Goal: Task Accomplishment & Management: Manage account settings

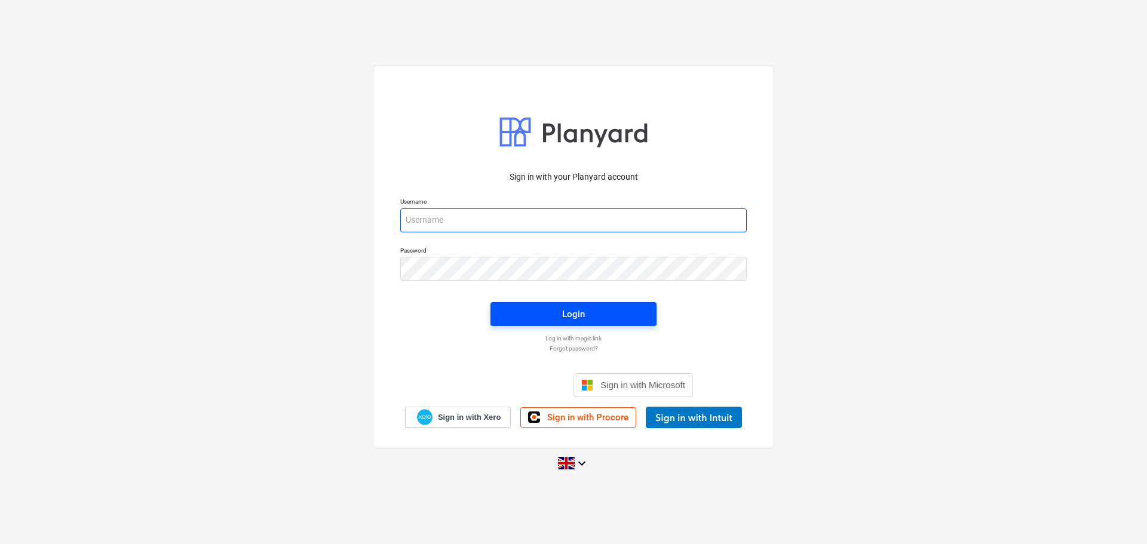
type input "[PERSON_NAME][EMAIL_ADDRESS][PERSON_NAME][DOMAIN_NAME]"
click at [568, 317] on div "Login" at bounding box center [573, 315] width 23 height 16
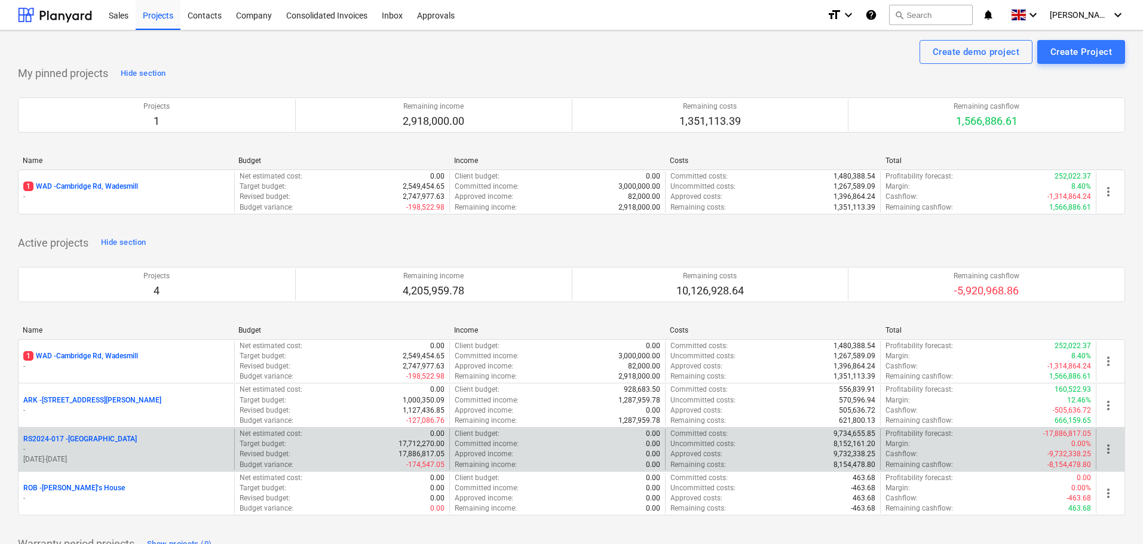
click at [104, 440] on p "RS2024-017 - [GEOGRAPHIC_DATA]" at bounding box center [80, 439] width 114 height 10
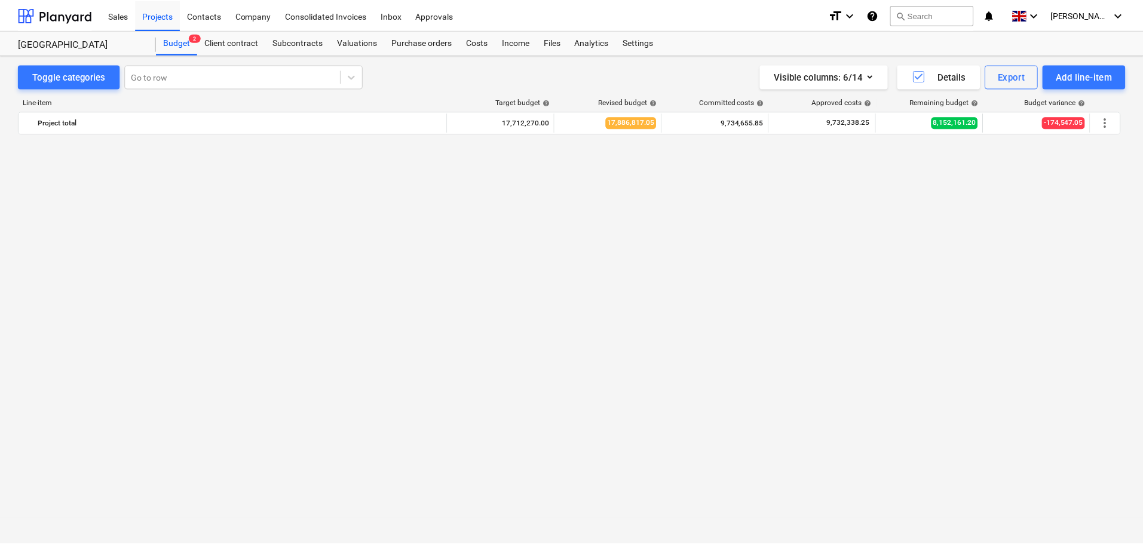
scroll to position [418, 0]
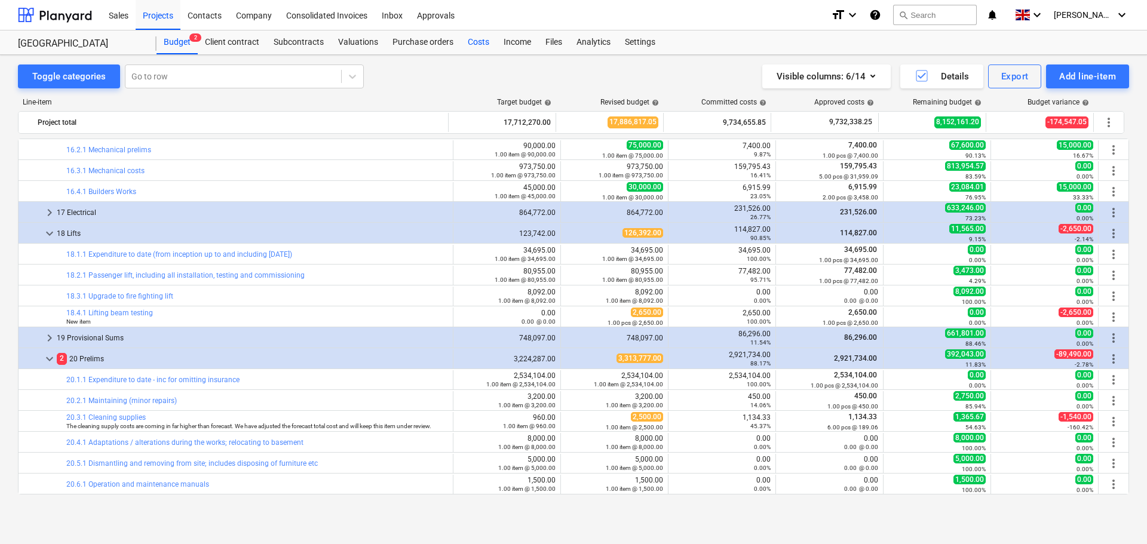
click at [477, 44] on div "Costs" at bounding box center [479, 42] width 36 height 24
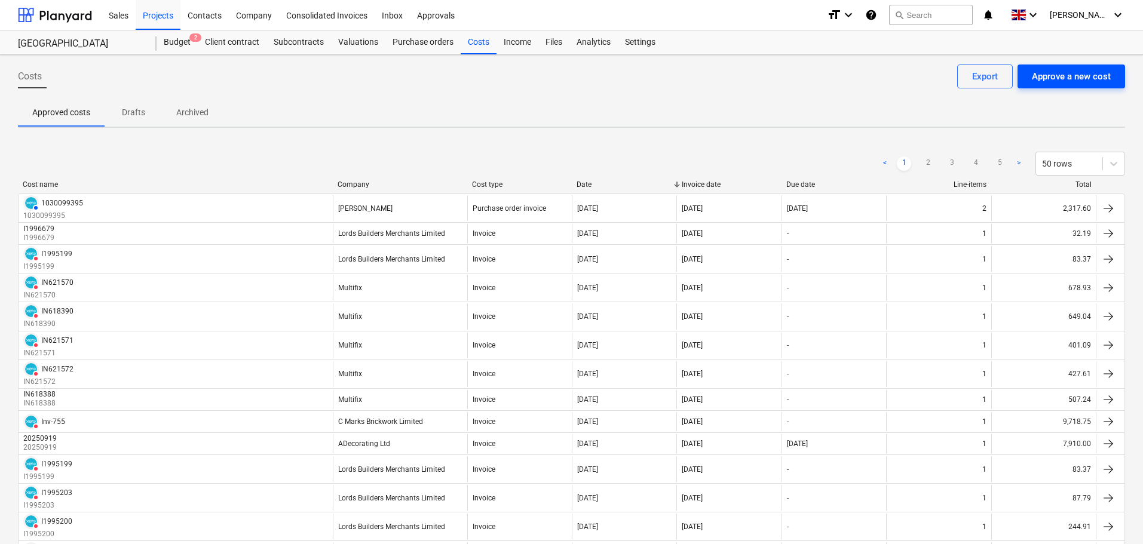
click at [1061, 79] on div "Approve a new cost" at bounding box center [1071, 77] width 79 height 16
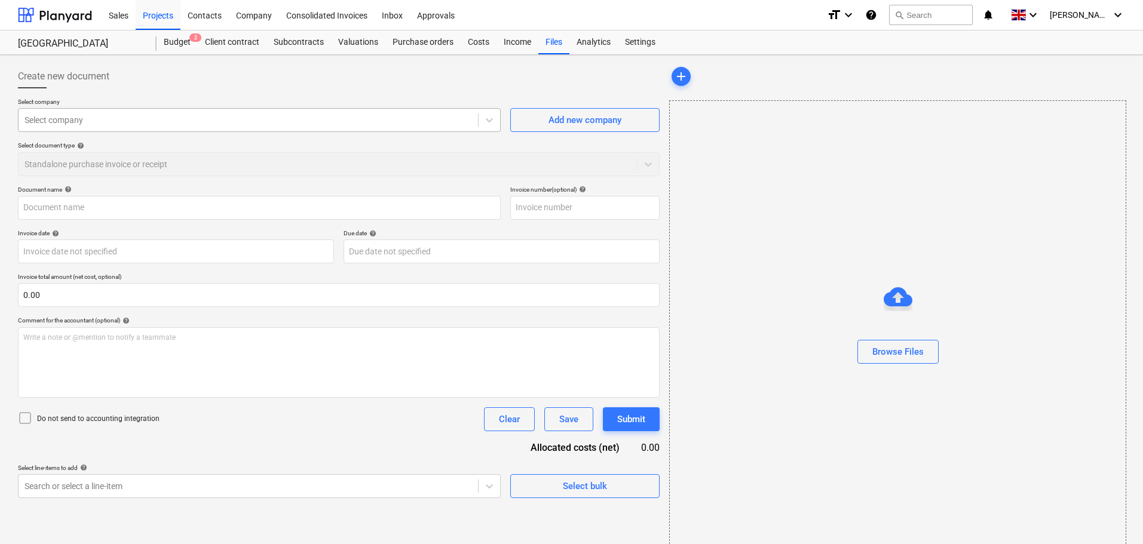
click at [104, 124] on div at bounding box center [248, 120] width 448 height 12
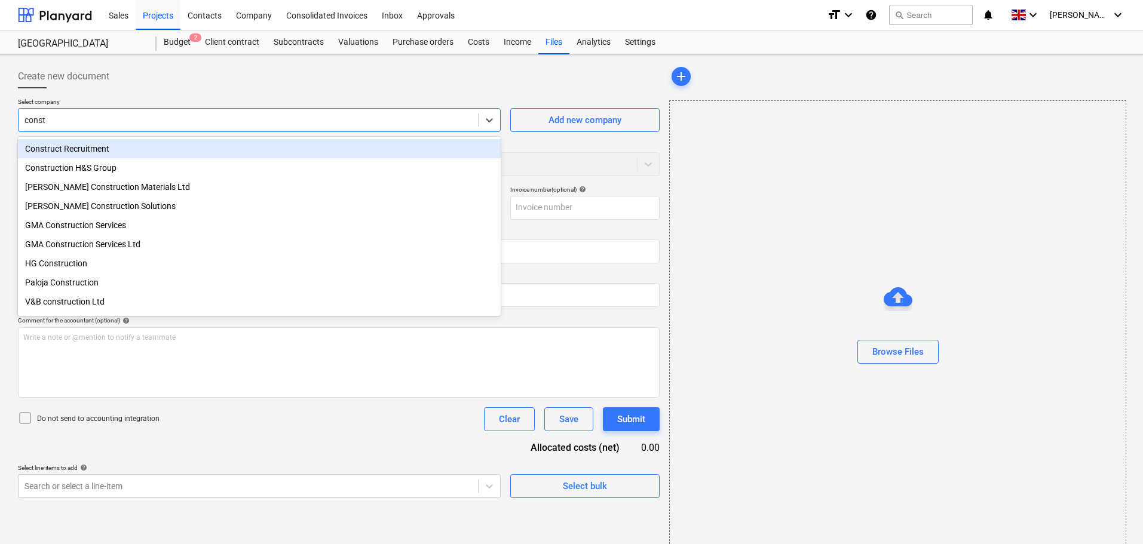
type input "constr"
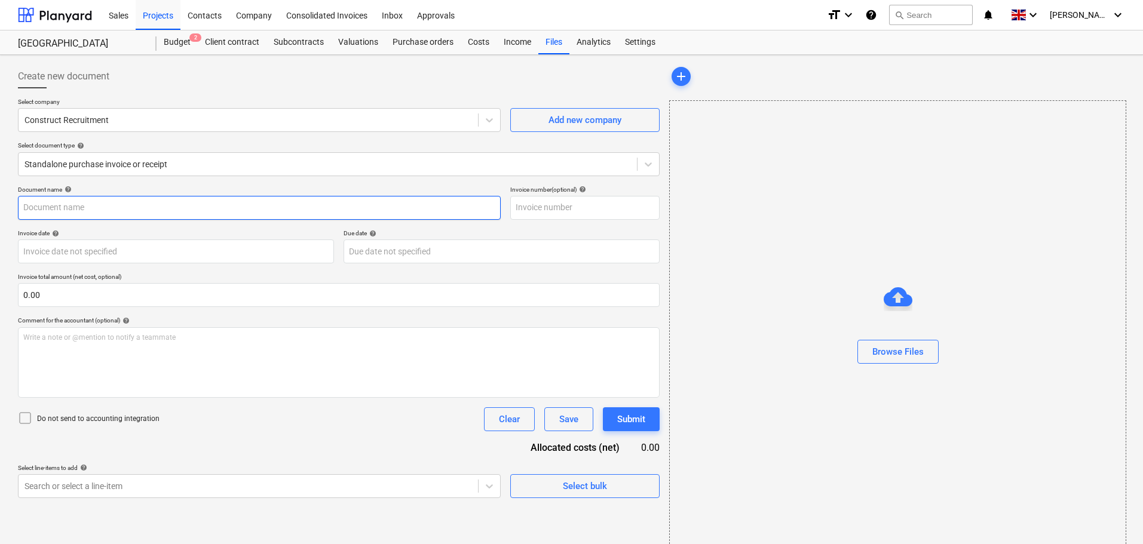
click at [146, 212] on input "text" at bounding box center [259, 208] width 483 height 24
paste input "105979"
type input "105979"
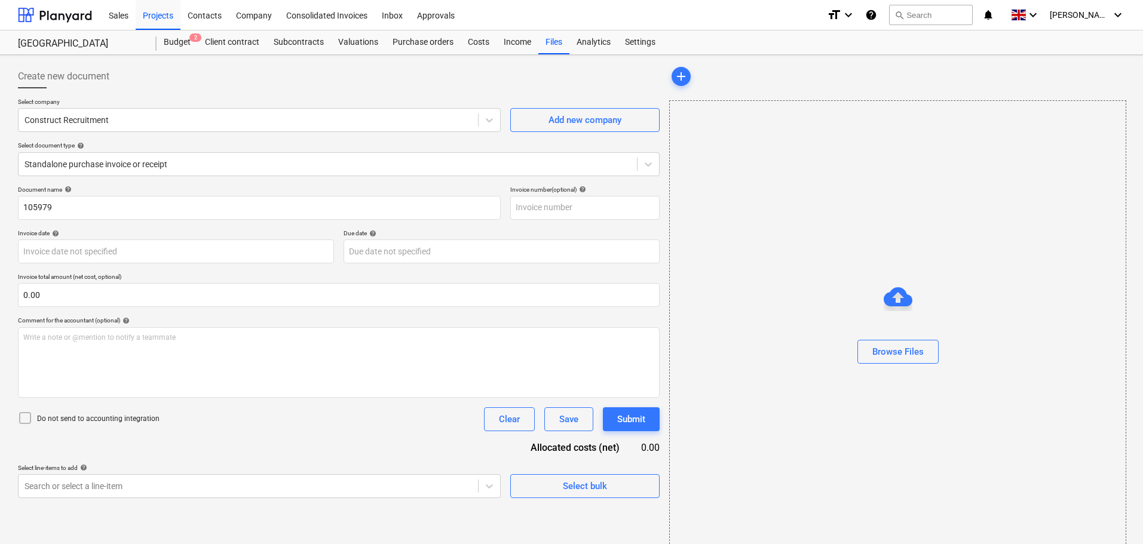
click at [209, 182] on div "Select company Construct Recruitment Add new company Select document type help …" at bounding box center [339, 142] width 642 height 88
click at [562, 213] on input "text" at bounding box center [584, 208] width 149 height 24
paste input "105979"
type input "105979"
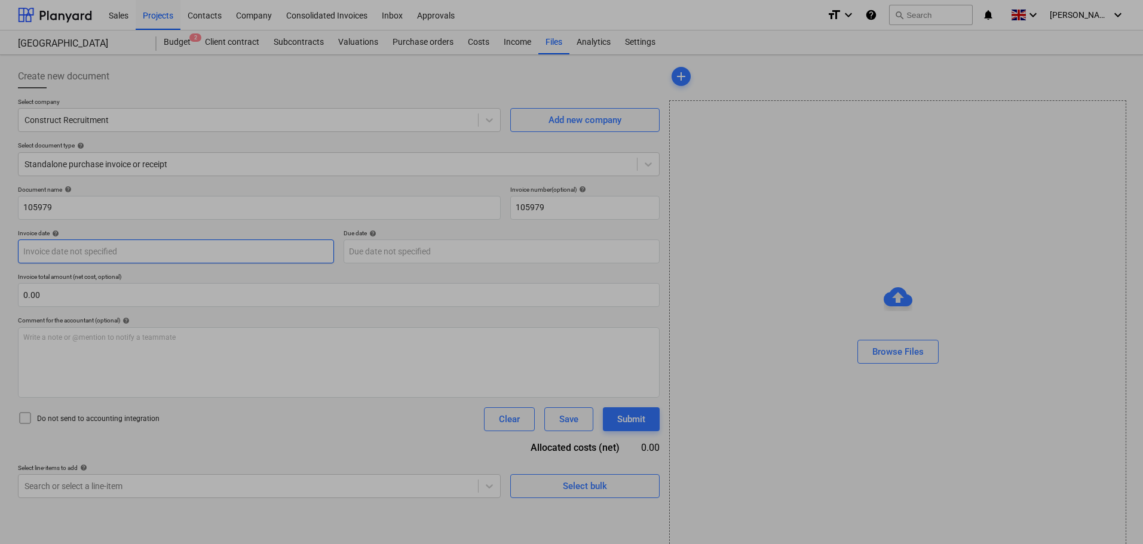
click at [130, 249] on body "Sales Projects Contacts Company Consolidated Invoices Inbox Approvals format_si…" at bounding box center [571, 272] width 1143 height 544
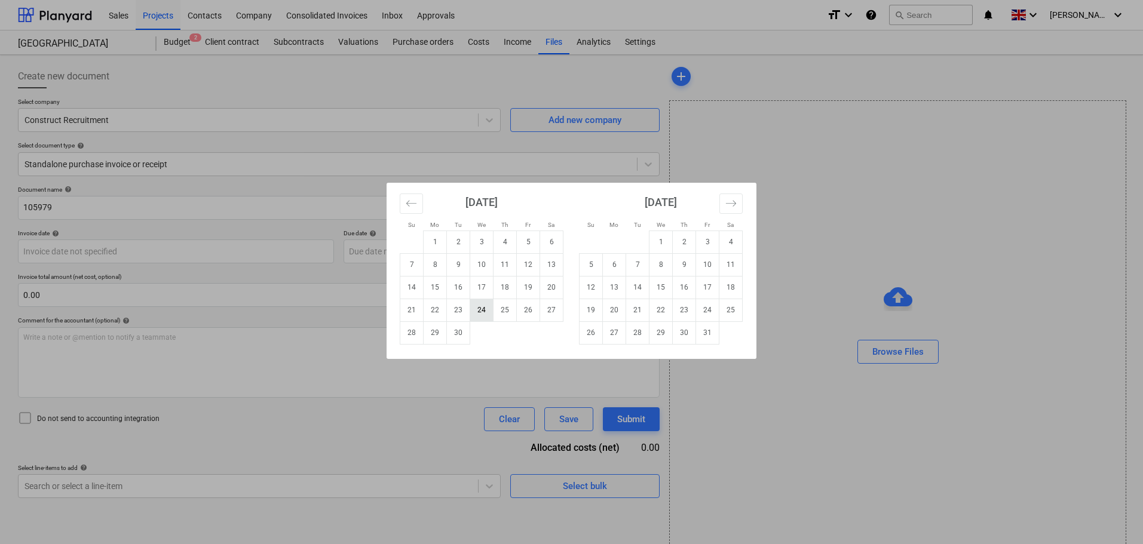
click at [485, 316] on td "24" at bounding box center [481, 310] width 23 height 23
type input "[DATE]"
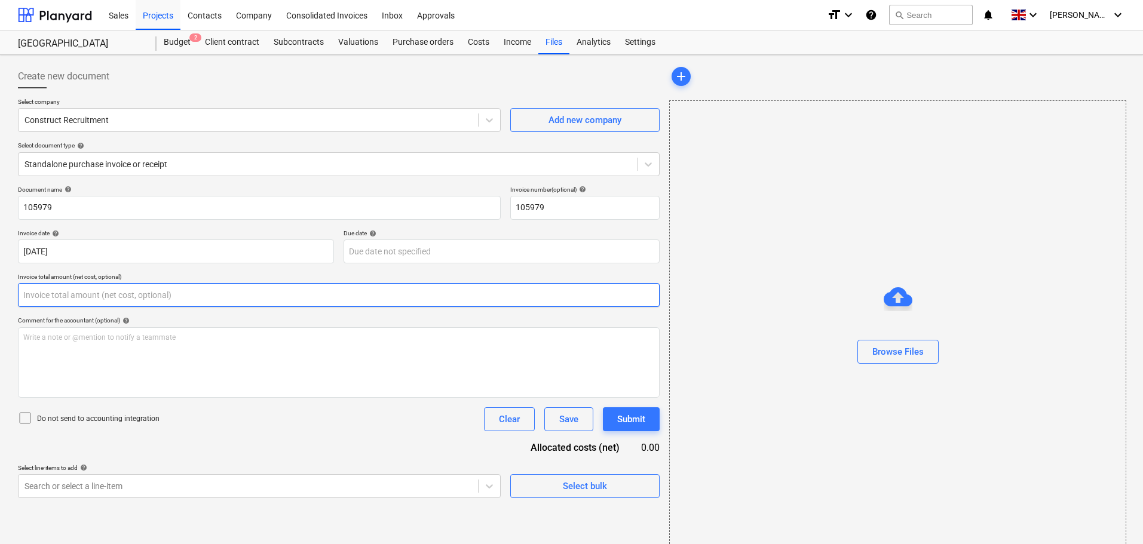
click at [50, 290] on input "text" at bounding box center [339, 295] width 642 height 24
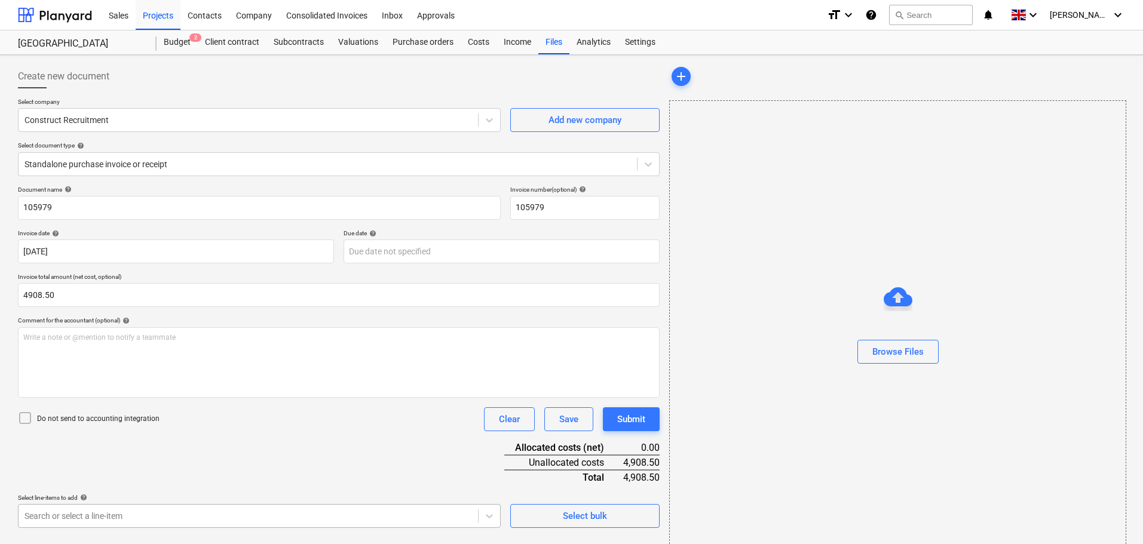
type input "4,908.50"
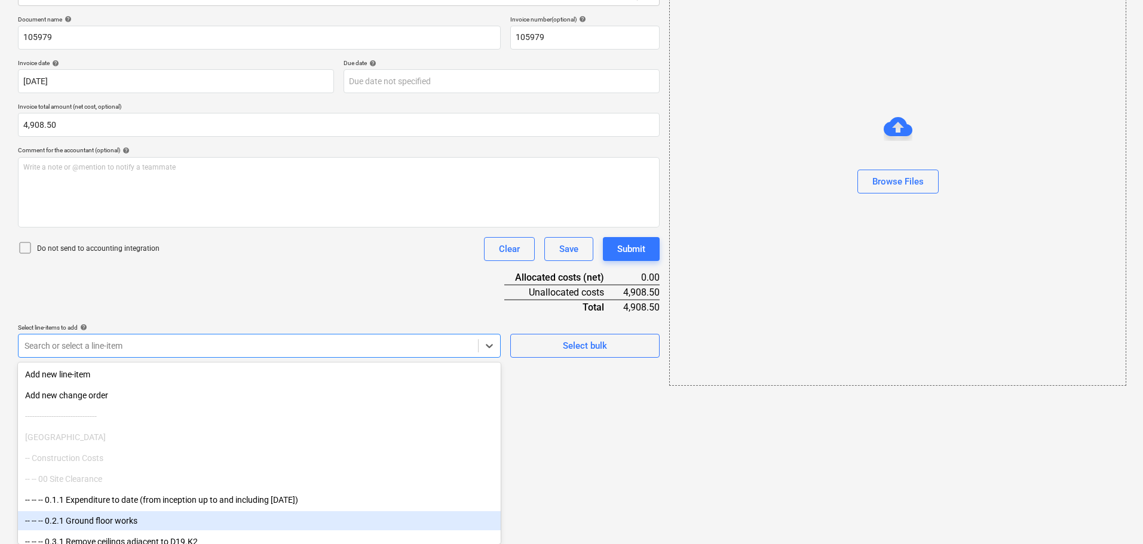
click at [128, 374] on body "Sales Projects Contacts Company Consolidated Invoices Inbox Approvals format_si…" at bounding box center [571, 102] width 1143 height 544
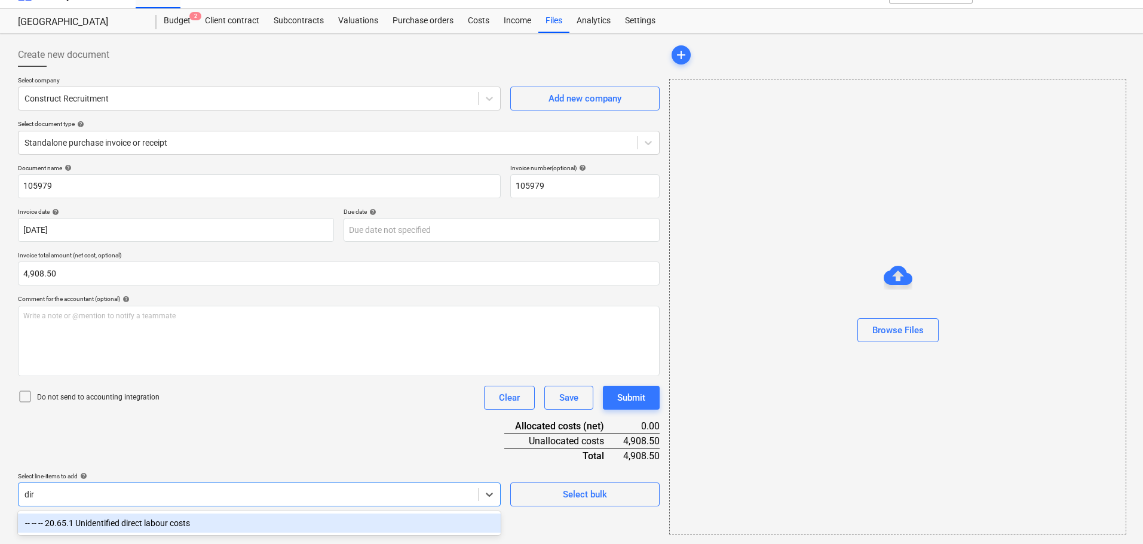
type input "dire"
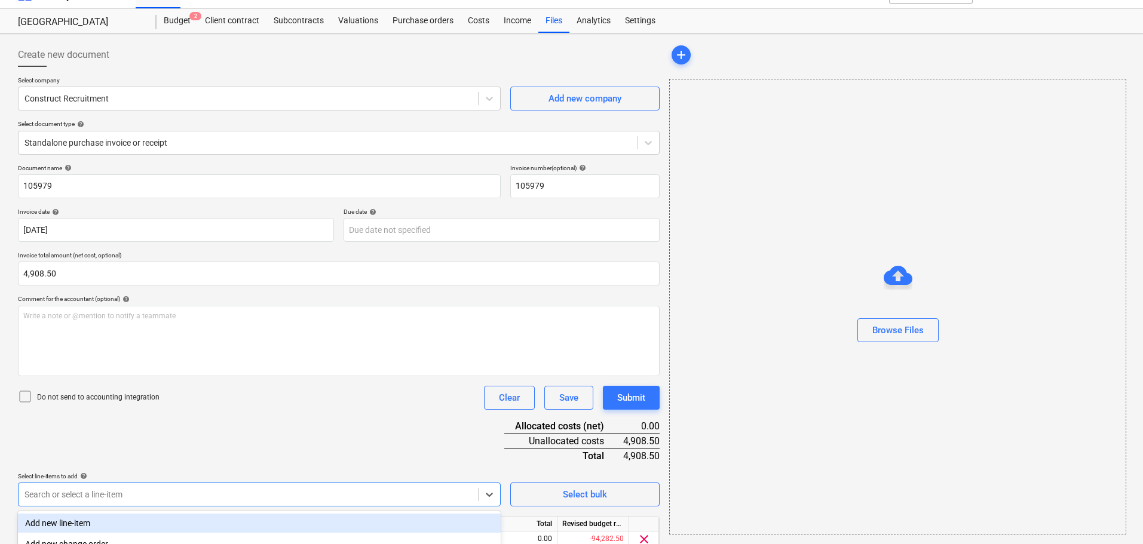
click at [290, 454] on div "Document name help 105979 Invoice number (optional) help 105979 Invoice date he…" at bounding box center [339, 374] width 642 height 421
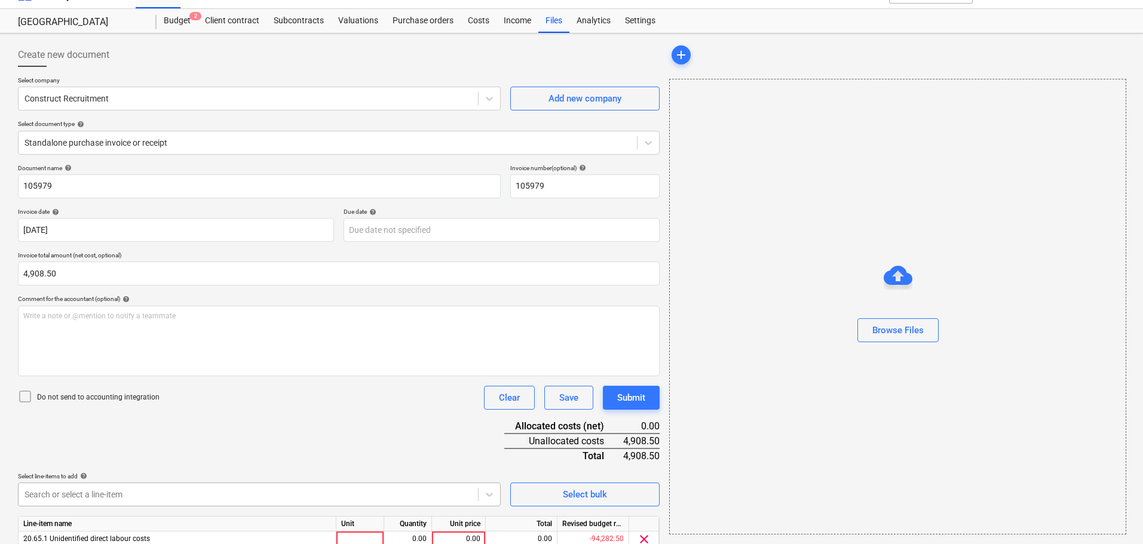
scroll to position [72, 0]
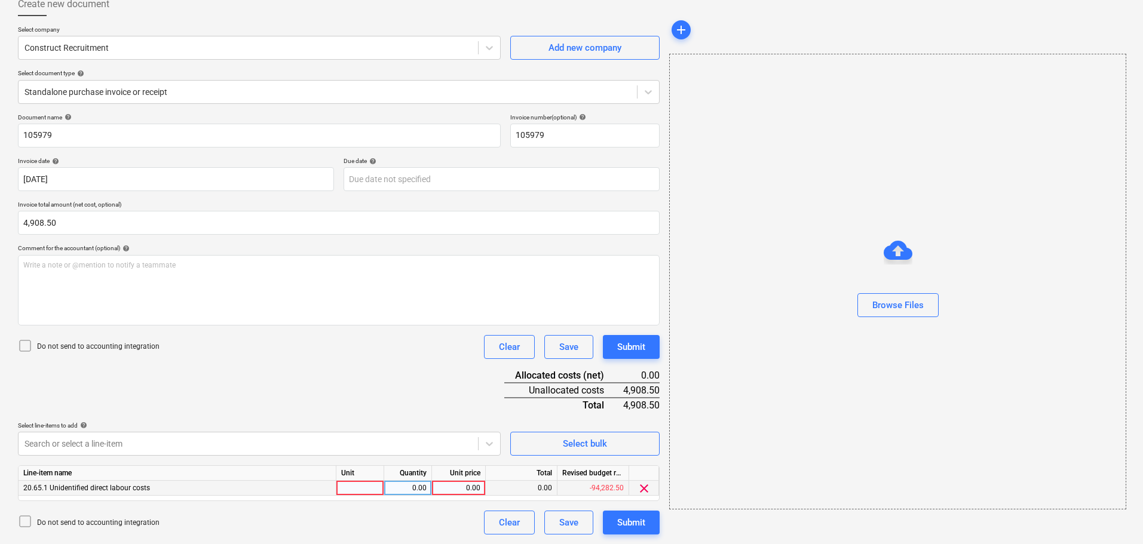
click at [459, 489] on div "0.00" at bounding box center [459, 488] width 44 height 15
type input "4908.50"
click at [87, 351] on p "Do not send to accounting integration" at bounding box center [98, 347] width 122 height 10
click at [893, 306] on div "Browse Files" at bounding box center [897, 306] width 51 height 16
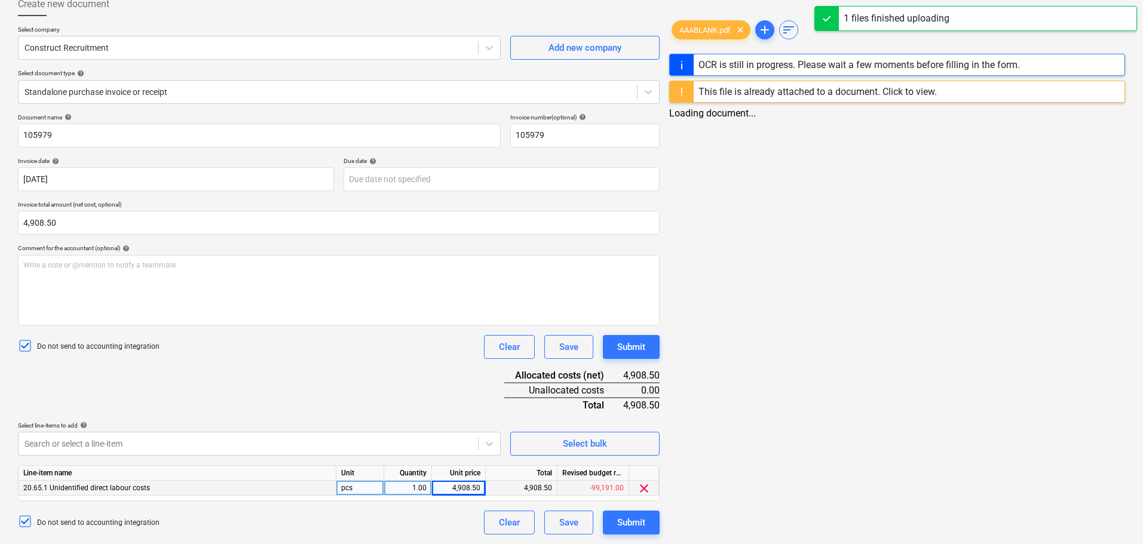
click at [333, 393] on div "Document name help 105979 Invoice number (optional) help 105979 Invoice date he…" at bounding box center [339, 324] width 642 height 421
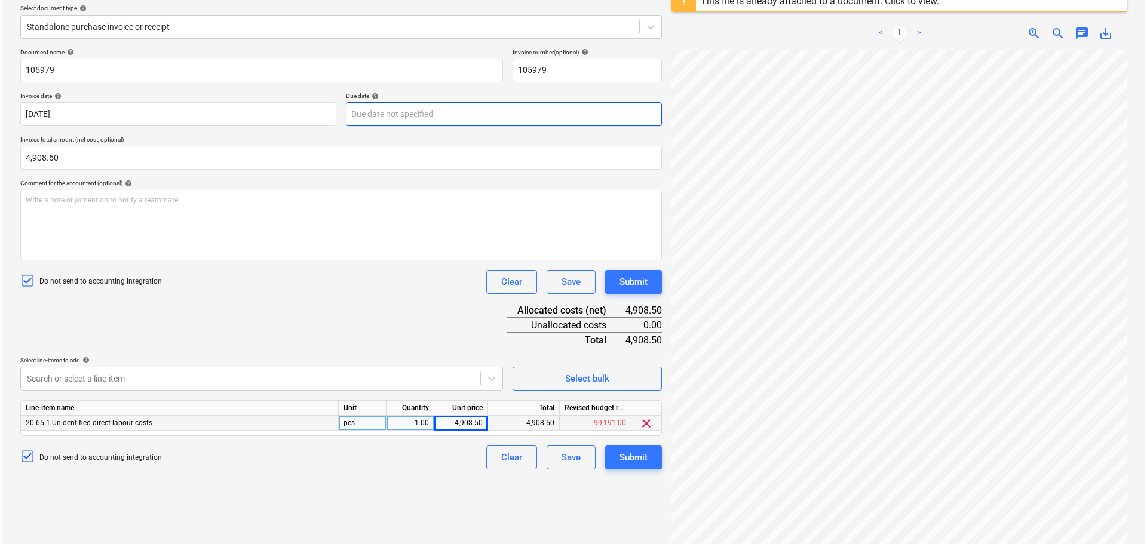
scroll to position [164, 0]
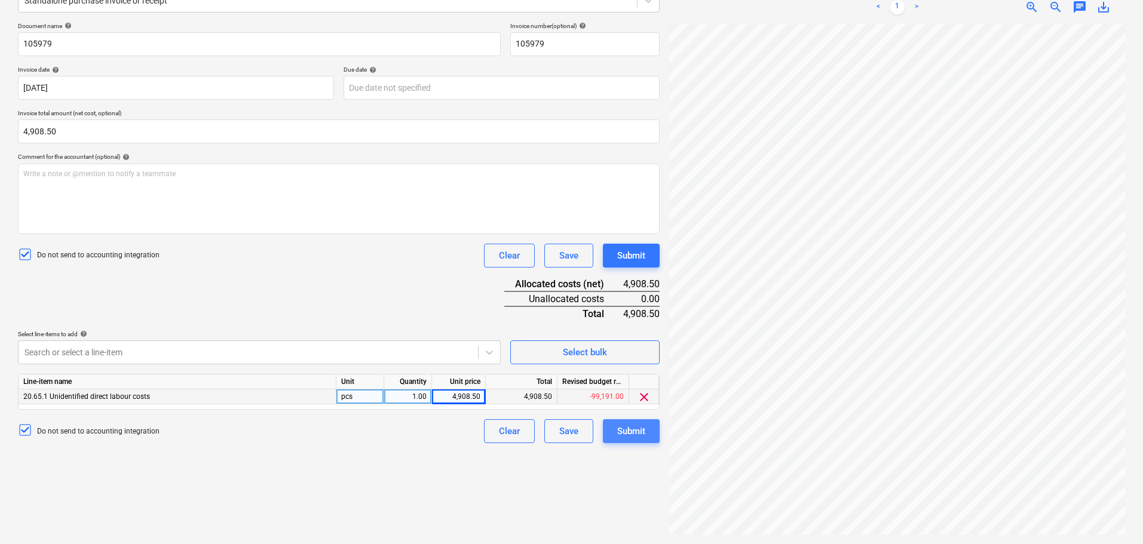
click at [643, 436] on div "Submit" at bounding box center [631, 432] width 28 height 16
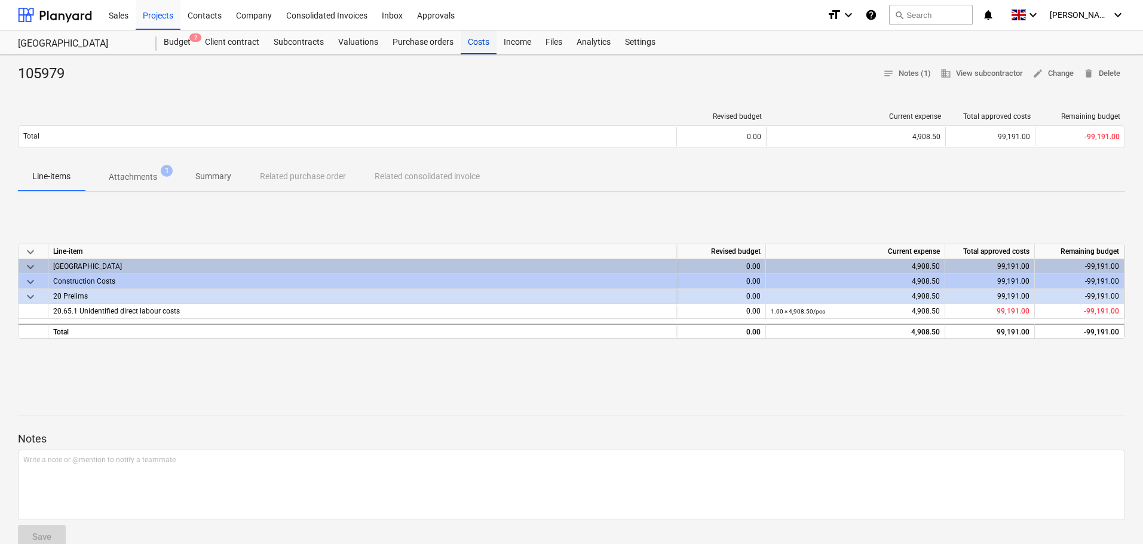
click at [476, 45] on div "Costs" at bounding box center [479, 42] width 36 height 24
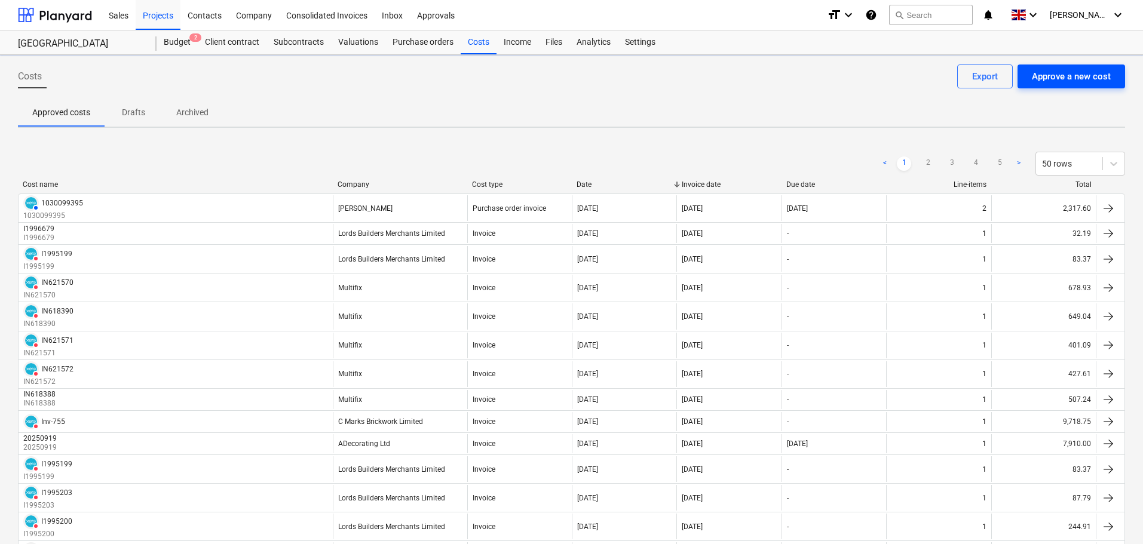
click at [1067, 72] on div "Approve a new cost" at bounding box center [1071, 77] width 79 height 16
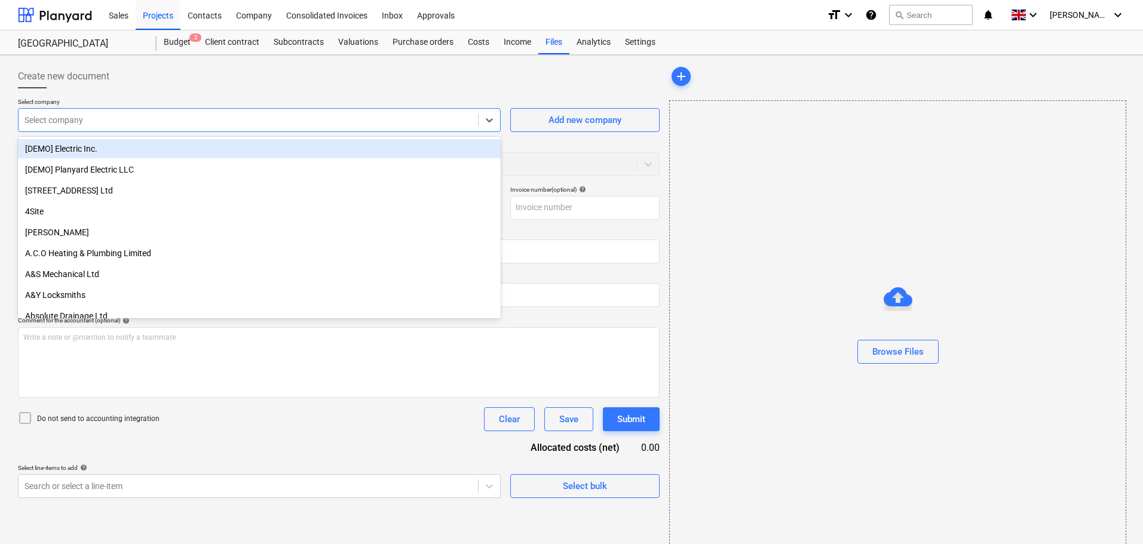
click at [183, 122] on div at bounding box center [248, 120] width 448 height 12
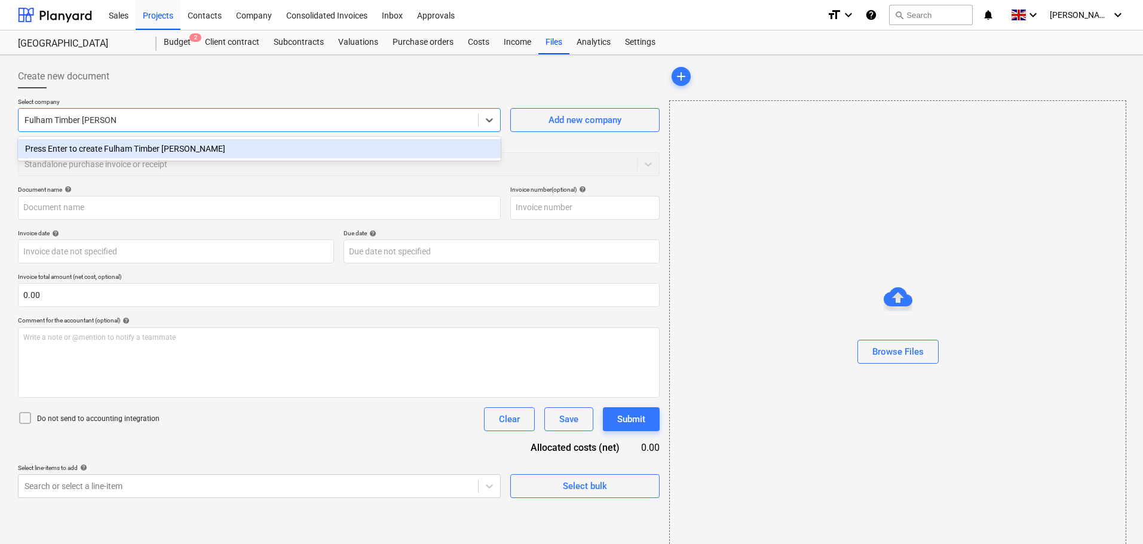
type input "Fulham Timber Merchant"
click at [185, 152] on div "Press Enter to create Fulham Timber Merchant" at bounding box center [259, 148] width 483 height 19
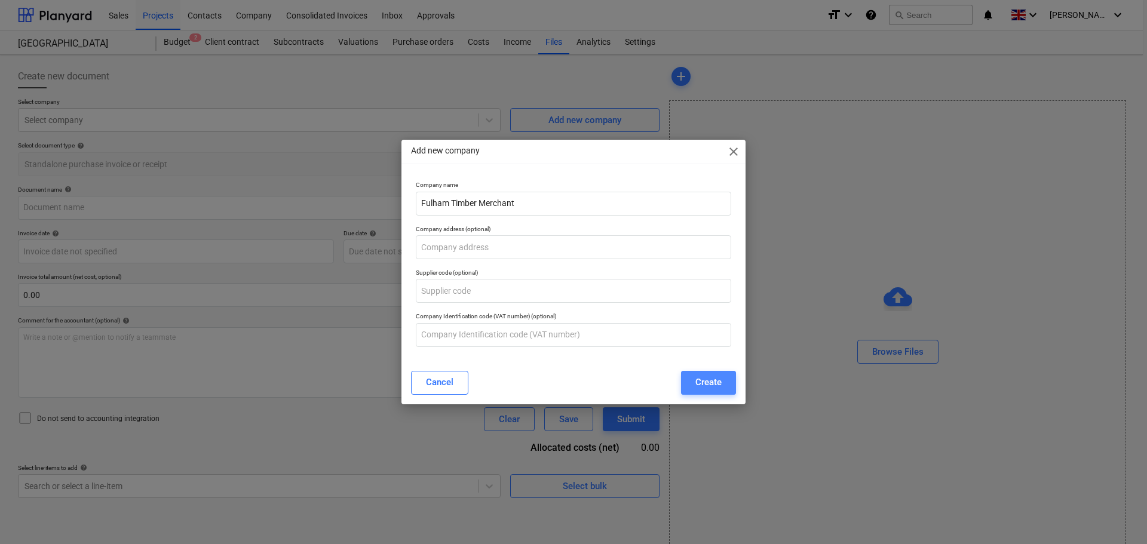
click at [705, 381] on div "Create" at bounding box center [709, 383] width 26 height 16
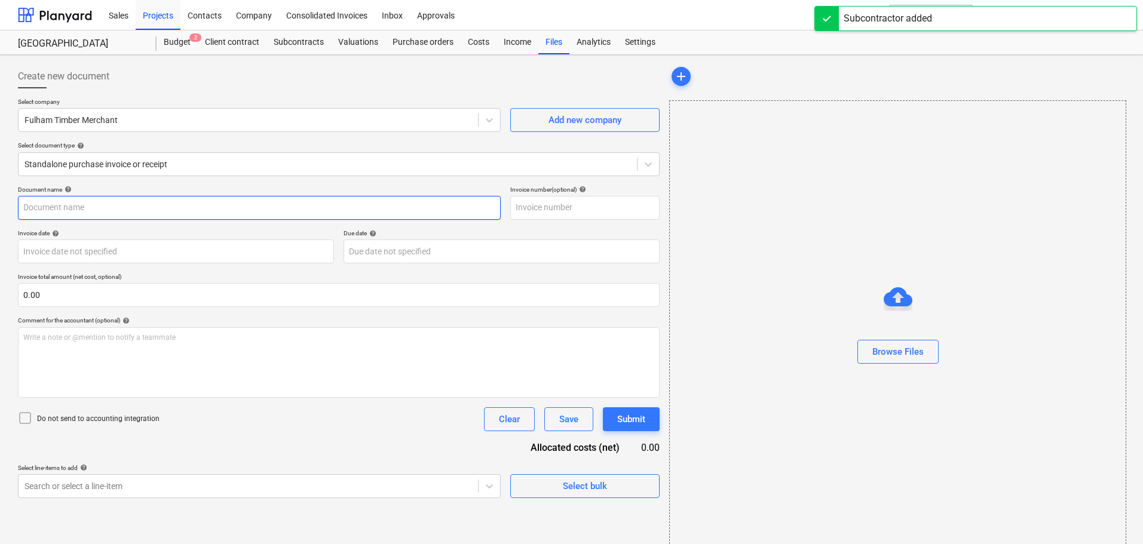
click at [78, 202] on input "text" at bounding box center [259, 208] width 483 height 24
paste input "'3X6SPIZO-0001"
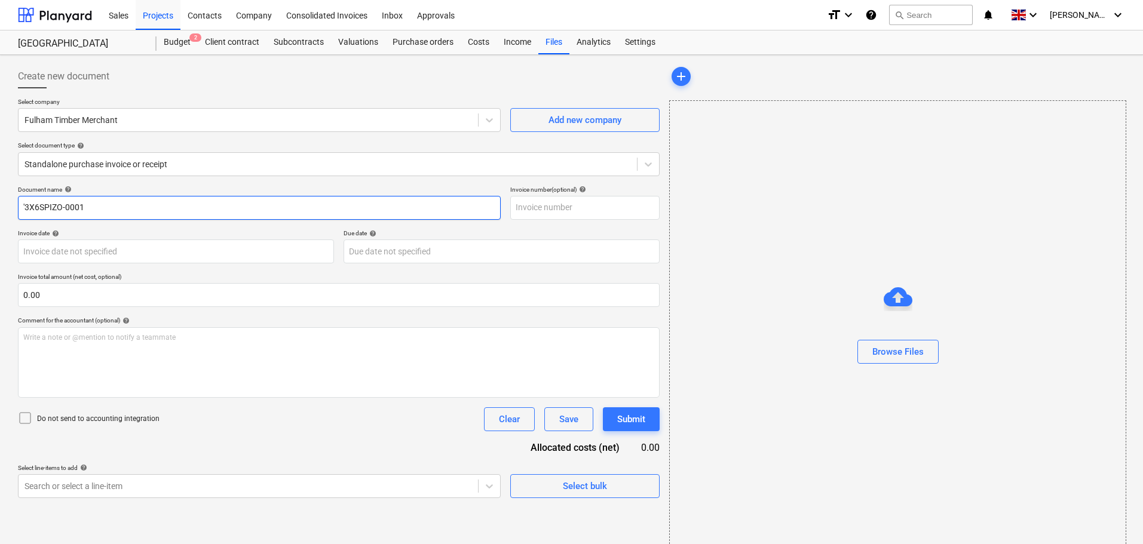
click at [25, 203] on input "'3X6SPIZO-0001" at bounding box center [259, 208] width 483 height 24
drag, startPoint x: 95, startPoint y: 206, endPoint x: -49, endPoint y: 203, distance: 144.0
click at [0, 203] on html "Sales Projects Contacts Company Consolidated Invoices Inbox Approvals format_si…" at bounding box center [571, 272] width 1143 height 544
type input "3X6SPIZO-0001"
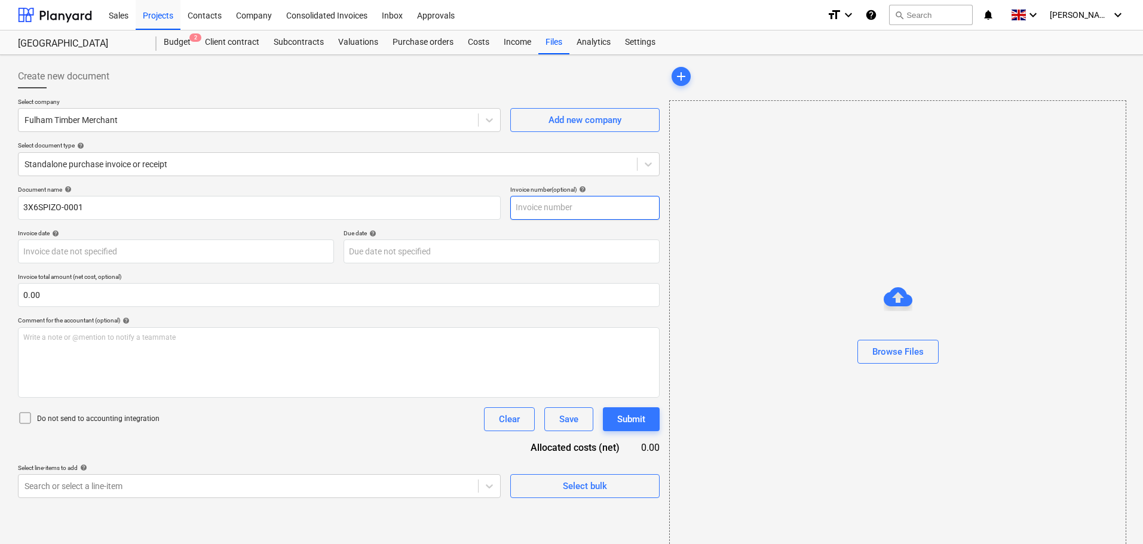
click at [554, 207] on input "text" at bounding box center [584, 208] width 149 height 24
paste input "3X6SPIZO-0001"
type input "3X6SPIZO-0001"
click at [899, 348] on div "Browse Files" at bounding box center [897, 352] width 51 height 16
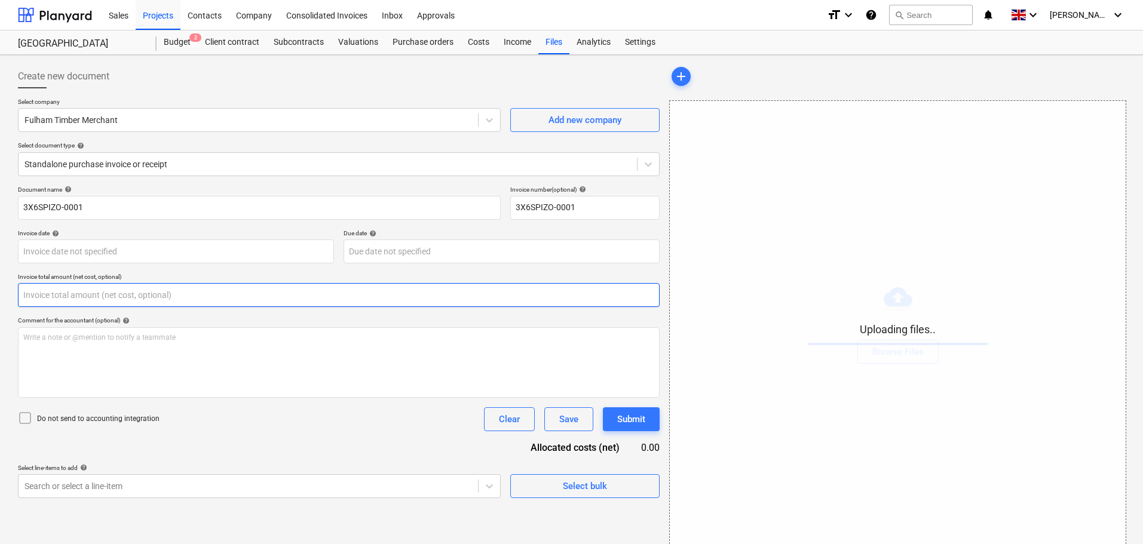
click at [46, 295] on input "text" at bounding box center [339, 295] width 642 height 24
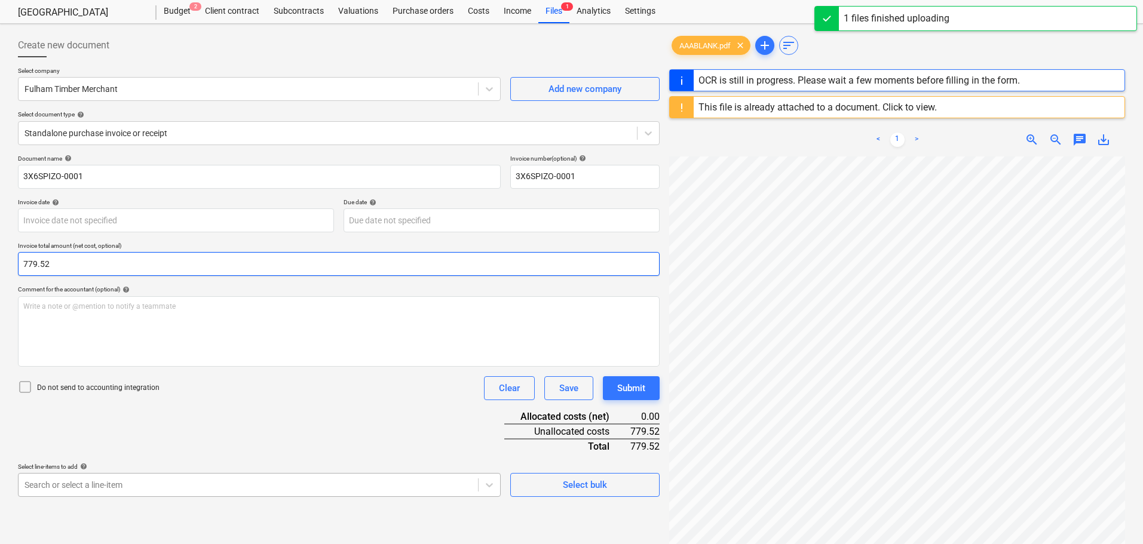
scroll to position [120, 0]
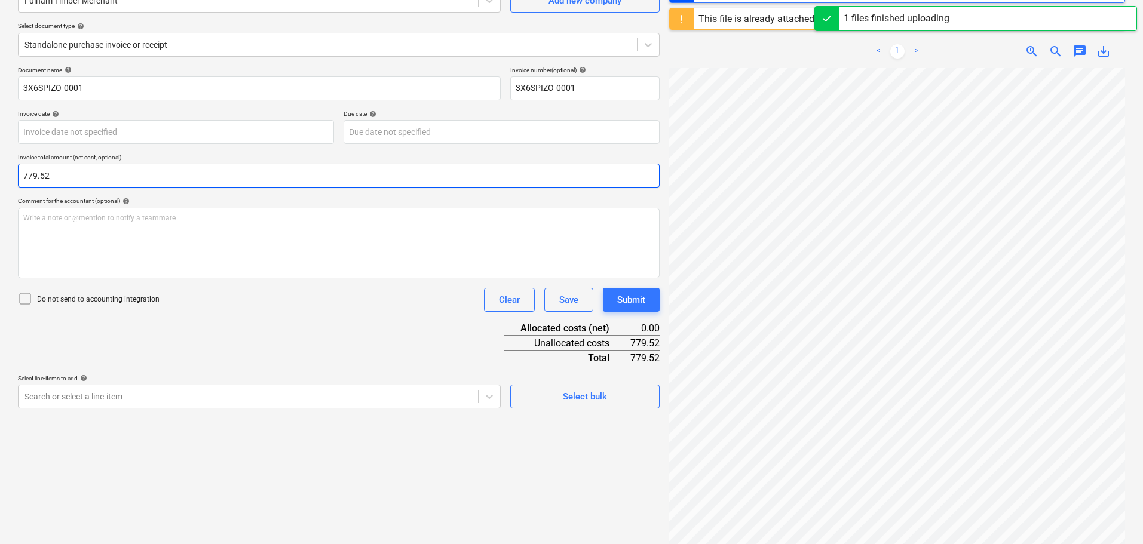
type input "779.52"
click at [107, 300] on p "Do not send to accounting integration" at bounding box center [98, 300] width 122 height 10
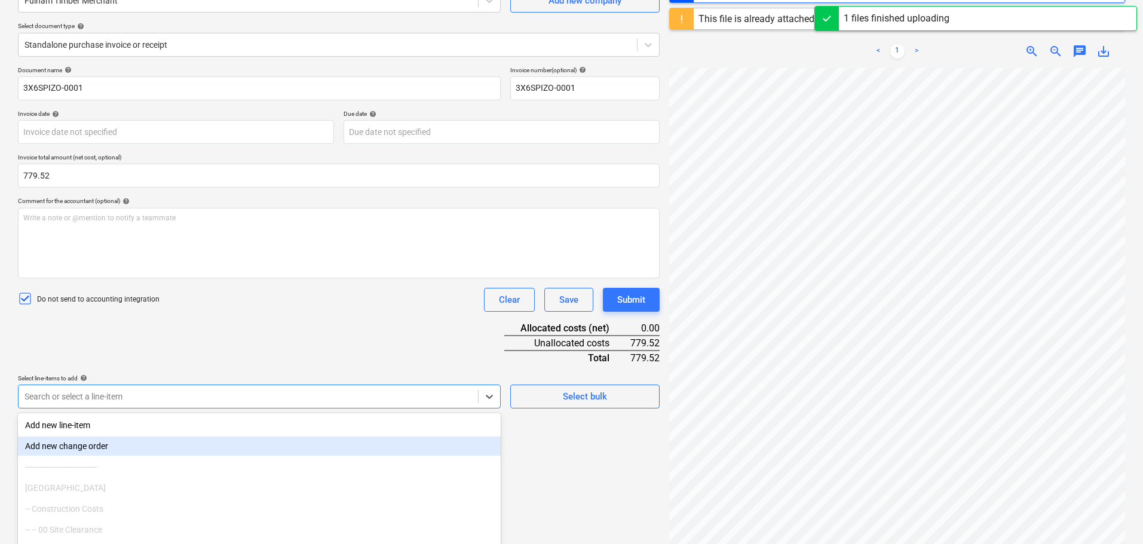
scroll to position [170, 0]
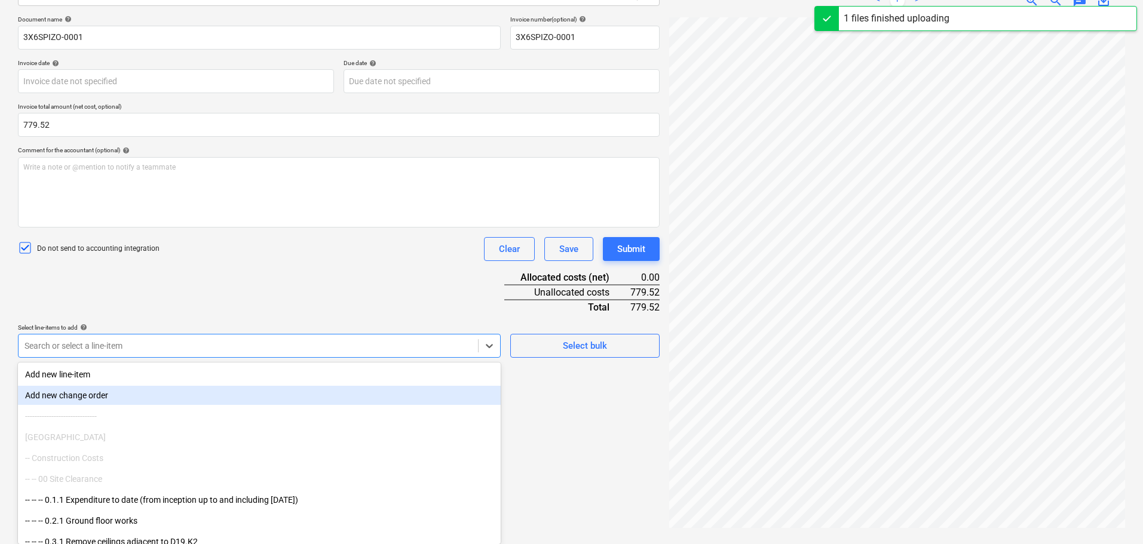
click at [118, 374] on body "Sales Projects Contacts Company Consolidated Invoices Inbox Approvals format_si…" at bounding box center [571, 102] width 1143 height 544
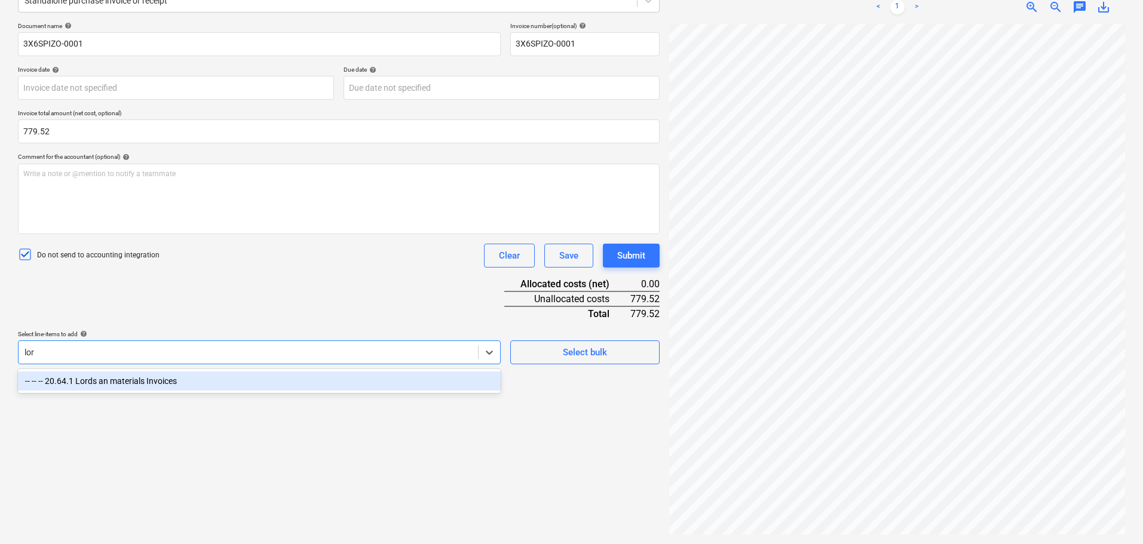
scroll to position [164, 0]
type input "lord"
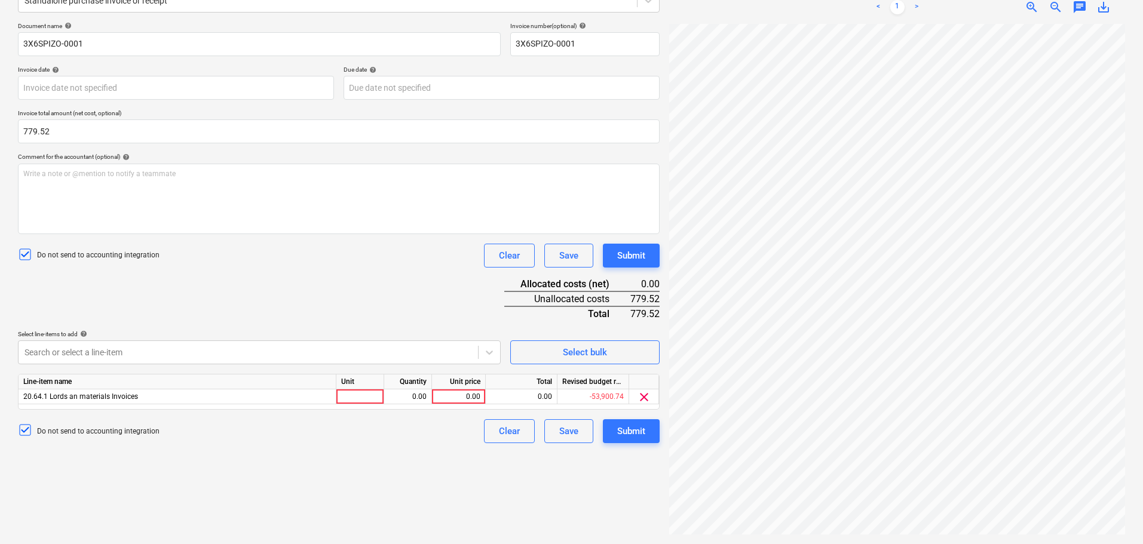
click at [305, 308] on div "Document name help 3X6SPIZO-0001 Invoice number (optional) help 3X6SPIZO-0001 I…" at bounding box center [339, 232] width 642 height 421
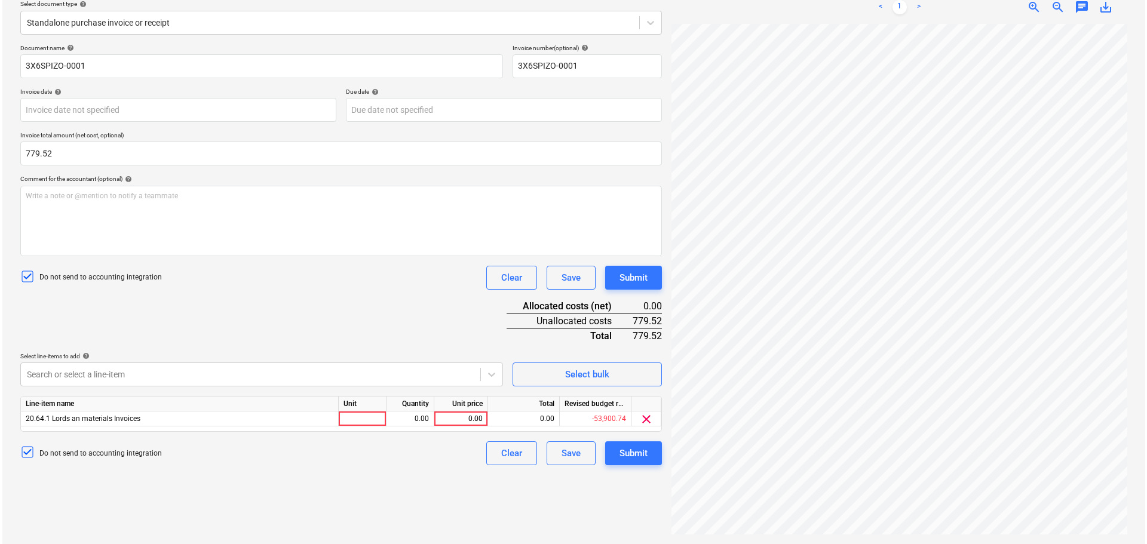
scroll to position [142, 0]
click at [460, 421] on div "0.00" at bounding box center [459, 419] width 44 height 15
type input "779.52"
click at [614, 280] on button "Submit" at bounding box center [631, 278] width 57 height 24
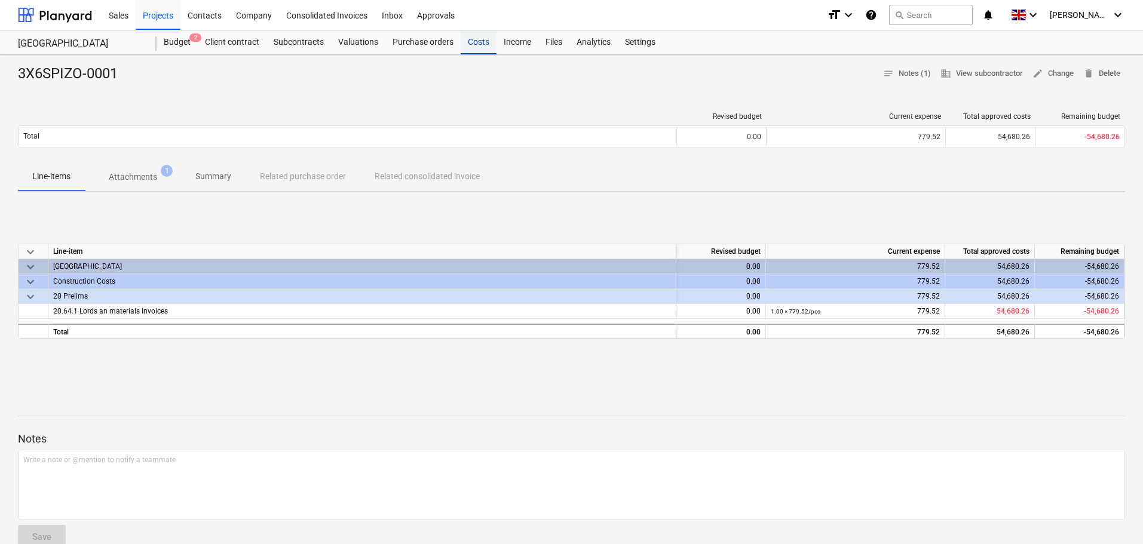
click at [474, 40] on div "Costs" at bounding box center [479, 42] width 36 height 24
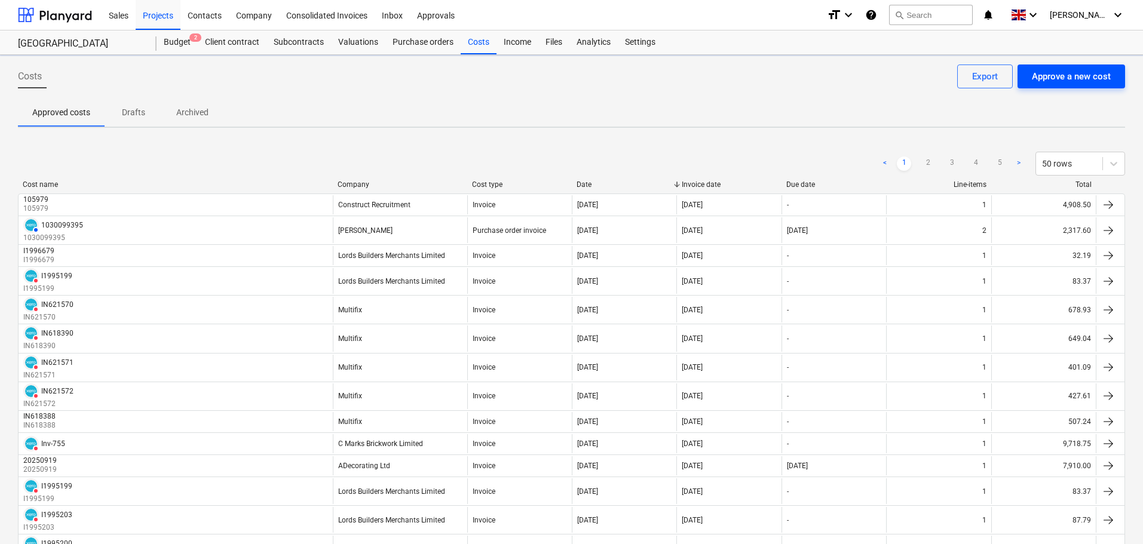
click at [1085, 71] on div "Approve a new cost" at bounding box center [1071, 77] width 79 height 16
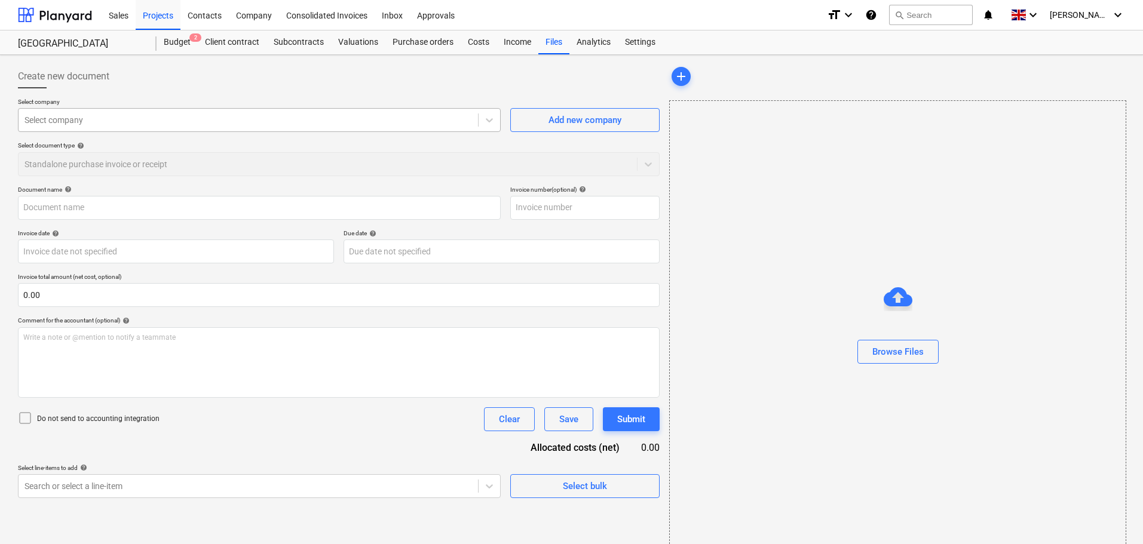
click at [103, 122] on div at bounding box center [248, 120] width 448 height 12
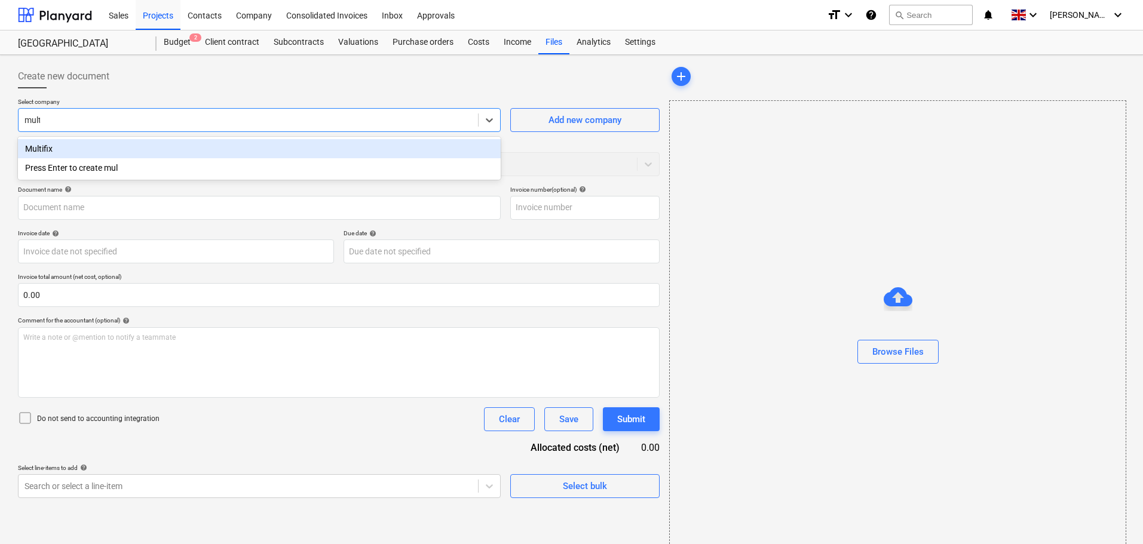
type input "multi"
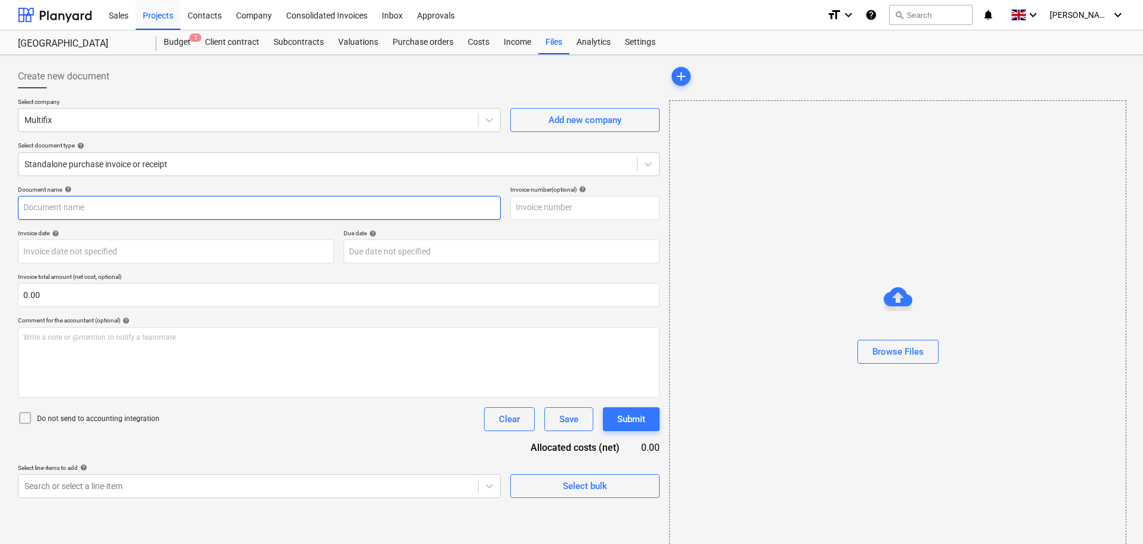
click at [130, 200] on input "text" at bounding box center [259, 208] width 483 height 24
paste input "IN621572"
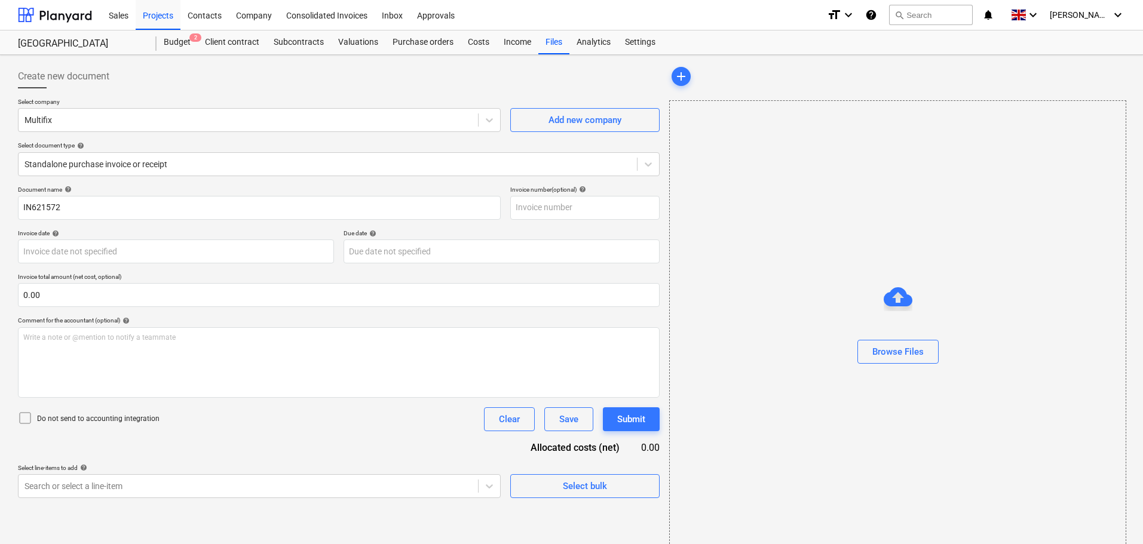
click at [215, 188] on div "Document name help" at bounding box center [259, 190] width 483 height 8
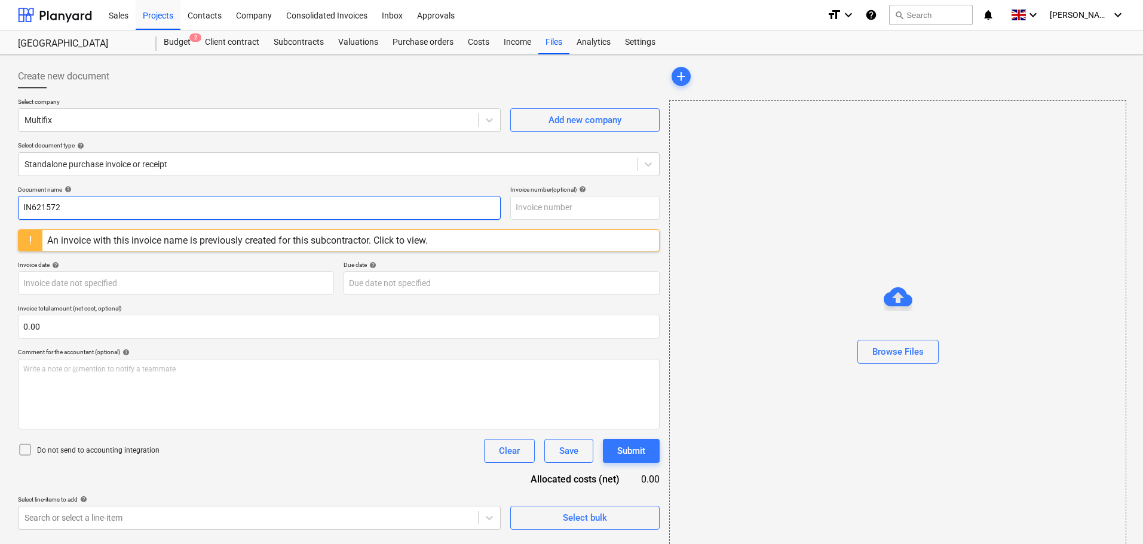
drag, startPoint x: 119, startPoint y: 203, endPoint x: -63, endPoint y: 192, distance: 181.9
click at [0, 192] on html "Sales Projects Contacts Company Consolidated Invoices Inbox Approvals format_si…" at bounding box center [571, 272] width 1143 height 544
paste input "1"
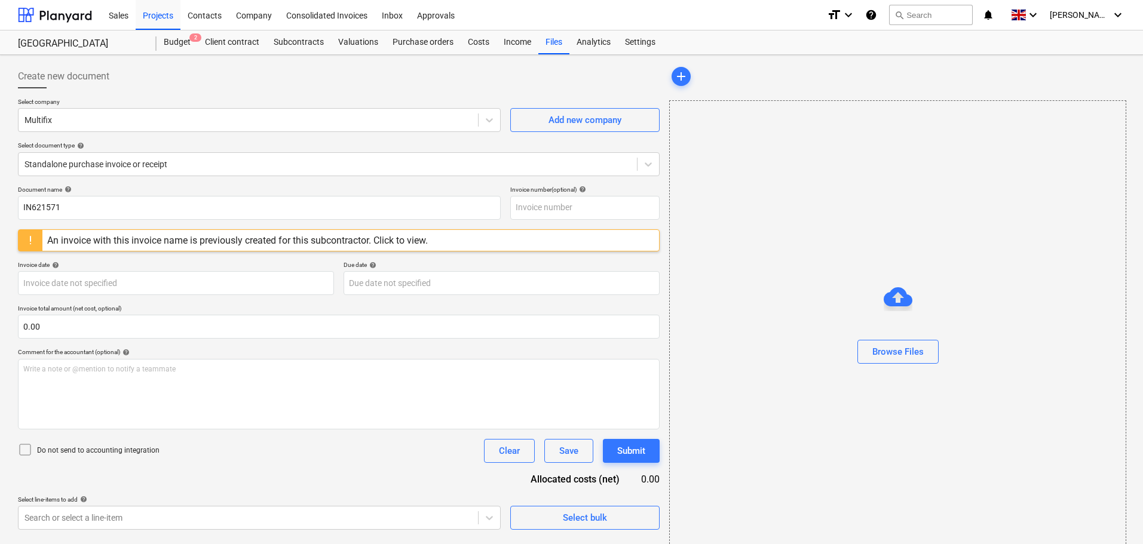
click at [132, 259] on div "Document name help IN621571 Invoice number (optional) help An invoice with this…" at bounding box center [339, 358] width 642 height 344
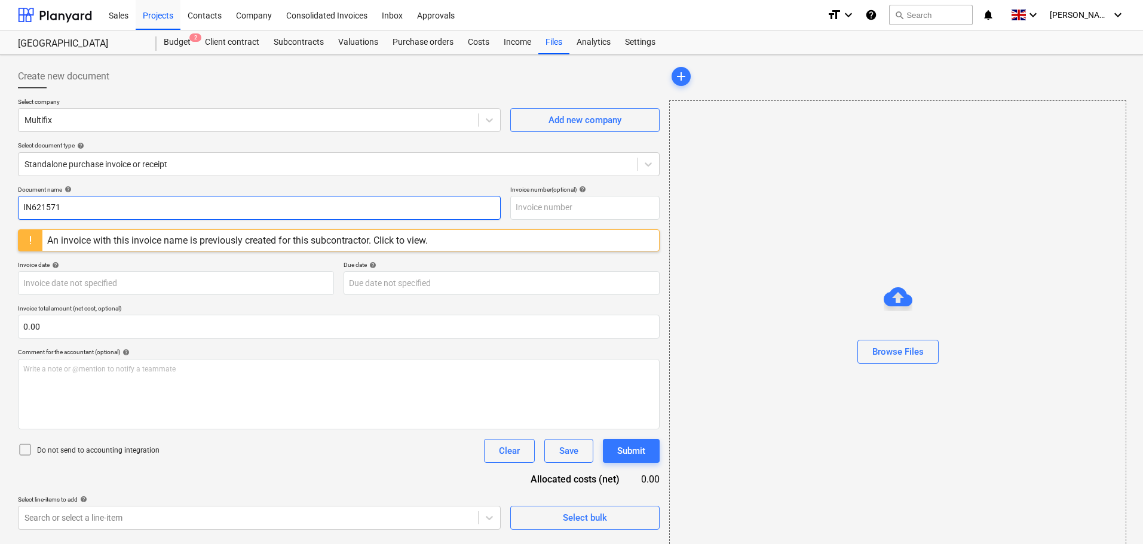
drag, startPoint x: 103, startPoint y: 200, endPoint x: -92, endPoint y: 183, distance: 196.1
click at [0, 183] on html "Sales Projects Contacts Company Consolidated Invoices Inbox Approvals format_si…" at bounding box center [571, 272] width 1143 height 544
paste input "0"
type input "IN621570"
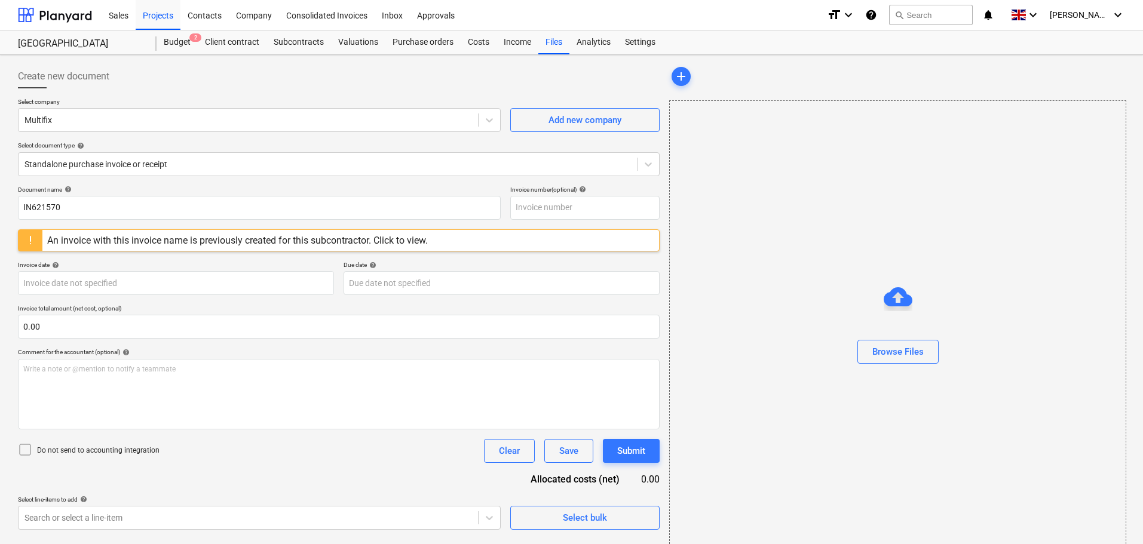
click at [157, 195] on p "Document name help" at bounding box center [259, 191] width 483 height 10
click at [138, 125] on div at bounding box center [248, 120] width 448 height 12
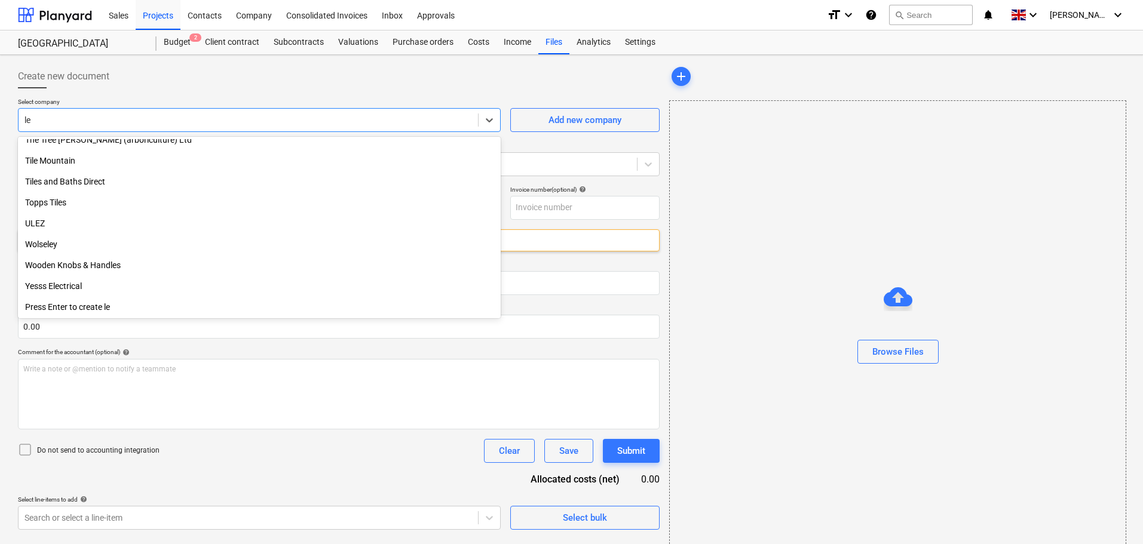
scroll to position [1076, 0]
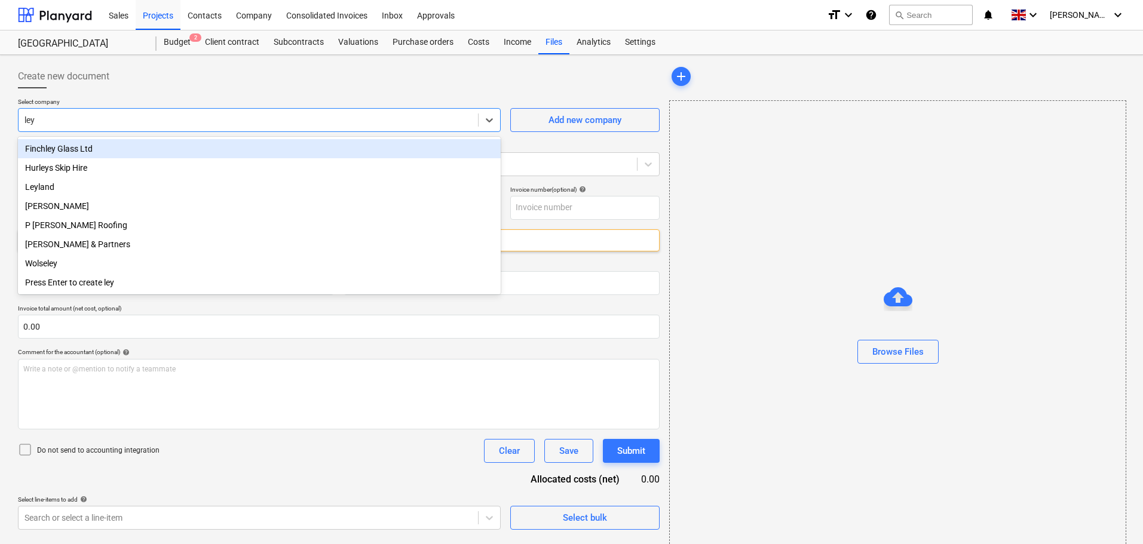
type input "leyl"
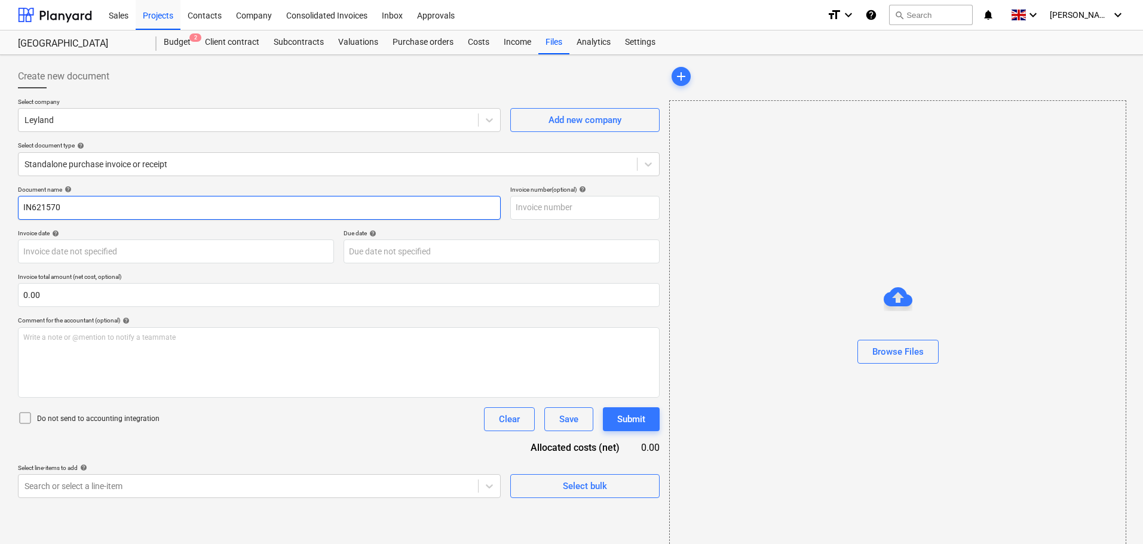
drag, startPoint x: 105, startPoint y: 204, endPoint x: -62, endPoint y: 200, distance: 167.4
click at [0, 200] on html "Sales Projects Contacts Company Consolidated Invoices Inbox Approvals format_si…" at bounding box center [571, 272] width 1143 height 544
paste input "BW1/3415"
type input "BW1/34150"
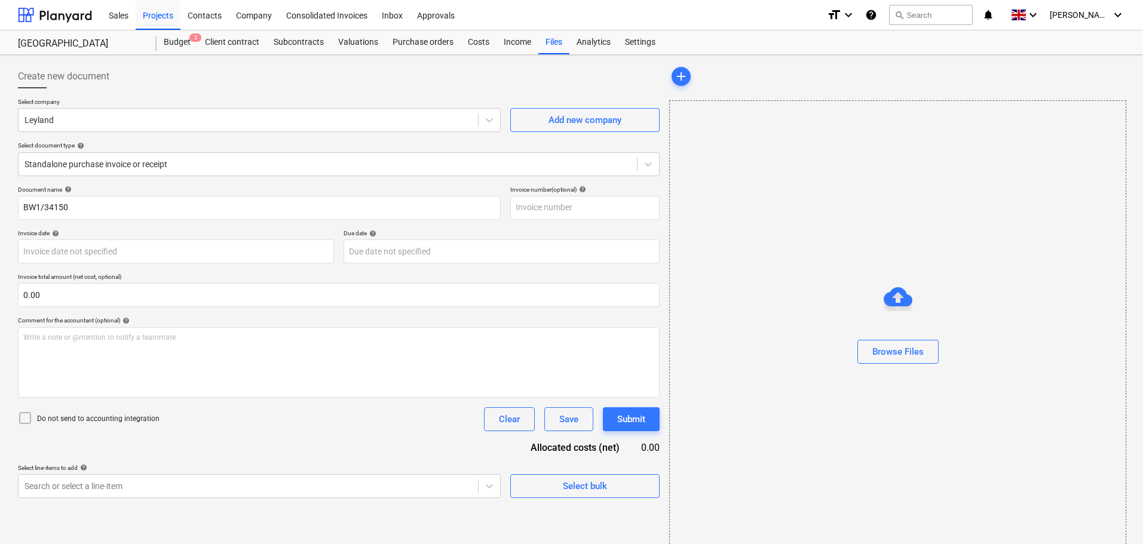
click at [151, 186] on div "Document name help" at bounding box center [259, 190] width 483 height 8
click at [546, 207] on input "text" at bounding box center [584, 208] width 149 height 24
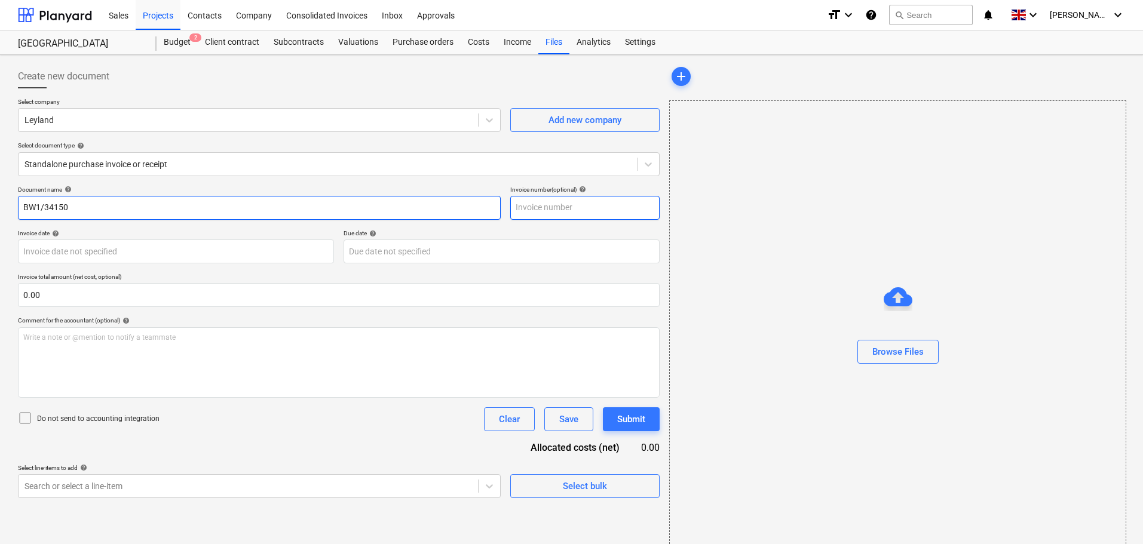
paste input "BW1/34150"
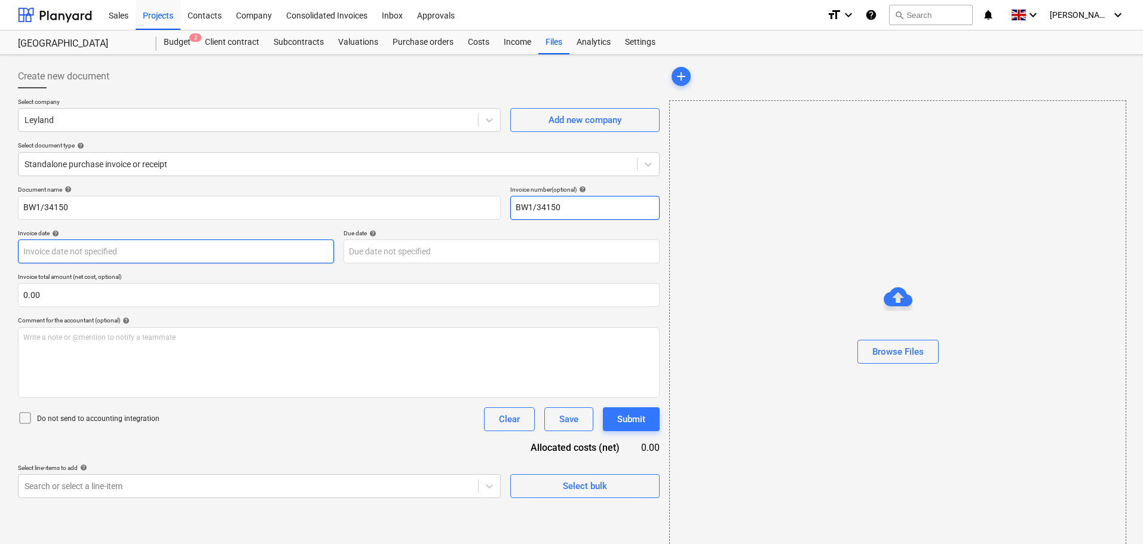
type input "BW1/34150"
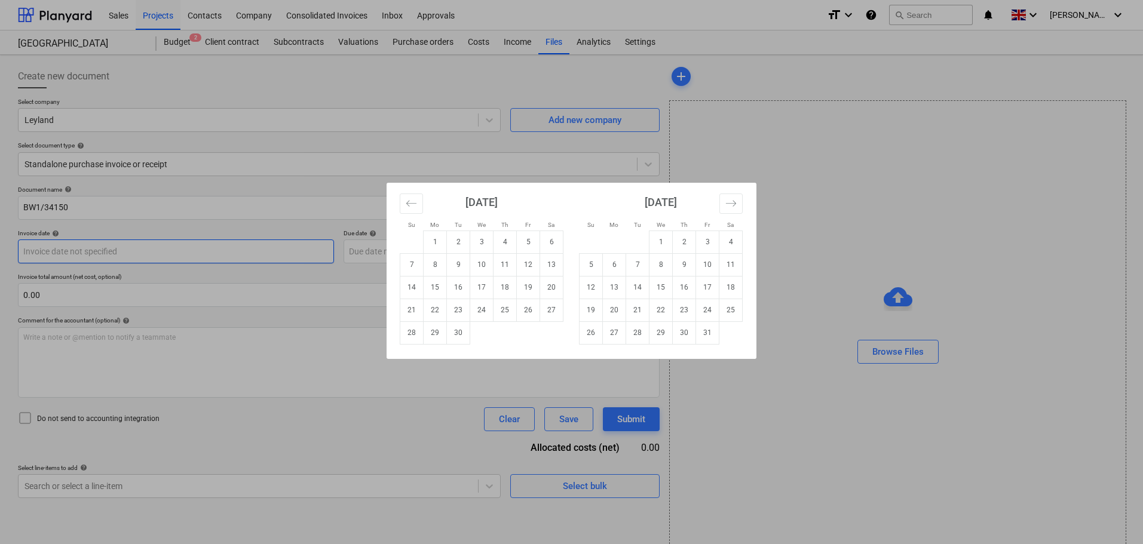
click at [85, 250] on body "Sales Projects Contacts Company Consolidated Invoices Inbox Approvals format_si…" at bounding box center [571, 272] width 1143 height 544
click at [508, 314] on td "25" at bounding box center [505, 310] width 23 height 23
type input "[DATE]"
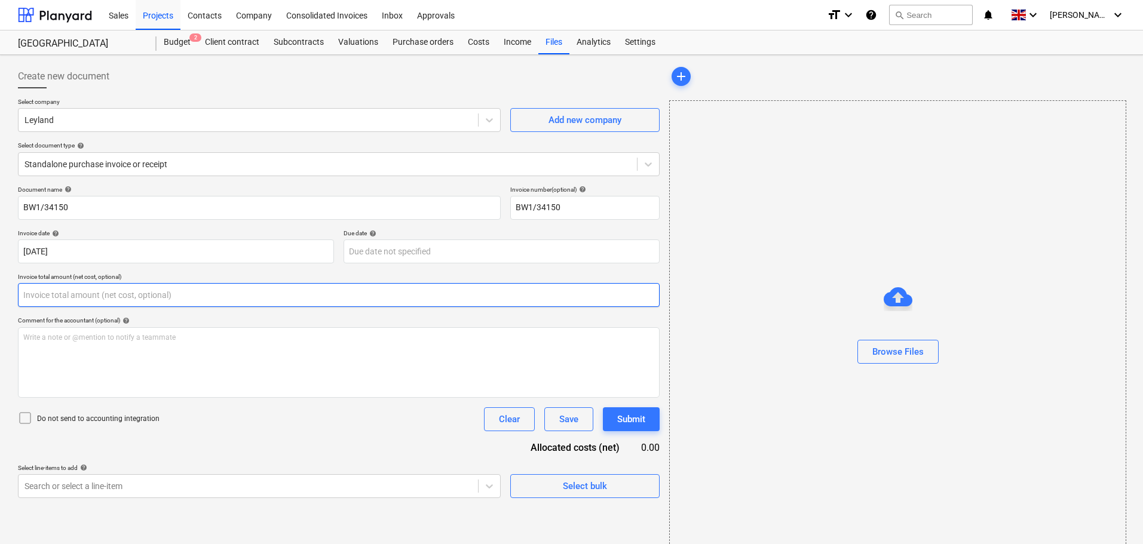
click at [129, 294] on input "text" at bounding box center [339, 295] width 642 height 24
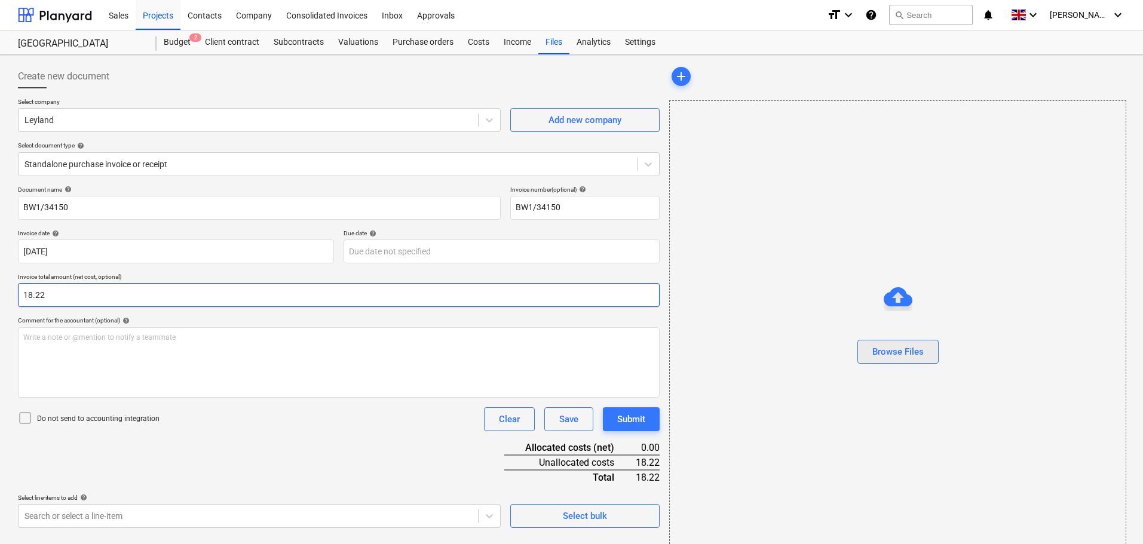
type input "18.22"
click at [914, 359] on div "Browse Files" at bounding box center [897, 352] width 51 height 16
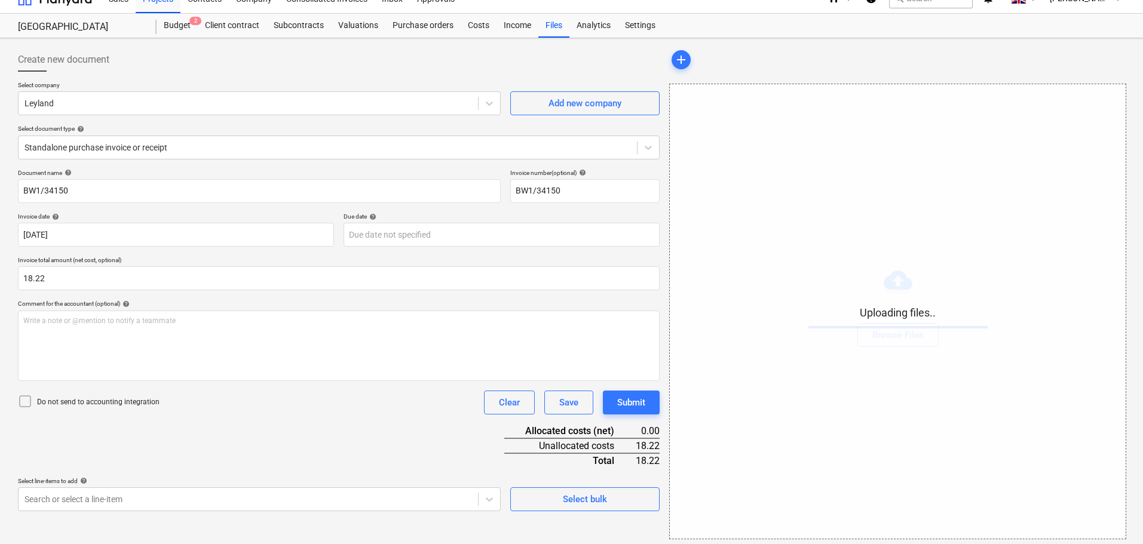
scroll to position [22, 0]
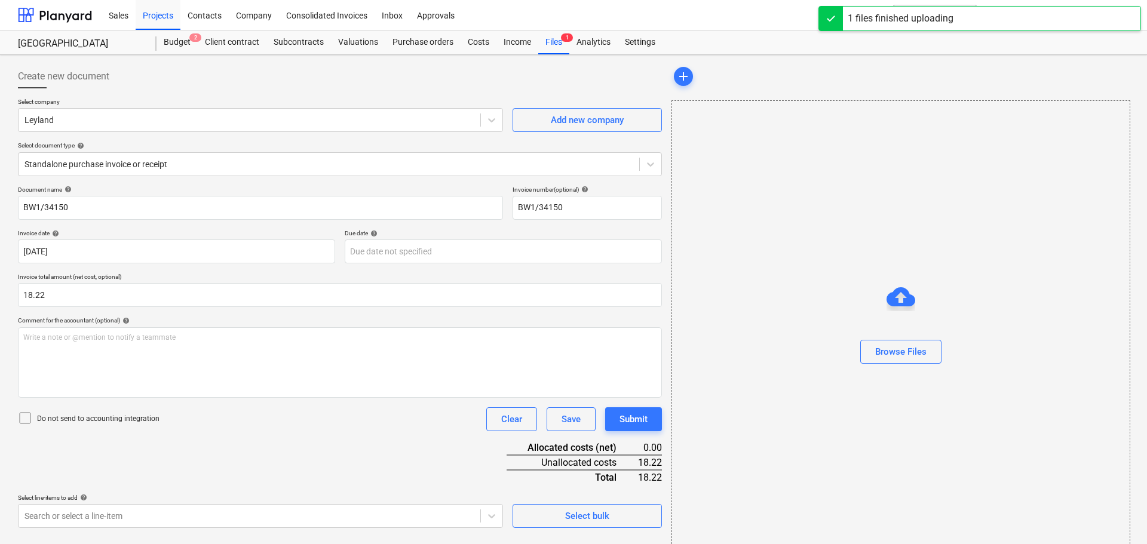
click at [115, 495] on div "Select line-items to add help" at bounding box center [260, 498] width 485 height 8
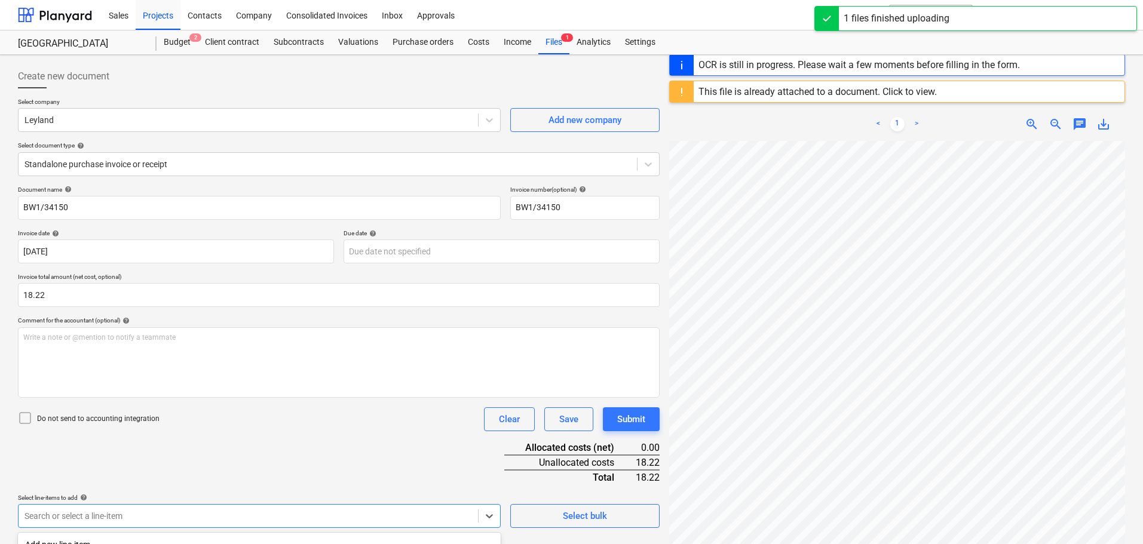
click at [114, 510] on body "Sales Projects Contacts Company Consolidated Invoices Inbox Approvals format_si…" at bounding box center [571, 272] width 1143 height 544
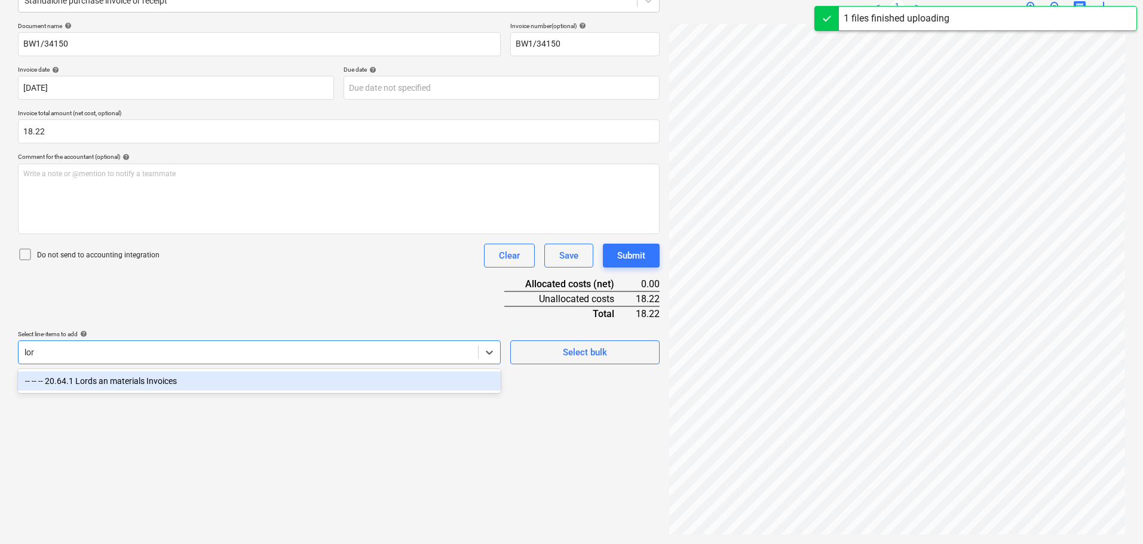
scroll to position [164, 0]
type input "lord"
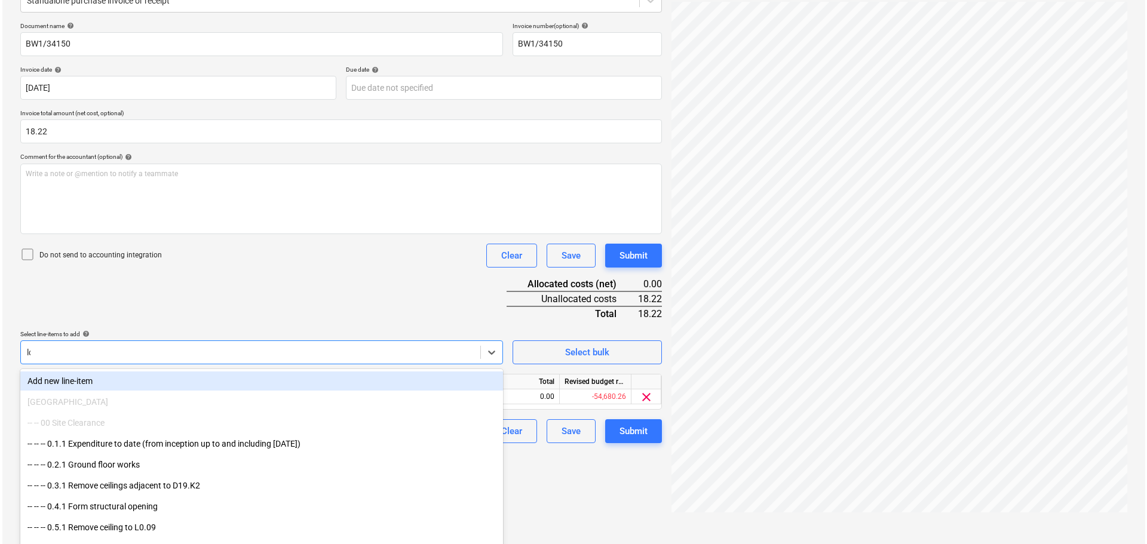
scroll to position [142, 0]
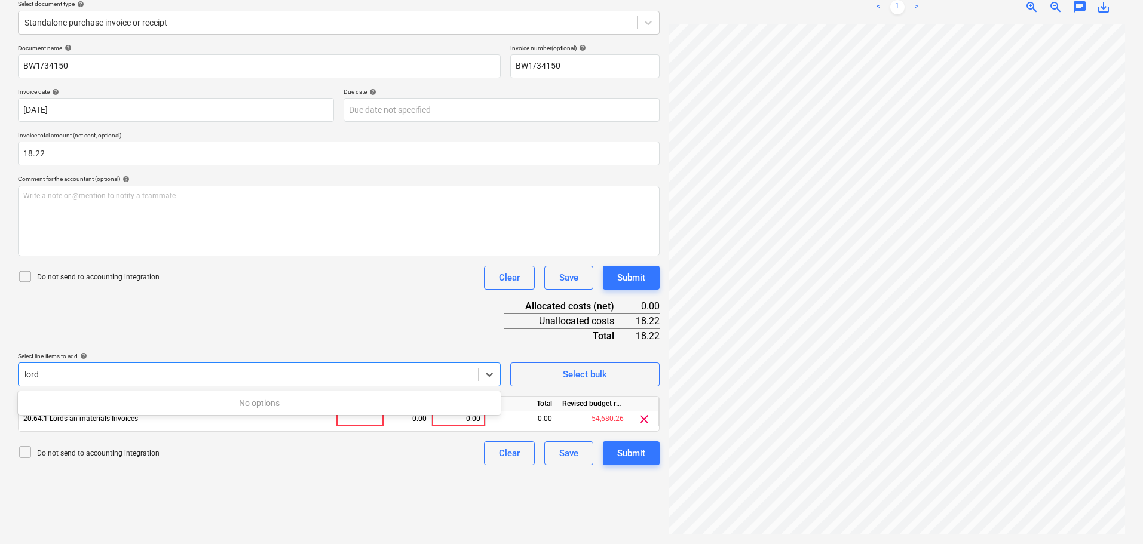
type input "lord"
click at [238, 333] on div "Document name help BW1/34150 Invoice number (optional) help BW1/34150 Invoice d…" at bounding box center [339, 254] width 642 height 421
click at [466, 420] on div "0.00" at bounding box center [459, 419] width 44 height 15
type input "18.22"
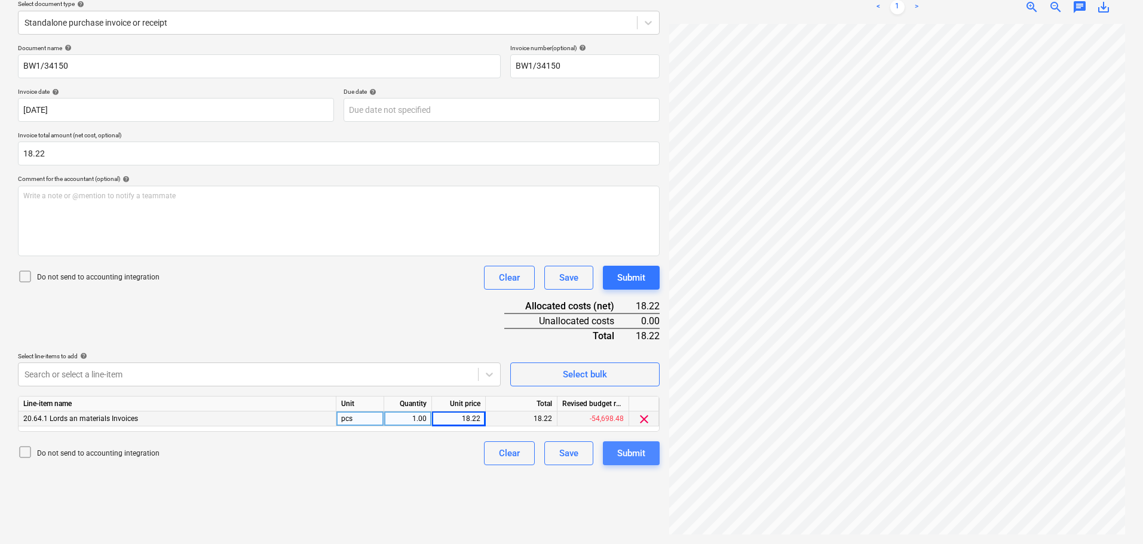
click at [643, 457] on div "Submit" at bounding box center [631, 454] width 28 height 16
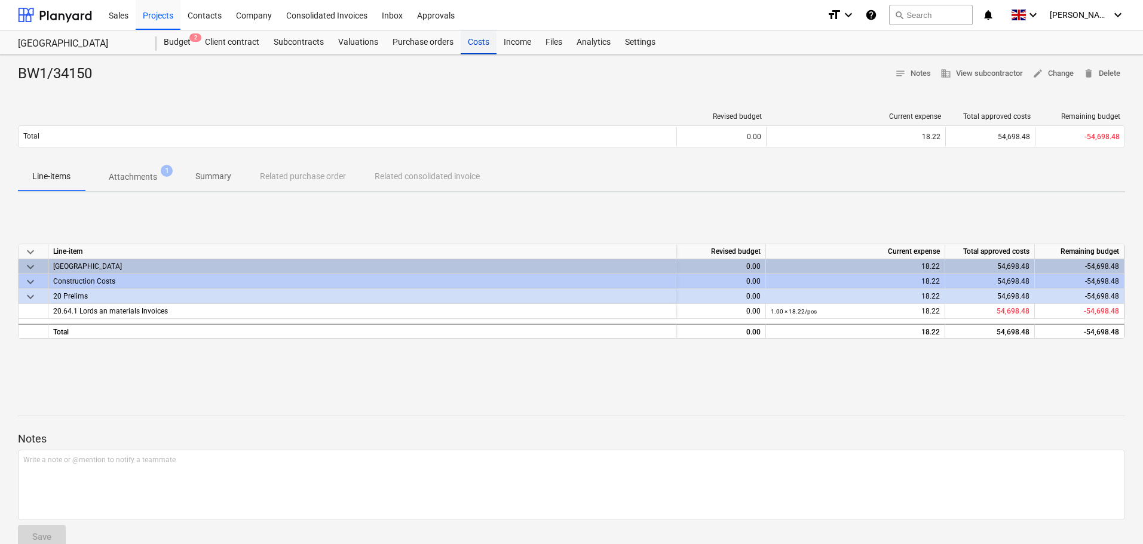
click at [481, 48] on div "Costs" at bounding box center [479, 42] width 36 height 24
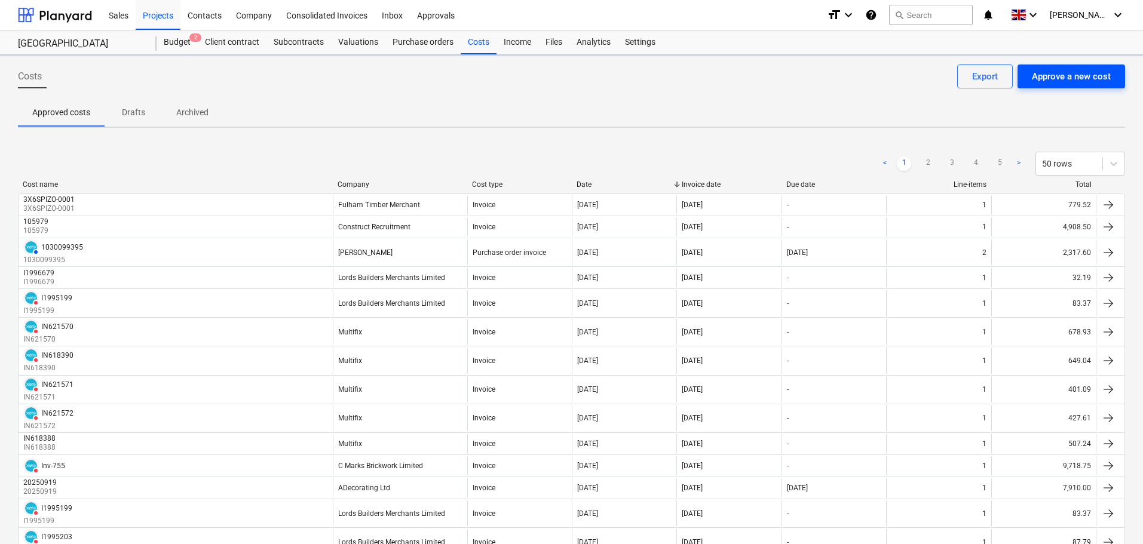
click at [1049, 82] on div "Approve a new cost" at bounding box center [1071, 77] width 79 height 16
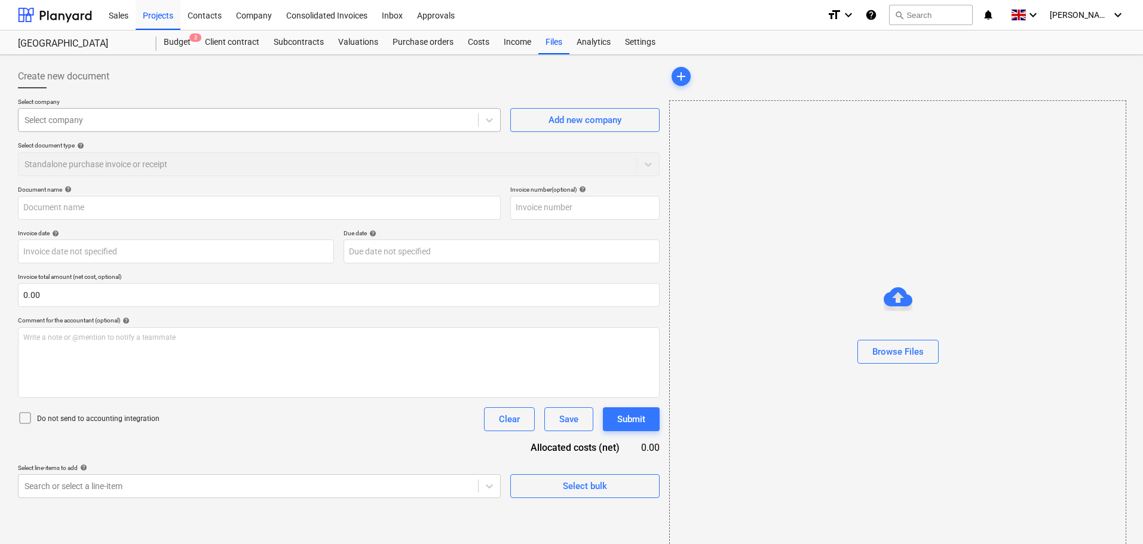
click at [56, 124] on div at bounding box center [248, 120] width 448 height 12
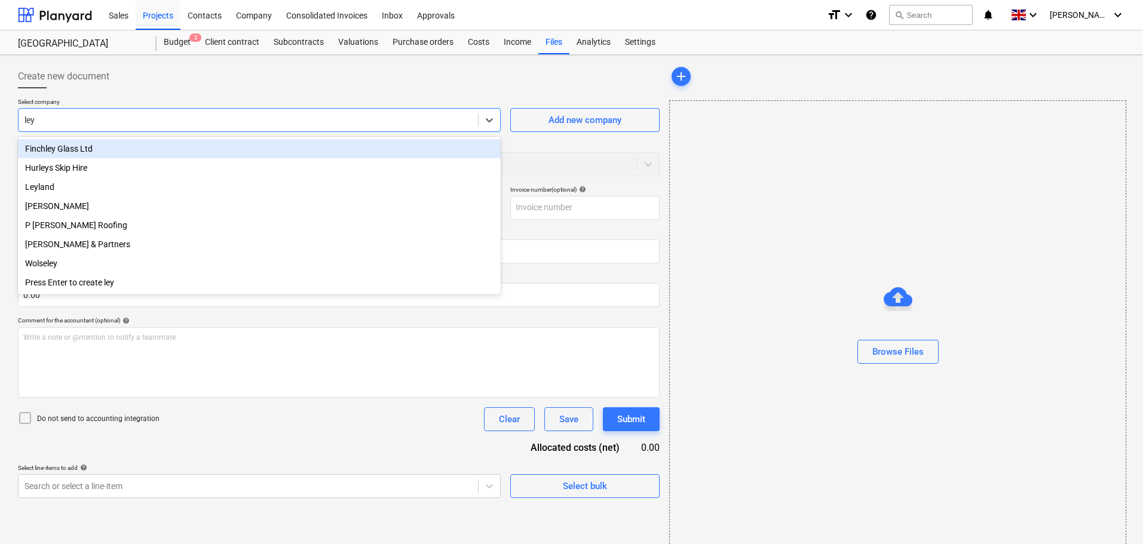
type input "leyl"
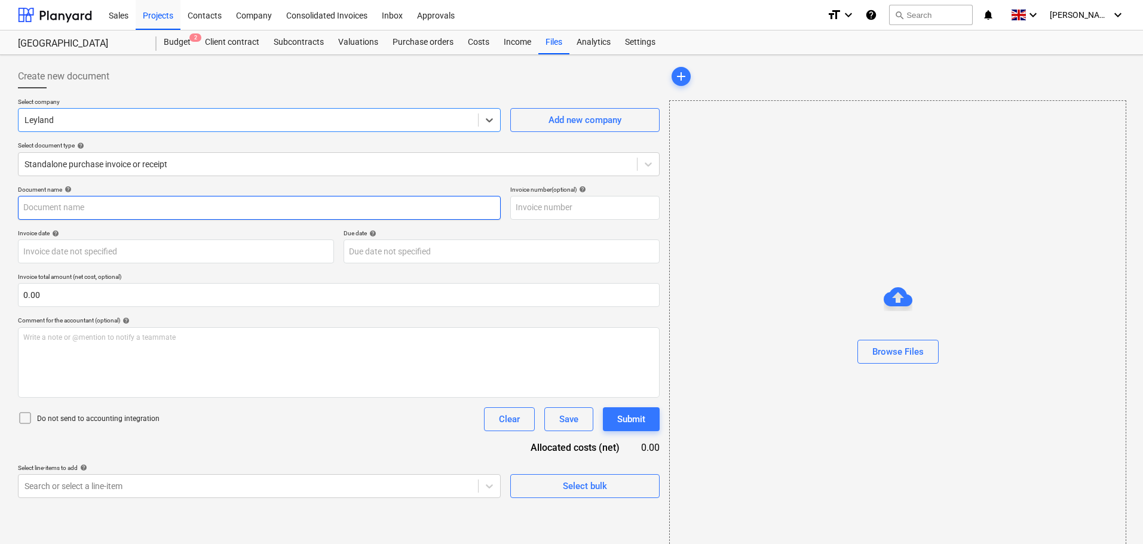
click at [39, 211] on input "text" at bounding box center [259, 208] width 483 height 24
paste input "BW1/34148"
type input "BW1/34148"
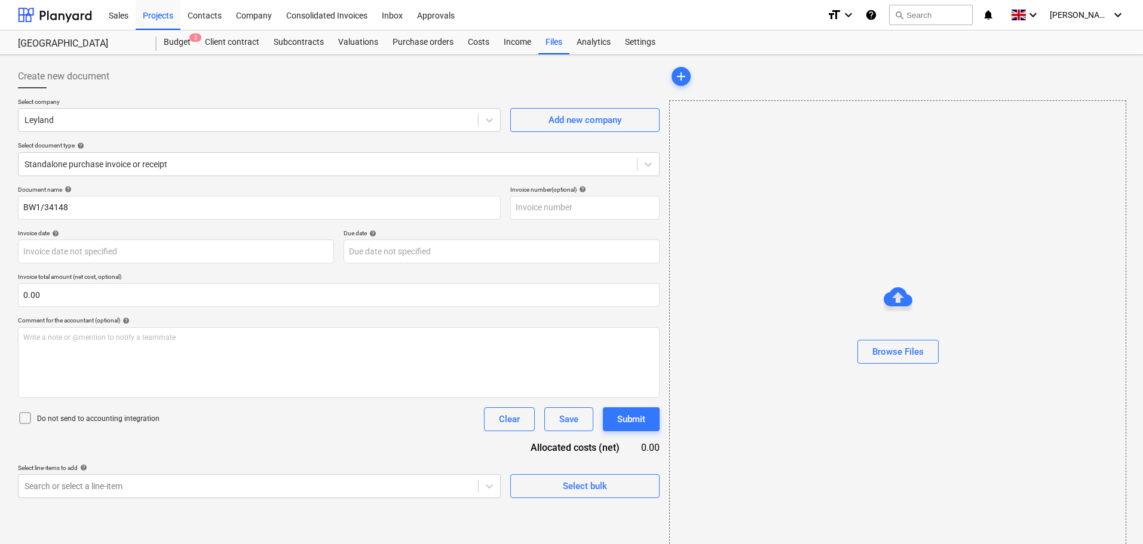
click at [171, 234] on div "Invoice date help" at bounding box center [176, 233] width 316 height 8
click at [595, 213] on input "text" at bounding box center [584, 208] width 149 height 24
paste input "BW1/34148"
type input "BW1/34148"
click at [883, 346] on div "Browse Files" at bounding box center [897, 352] width 51 height 16
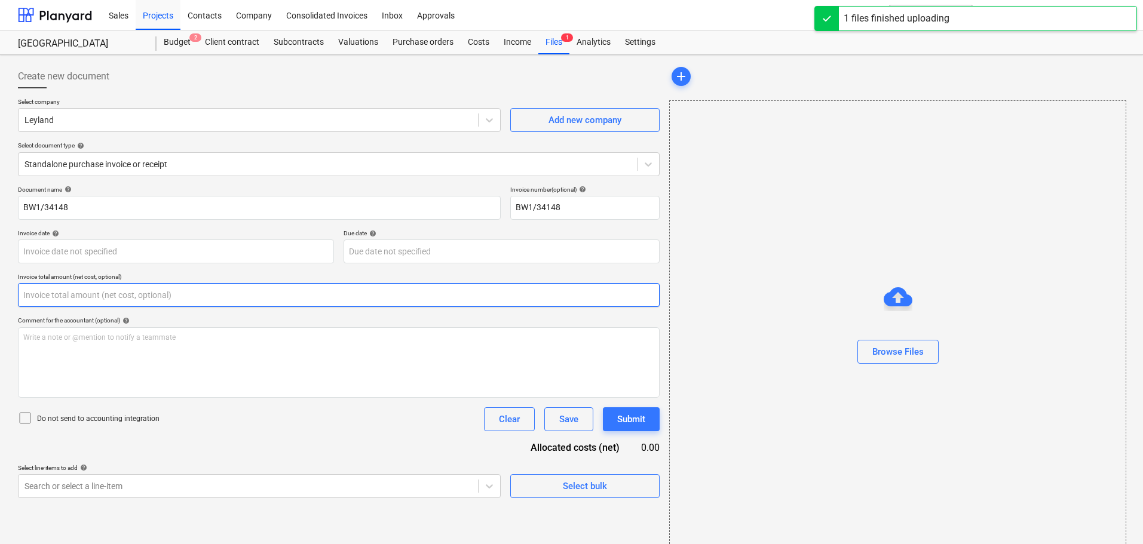
click at [57, 295] on input "text" at bounding box center [339, 295] width 642 height 24
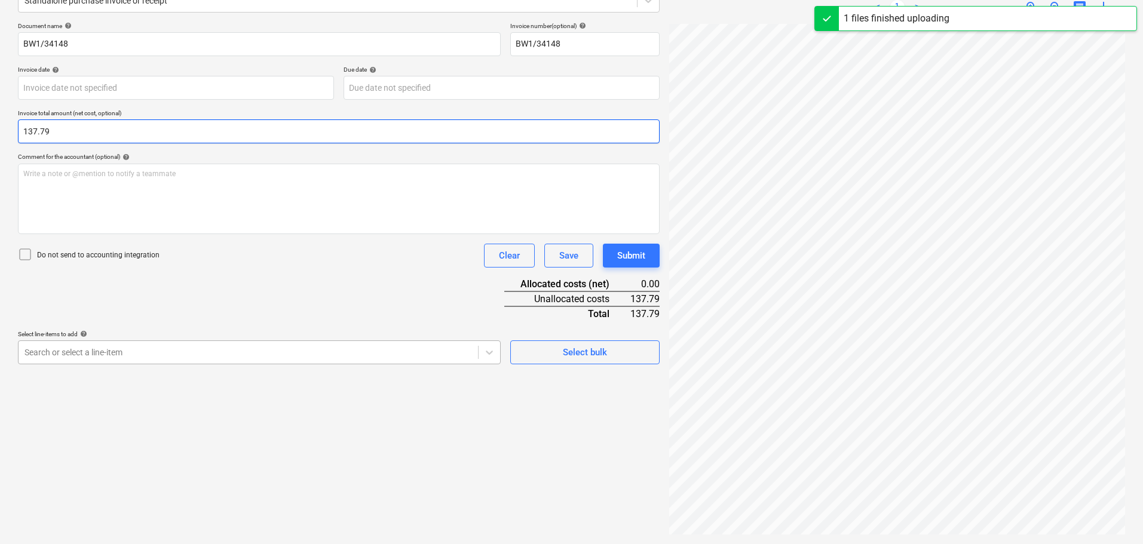
type input "137.79"
click at [111, 358] on div "Search or select a line-item" at bounding box center [259, 353] width 483 height 24
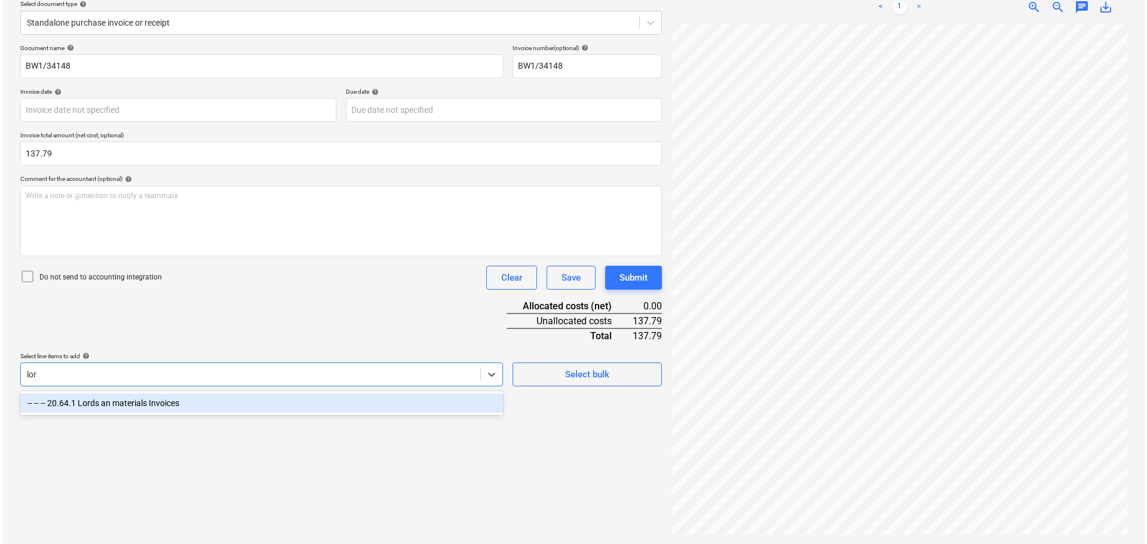
scroll to position [142, 0]
type input "lord"
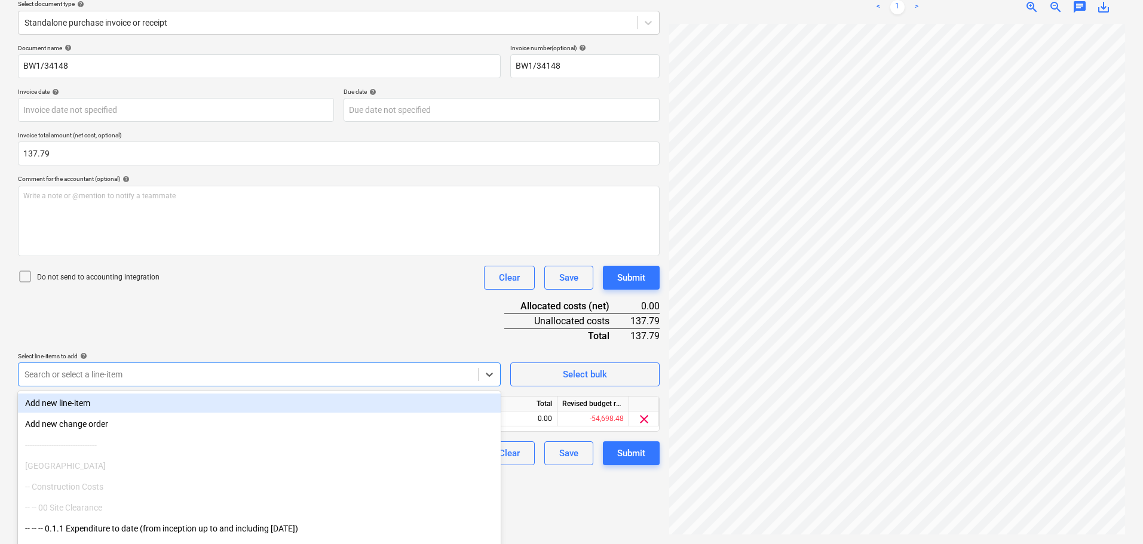
click at [333, 313] on div "Document name help BW1/34148 Invoice number (optional) help BW1/34148 Invoice d…" at bounding box center [339, 254] width 642 height 421
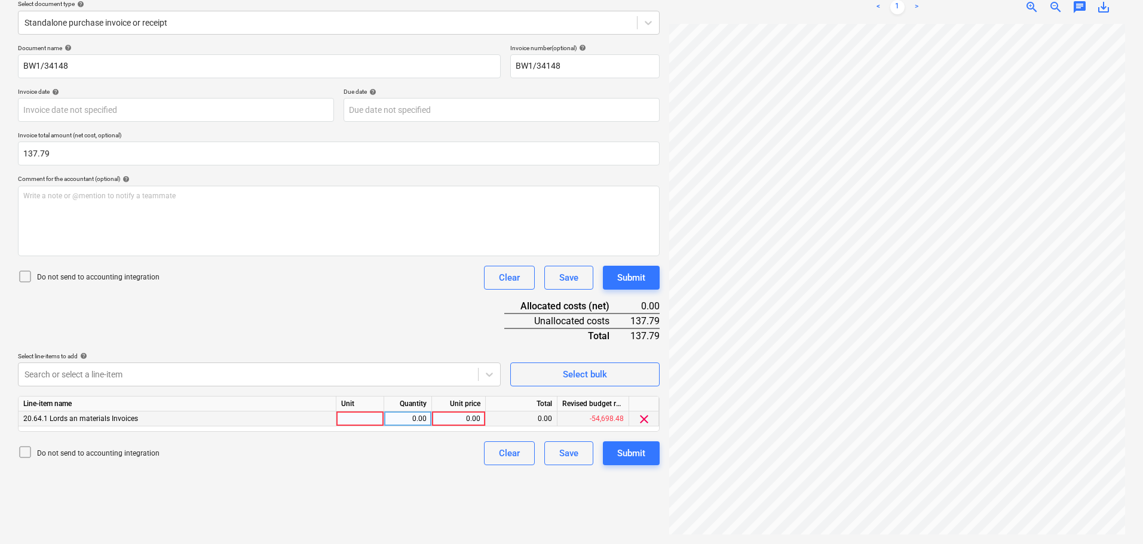
click at [459, 420] on div "0.00" at bounding box center [459, 419] width 44 height 15
type input "137.79"
click at [639, 275] on div "Submit" at bounding box center [631, 278] width 28 height 16
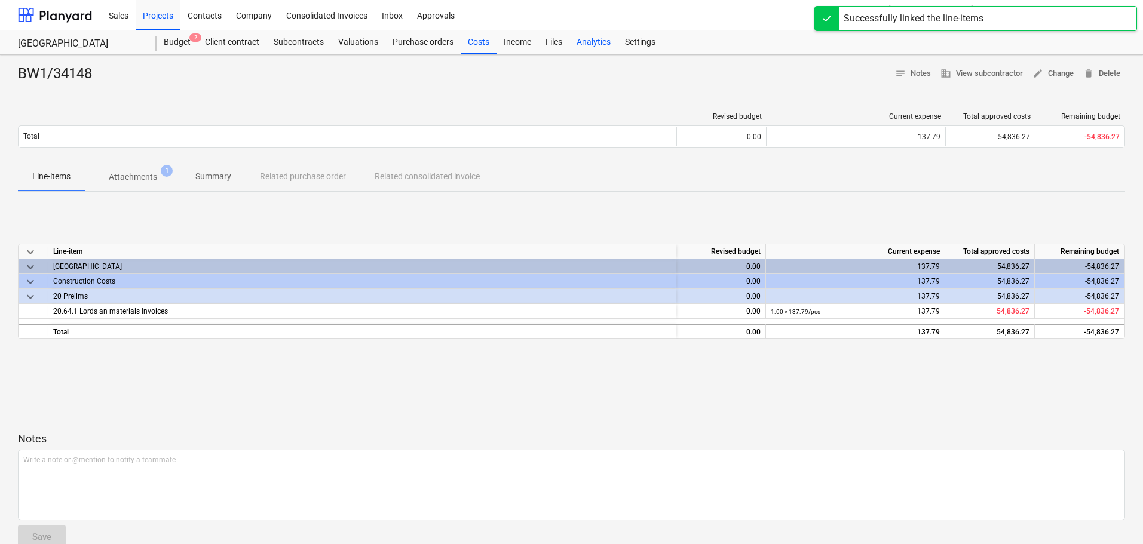
drag, startPoint x: 477, startPoint y: 44, endPoint x: 587, endPoint y: 53, distance: 111.0
click at [477, 44] on div "Costs" at bounding box center [479, 42] width 36 height 24
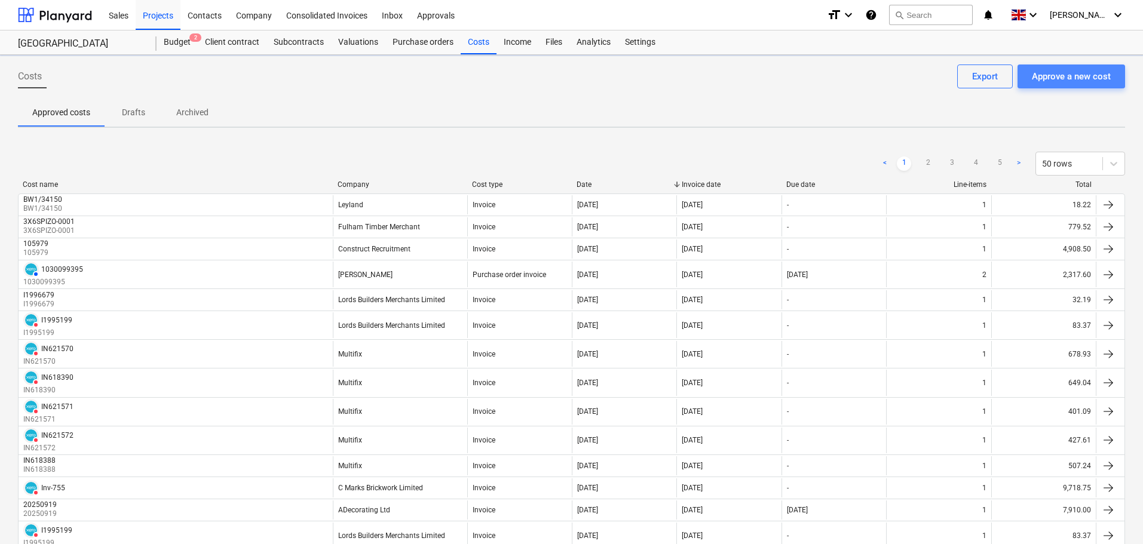
click at [1074, 78] on div "Approve a new cost" at bounding box center [1071, 77] width 79 height 16
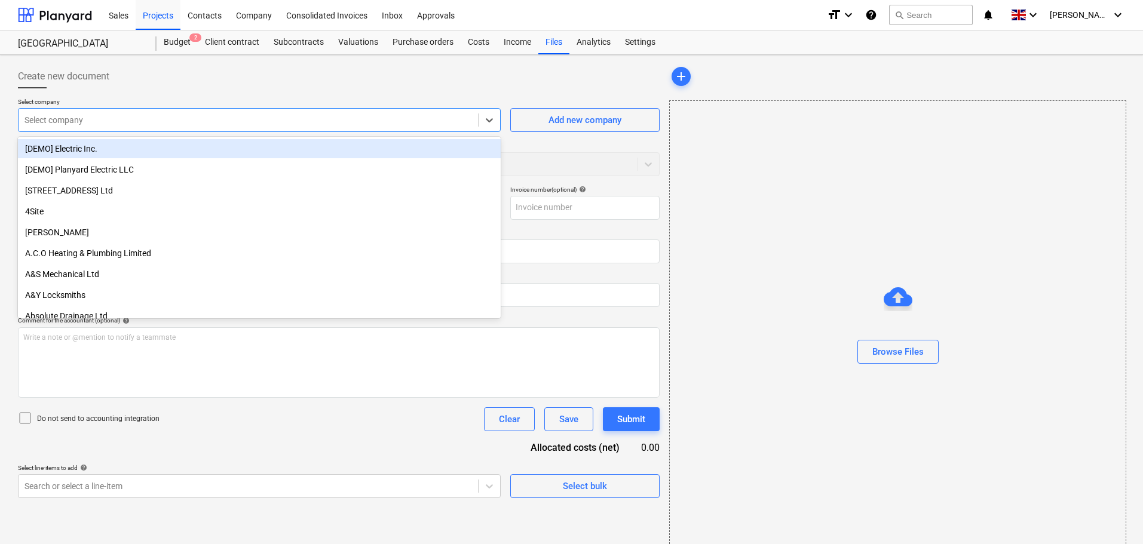
click at [168, 118] on div at bounding box center [248, 120] width 448 height 12
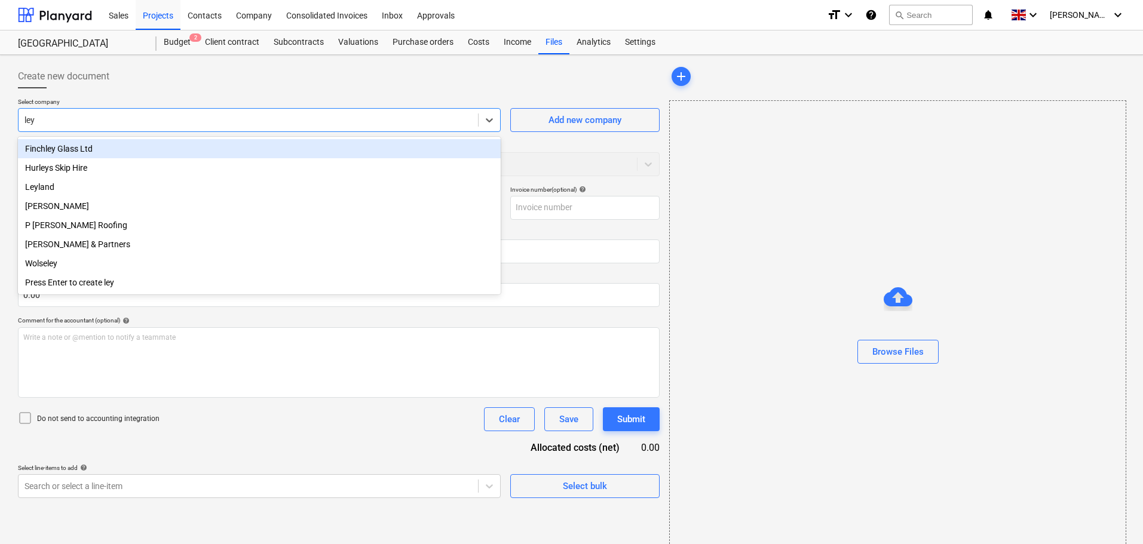
type input "leyl"
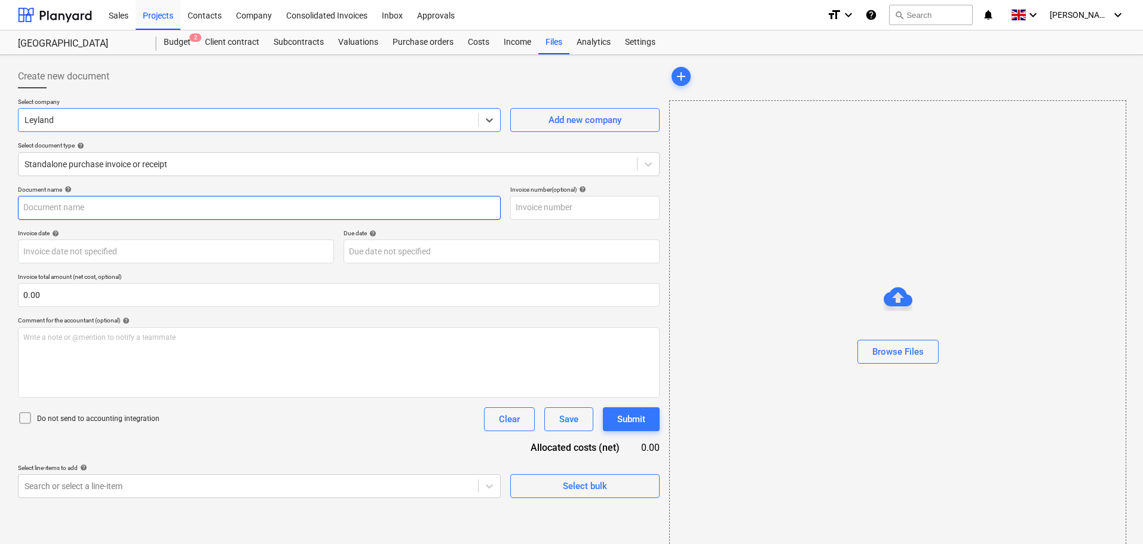
click at [86, 201] on input "text" at bounding box center [259, 208] width 483 height 24
paste input "BW1/34150"
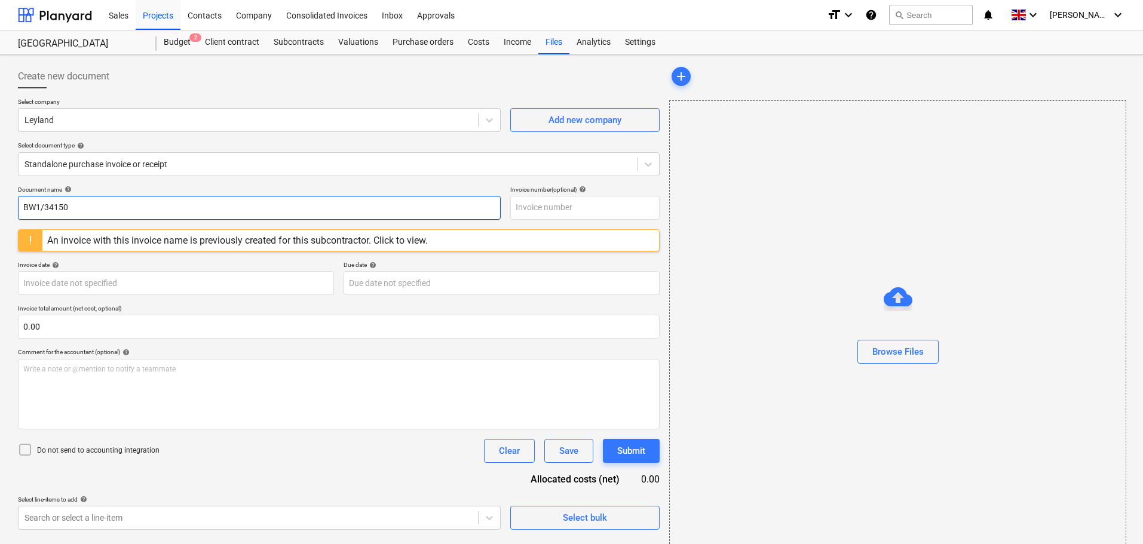
drag, startPoint x: 93, startPoint y: 206, endPoint x: -26, endPoint y: 200, distance: 119.1
click at [0, 200] on html "Sales Projects Contacts Company Consolidated Invoices Inbox Approvals format_si…" at bounding box center [571, 272] width 1143 height 544
paste input "GO33/270581"
type input "GO33/270581"
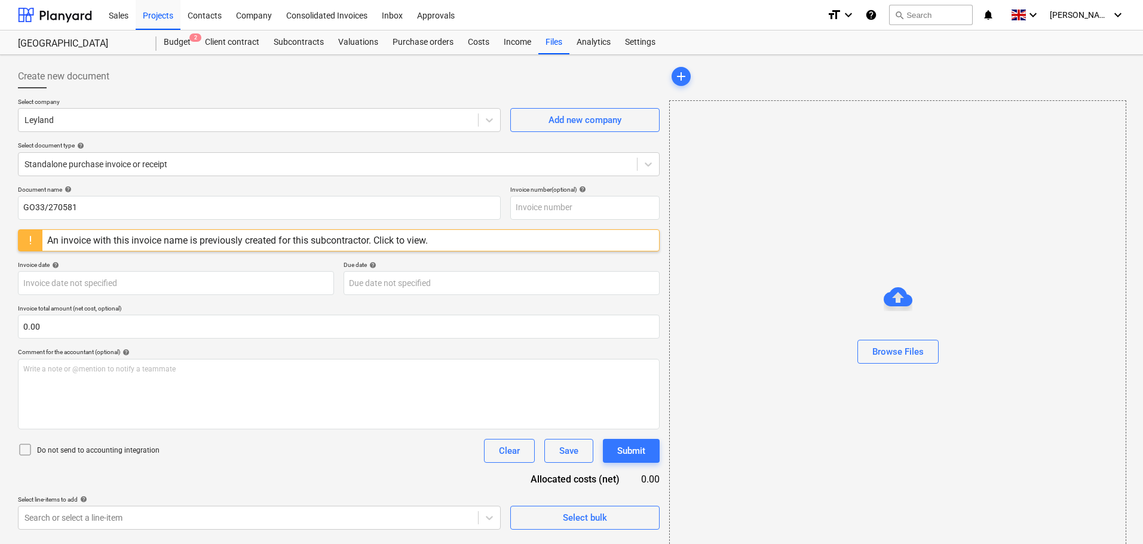
click at [153, 188] on div "Document name help" at bounding box center [259, 190] width 483 height 8
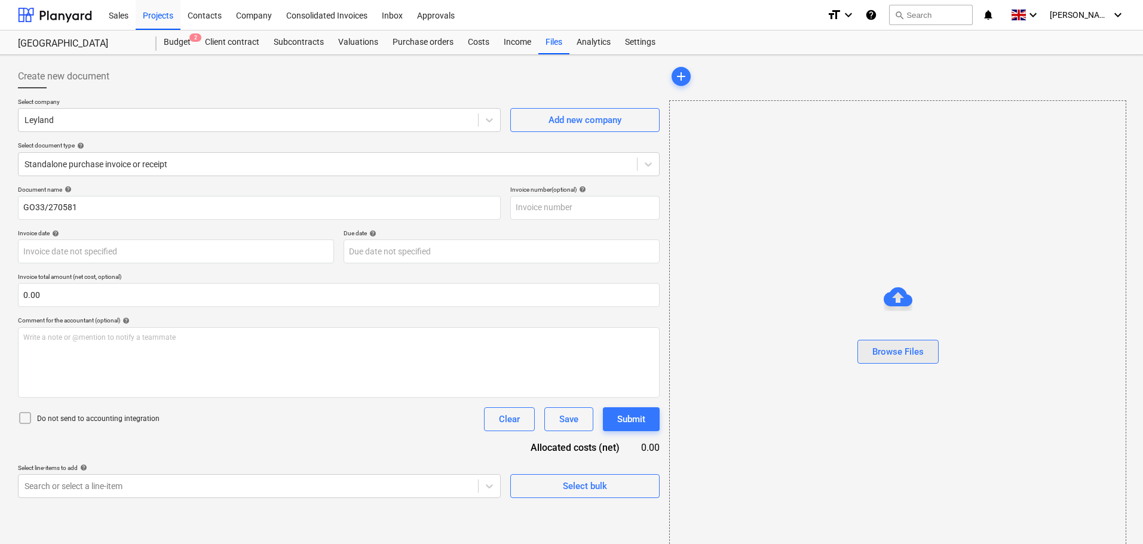
click at [915, 357] on div "Browse Files" at bounding box center [897, 352] width 51 height 16
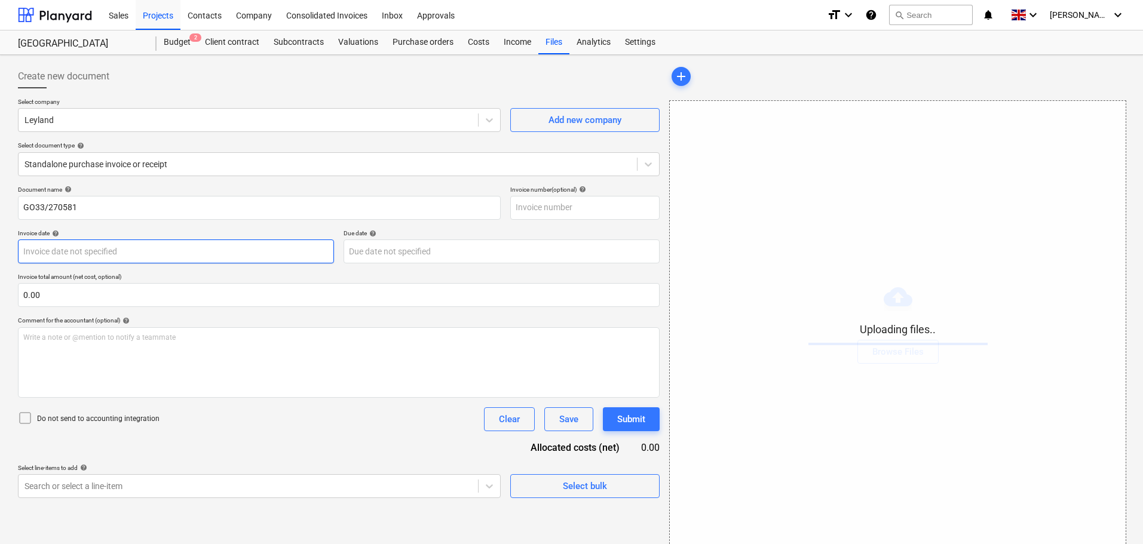
click at [62, 254] on body "Sales Projects Contacts Company Consolidated Invoices Inbox Approvals format_si…" at bounding box center [571, 272] width 1143 height 544
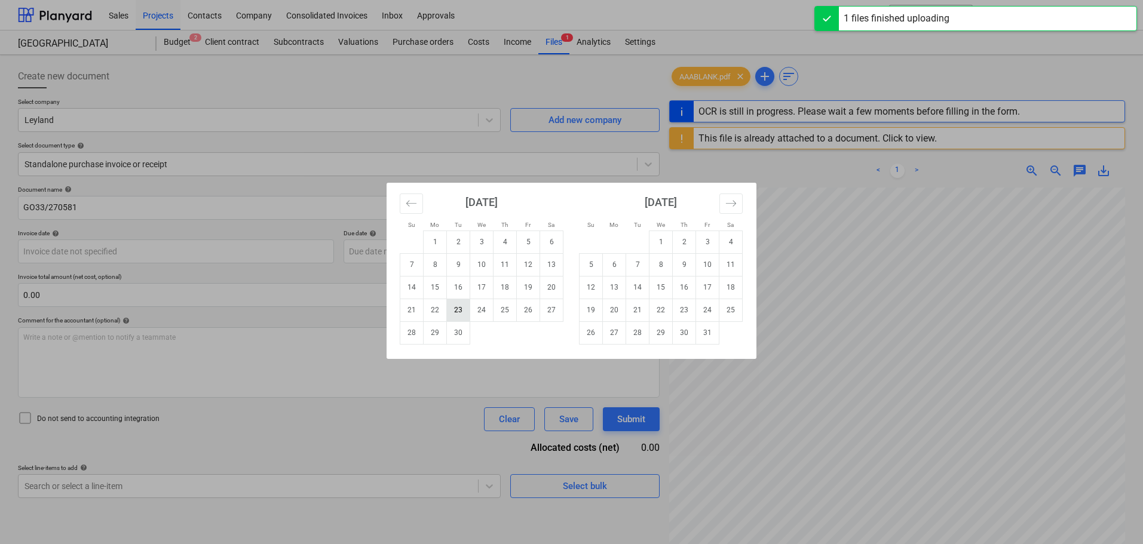
click at [463, 311] on td "23" at bounding box center [458, 310] width 23 height 23
type input "[DATE]"
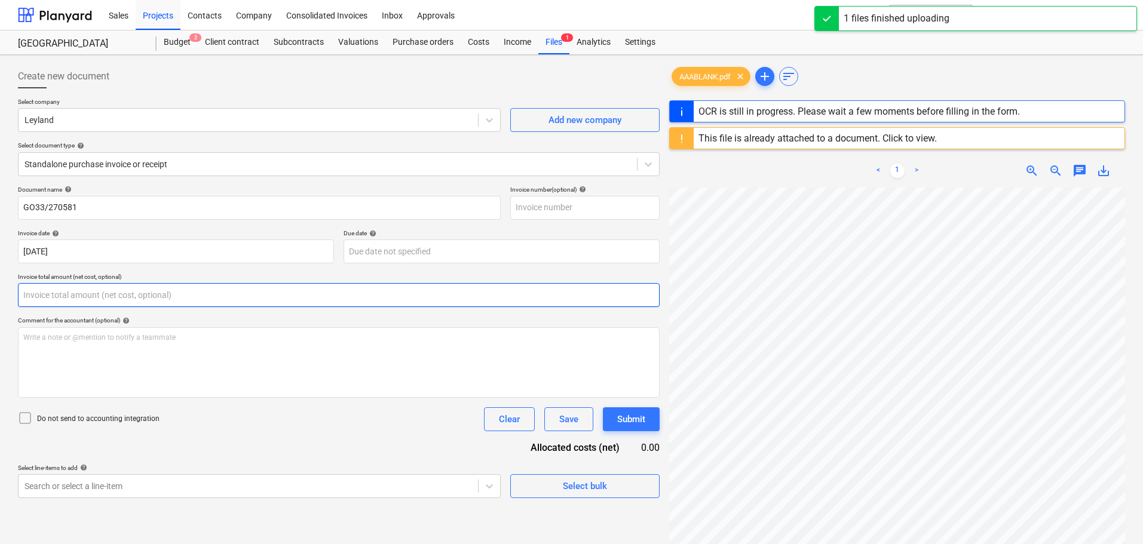
click at [46, 289] on input "text" at bounding box center [339, 295] width 642 height 24
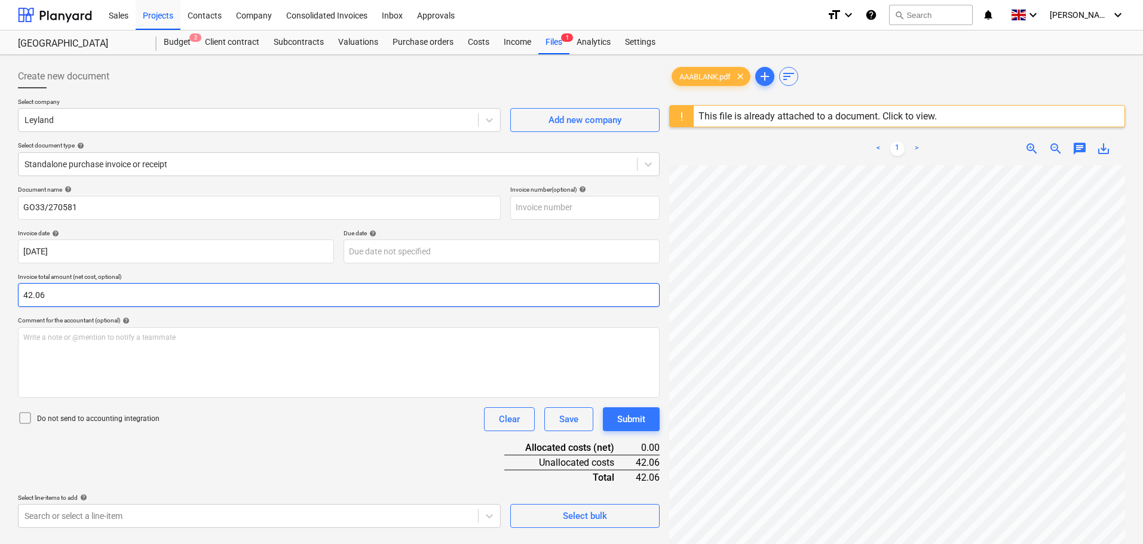
type input "42.06"
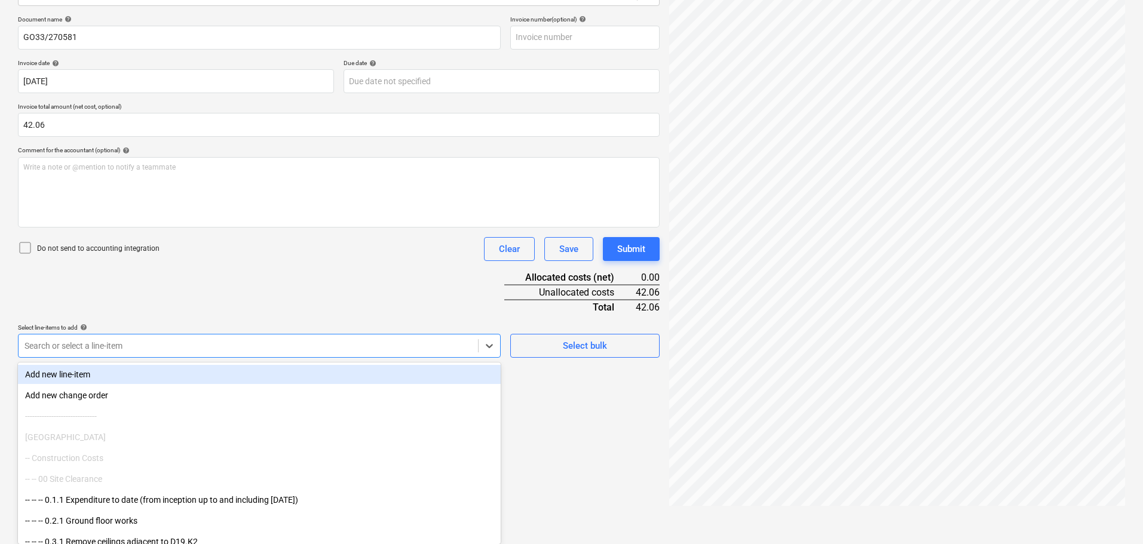
click at [171, 374] on body "Sales Projects Contacts Company Consolidated Invoices Inbox Approvals format_si…" at bounding box center [571, 102] width 1143 height 544
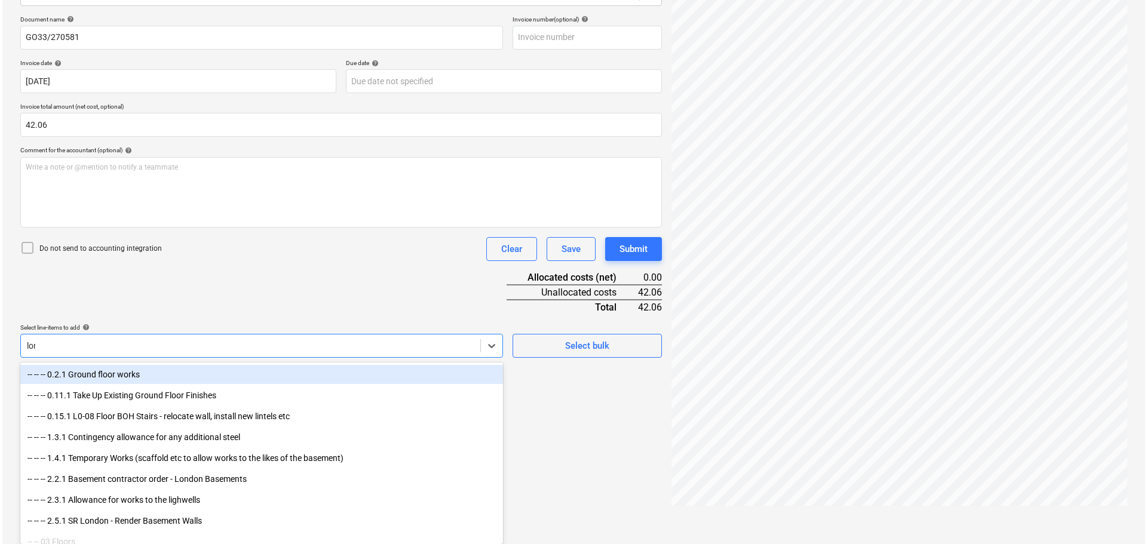
scroll to position [142, 0]
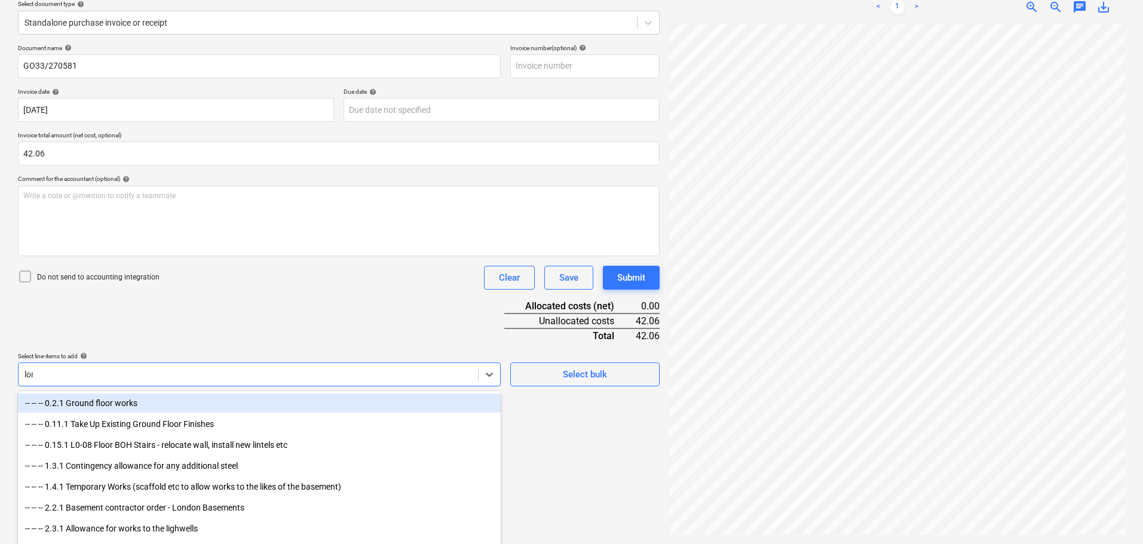
type input "lord"
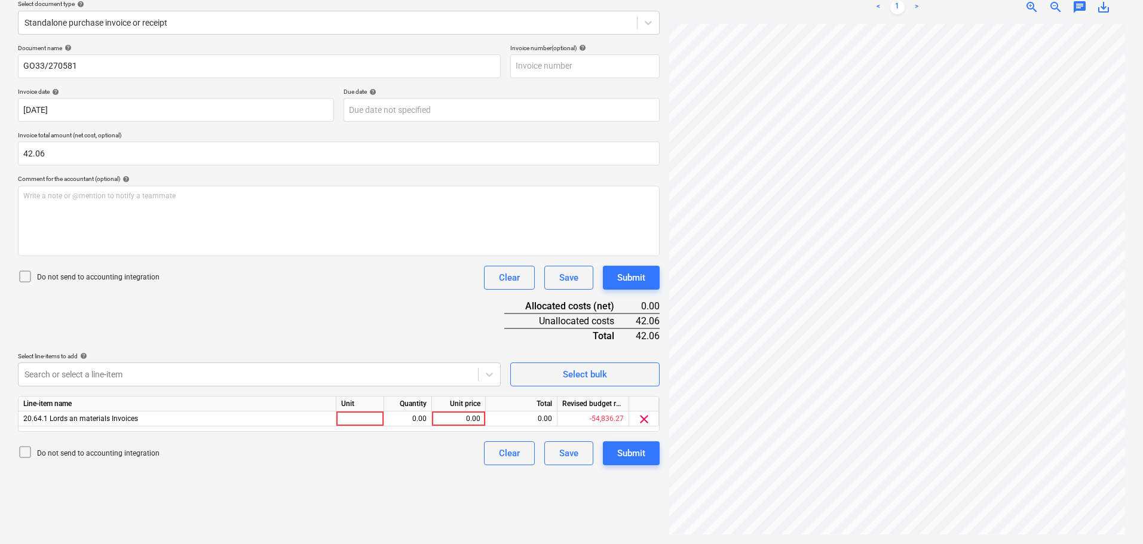
click at [316, 330] on div "Document name help GO33/270581 Invoice number (optional) help Invoice date help…" at bounding box center [339, 254] width 642 height 421
click at [473, 421] on div "0.00" at bounding box center [459, 419] width 44 height 15
type input "42.06"
click at [443, 311] on div "Document name help GO33/270581 Invoice number (optional) help Invoice date help…" at bounding box center [339, 254] width 642 height 421
click at [645, 280] on div "Submit" at bounding box center [631, 278] width 28 height 16
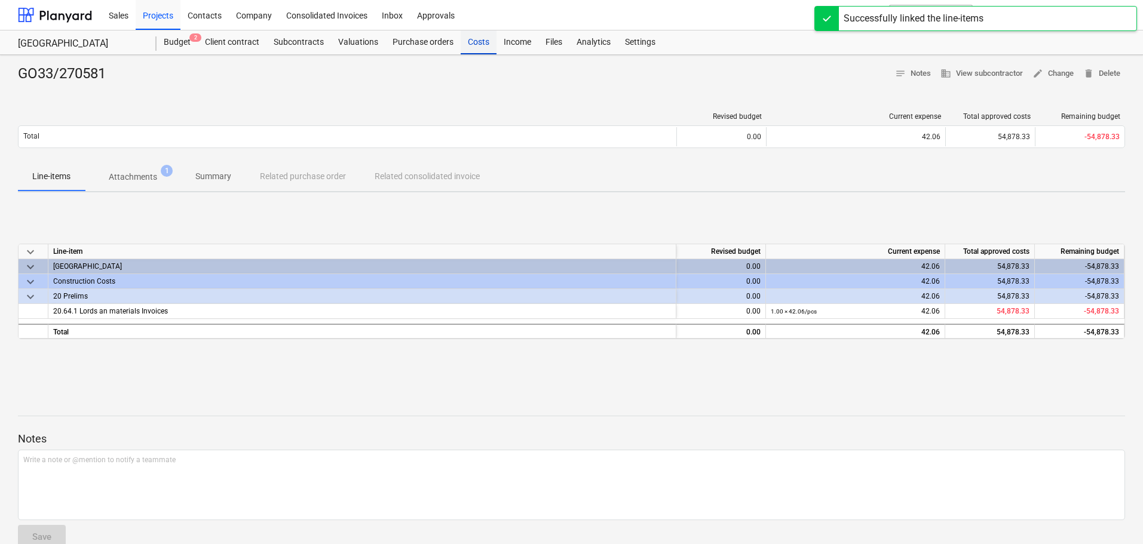
click at [479, 48] on div "Costs" at bounding box center [479, 42] width 36 height 24
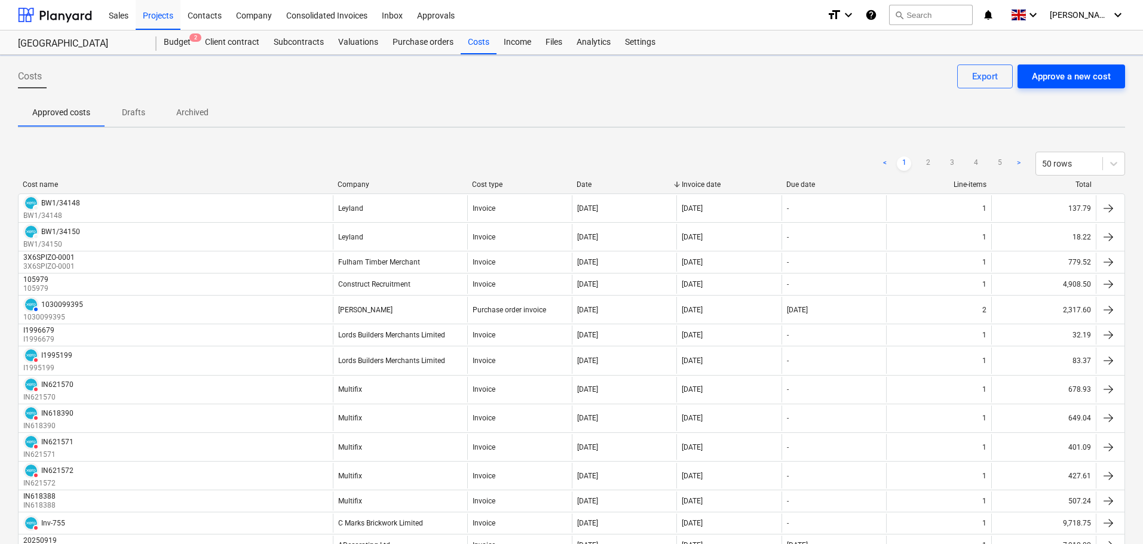
click at [1090, 85] on button "Approve a new cost" at bounding box center [1072, 77] width 108 height 24
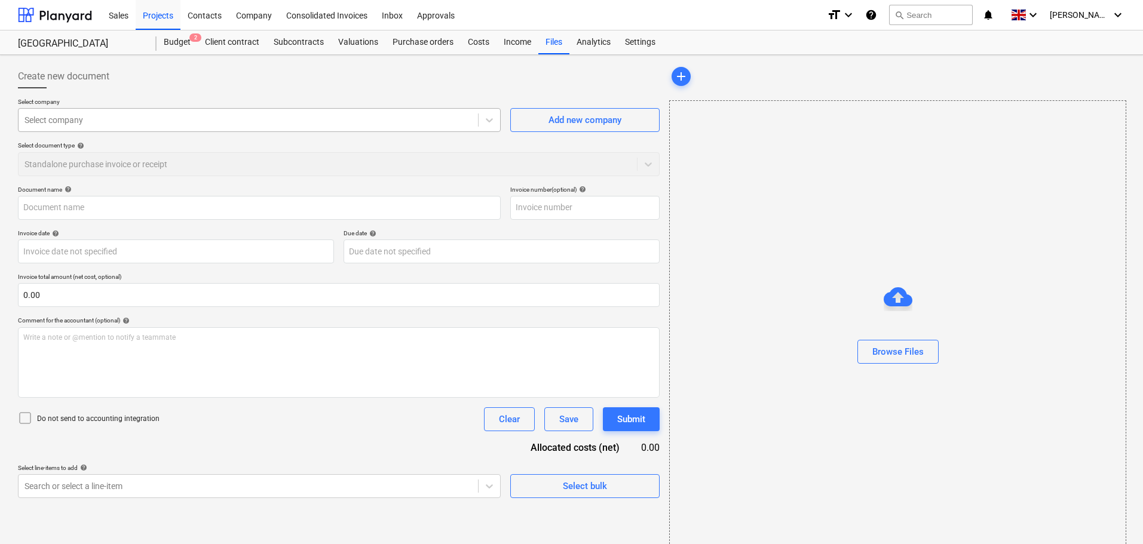
click at [88, 119] on div at bounding box center [248, 120] width 448 height 12
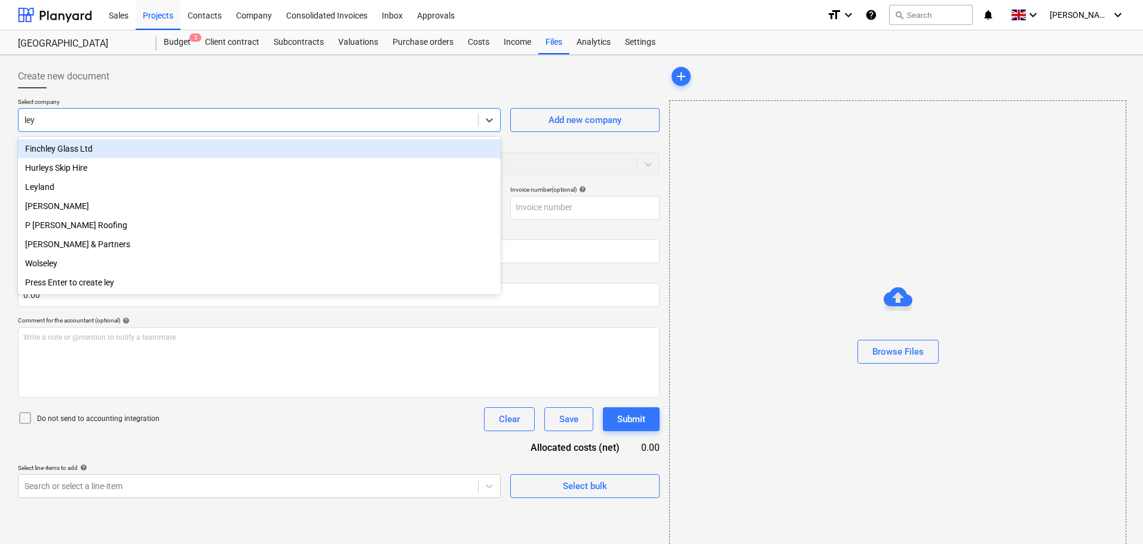
type input "leyl"
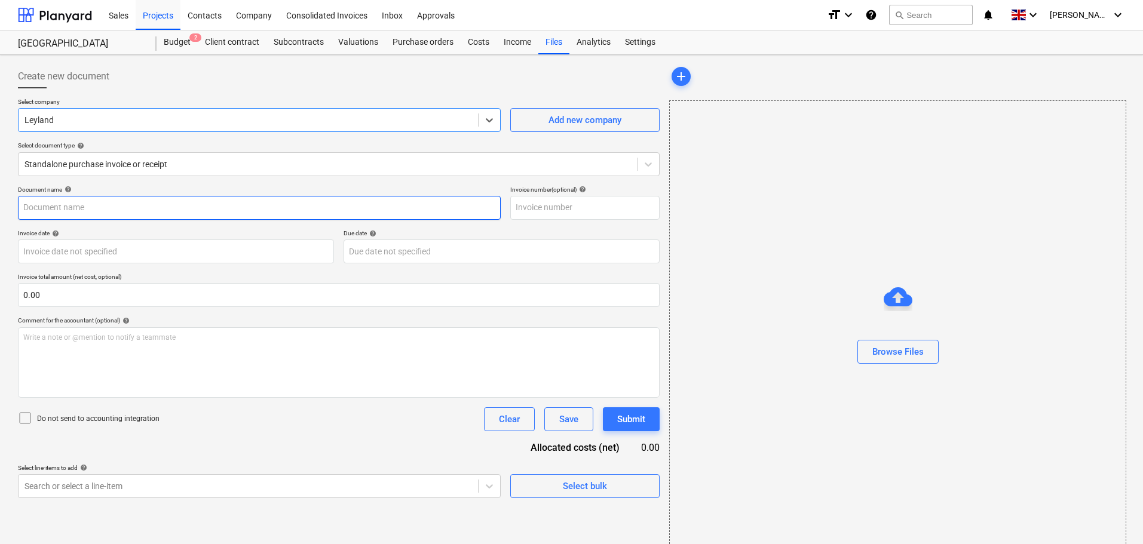
click at [68, 206] on input "text" at bounding box center [259, 208] width 483 height 24
paste input "BW1/33948"
type input "BW1/33948"
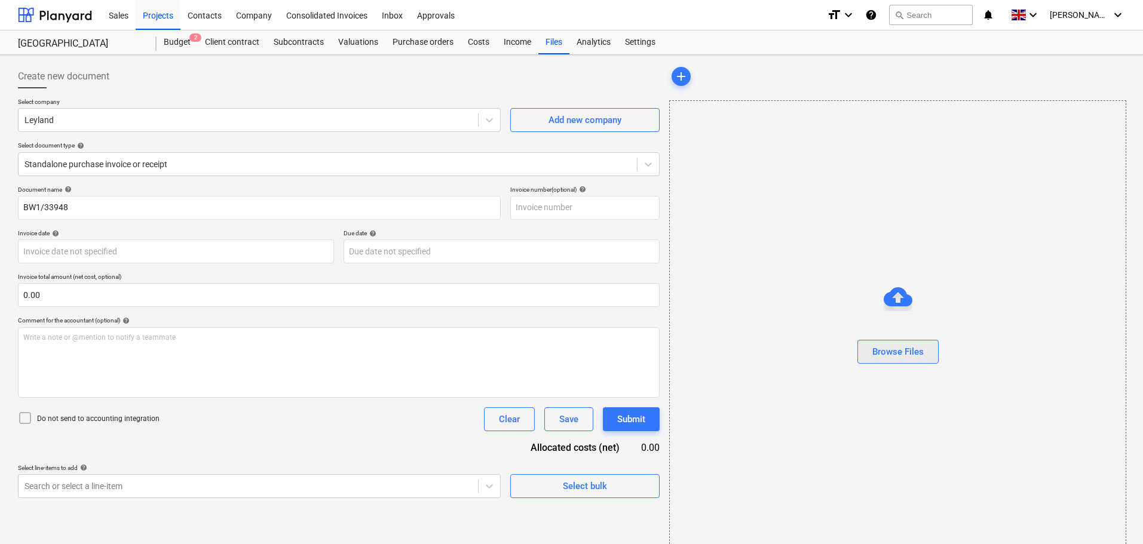
click at [901, 359] on div "Browse Files" at bounding box center [897, 352] width 51 height 16
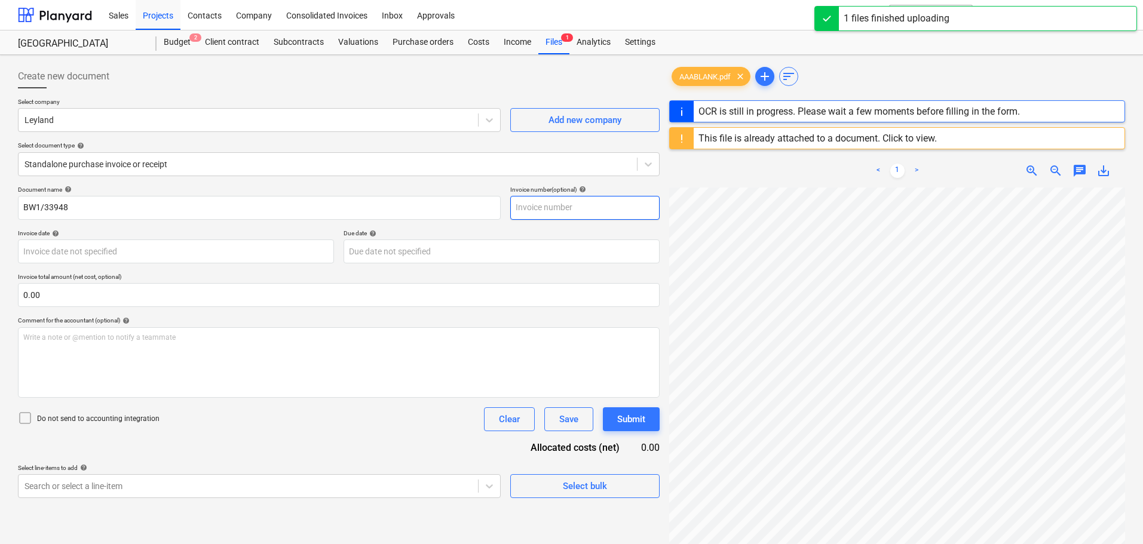
click at [582, 200] on input "text" at bounding box center [584, 208] width 149 height 24
paste input "BW1/33948"
type input "BW1/33948"
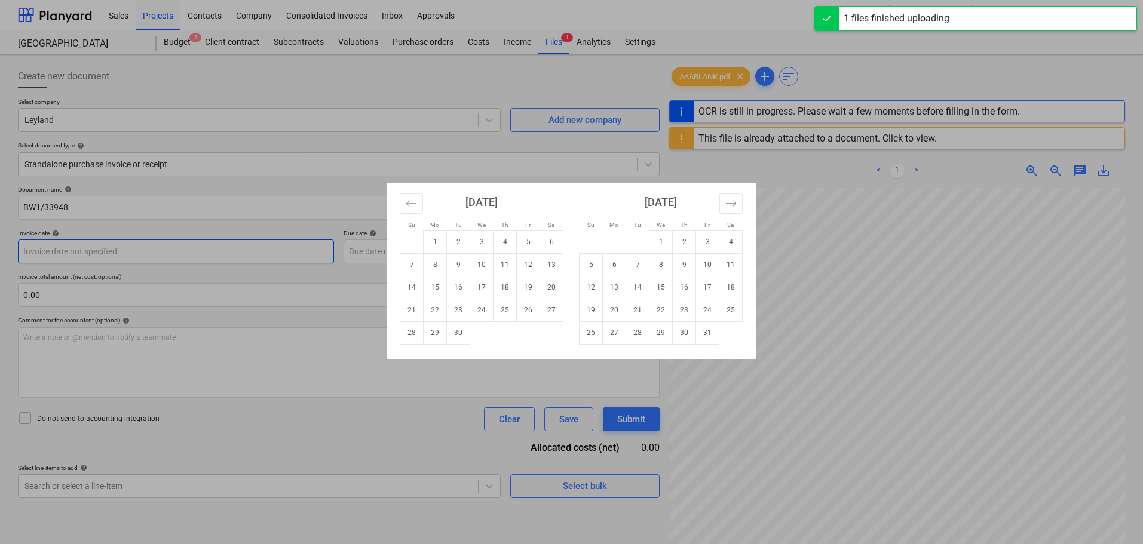
click at [94, 253] on body "Sales Projects Contacts Company Consolidated Invoices Inbox Approvals format_si…" at bounding box center [571, 272] width 1143 height 544
click at [436, 316] on td "22" at bounding box center [435, 310] width 23 height 23
type input "[DATE]"
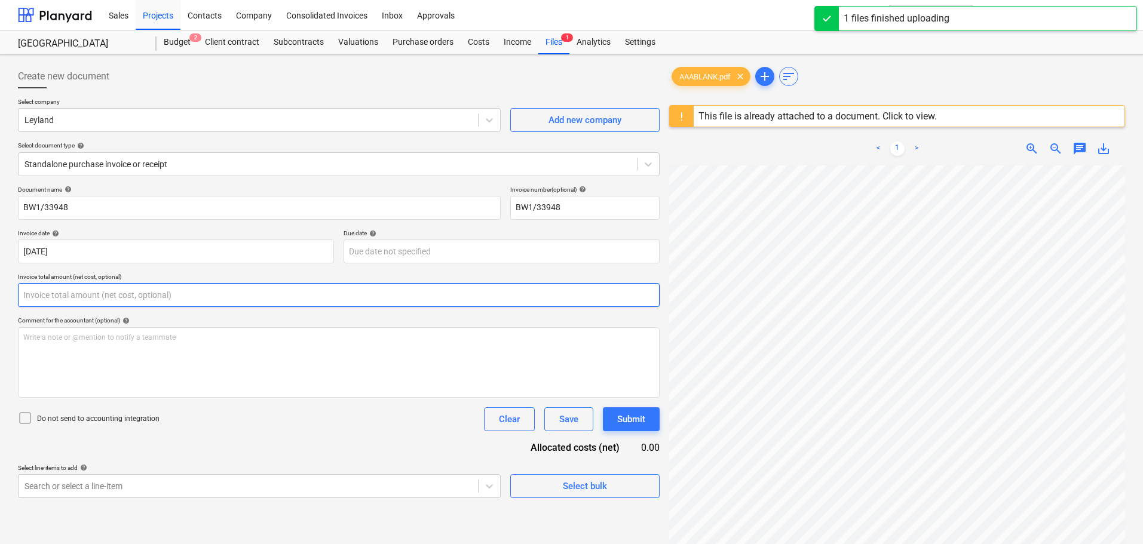
click at [54, 296] on input "text" at bounding box center [339, 295] width 642 height 24
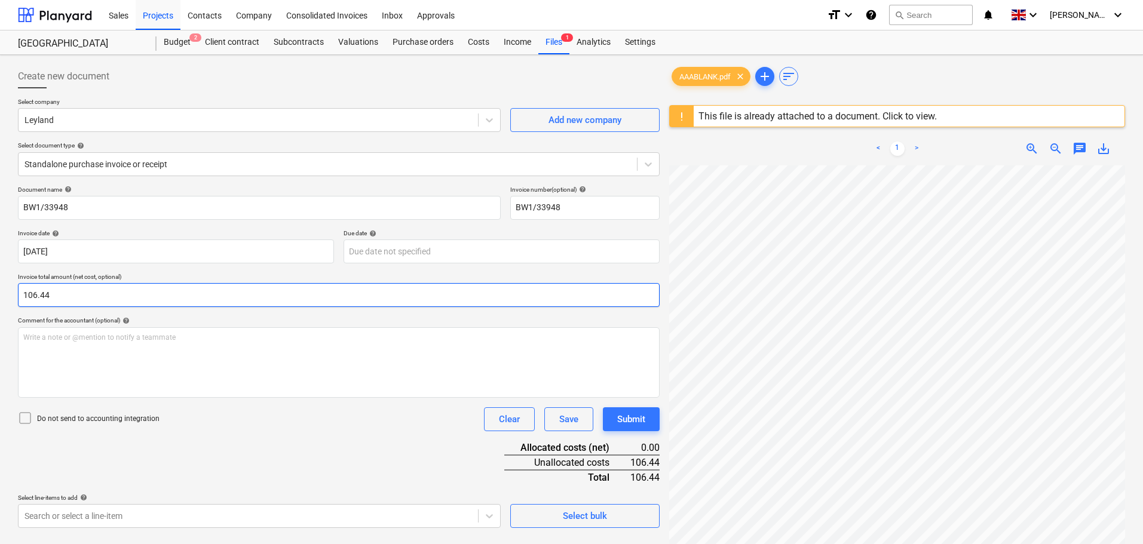
type input "106.44"
click at [307, 460] on div "Document name help BW1/33948 Invoice number (optional) help BW1/33948 Invoice d…" at bounding box center [339, 357] width 642 height 342
click at [172, 521] on body "Sales Projects Contacts Company Consolidated Invoices Inbox Approvals format_si…" at bounding box center [571, 272] width 1143 height 544
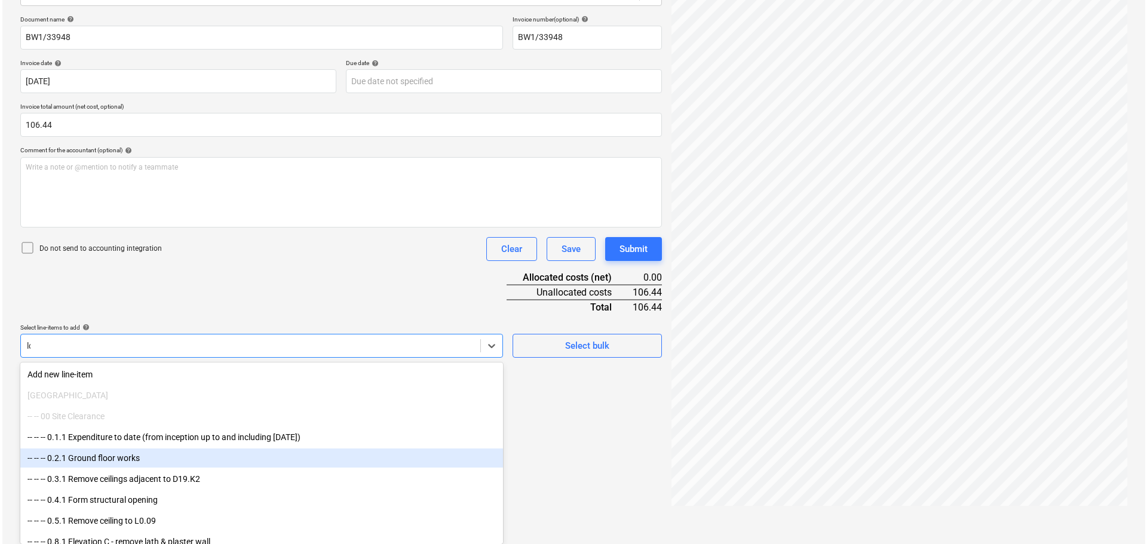
scroll to position [142, 0]
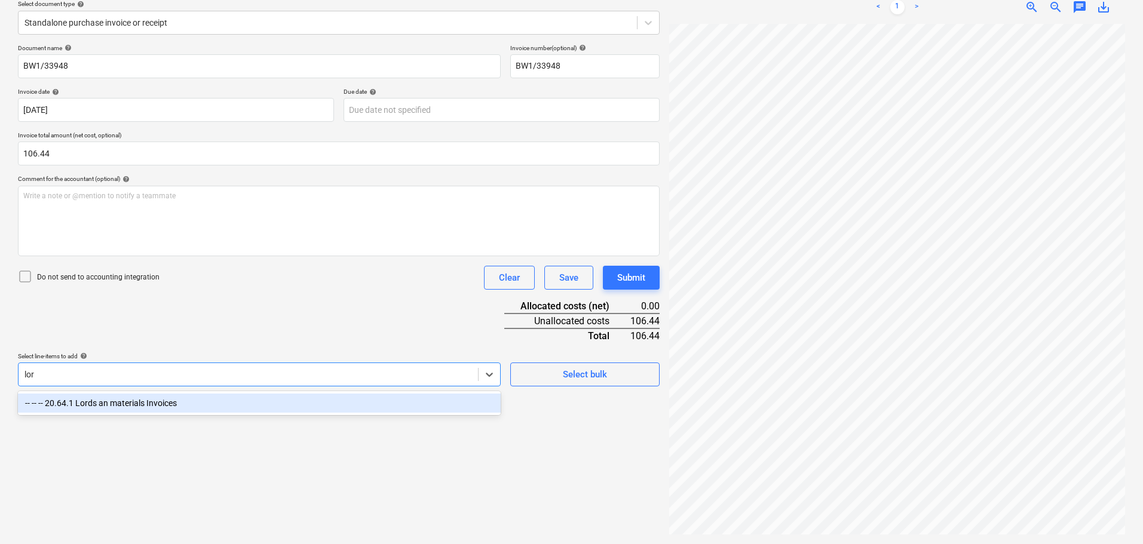
type input "lord"
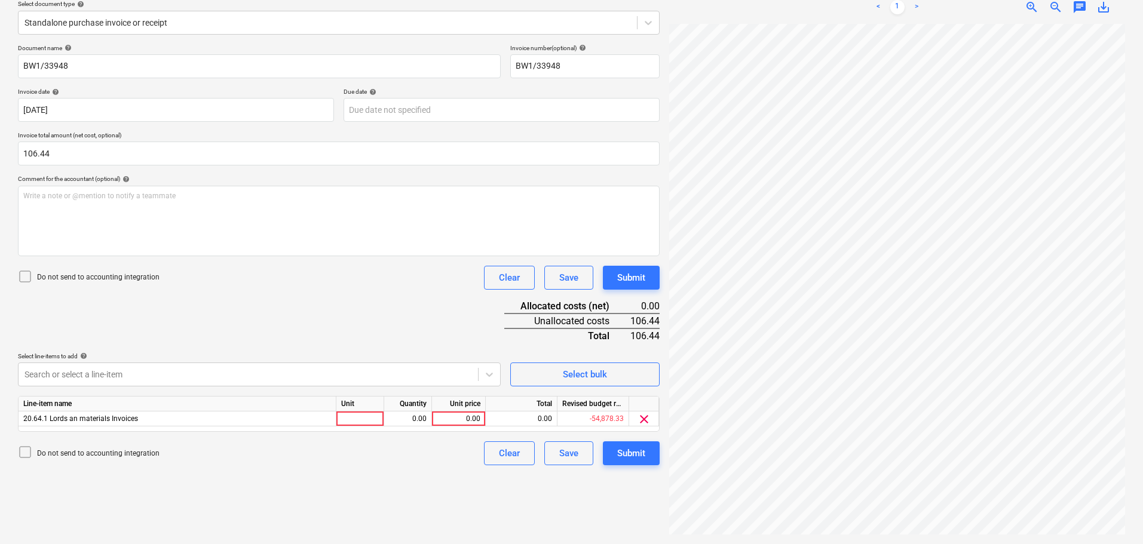
click at [38, 274] on p "Do not send to accounting integration" at bounding box center [98, 277] width 122 height 10
click at [476, 419] on div "0.00" at bounding box center [459, 419] width 44 height 15
type input "4"
type input "106.44"
click at [642, 284] on div "Submit" at bounding box center [631, 278] width 28 height 16
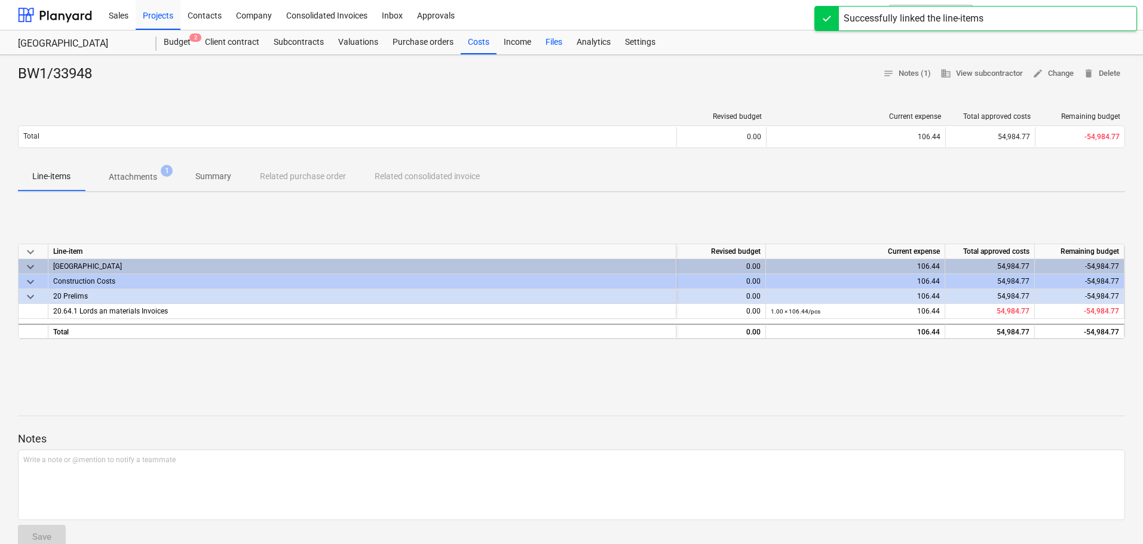
drag, startPoint x: 474, startPoint y: 39, endPoint x: 553, endPoint y: 54, distance: 80.3
click at [474, 39] on div "Costs" at bounding box center [479, 42] width 36 height 24
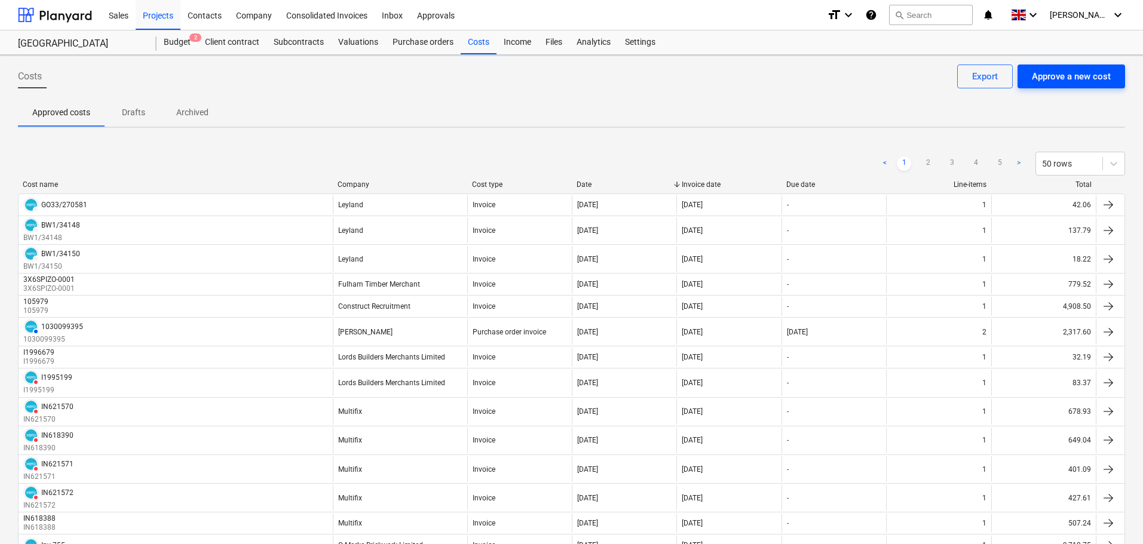
click at [1065, 84] on div "Approve a new cost" at bounding box center [1071, 77] width 79 height 16
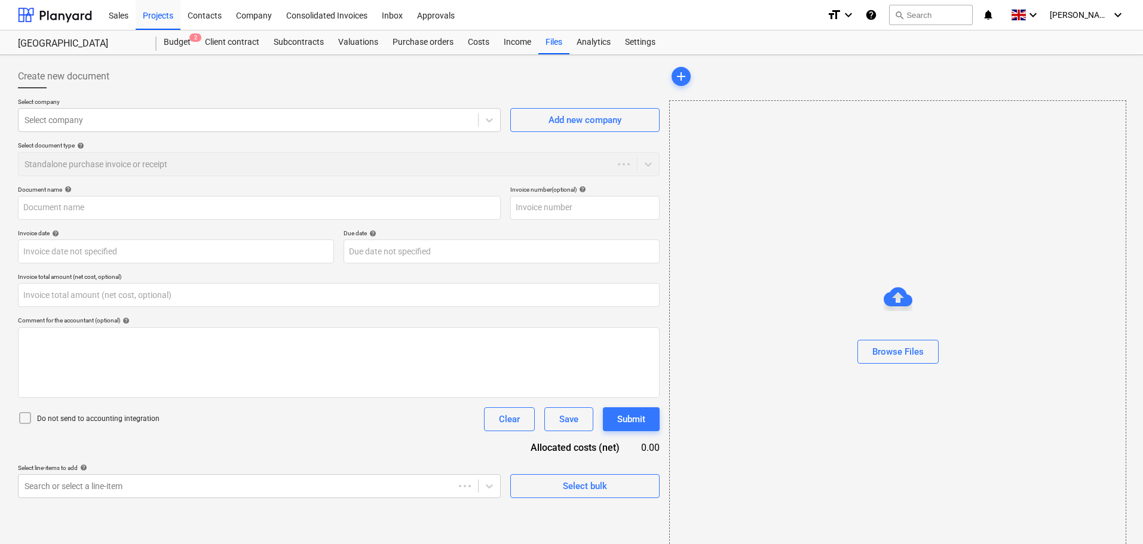
type input "0.00"
click at [117, 123] on div at bounding box center [248, 120] width 448 height 12
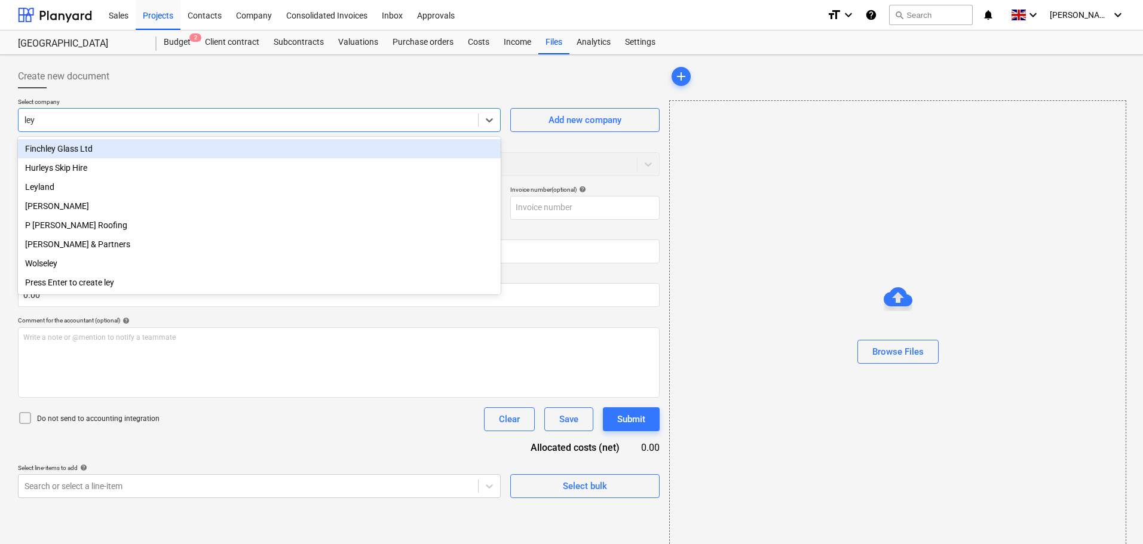
type input "leyl"
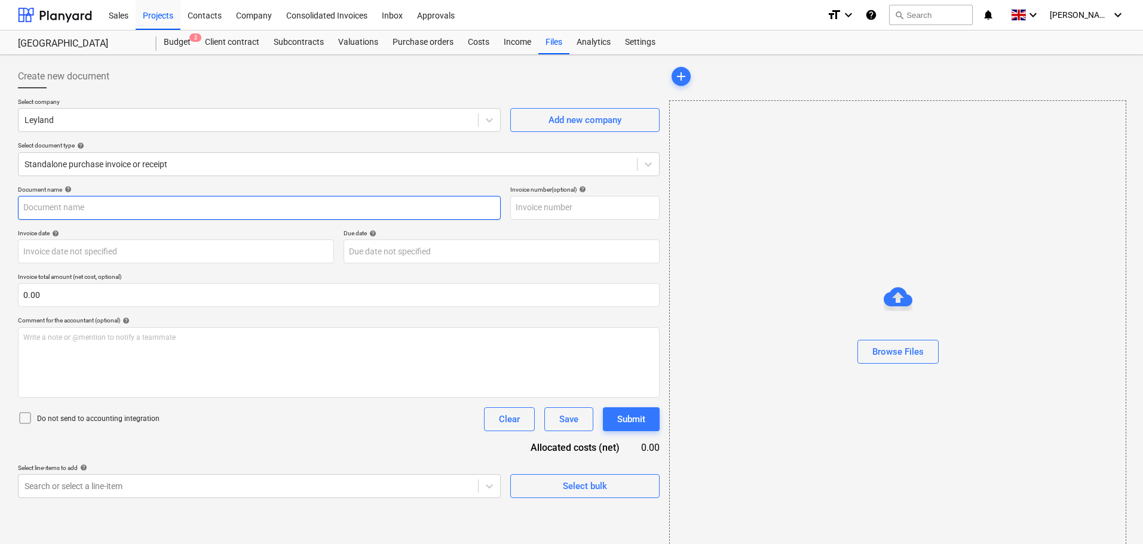
click at [71, 211] on input "text" at bounding box center [259, 208] width 483 height 24
paste input "BW2/101355"
type input "BW2/101355"
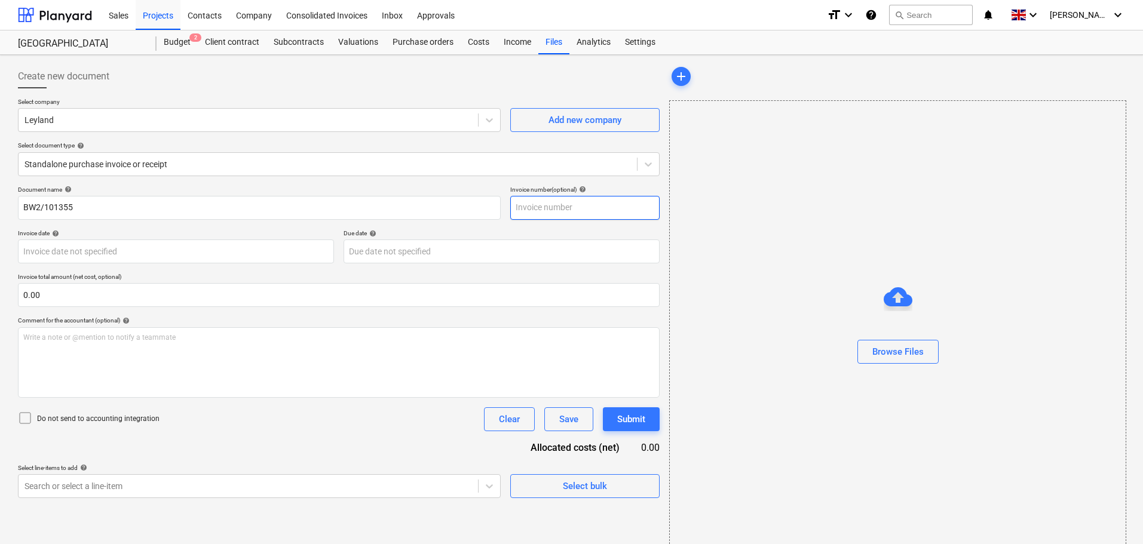
click at [542, 204] on input "text" at bounding box center [584, 208] width 149 height 24
paste input "BW2/101355"
type input "BW2/101355"
drag, startPoint x: 460, startPoint y: 188, endPoint x: 841, endPoint y: 241, distance: 384.3
click at [464, 188] on div "Document name help" at bounding box center [259, 190] width 483 height 8
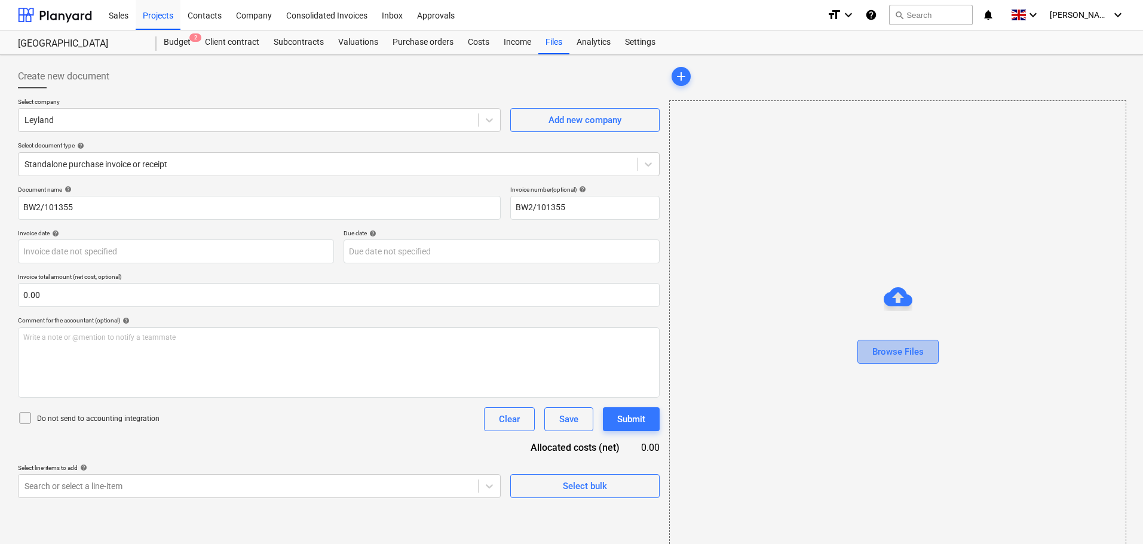
click at [901, 345] on div "Browse Files" at bounding box center [897, 352] width 51 height 16
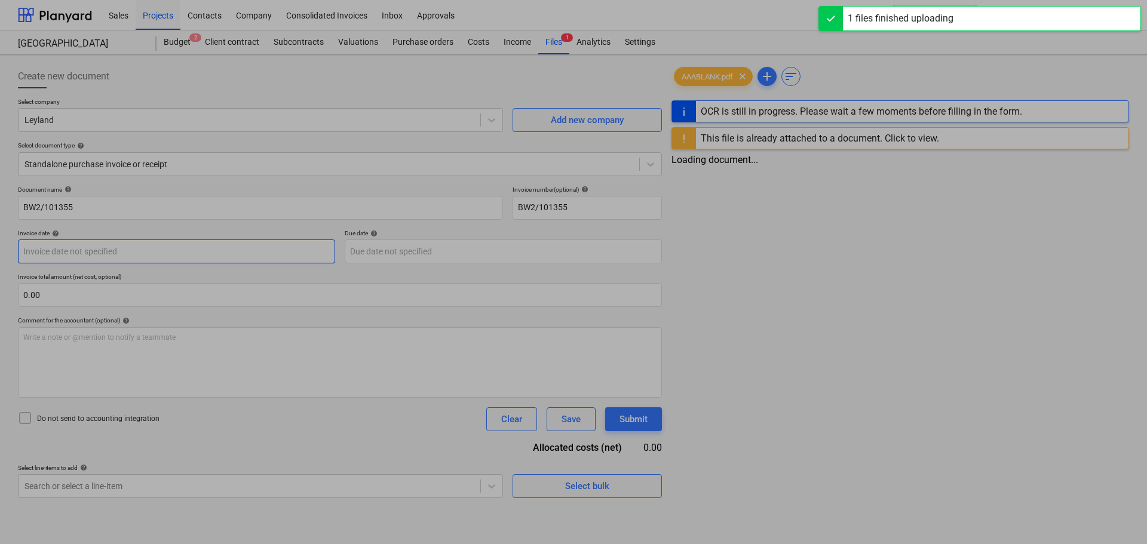
click at [87, 253] on body "Sales Projects Contacts Company Consolidated Invoices Inbox Approvals format_si…" at bounding box center [573, 272] width 1147 height 544
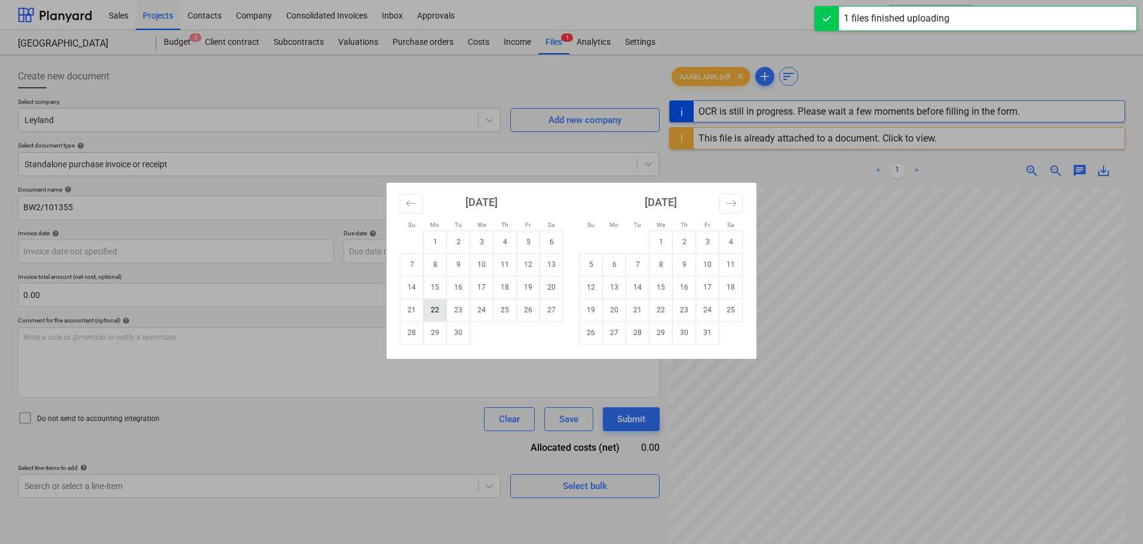
click at [430, 307] on td "22" at bounding box center [435, 310] width 23 height 23
type input "[DATE]"
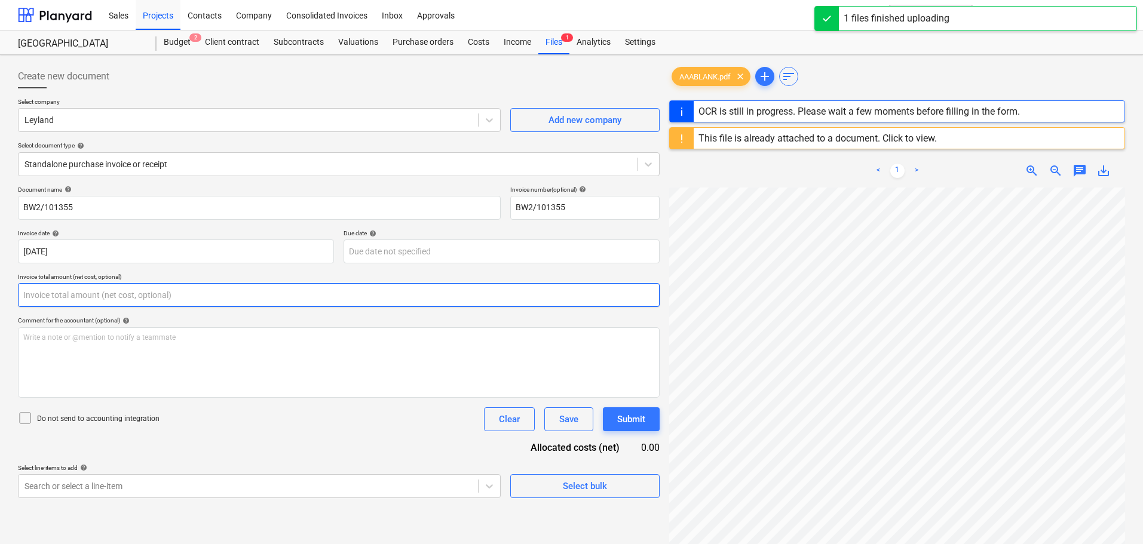
click at [99, 295] on input "text" at bounding box center [339, 295] width 642 height 24
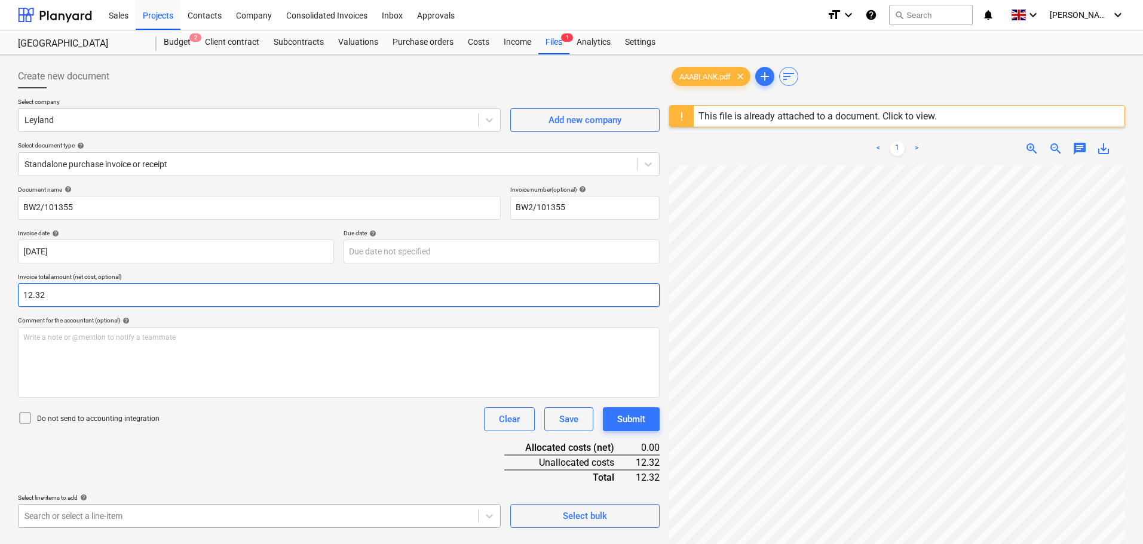
type input "12.32"
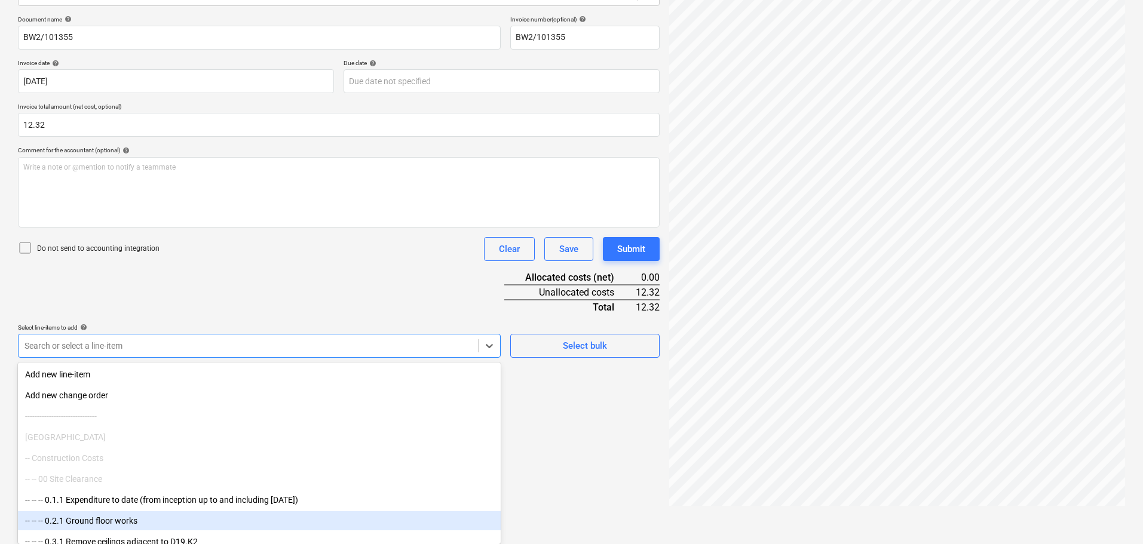
click at [140, 374] on body "Sales Projects Contacts Company Consolidated Invoices Inbox Approvals format_si…" at bounding box center [571, 102] width 1143 height 544
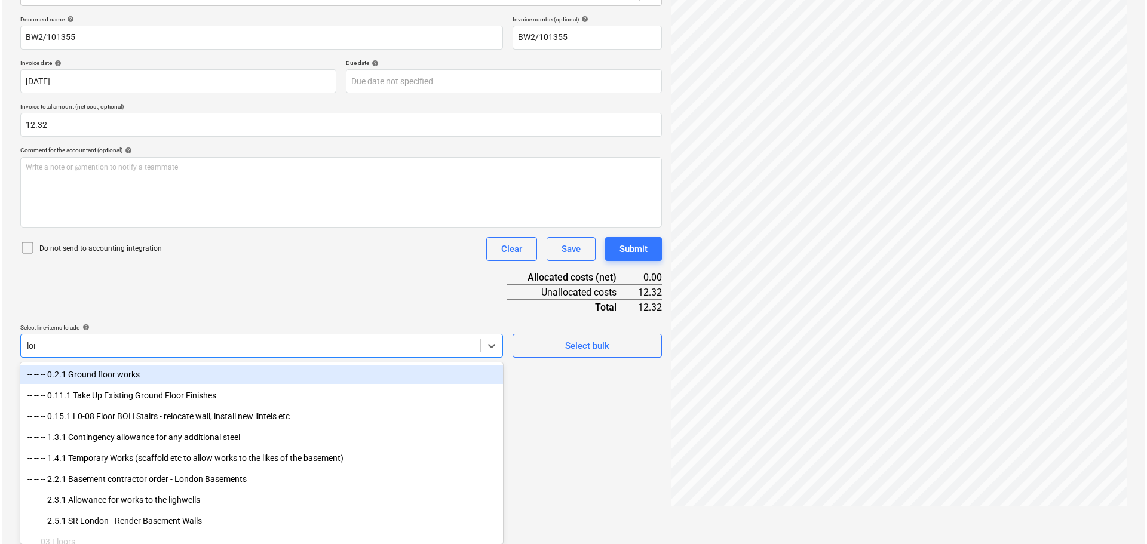
scroll to position [142, 0]
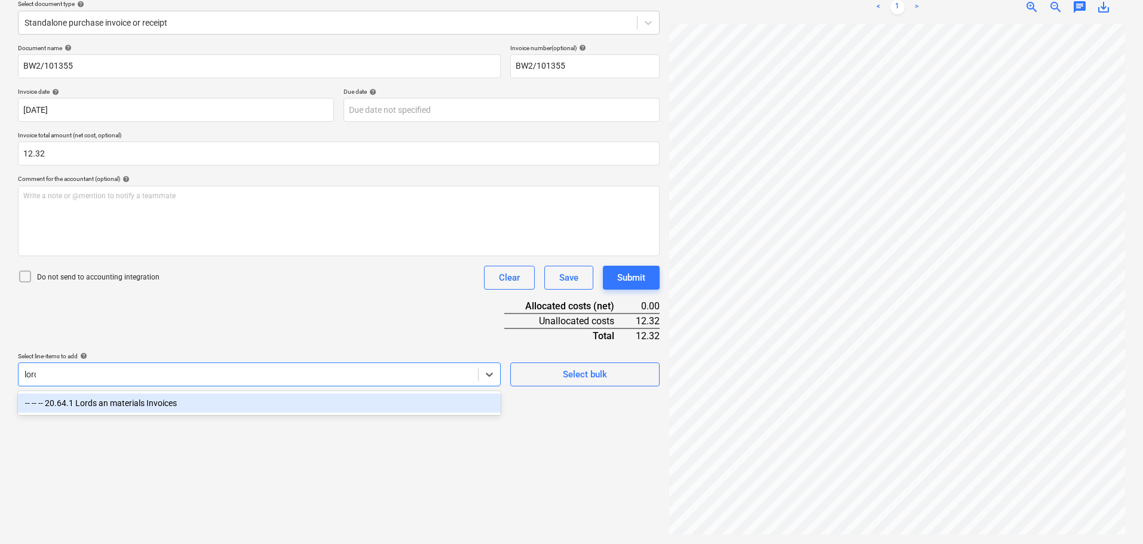
type input "lords"
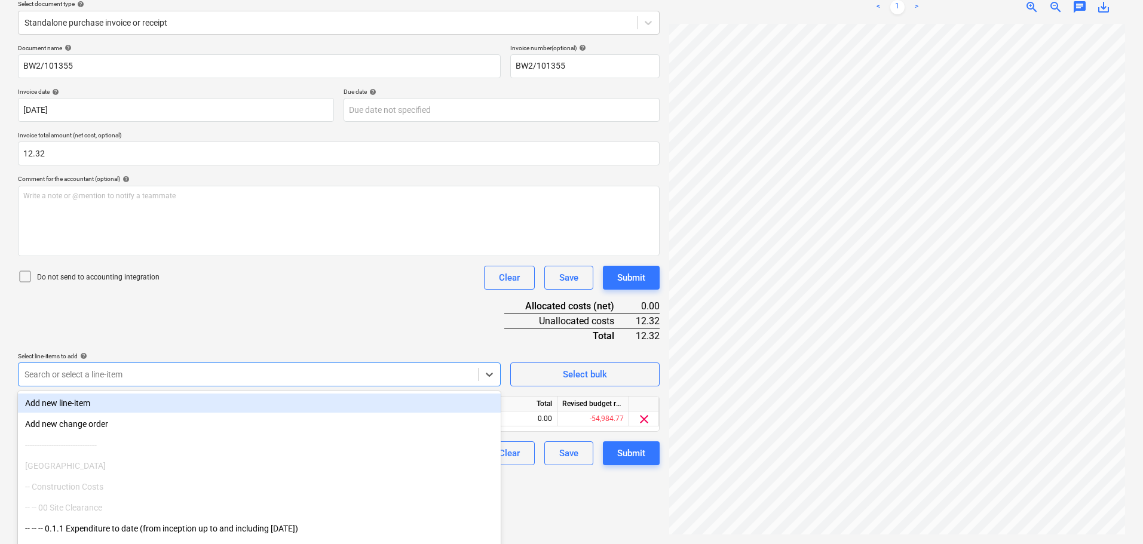
click at [304, 319] on div "Document name help BW2/101355 Invoice number (optional) help BW2/101355 Invoice…" at bounding box center [339, 254] width 642 height 421
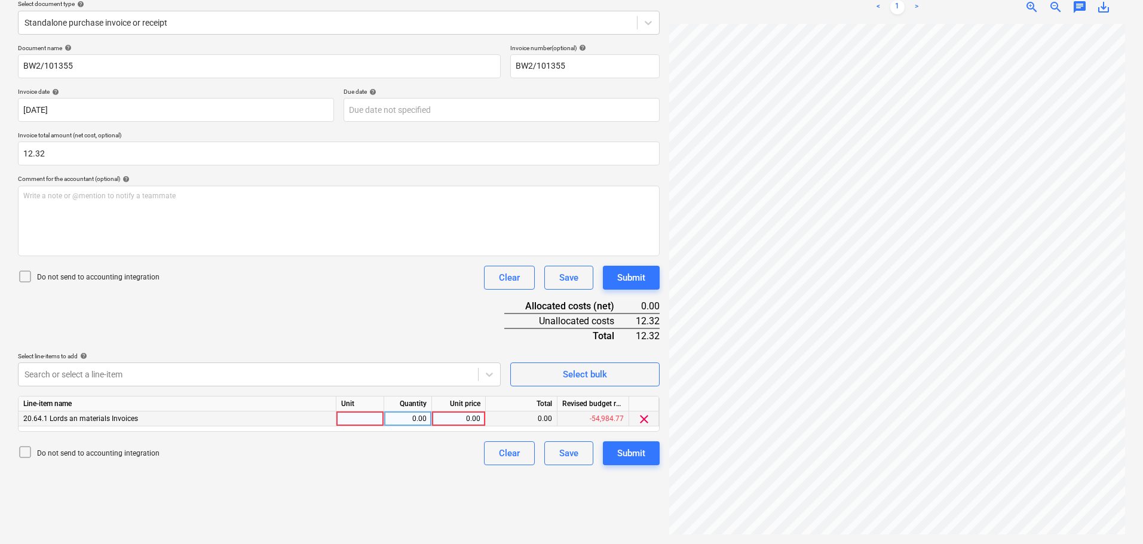
click at [460, 419] on div "0.00" at bounding box center [459, 419] width 44 height 15
type input "12.32"
click at [645, 280] on div "Submit" at bounding box center [631, 278] width 28 height 16
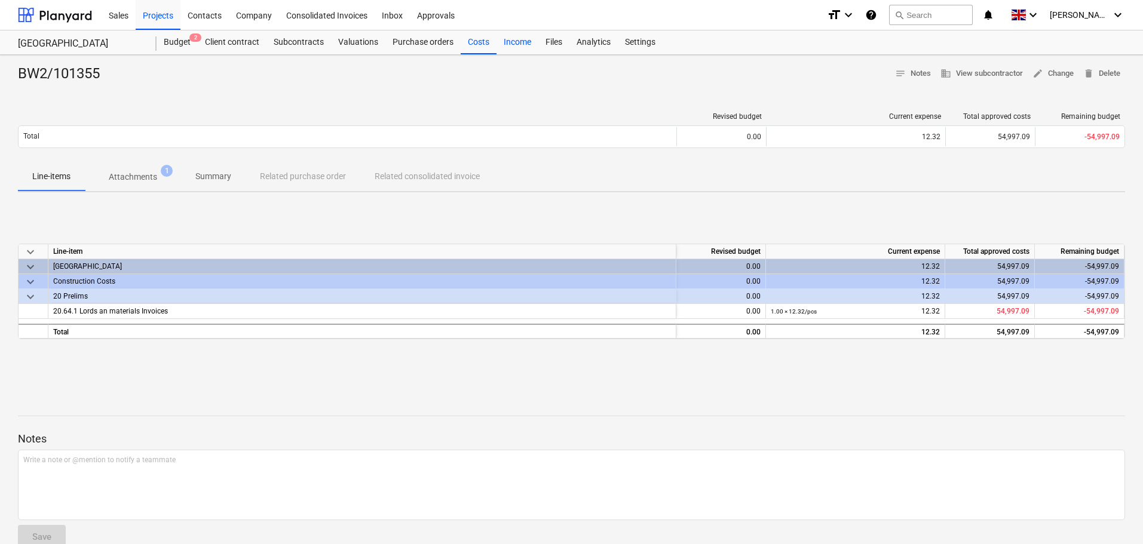
drag, startPoint x: 475, startPoint y: 42, endPoint x: 506, endPoint y: 45, distance: 31.2
click at [475, 42] on div "Costs" at bounding box center [479, 42] width 36 height 24
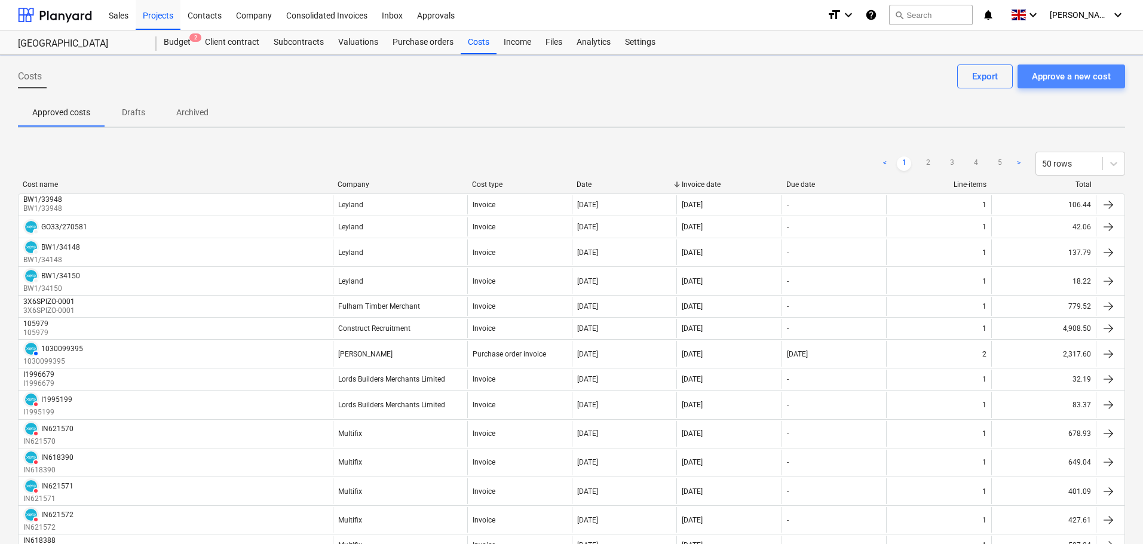
click at [1095, 81] on div "Approve a new cost" at bounding box center [1071, 77] width 79 height 16
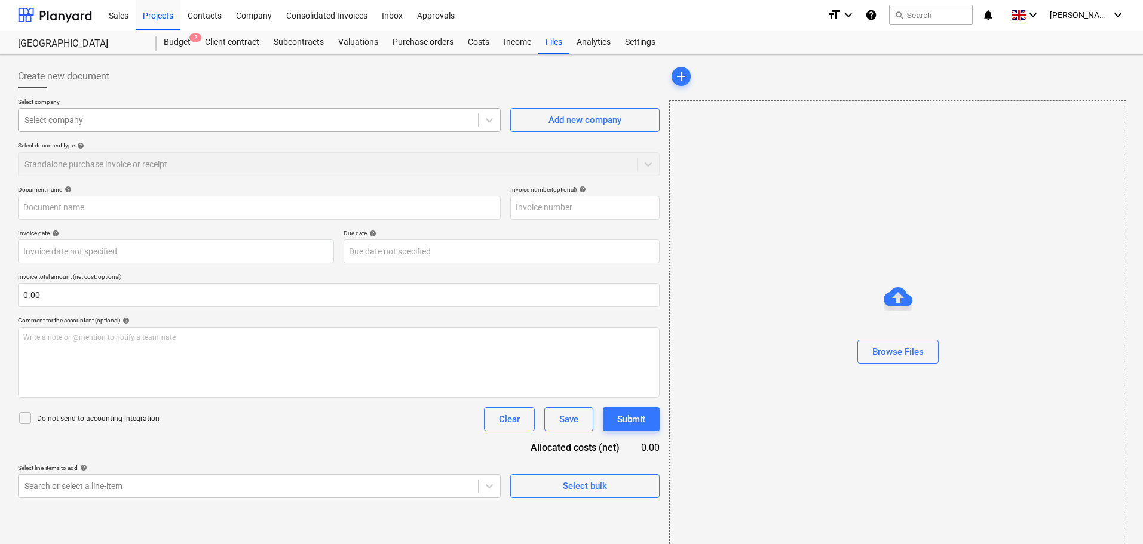
click at [73, 127] on div "Select company" at bounding box center [249, 120] width 460 height 17
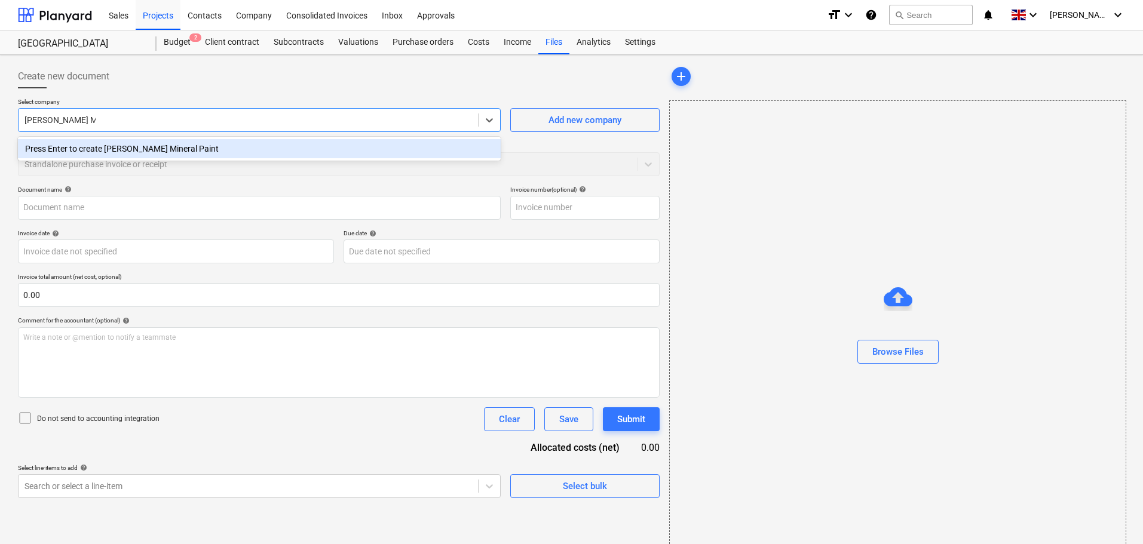
type input "[PERSON_NAME] Mineral Paints"
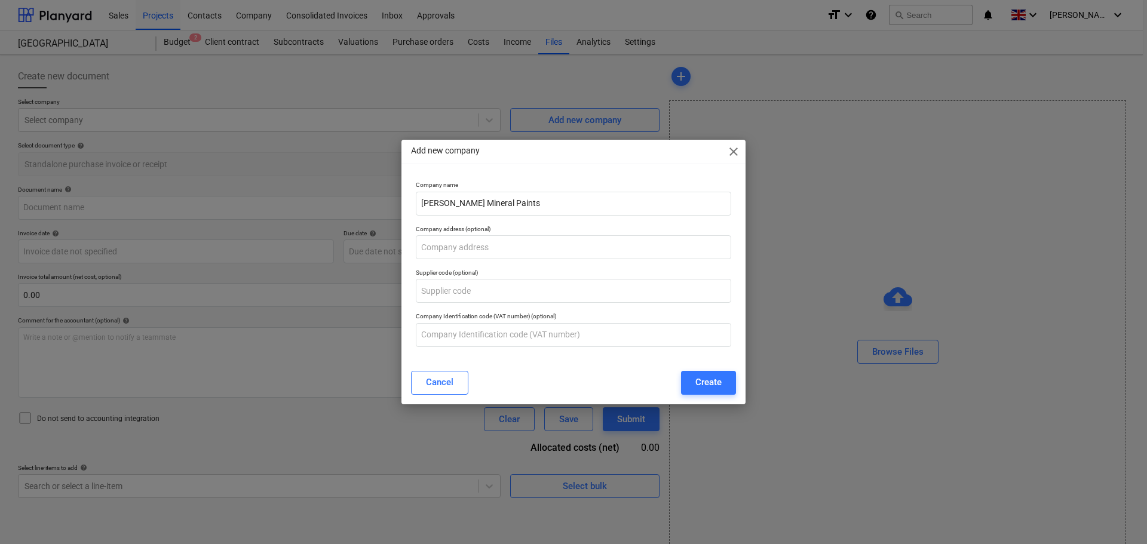
click at [719, 387] on div "Create" at bounding box center [709, 383] width 26 height 16
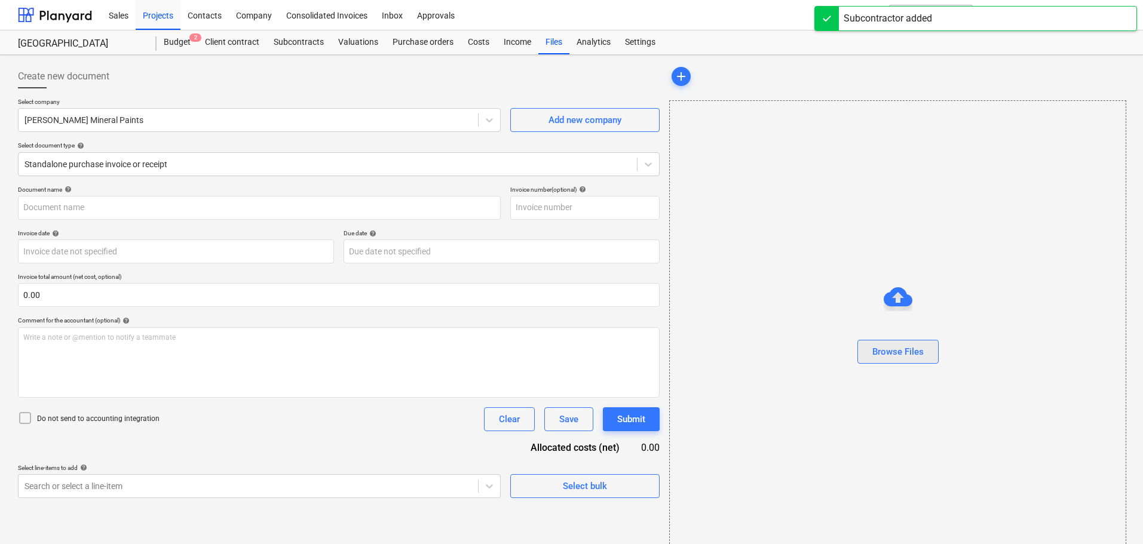
click at [887, 357] on div "Browse Files" at bounding box center [897, 352] width 51 height 16
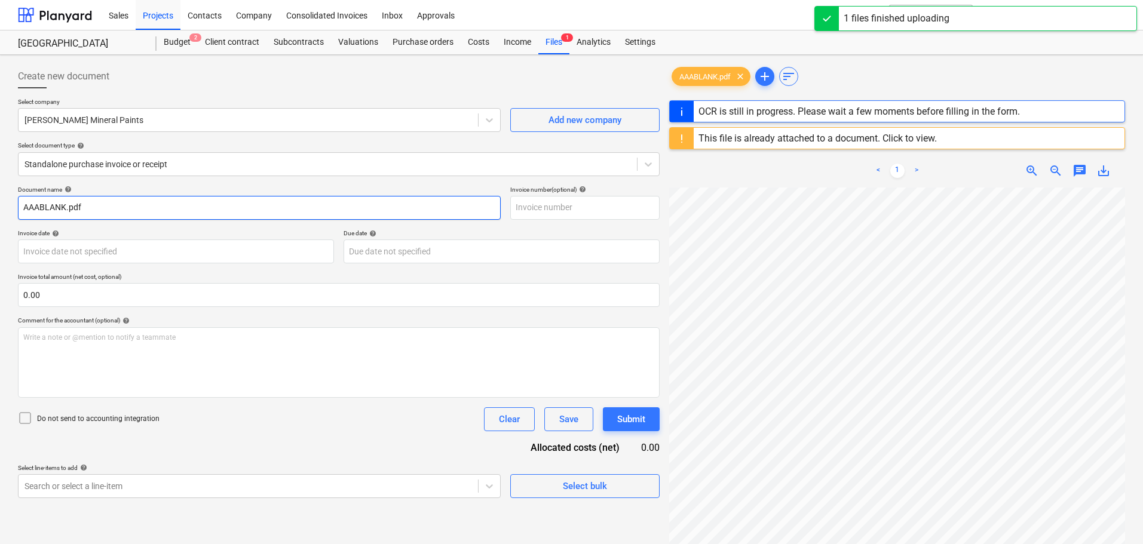
drag, startPoint x: 93, startPoint y: 207, endPoint x: -14, endPoint y: 204, distance: 106.4
click at [0, 204] on html "Sales Projects Contacts Company Consolidated Invoices Inbox Approvals format_si…" at bounding box center [571, 272] width 1143 height 544
paste input "4123020"
type input "4123020"
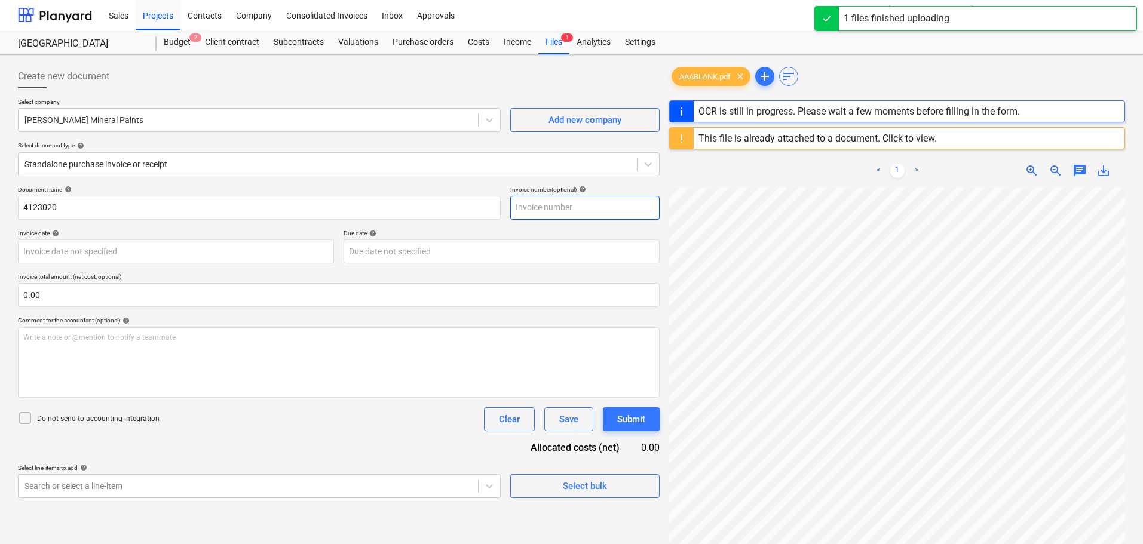
click at [574, 204] on input "text" at bounding box center [584, 208] width 149 height 24
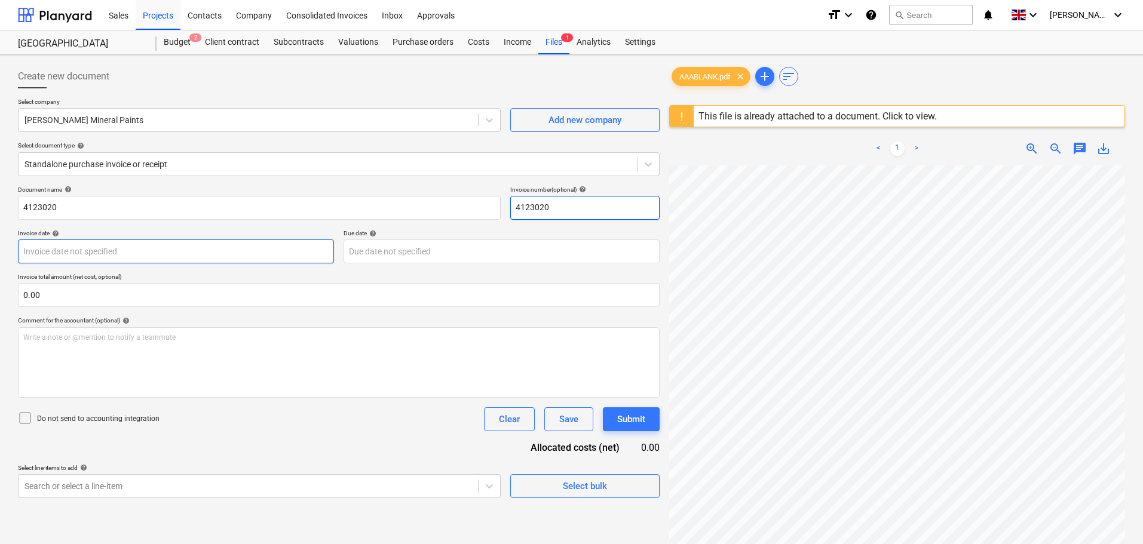
type input "4123020"
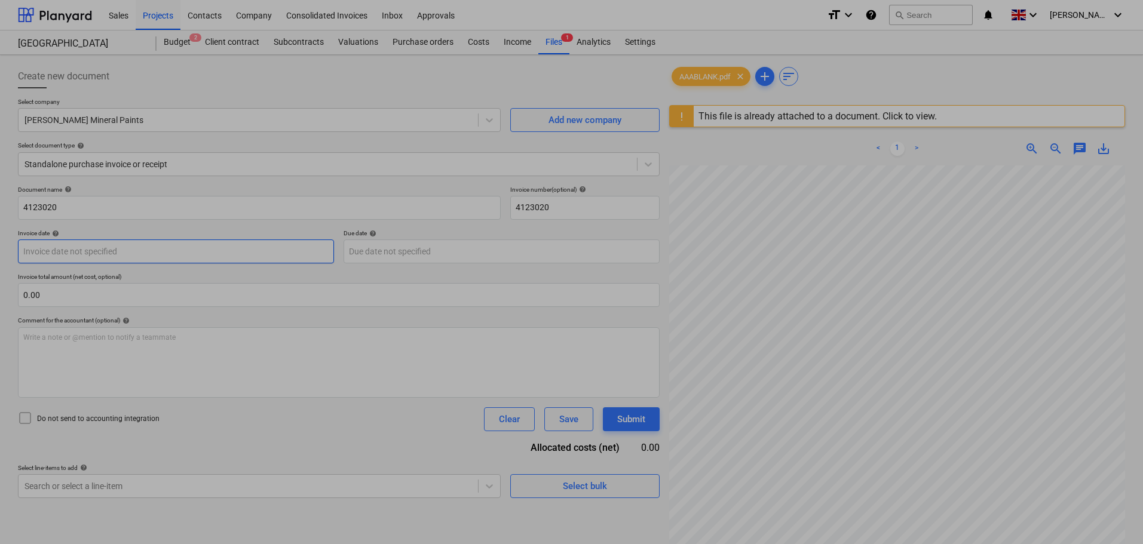
click at [74, 249] on body "Sales Projects Contacts Company Consolidated Invoices Inbox Approvals format_si…" at bounding box center [571, 272] width 1143 height 544
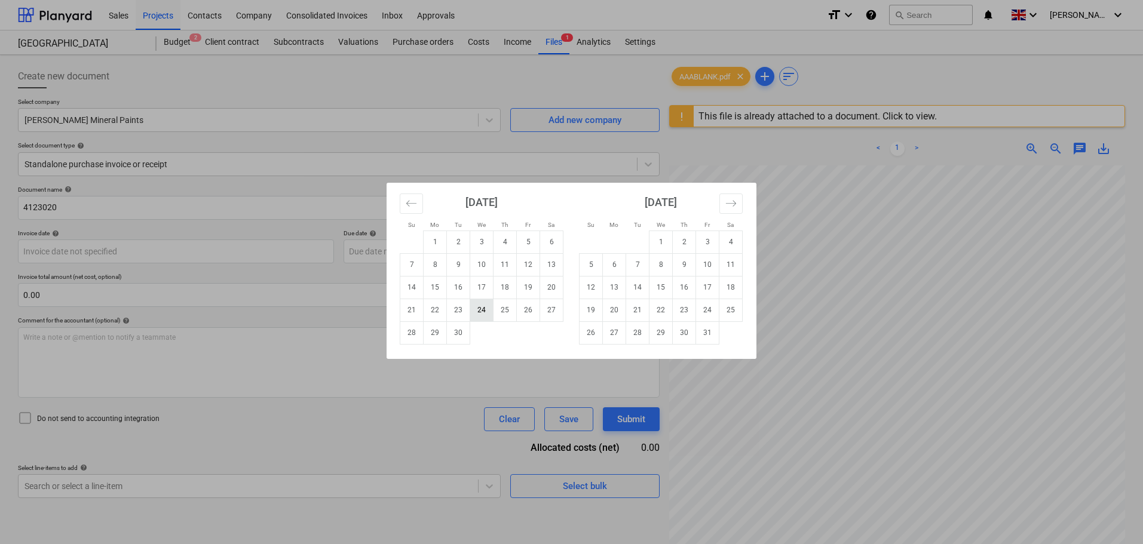
click at [488, 313] on td "24" at bounding box center [481, 310] width 23 height 23
type input "[DATE]"
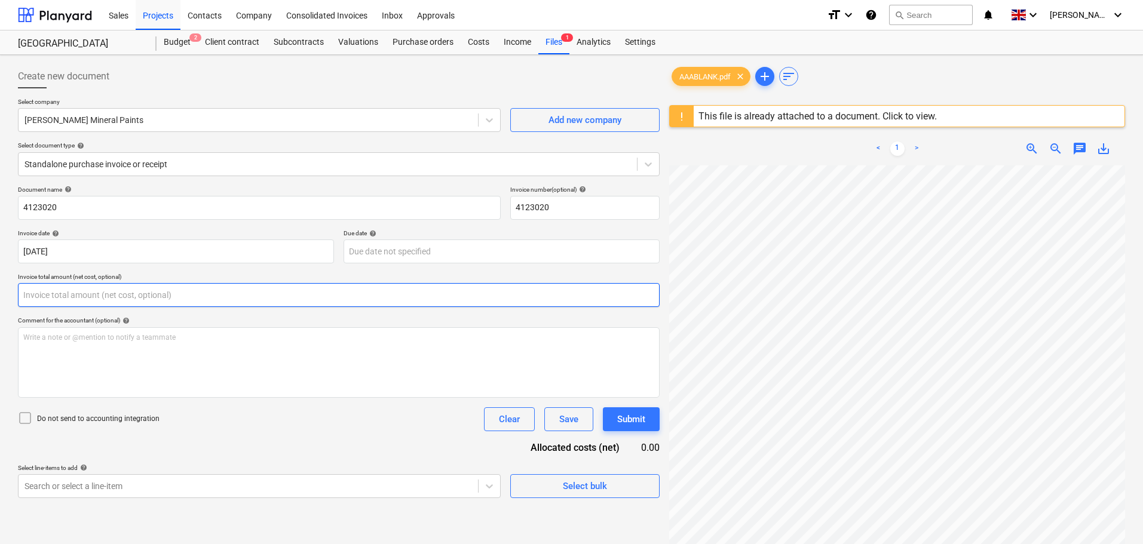
click at [146, 298] on input "text" at bounding box center [339, 295] width 642 height 24
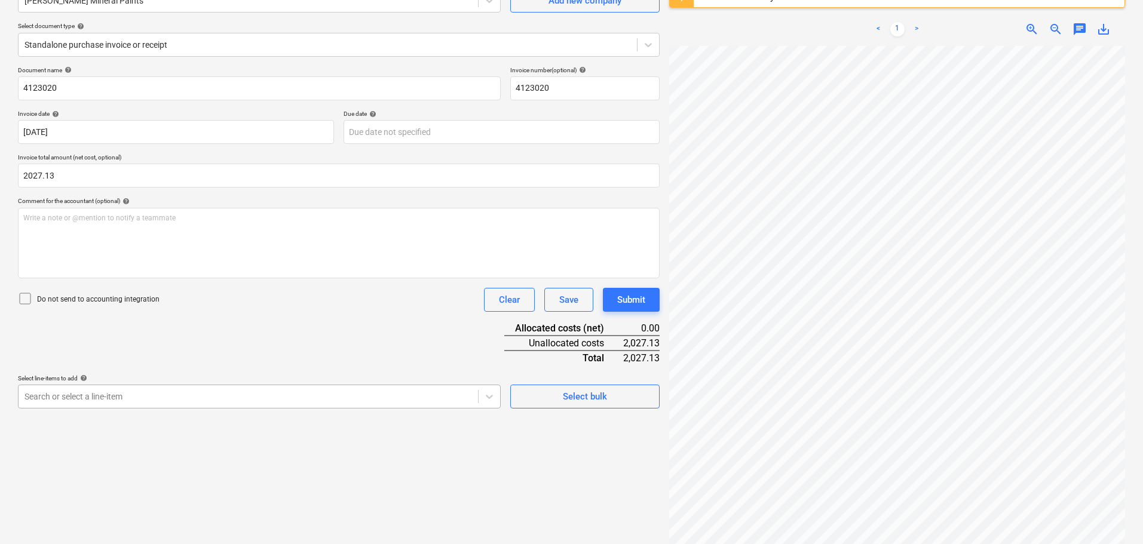
type input "2,027.13"
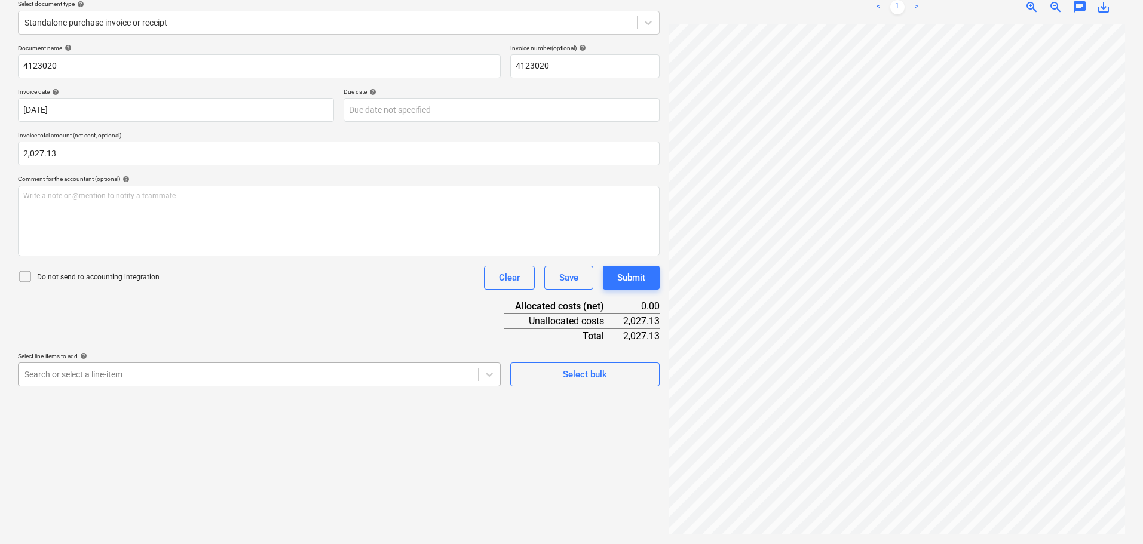
click at [202, 391] on body "Sales Projects Contacts Company Consolidated Invoices Inbox Approvals format_si…" at bounding box center [571, 130] width 1143 height 544
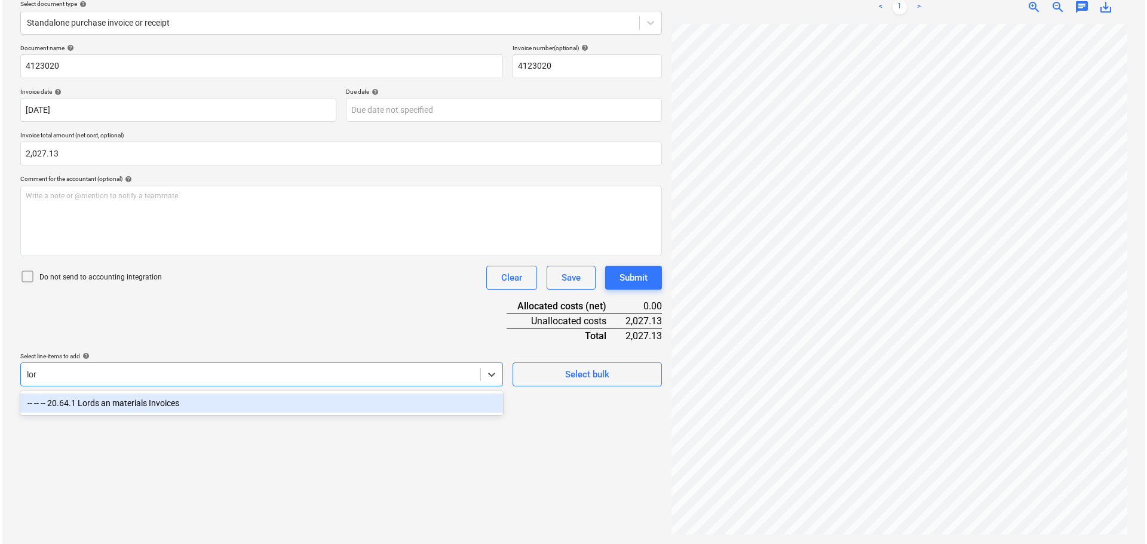
scroll to position [142, 0]
type input "lord"
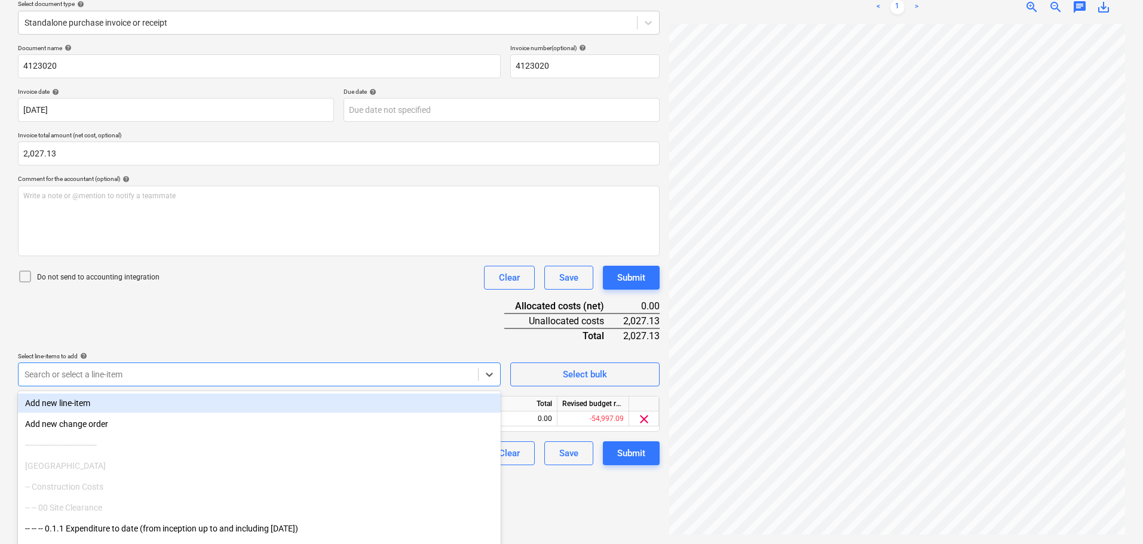
click at [455, 316] on div "Document name help 4123020 Invoice number (optional) help 4123020 Invoice date …" at bounding box center [339, 254] width 642 height 421
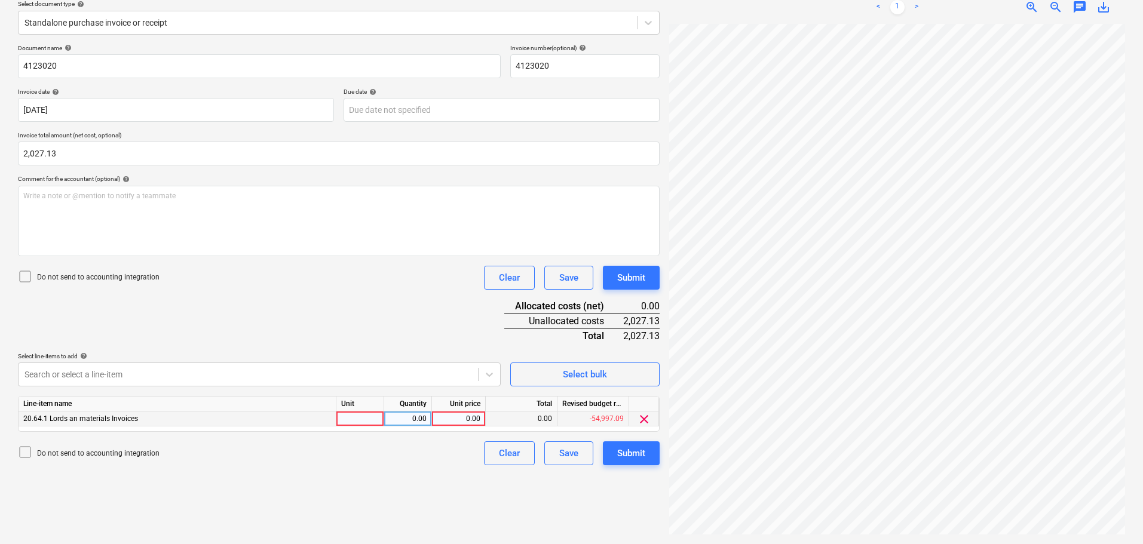
click at [460, 416] on div "0.00" at bounding box center [459, 419] width 44 height 15
type input "2027.13"
click at [615, 281] on button "Submit" at bounding box center [631, 278] width 57 height 24
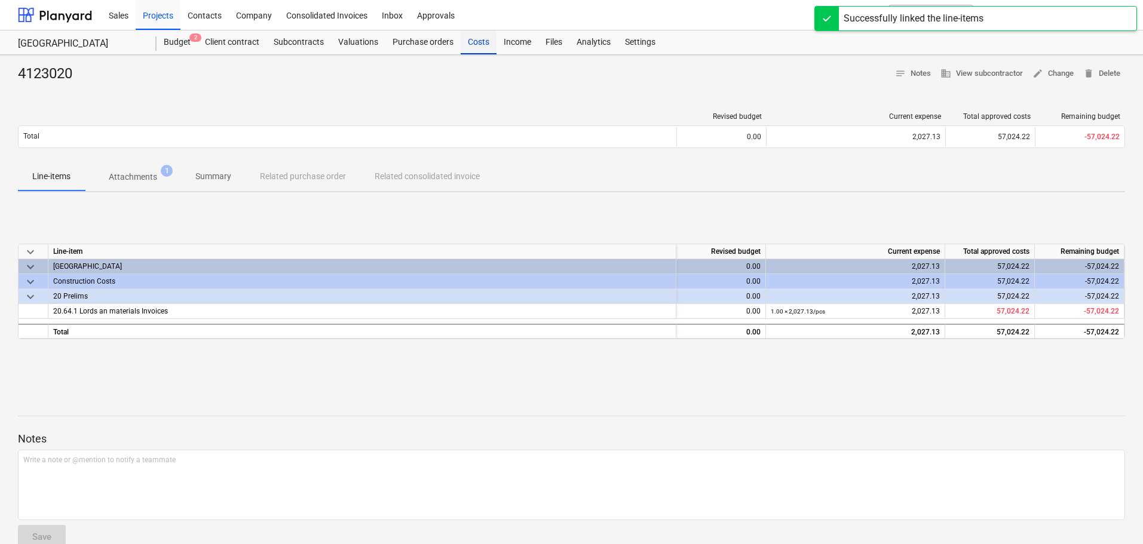
click at [483, 45] on div "Costs" at bounding box center [479, 42] width 36 height 24
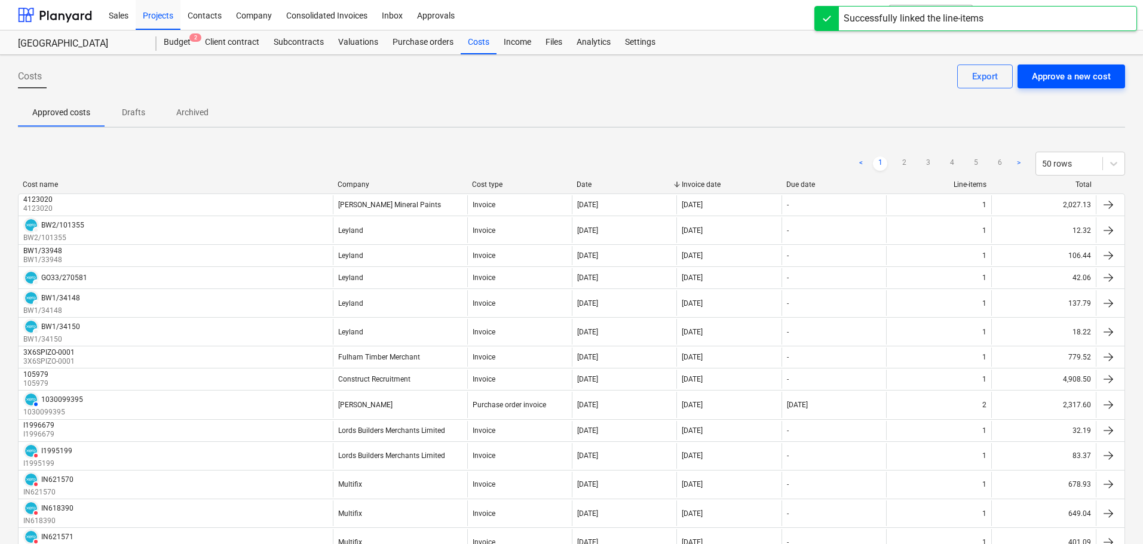
click at [1062, 80] on div "Approve a new cost" at bounding box center [1071, 77] width 79 height 16
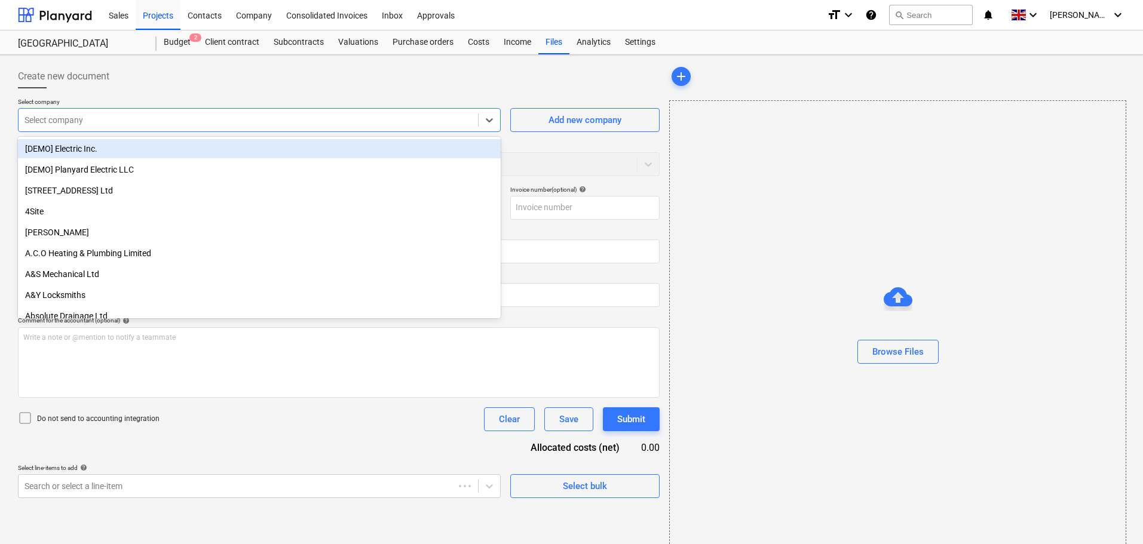
click at [109, 125] on div at bounding box center [248, 120] width 448 height 12
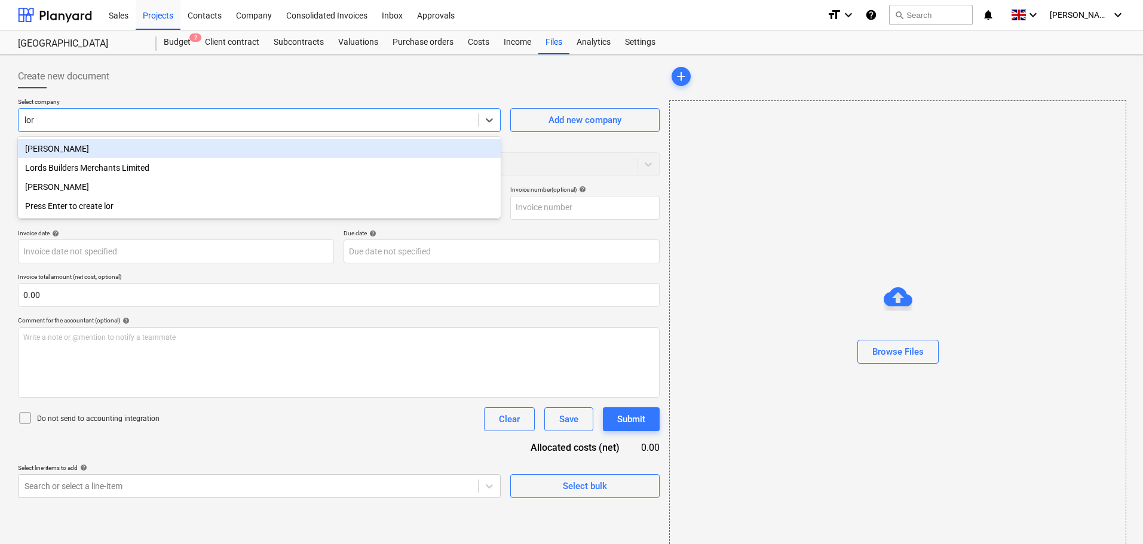
type input "lord"
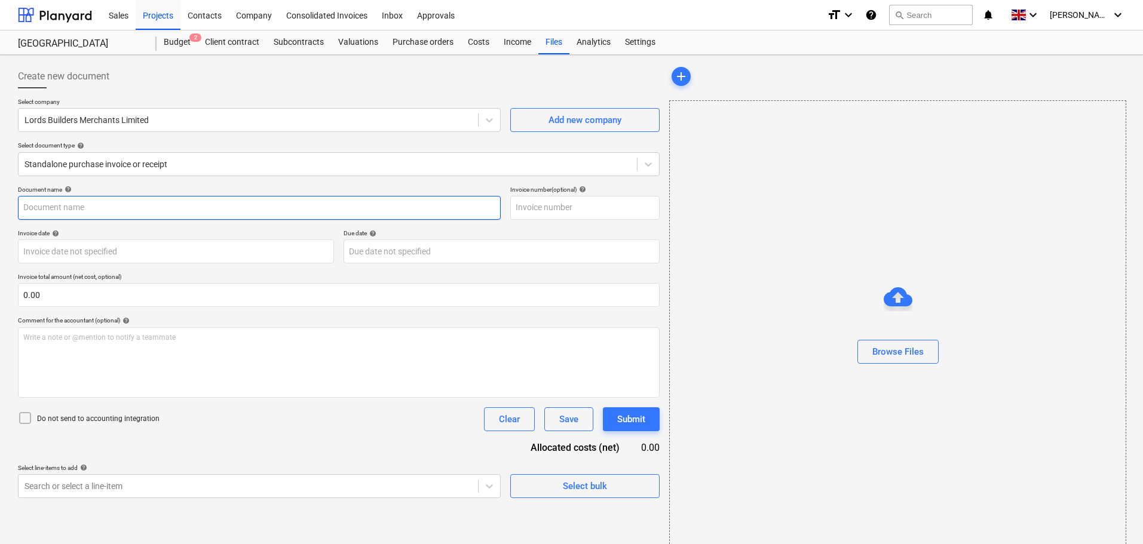
click at [93, 206] on input "text" at bounding box center [259, 208] width 483 height 24
paste input "I1998635"
type input "I1998635"
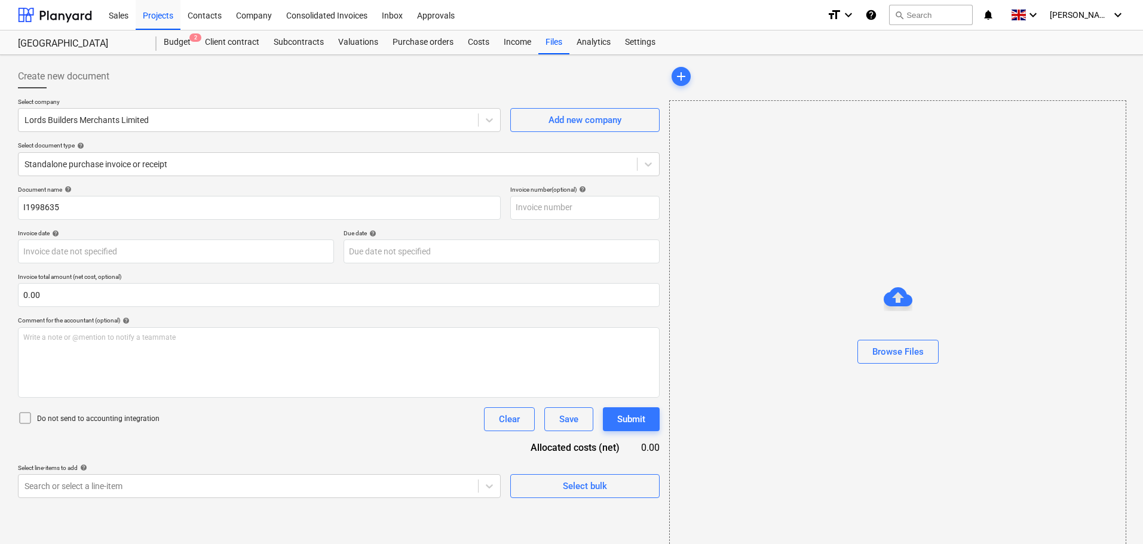
click at [161, 190] on div "Document name help" at bounding box center [259, 190] width 483 height 8
click at [917, 351] on div "Browse Files" at bounding box center [897, 352] width 51 height 16
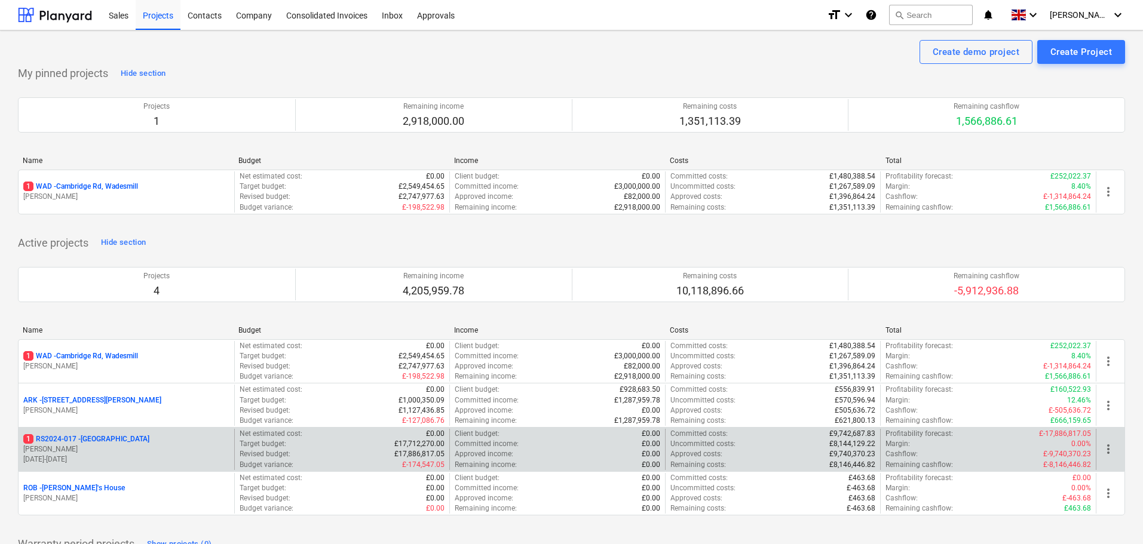
click at [110, 439] on p "1 RS2024-017 - [GEOGRAPHIC_DATA]" at bounding box center [86, 439] width 126 height 10
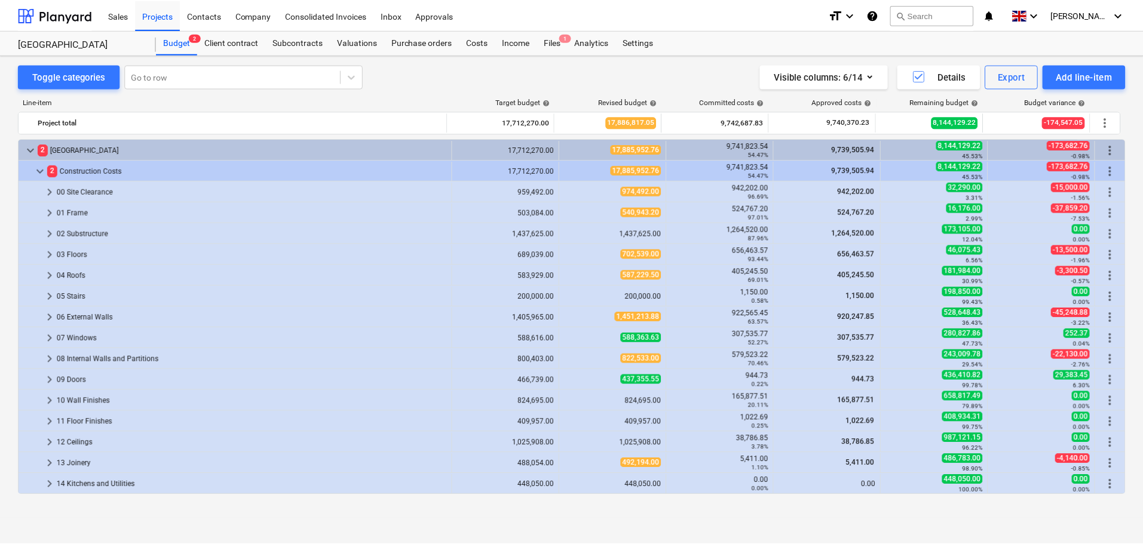
scroll to position [418, 0]
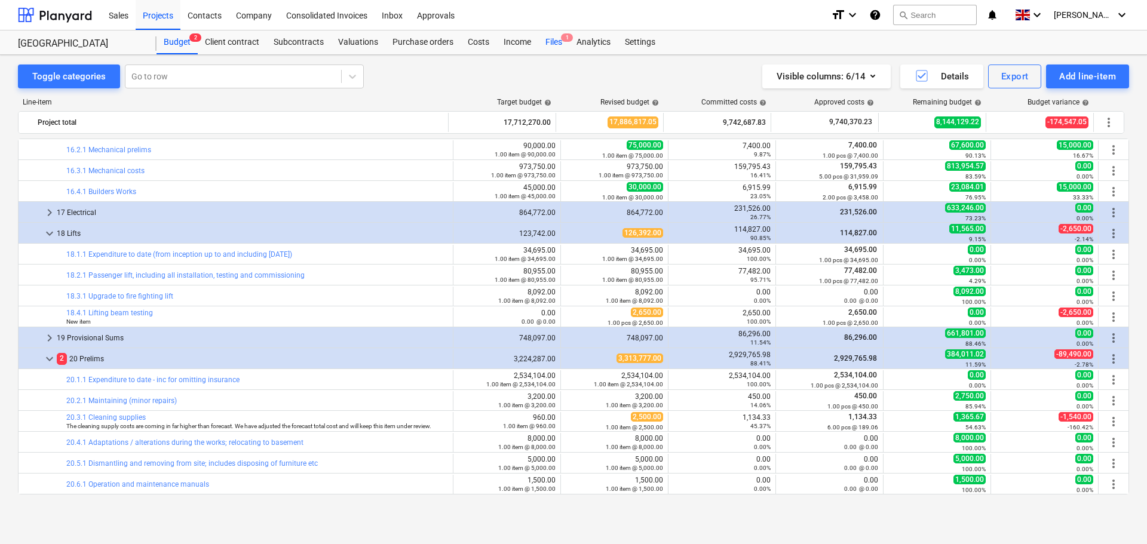
click at [557, 35] on div "Files 1" at bounding box center [553, 42] width 31 height 24
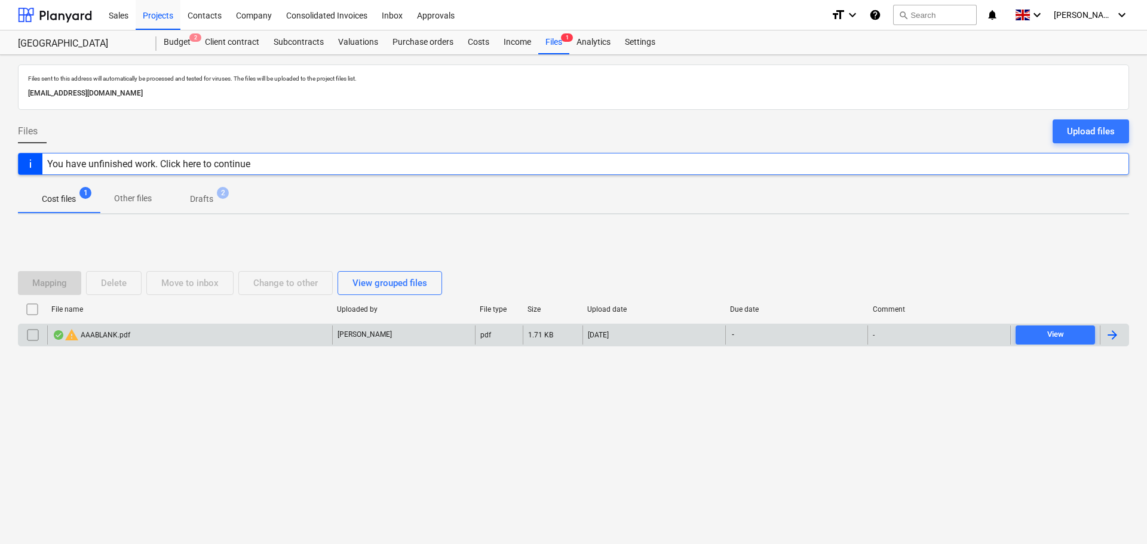
click at [128, 336] on div "warning AAABLANK.pdf" at bounding box center [92, 335] width 78 height 14
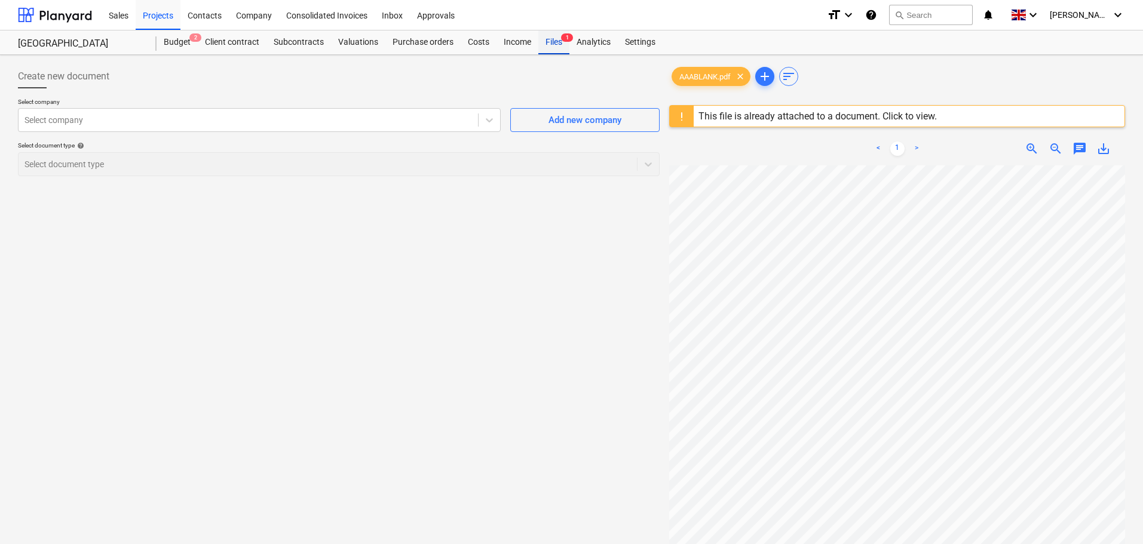
click at [556, 45] on div "Files 1" at bounding box center [553, 42] width 31 height 24
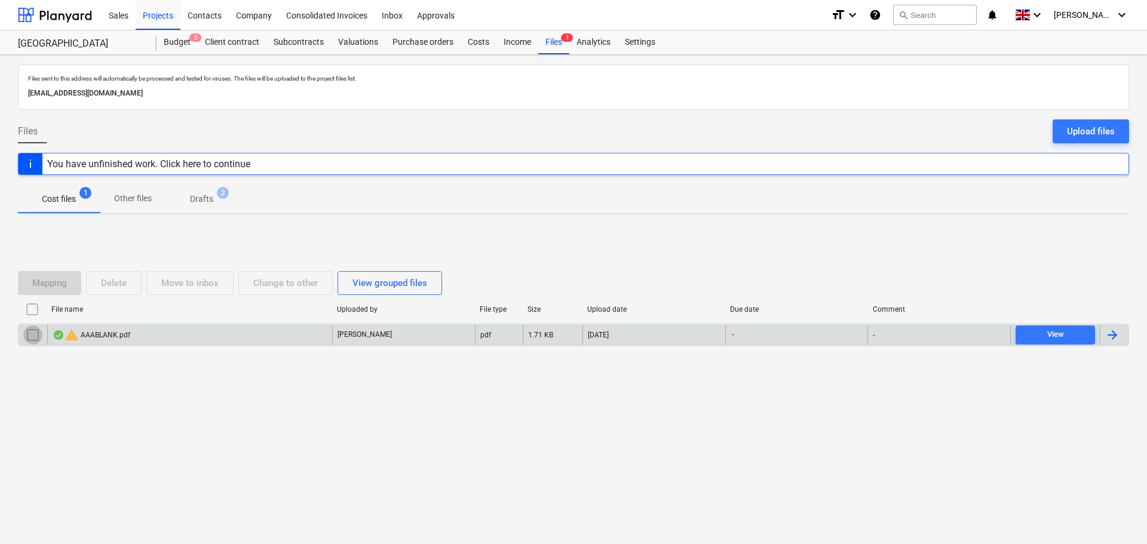
click at [35, 335] on input "checkbox" at bounding box center [32, 335] width 19 height 19
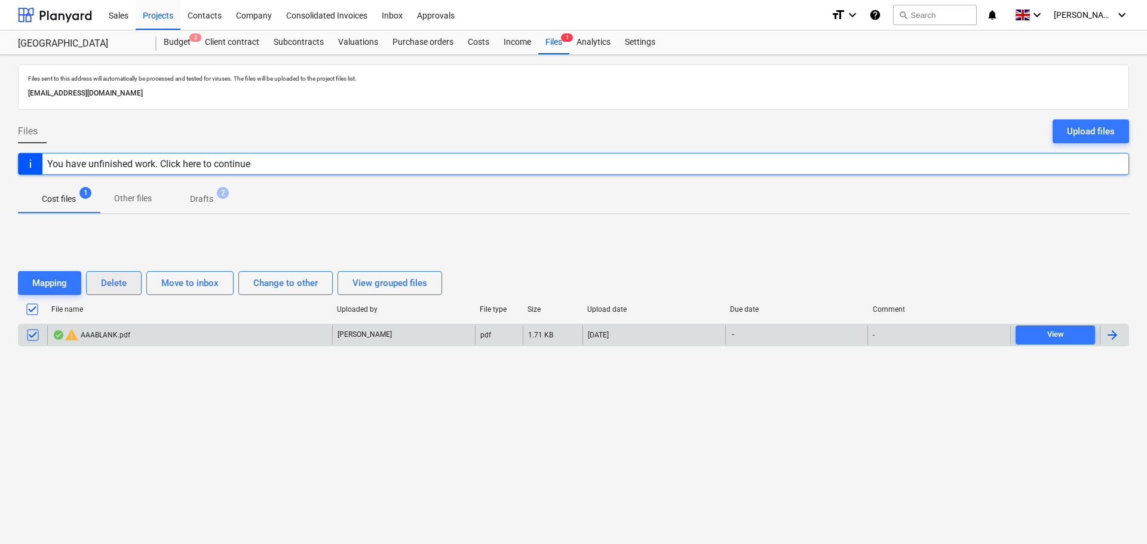
click at [113, 289] on div "Delete" at bounding box center [114, 283] width 26 height 16
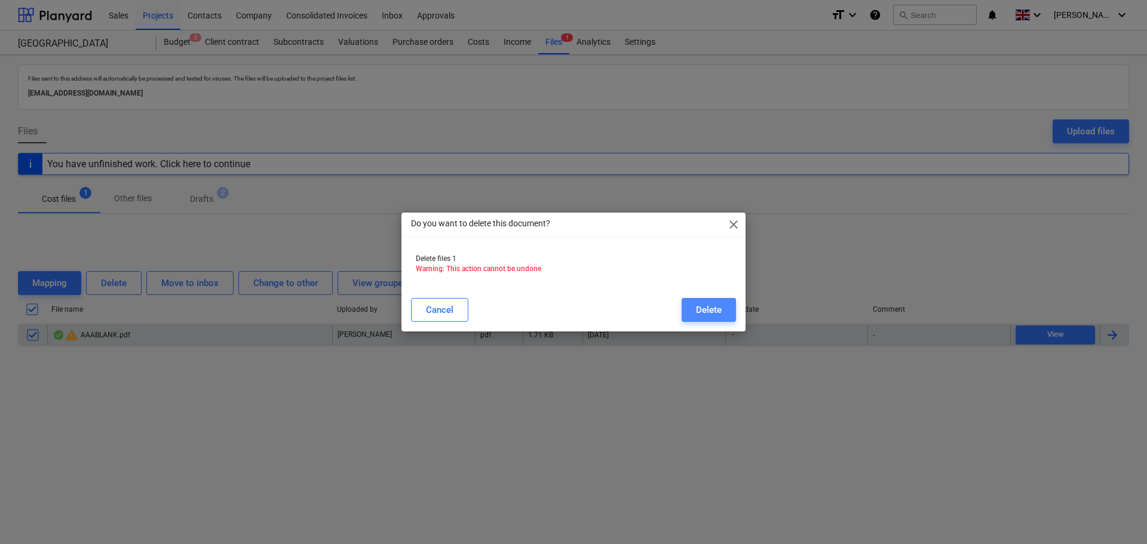
click at [713, 312] on div "Delete" at bounding box center [709, 310] width 26 height 16
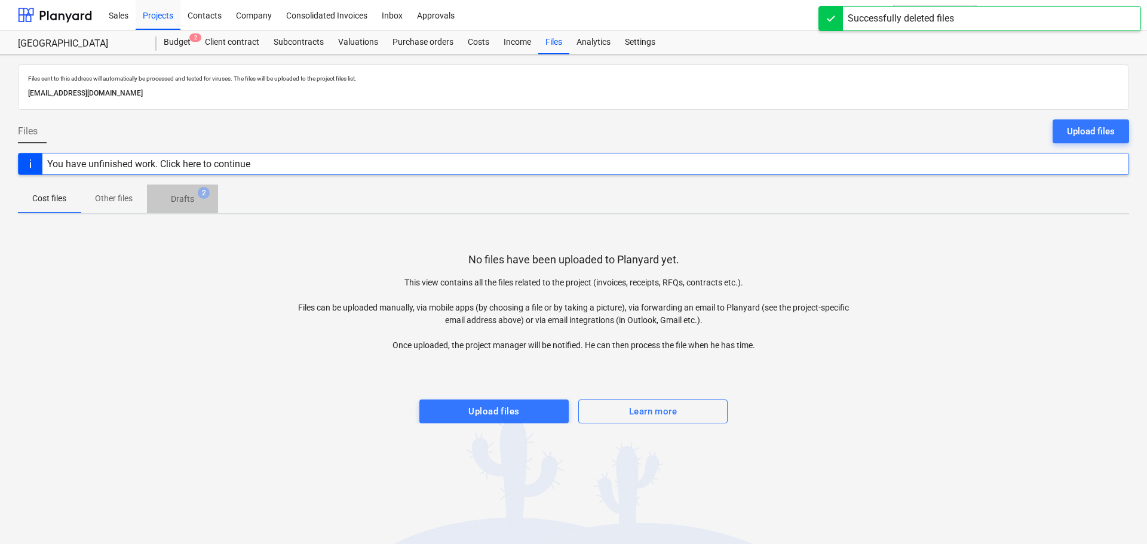
click at [194, 203] on span "Drafts 2" at bounding box center [182, 199] width 42 height 13
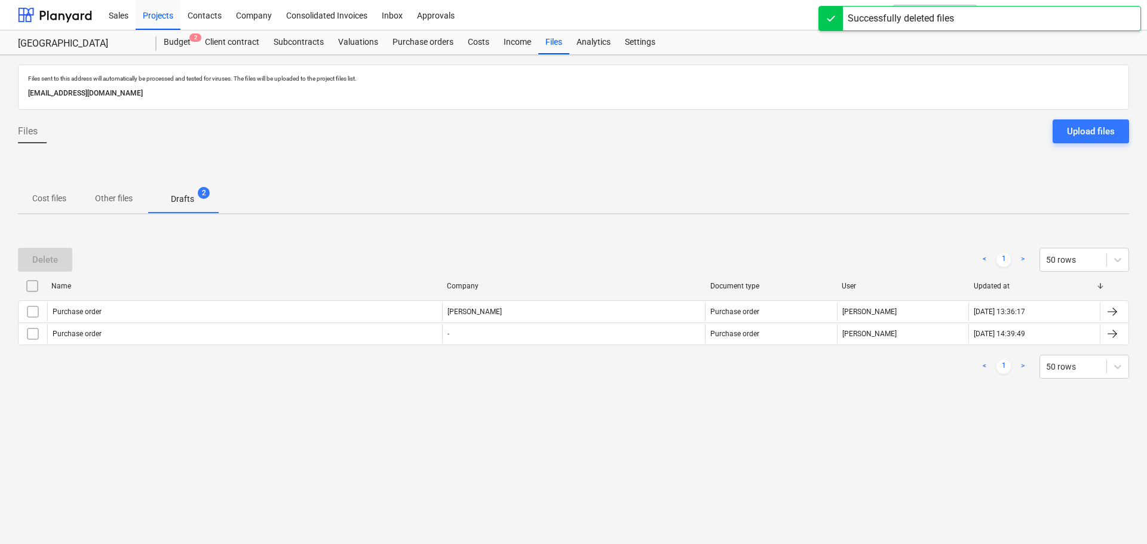
drag, startPoint x: 315, startPoint y: 273, endPoint x: 392, endPoint y: 262, distance: 77.9
click at [318, 273] on div "Delete < 1 > 50 rows" at bounding box center [573, 259] width 1111 height 33
click at [479, 40] on div "Costs" at bounding box center [479, 42] width 36 height 24
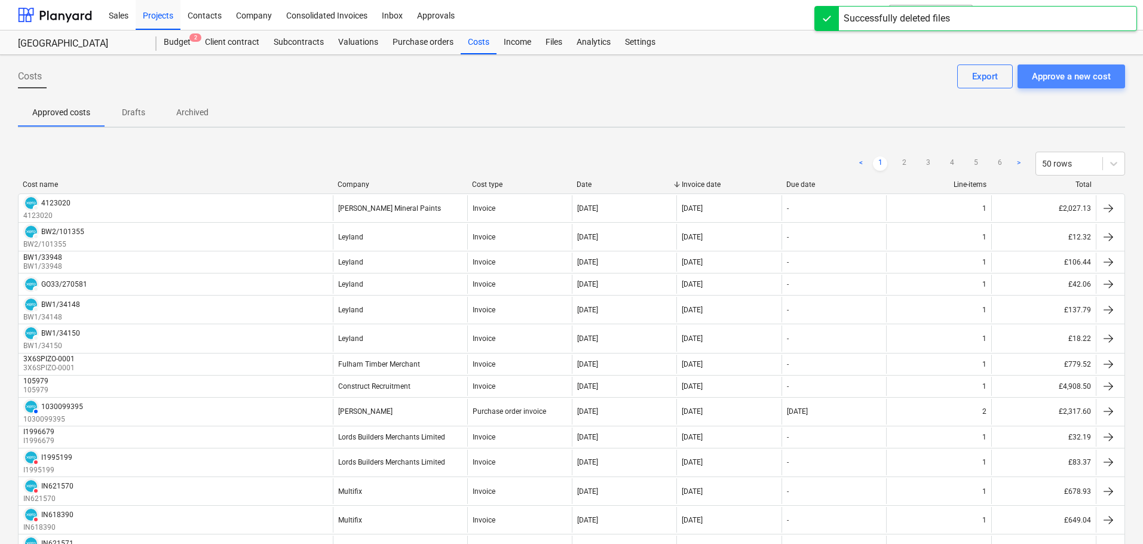
click at [1071, 84] on div "Approve a new cost" at bounding box center [1071, 77] width 79 height 16
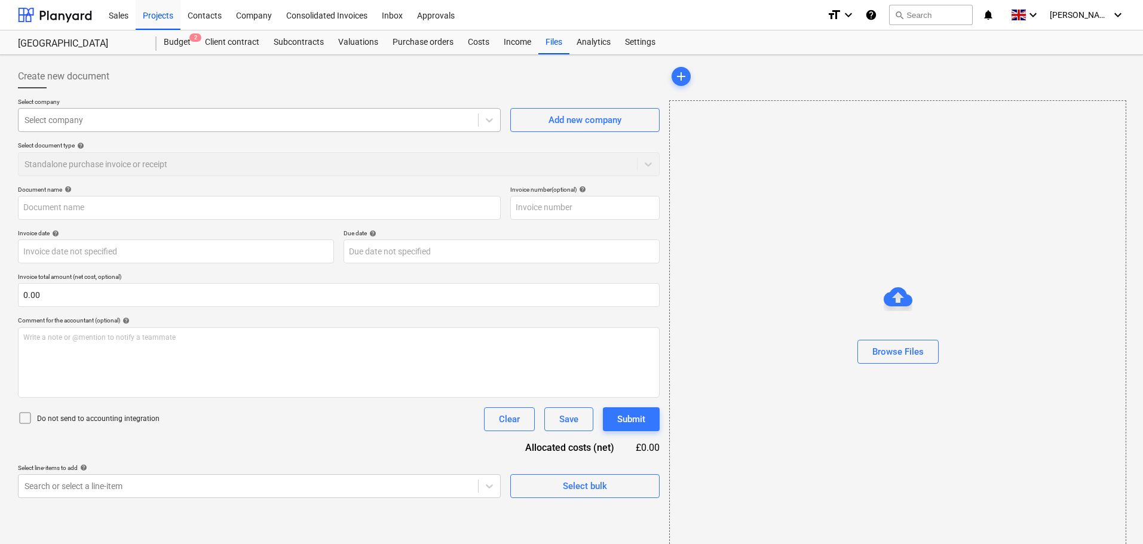
click at [51, 124] on div at bounding box center [248, 120] width 448 height 12
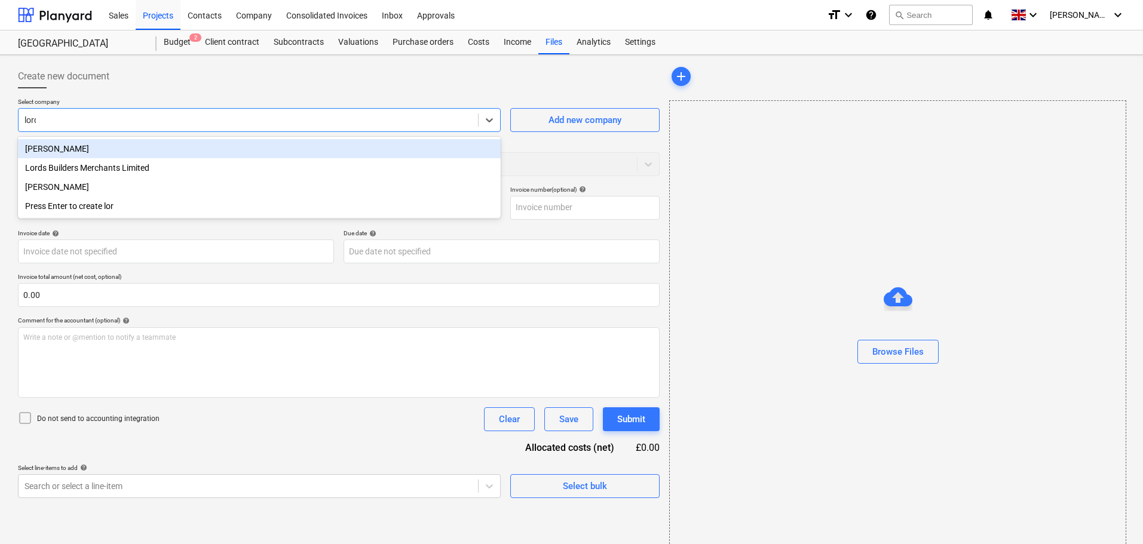
type input "lords"
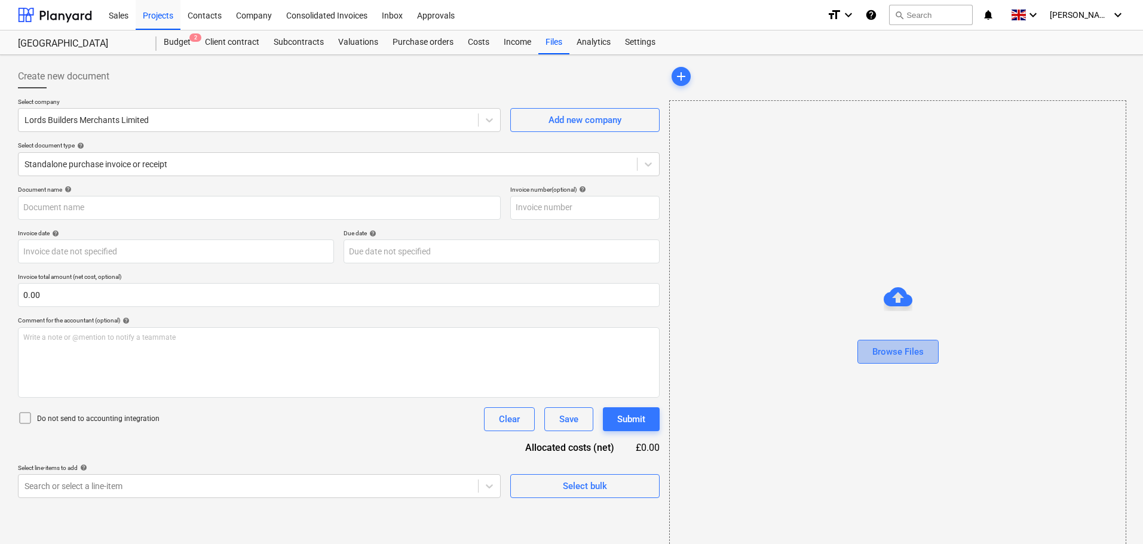
click at [921, 359] on div "Browse Files" at bounding box center [897, 352] width 51 height 16
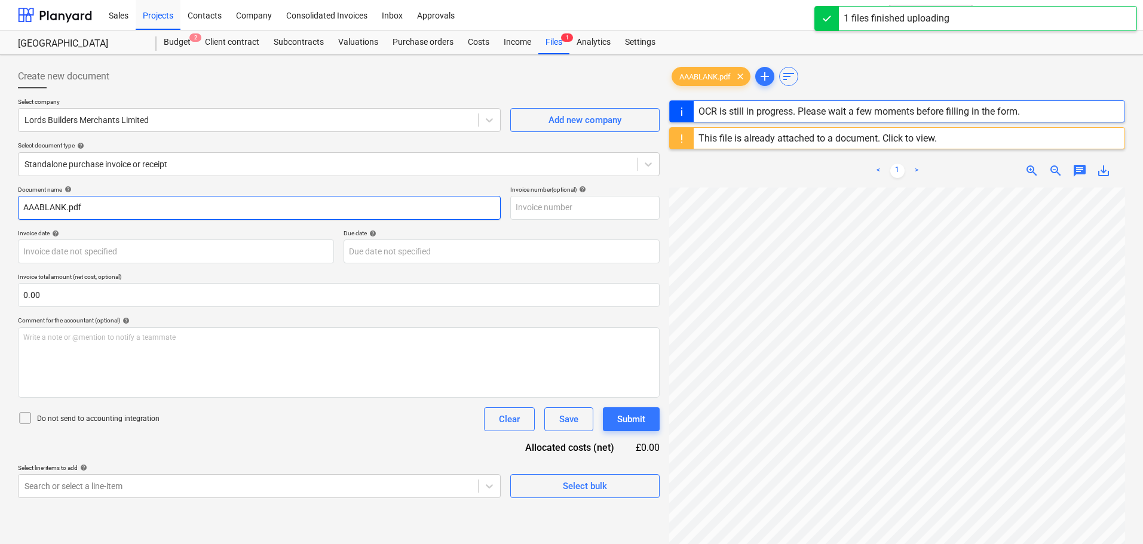
drag, startPoint x: 94, startPoint y: 208, endPoint x: -66, endPoint y: 198, distance: 160.4
click at [0, 198] on html "Sales Projects Contacts Company Consolidated Invoices Inbox Approvals format_si…" at bounding box center [571, 272] width 1143 height 544
paste input "I1998635"
type input "I1998635"
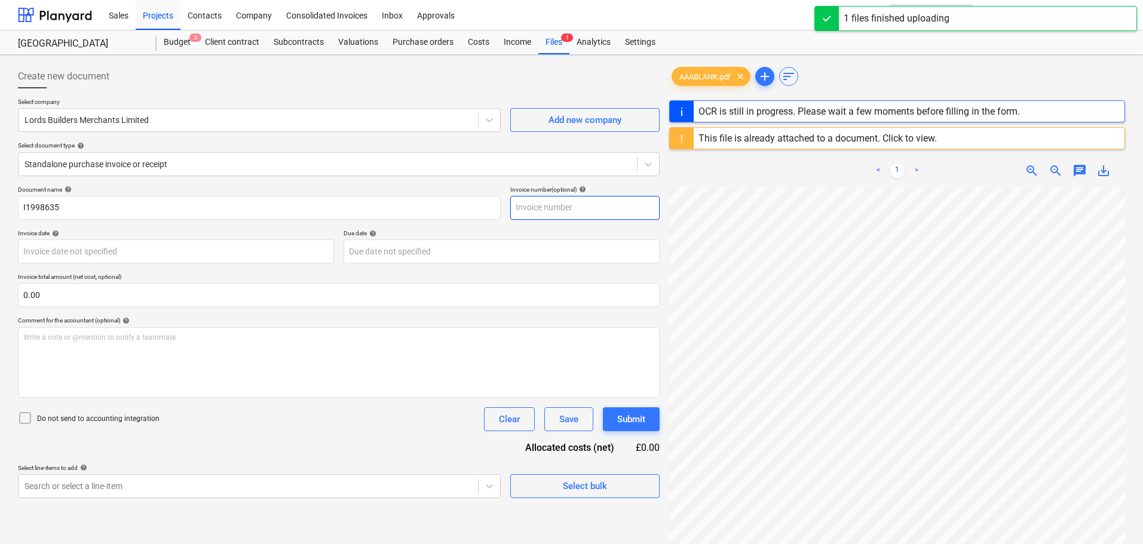
drag, startPoint x: 573, startPoint y: 210, endPoint x: 529, endPoint y: 210, distance: 44.2
click at [572, 211] on input "text" at bounding box center [584, 208] width 149 height 24
paste input "I1998635"
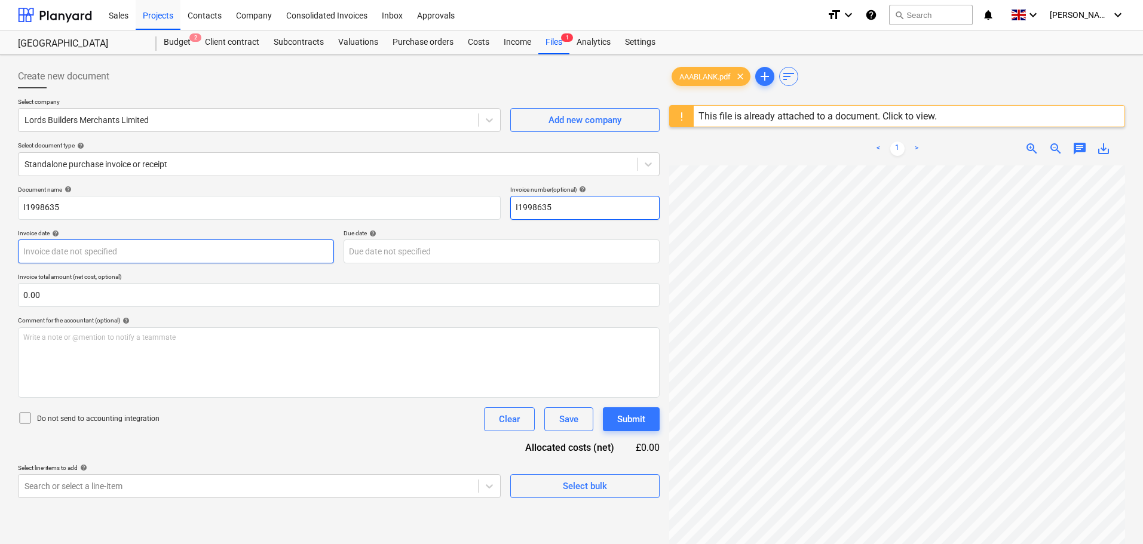
type input "I1998635"
click at [136, 249] on body "Sales Projects Contacts Company Consolidated Invoices Inbox Approvals format_si…" at bounding box center [571, 272] width 1143 height 544
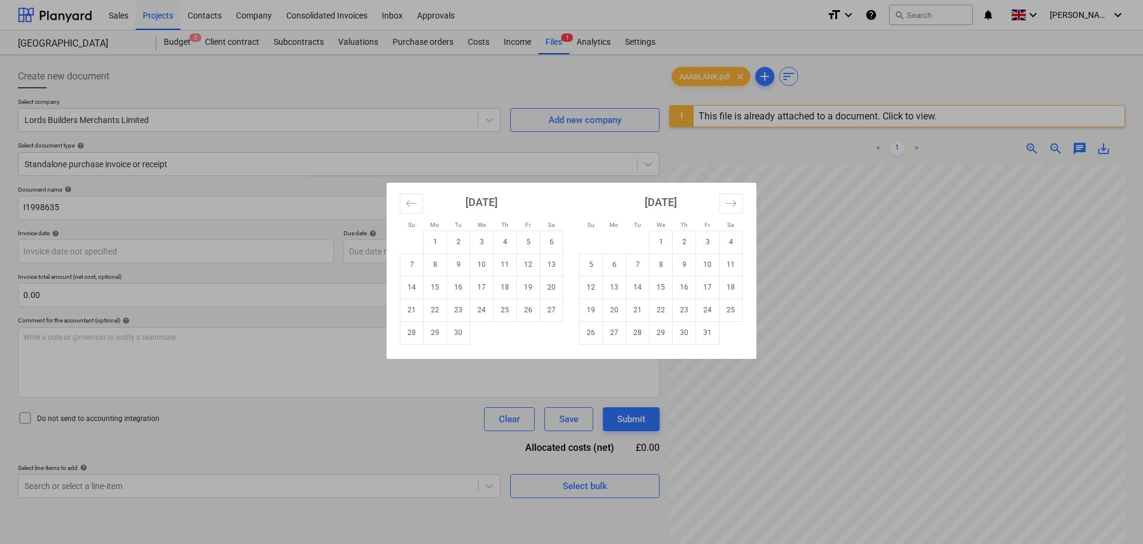
click at [491, 313] on td "24" at bounding box center [481, 310] width 23 height 23
type input "[DATE]"
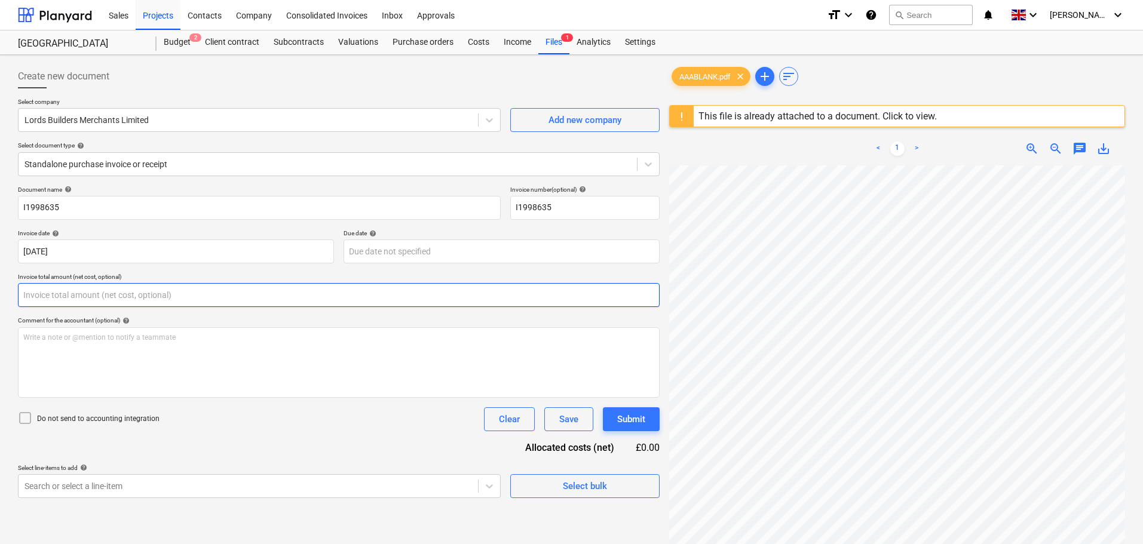
click at [69, 296] on input "text" at bounding box center [339, 295] width 642 height 24
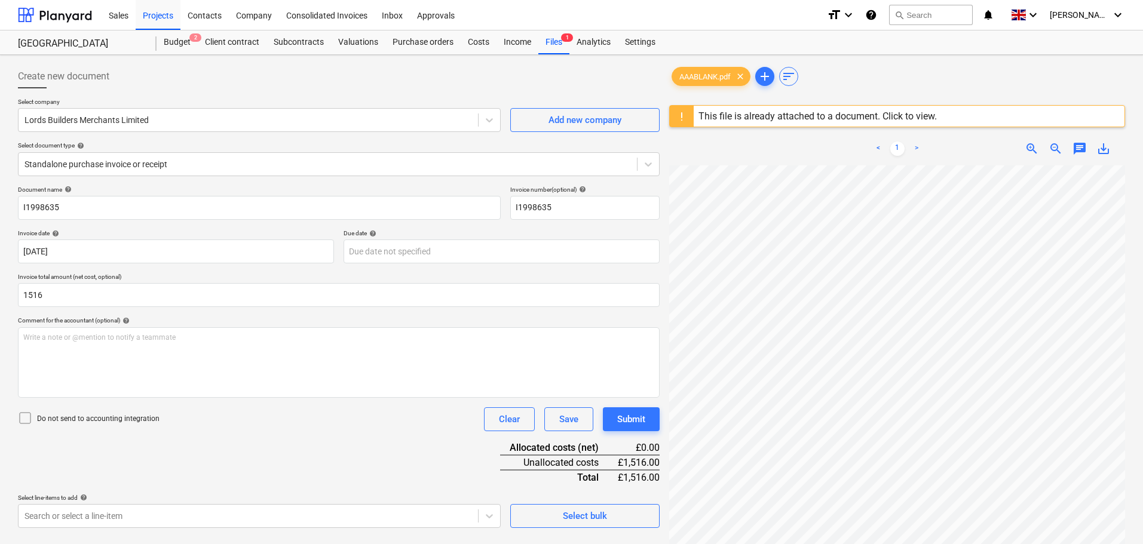
type input "1,516.00"
click at [198, 454] on div "Document name help I1998635 Invoice number (optional) help I1998635 Invoice dat…" at bounding box center [339, 357] width 642 height 342
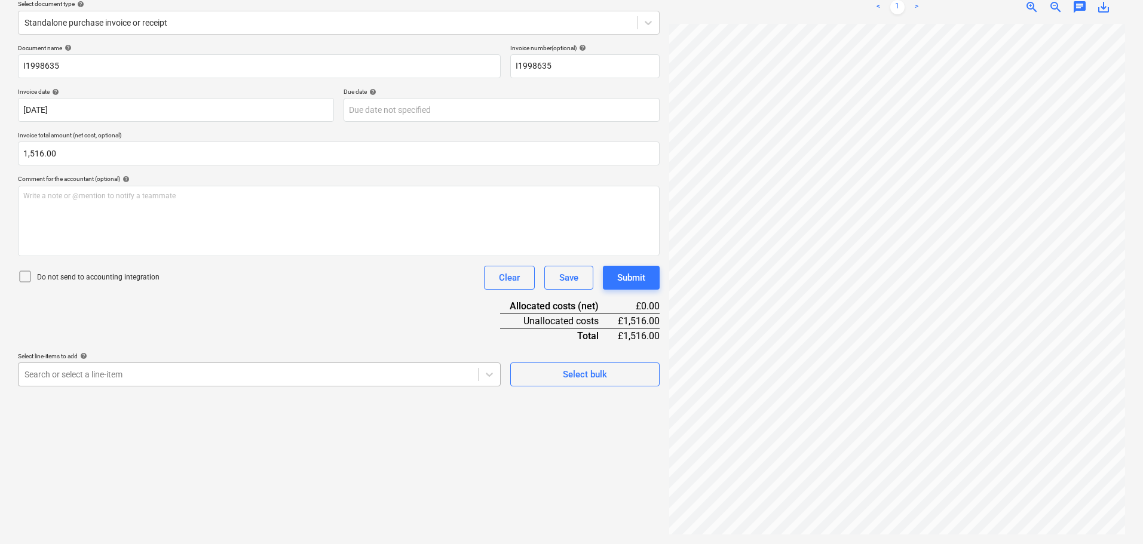
click at [106, 403] on body "Sales Projects Contacts Company Consolidated Invoices Inbox Approvals format_si…" at bounding box center [571, 130] width 1143 height 544
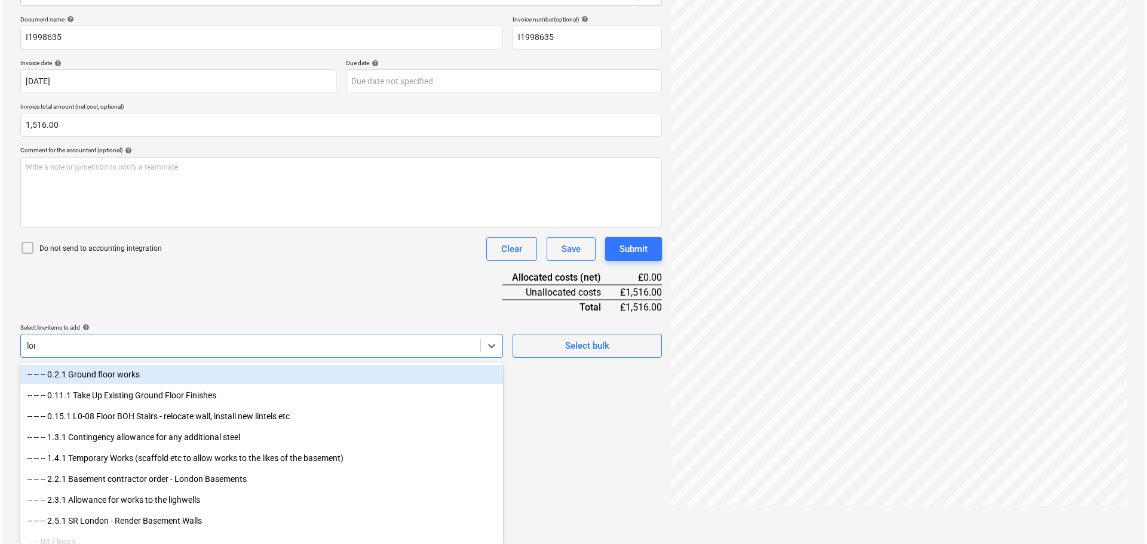
scroll to position [142, 0]
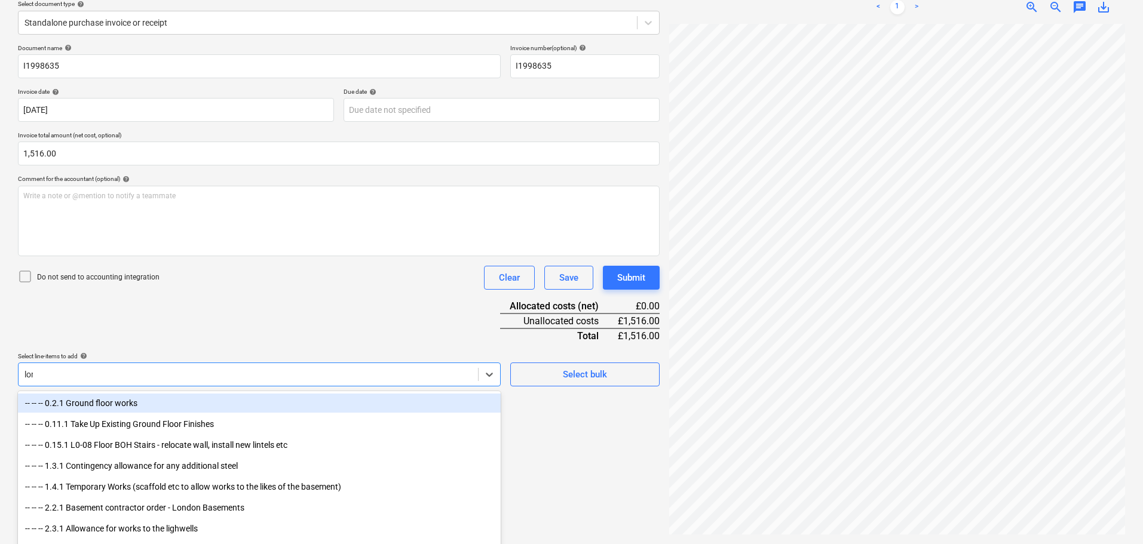
type input "lord"
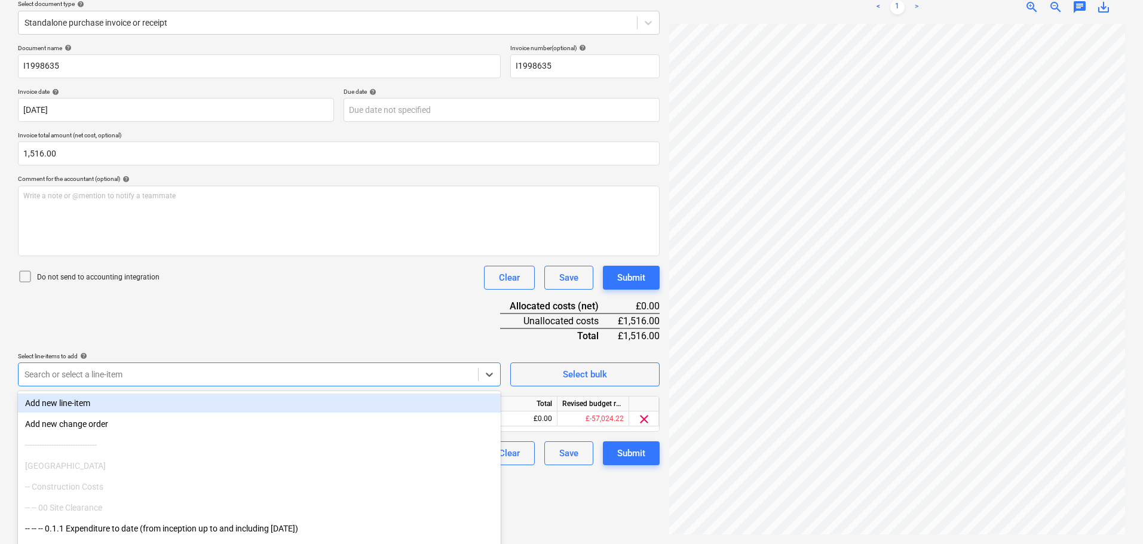
drag, startPoint x: 479, startPoint y: 514, endPoint x: 489, endPoint y: 509, distance: 11.5
click at [480, 513] on div "-- -- 00 Site Clearance" at bounding box center [259, 507] width 483 height 19
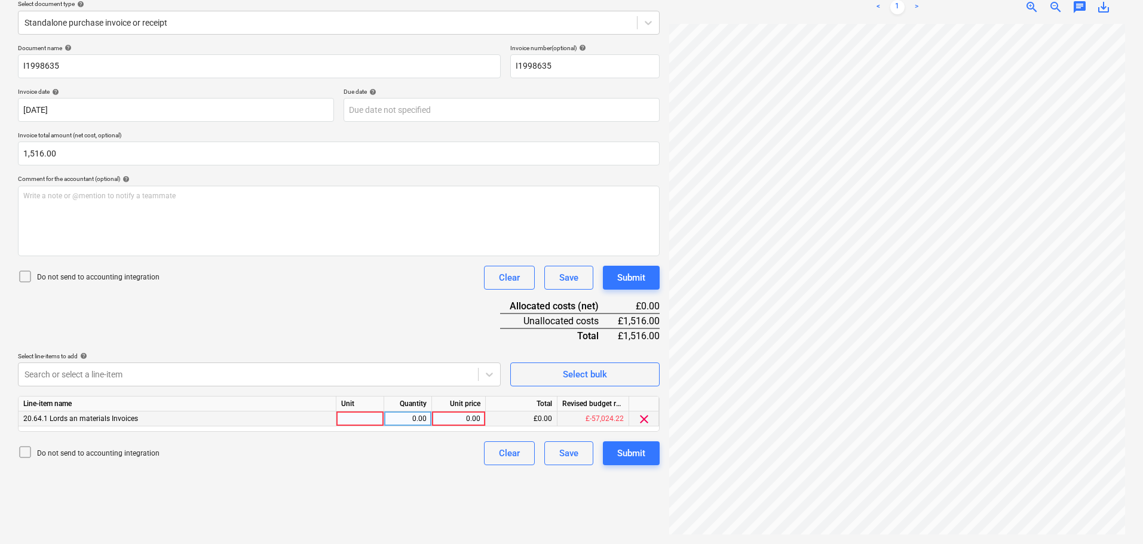
click at [468, 418] on div "0.00" at bounding box center [459, 419] width 44 height 15
type input "1516"
click at [603, 442] on button "Submit" at bounding box center [631, 454] width 57 height 24
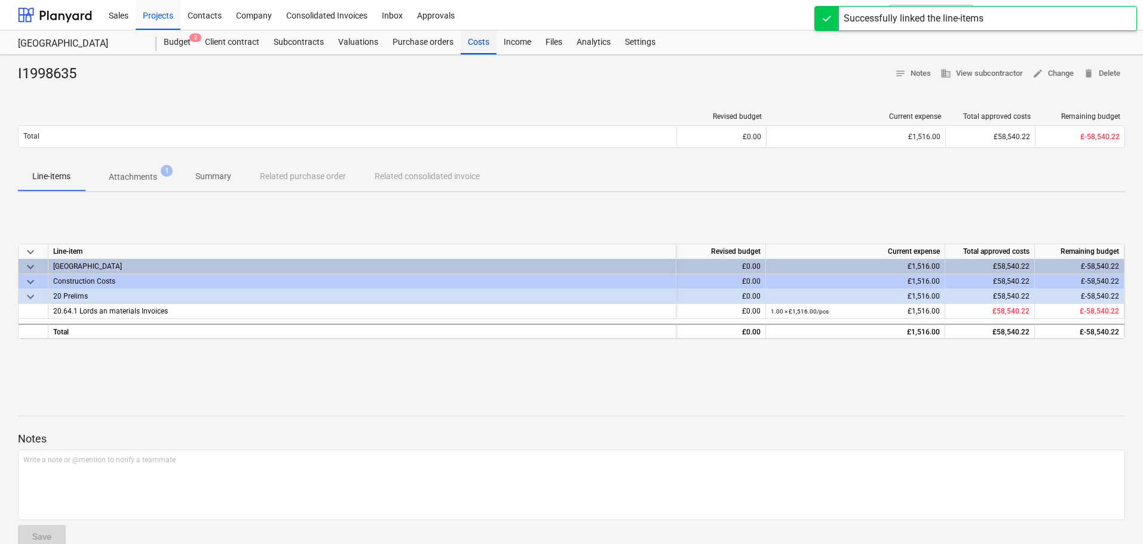
click at [488, 45] on div "Costs" at bounding box center [479, 42] width 36 height 24
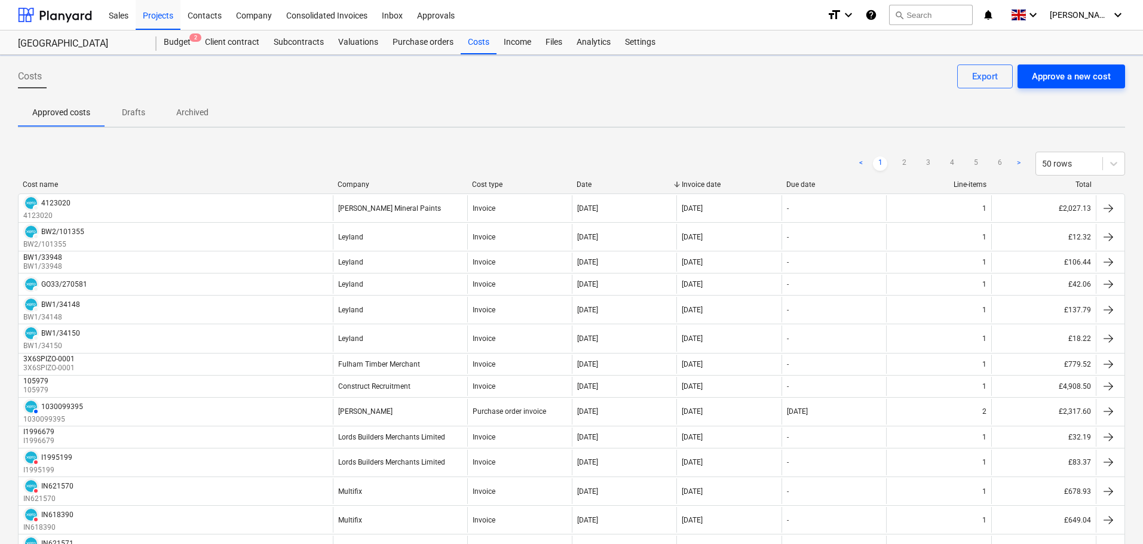
click at [1052, 81] on div "Approve a new cost" at bounding box center [1071, 77] width 79 height 16
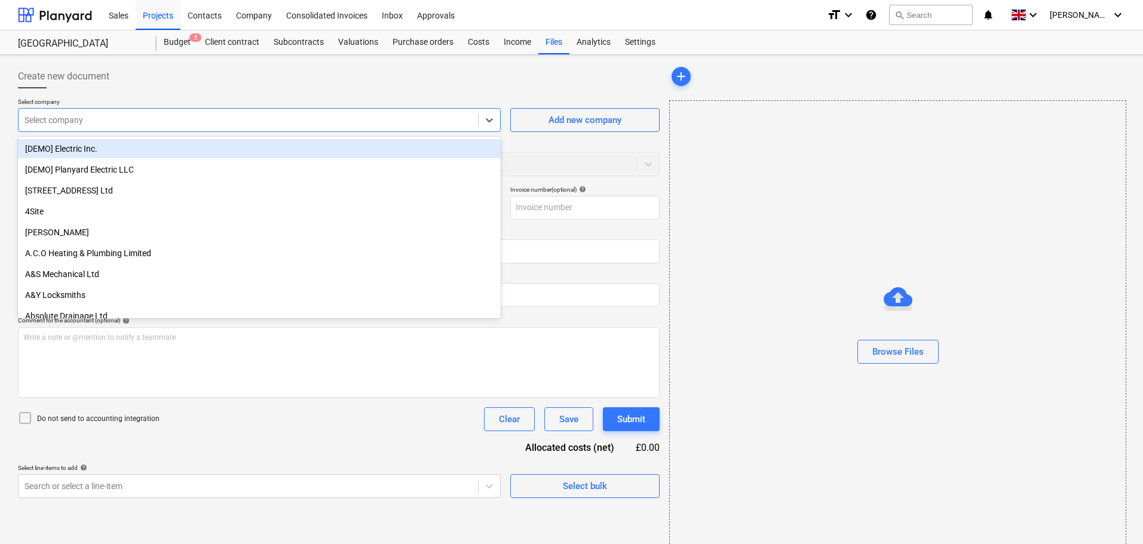
click at [108, 122] on div at bounding box center [248, 120] width 448 height 12
type input ";"
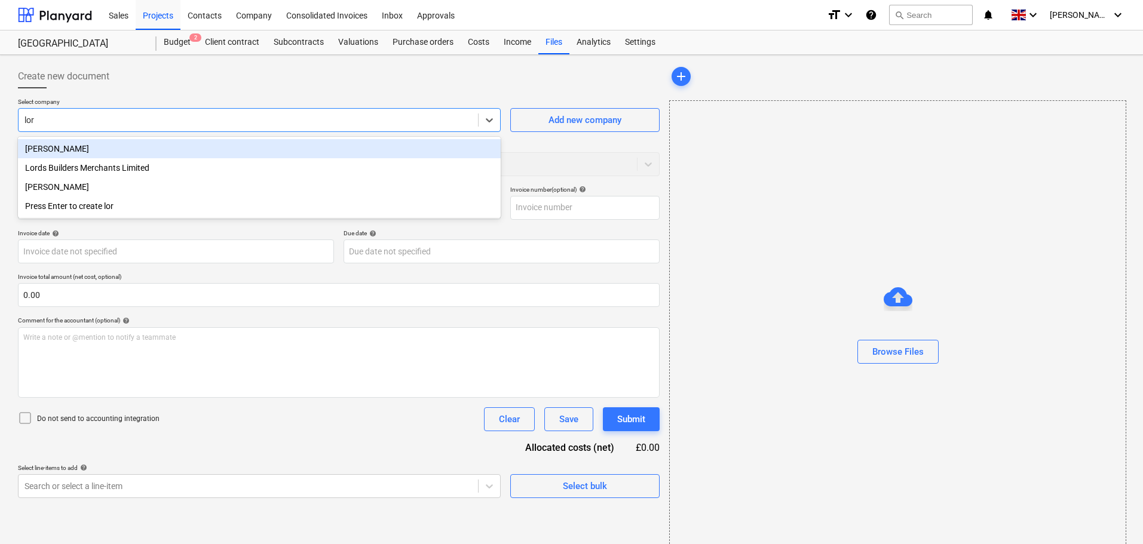
type input "lord"
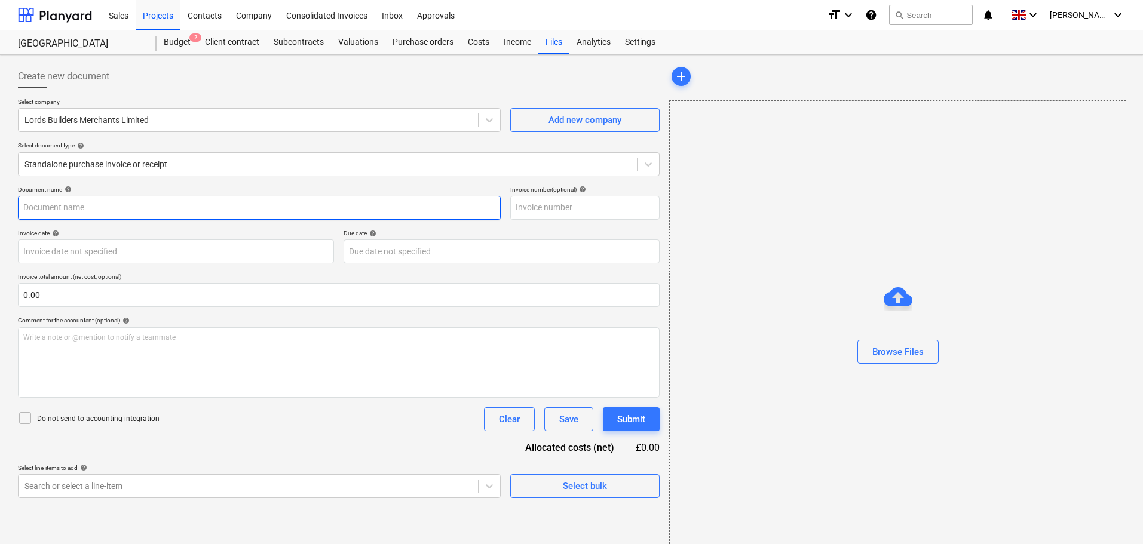
click at [65, 215] on input "text" at bounding box center [259, 208] width 483 height 24
paste input "I1998634"
type input "I1998634"
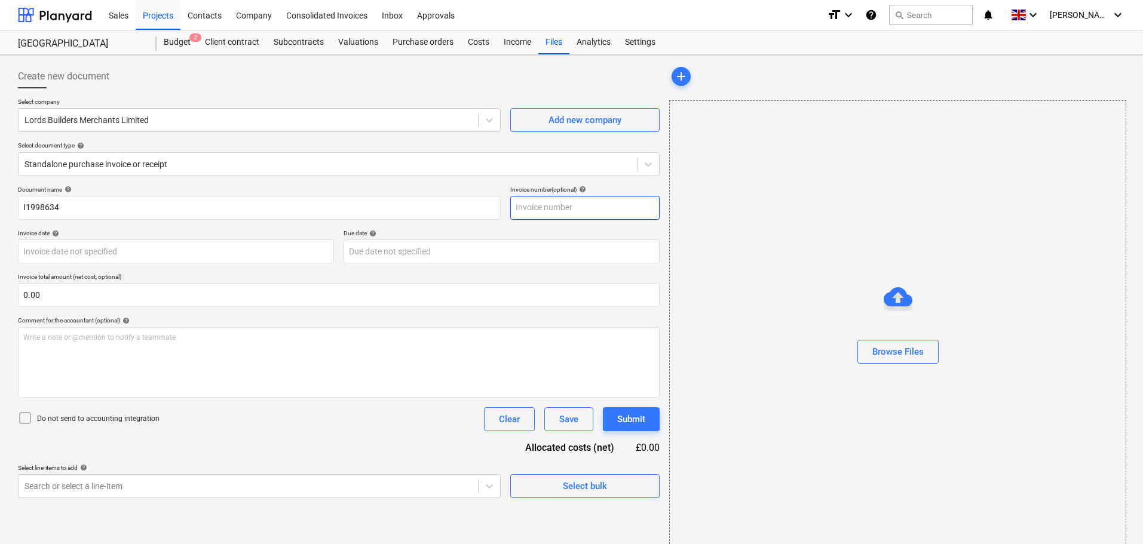
drag, startPoint x: 538, startPoint y: 207, endPoint x: 556, endPoint y: 200, distance: 19.9
click at [538, 207] on input "text" at bounding box center [584, 208] width 149 height 24
paste input "I1998634"
type input "I1998634"
click at [886, 340] on button "Browse Files" at bounding box center [897, 352] width 81 height 24
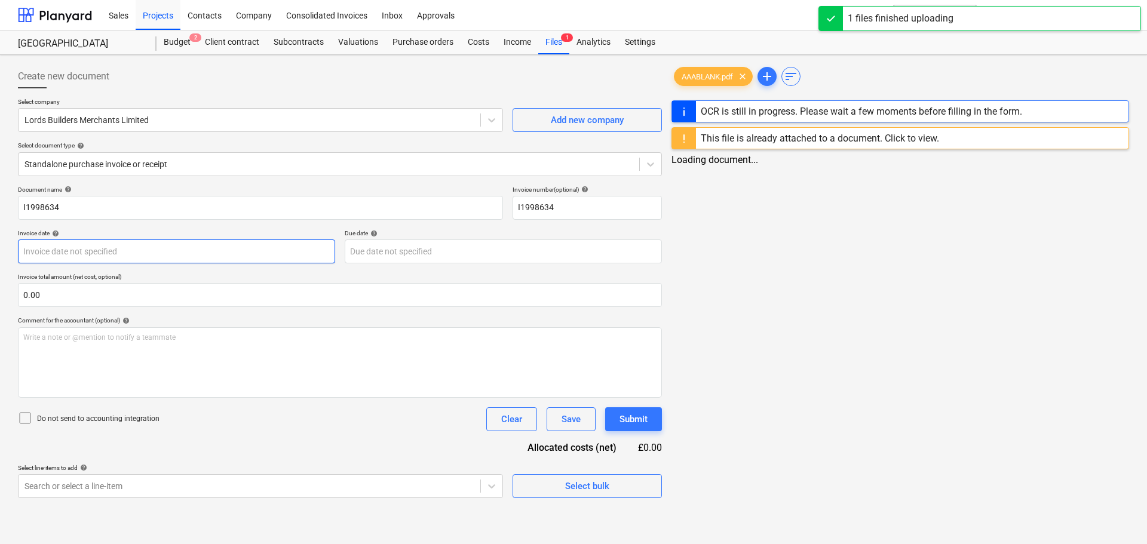
click at [60, 249] on body "Sales Projects Contacts Company Consolidated Invoices Inbox Approvals format_si…" at bounding box center [573, 272] width 1147 height 544
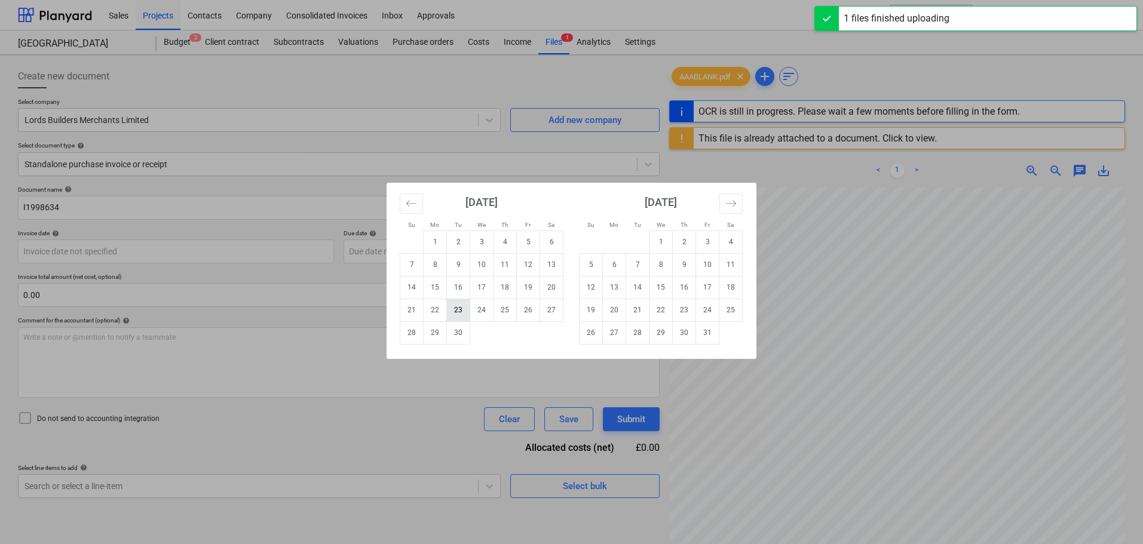
click at [459, 311] on td "23" at bounding box center [458, 310] width 23 height 23
type input "[DATE]"
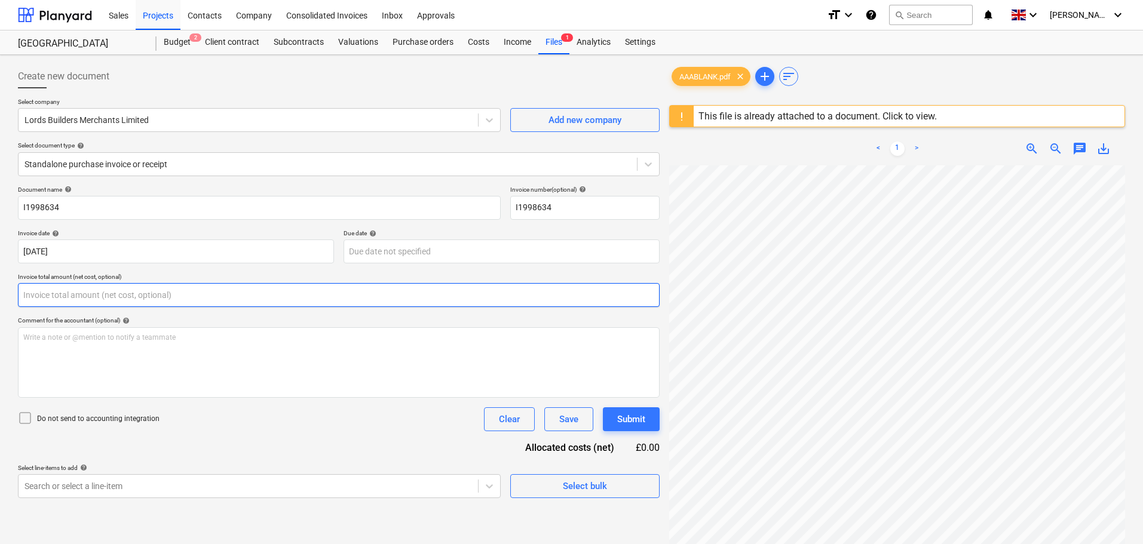
click at [85, 290] on input "text" at bounding box center [339, 295] width 642 height 24
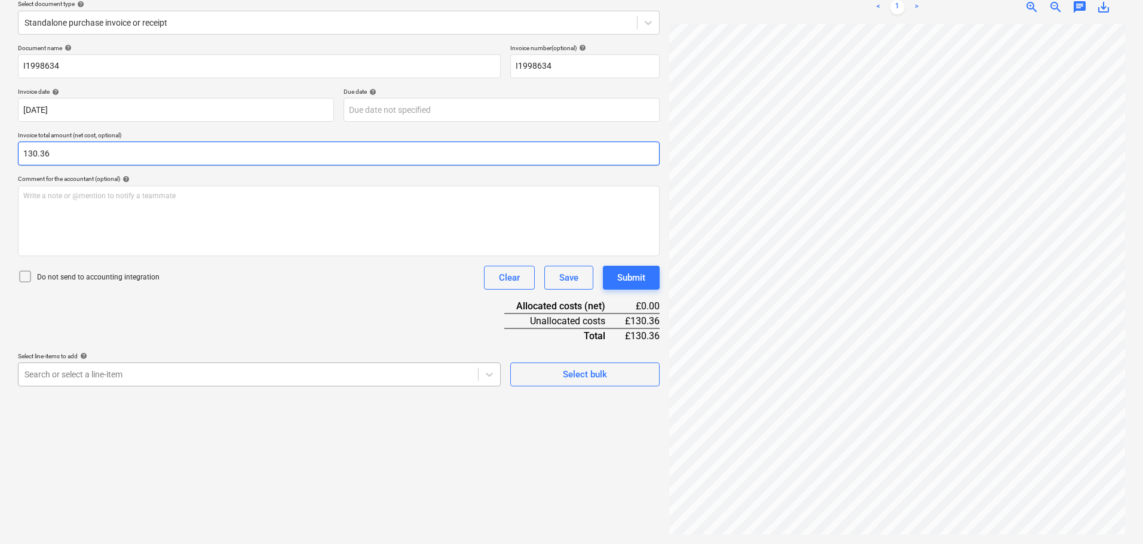
type input "130.36"
click at [236, 370] on body "Sales Projects Contacts Company Consolidated Invoices Inbox Approvals format_si…" at bounding box center [571, 130] width 1143 height 544
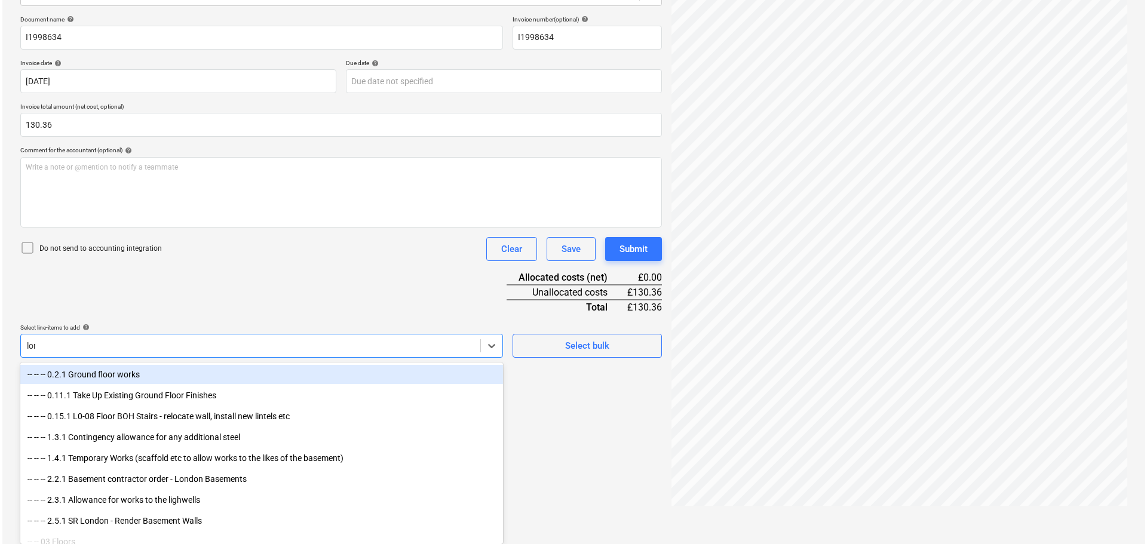
scroll to position [142, 0]
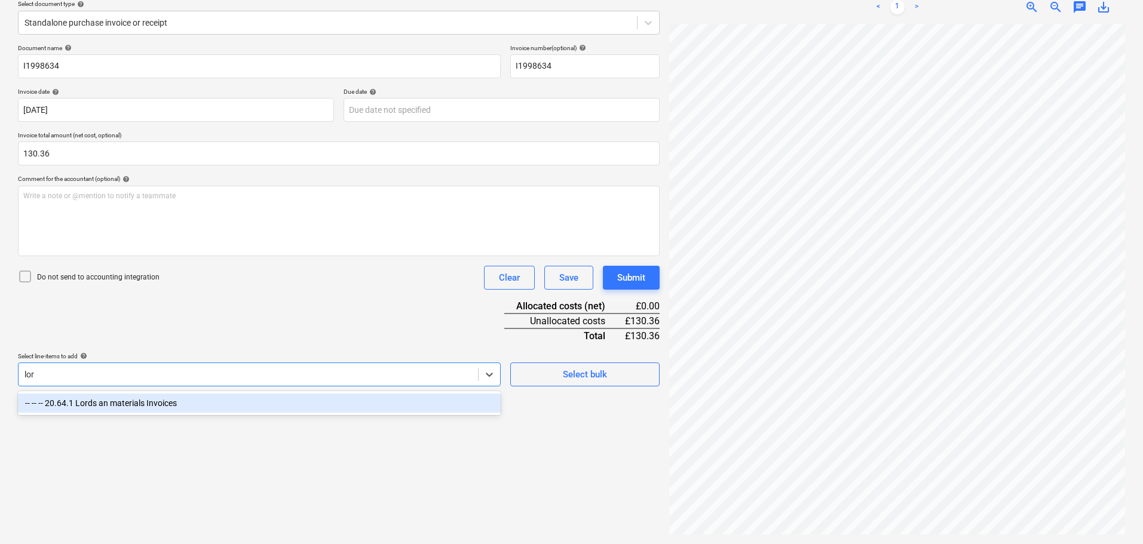
type input "lord"
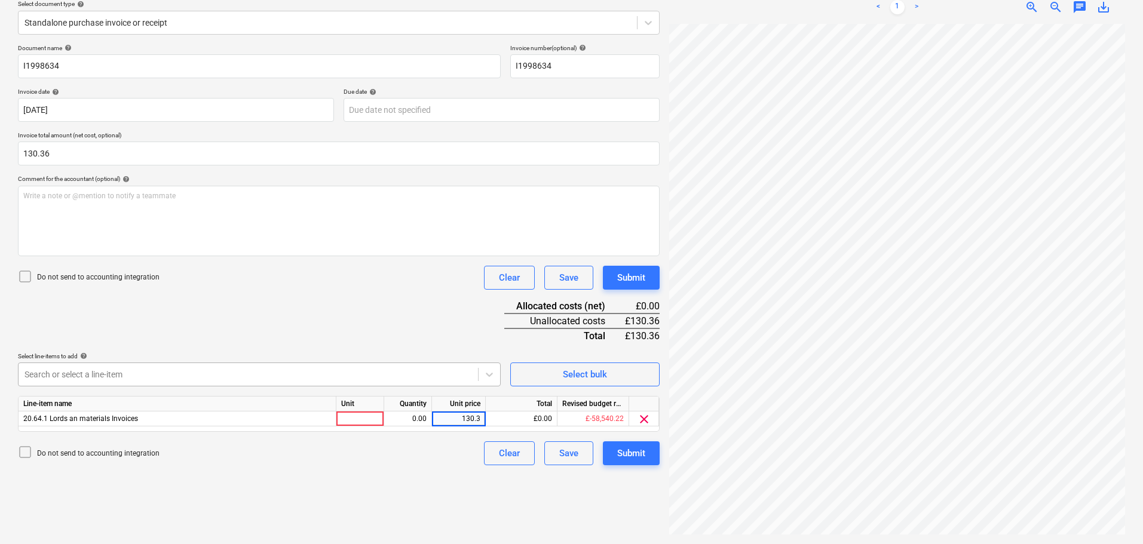
type input "130.36"
click at [633, 454] on div "Submit" at bounding box center [631, 454] width 28 height 16
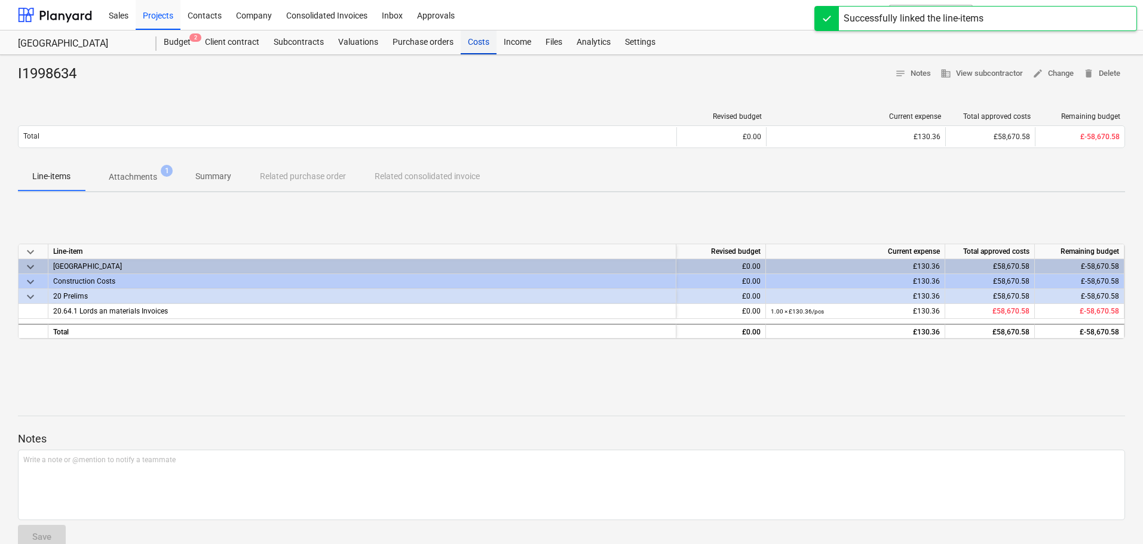
click at [478, 41] on div "Costs" at bounding box center [479, 42] width 36 height 24
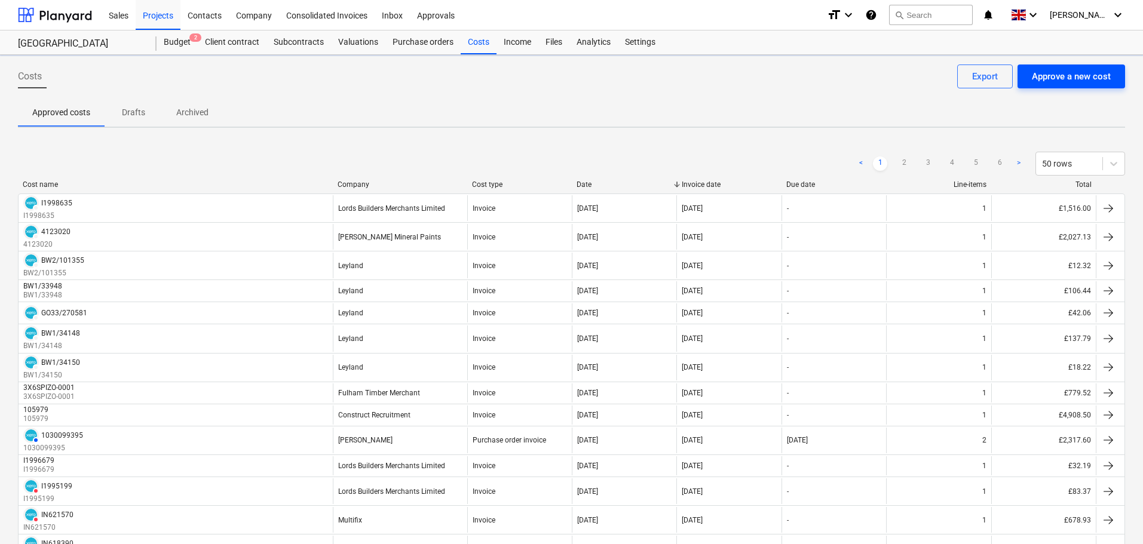
click at [1047, 71] on div "Approve a new cost" at bounding box center [1071, 77] width 79 height 16
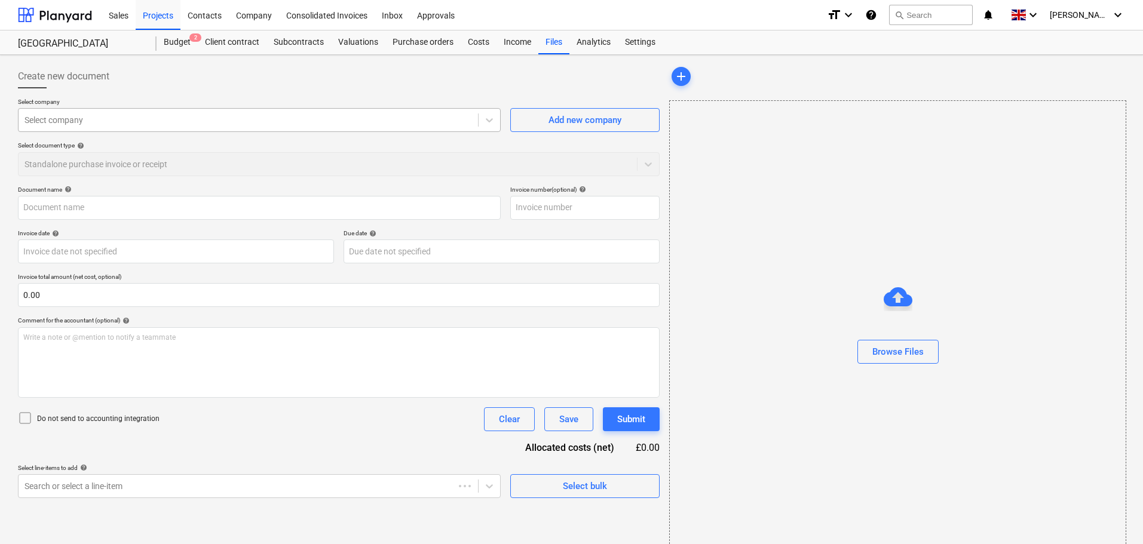
click at [126, 123] on div at bounding box center [248, 120] width 448 height 12
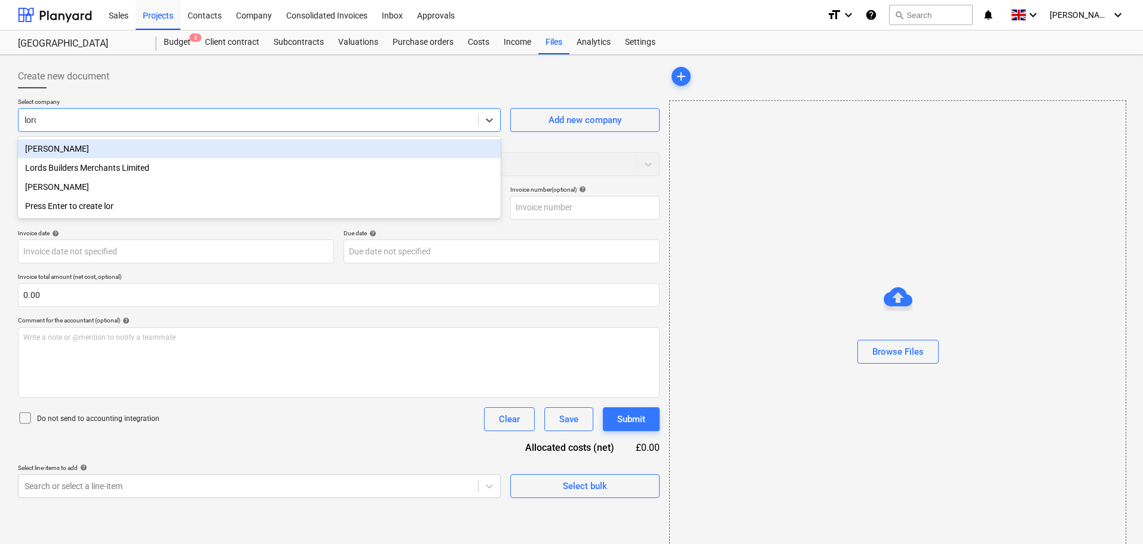
type input "lords"
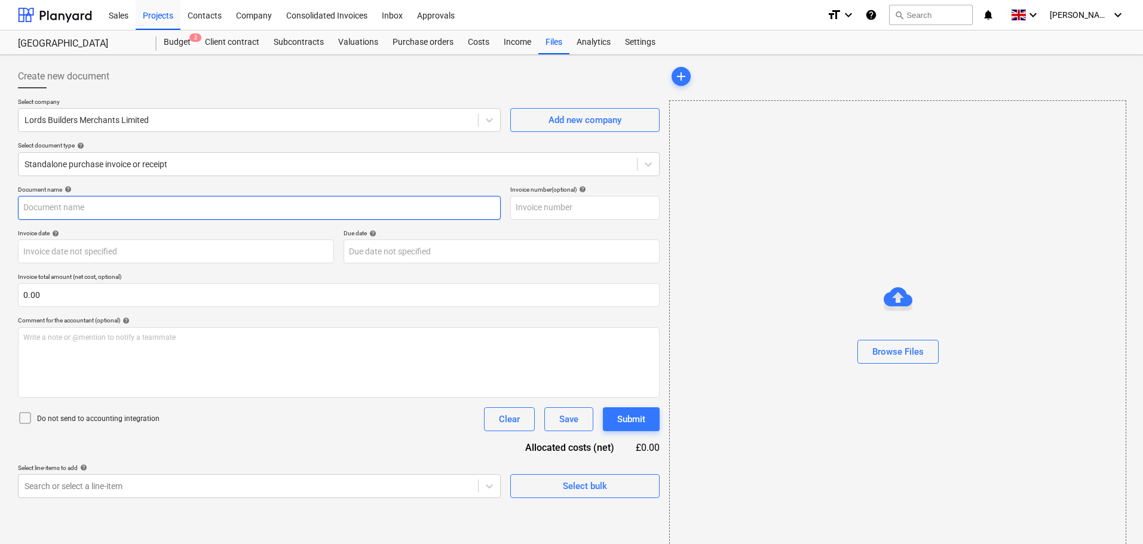
click at [85, 202] on input "text" at bounding box center [259, 208] width 483 height 24
paste input "I1998633"
type input "I1998633"
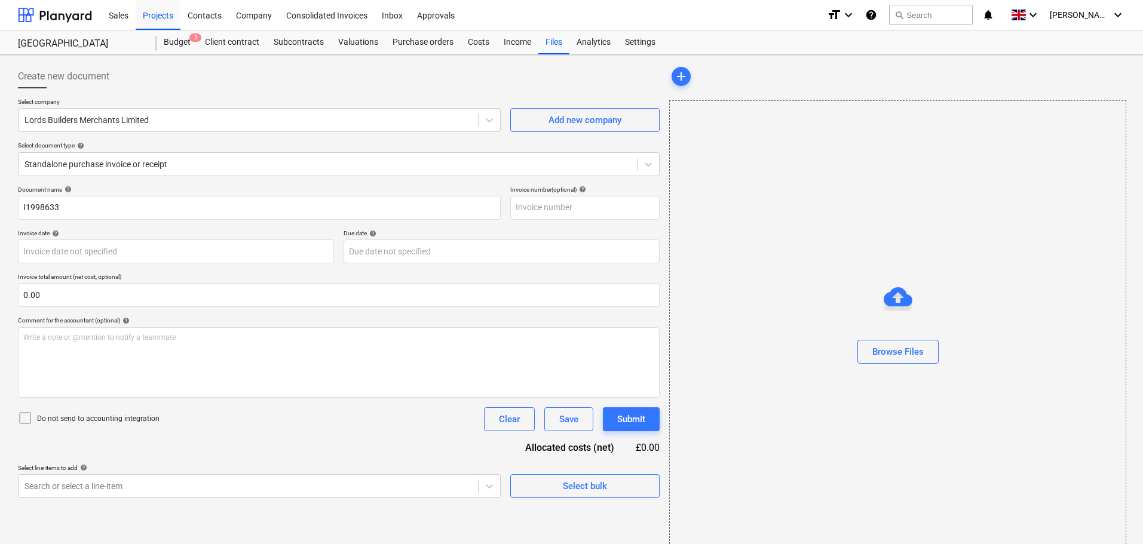
drag, startPoint x: 249, startPoint y: 232, endPoint x: 405, endPoint y: 226, distance: 156.7
click at [258, 231] on div "Invoice date help" at bounding box center [176, 233] width 316 height 8
click at [536, 201] on input "text" at bounding box center [584, 208] width 149 height 24
paste input "I1998633"
type input "I1998633"
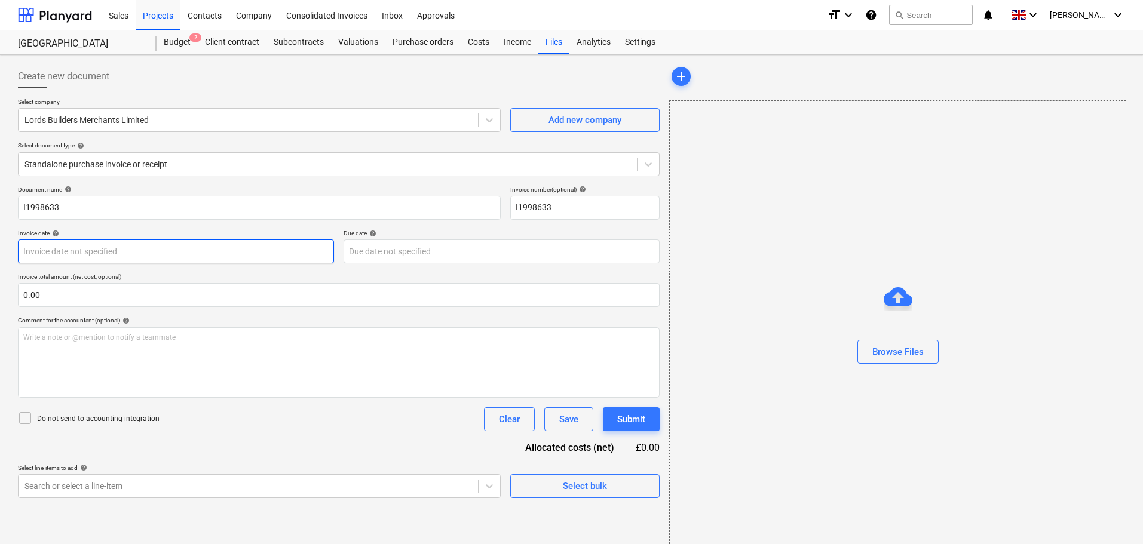
click at [111, 247] on body "Sales Projects Contacts Company Consolidated Invoices Inbox Approvals format_si…" at bounding box center [571, 272] width 1143 height 544
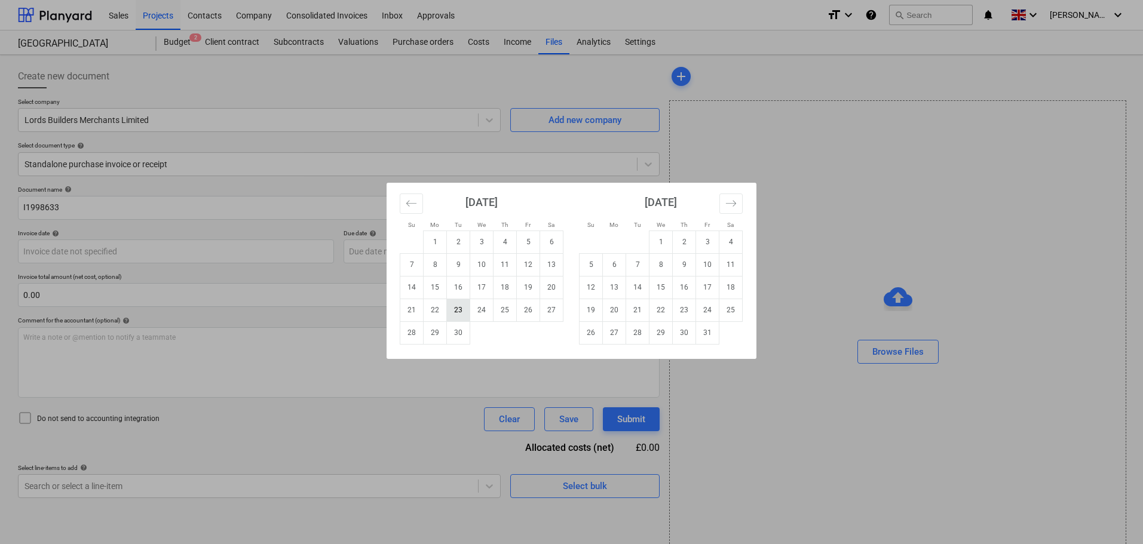
click at [463, 315] on td "23" at bounding box center [458, 310] width 23 height 23
type input "[DATE]"
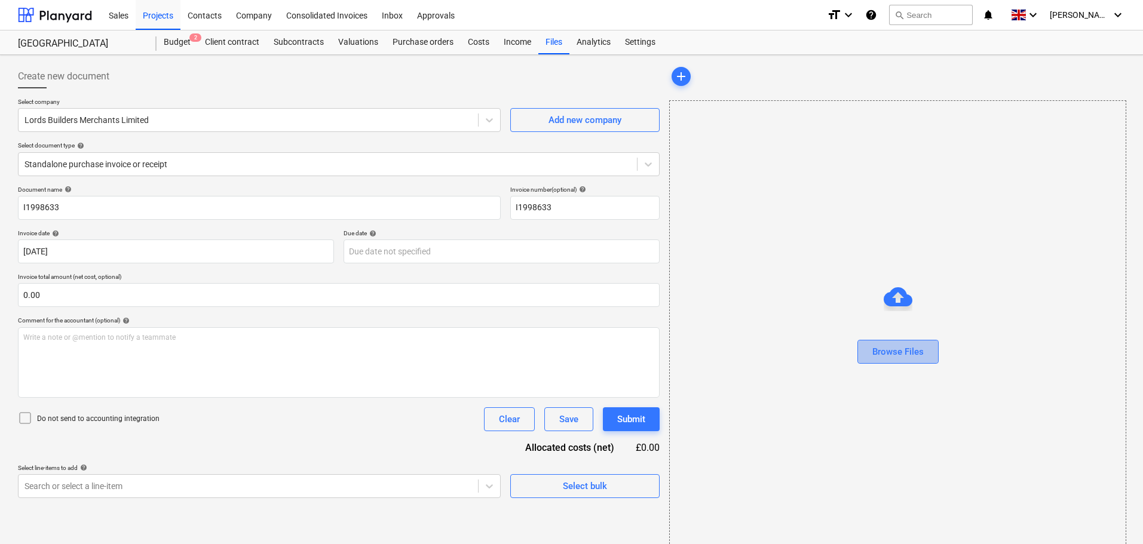
click at [900, 349] on div "Browse Files" at bounding box center [897, 352] width 51 height 16
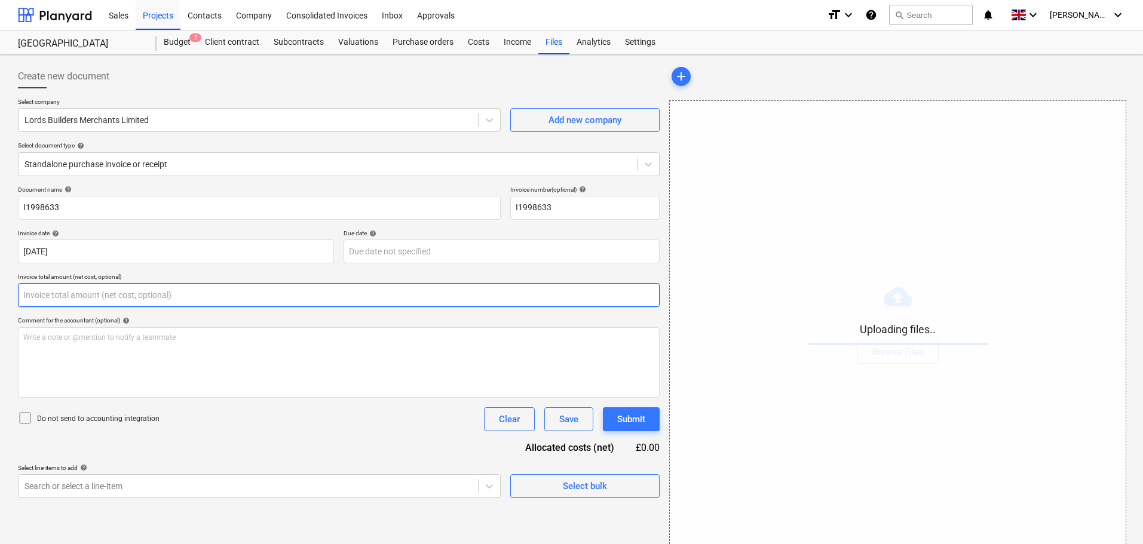
click at [64, 299] on input "text" at bounding box center [339, 295] width 642 height 24
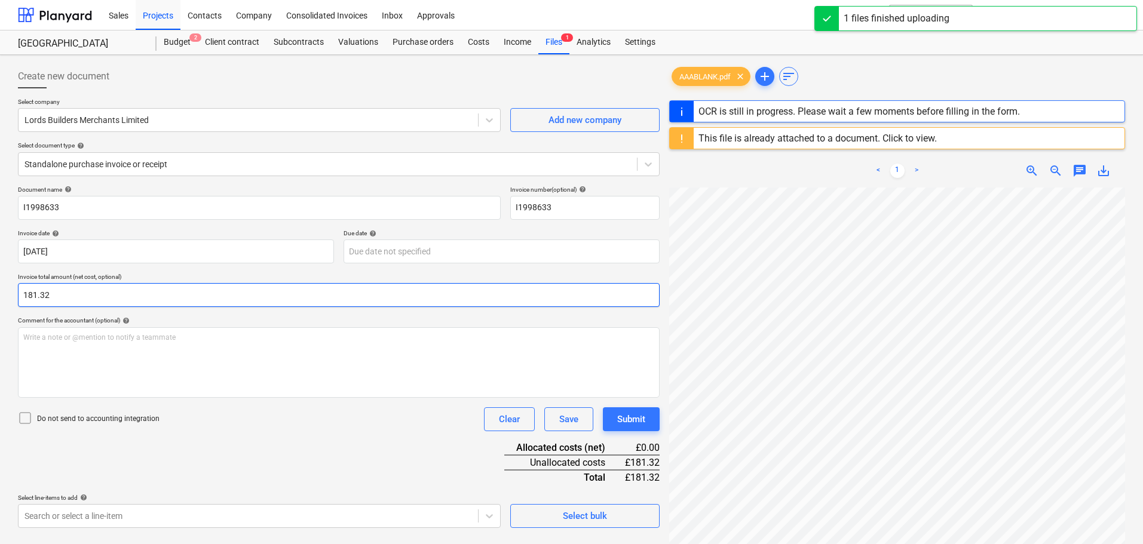
type input "181.32"
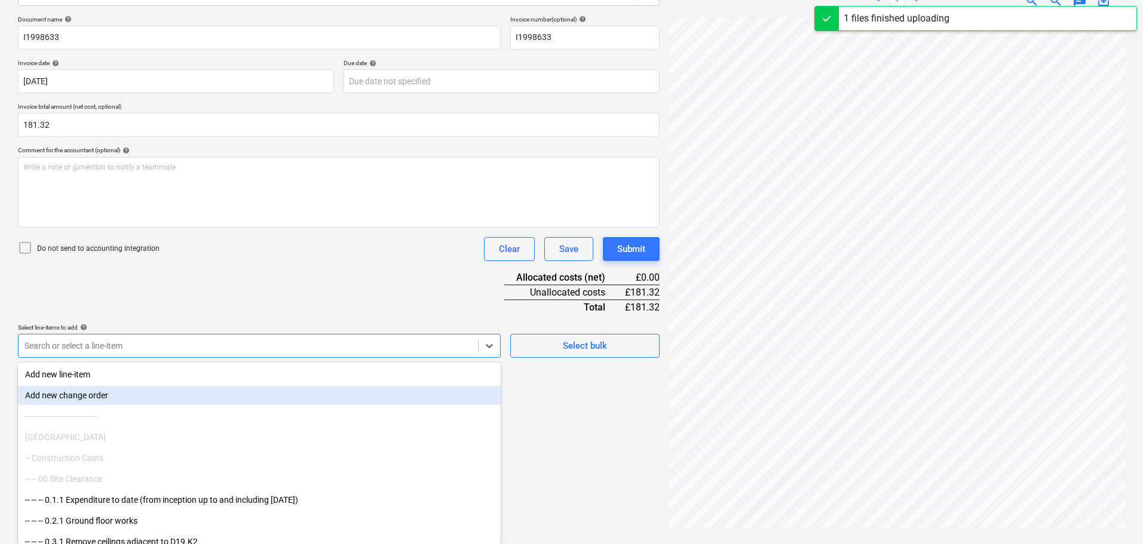
click at [207, 374] on body "Sales Projects Contacts Company Consolidated Invoices Inbox Approvals format_si…" at bounding box center [571, 102] width 1143 height 544
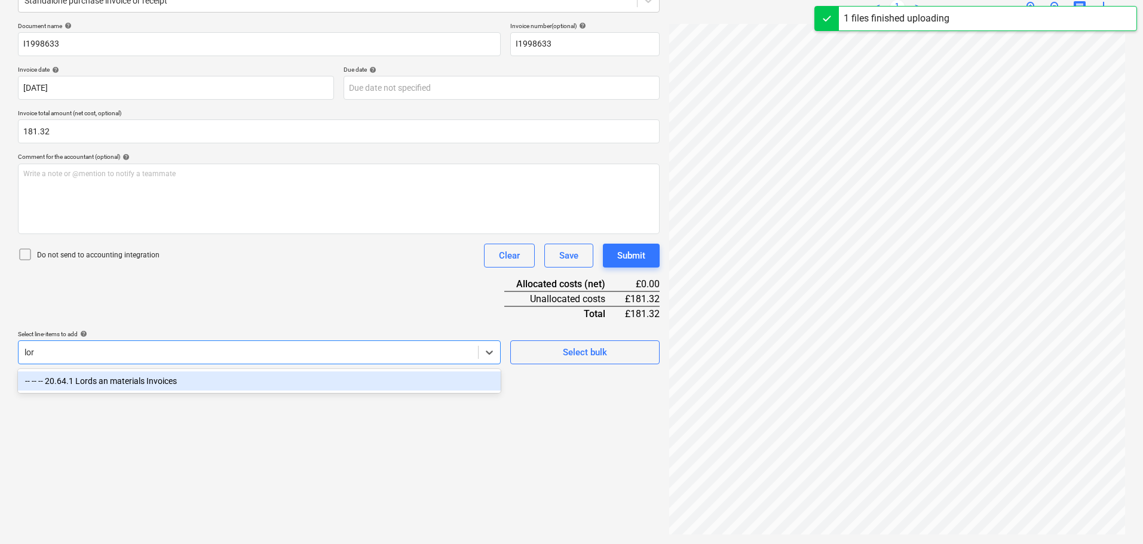
scroll to position [164, 0]
type input "lords"
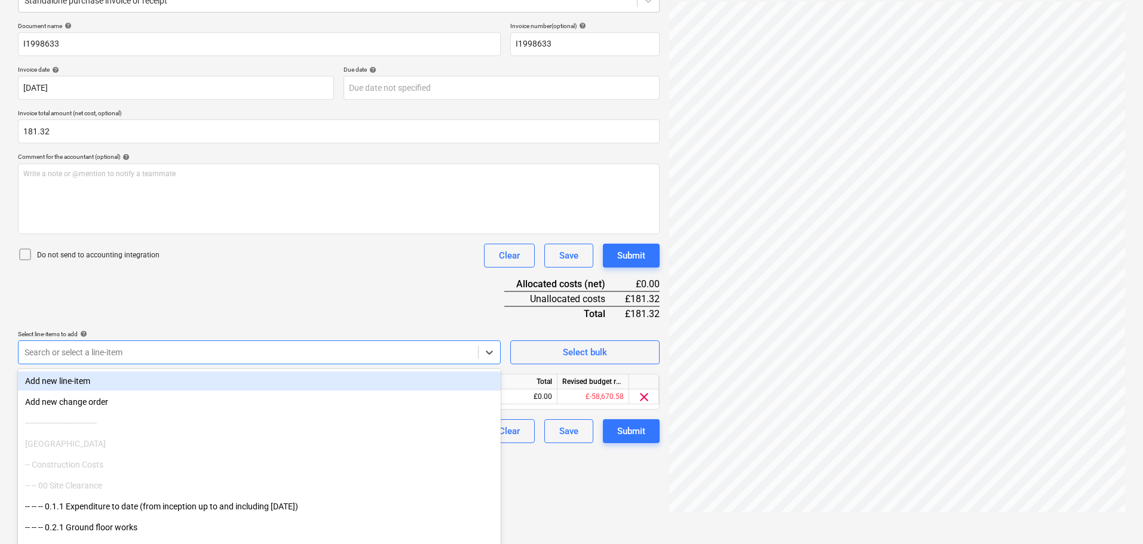
click at [422, 313] on div "Document name help I1998633 Invoice number (optional) help I1998633 Invoice dat…" at bounding box center [339, 232] width 642 height 421
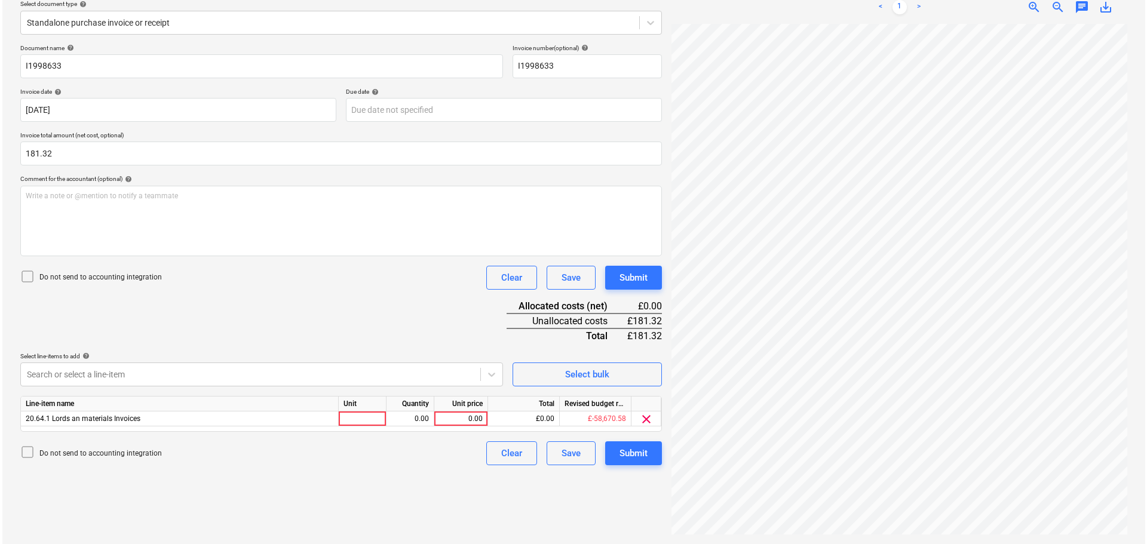
scroll to position [142, 0]
click at [457, 427] on div "Line-item name Unit Quantity Unit price Total Revised budget remaining 20.64.1 …" at bounding box center [339, 414] width 642 height 36
click at [460, 419] on div "0.00" at bounding box center [459, 419] width 44 height 15
type input "181.32"
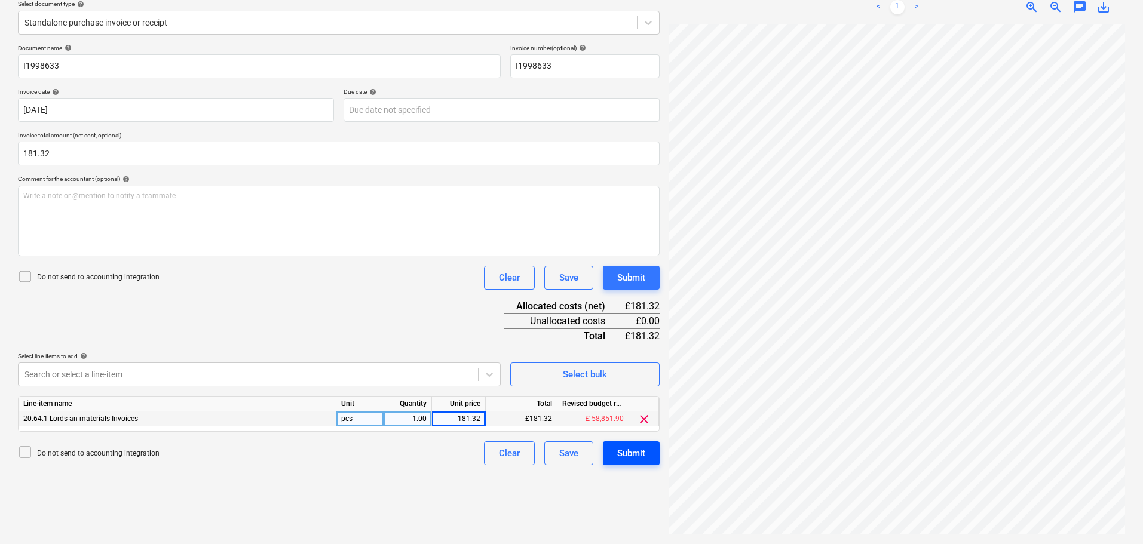
click at [627, 457] on div "Submit" at bounding box center [631, 454] width 28 height 16
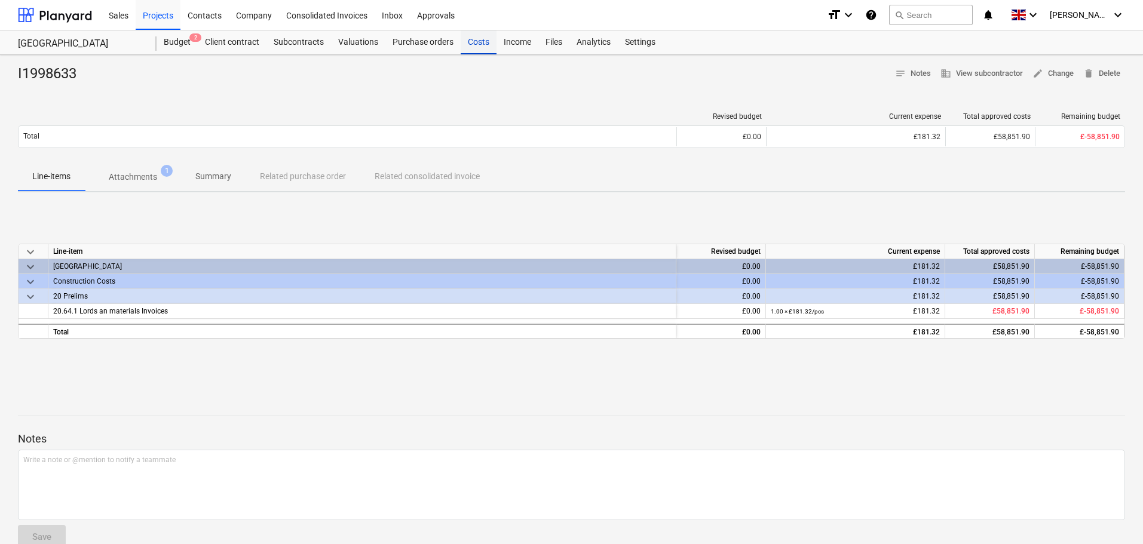
click at [469, 41] on div "Costs" at bounding box center [479, 42] width 36 height 24
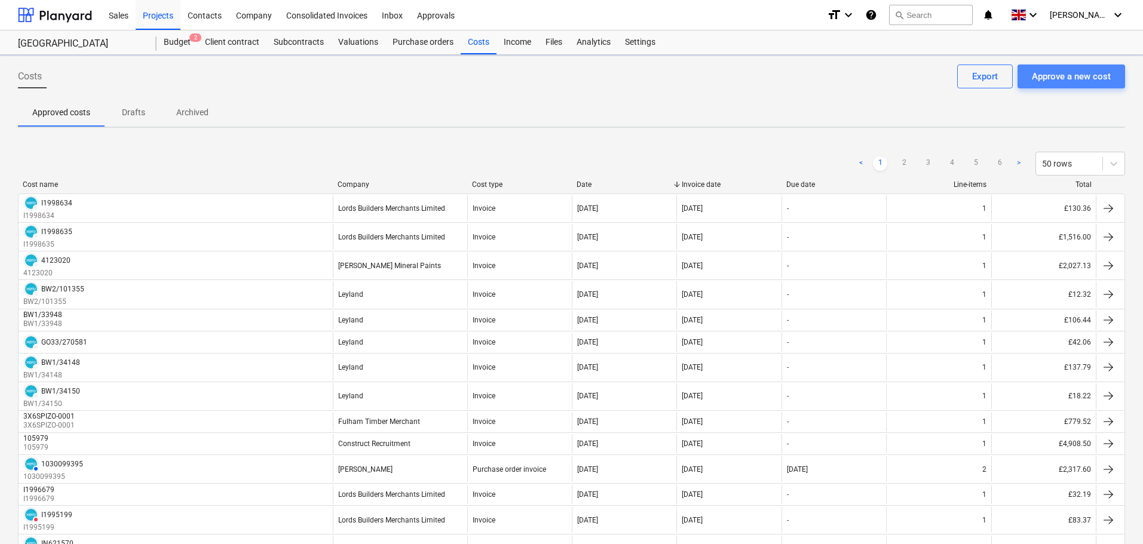
click at [1076, 82] on div "Approve a new cost" at bounding box center [1071, 77] width 79 height 16
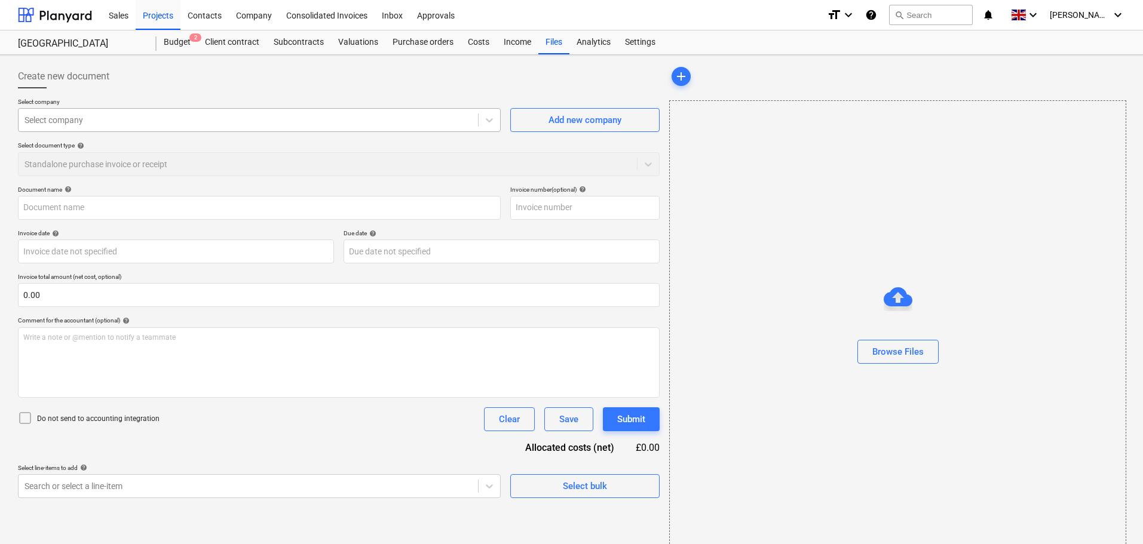
click at [84, 117] on div at bounding box center [248, 120] width 448 height 12
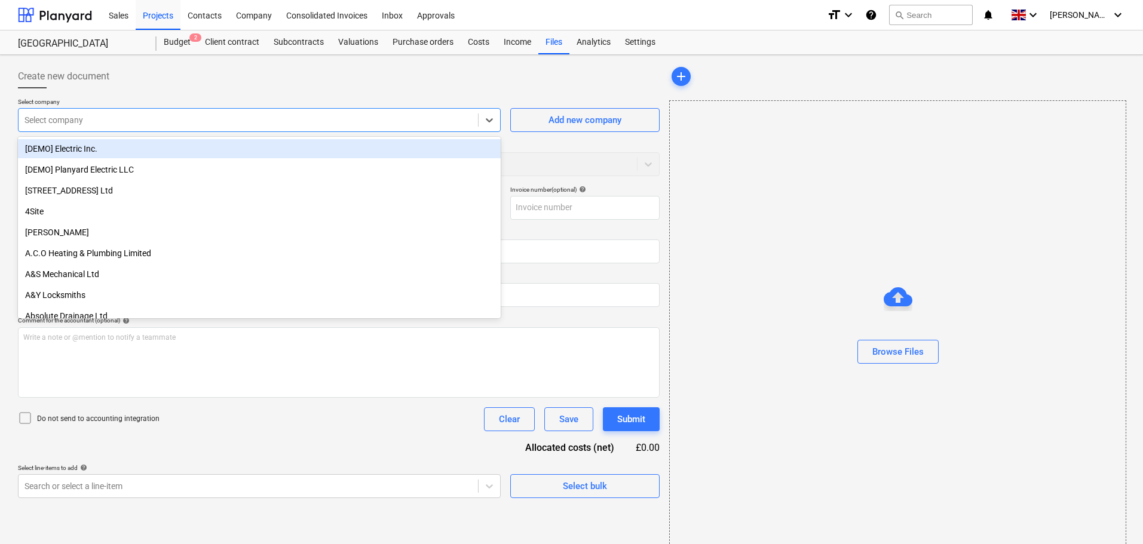
paste input "I1998632"
type input "I1998632"
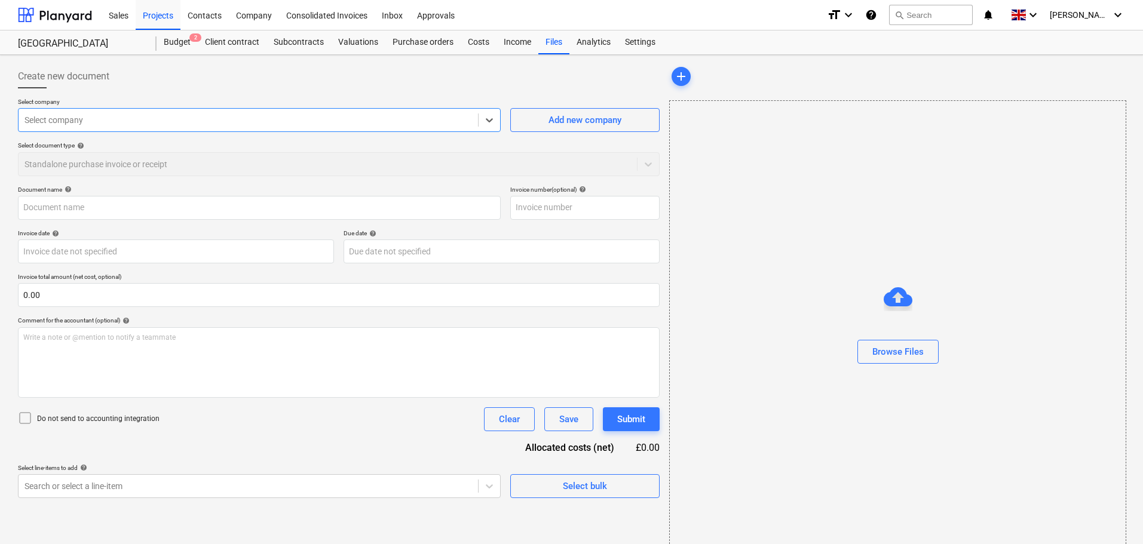
drag, startPoint x: 100, startPoint y: 121, endPoint x: -82, endPoint y: 117, distance: 182.3
click at [0, 117] on html "Sales Projects Contacts Company Consolidated Invoices Inbox Approvals format_si…" at bounding box center [571, 272] width 1143 height 544
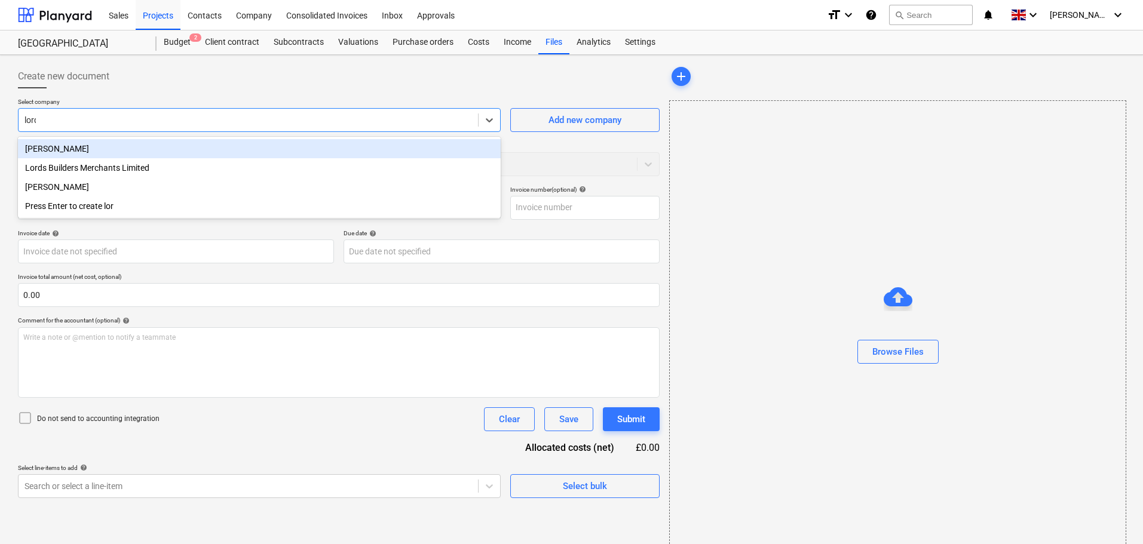
type input "lords"
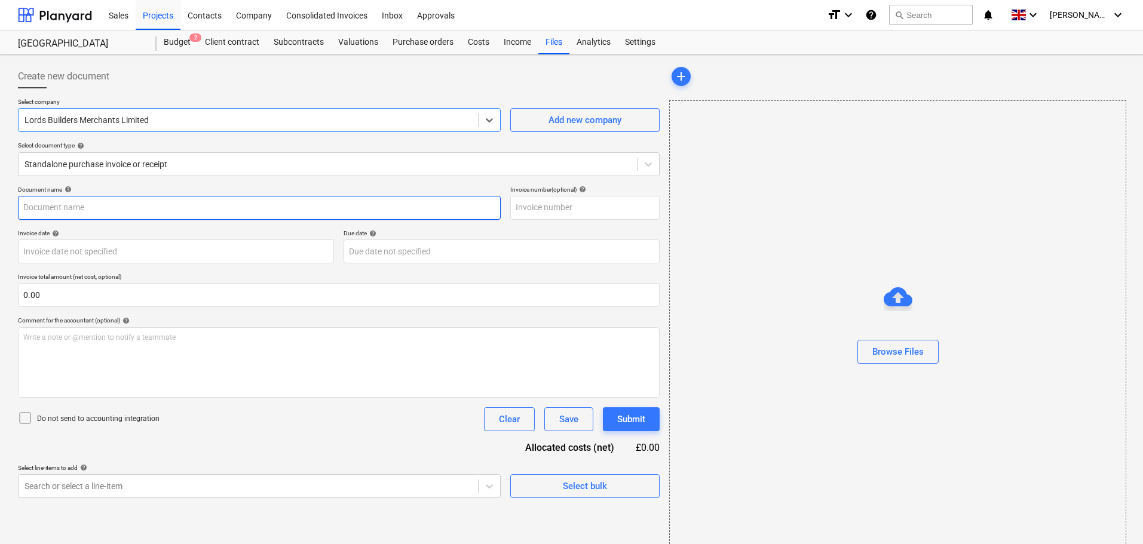
click at [127, 207] on input "text" at bounding box center [259, 208] width 483 height 24
paste input "I1998632"
type input "I1998632"
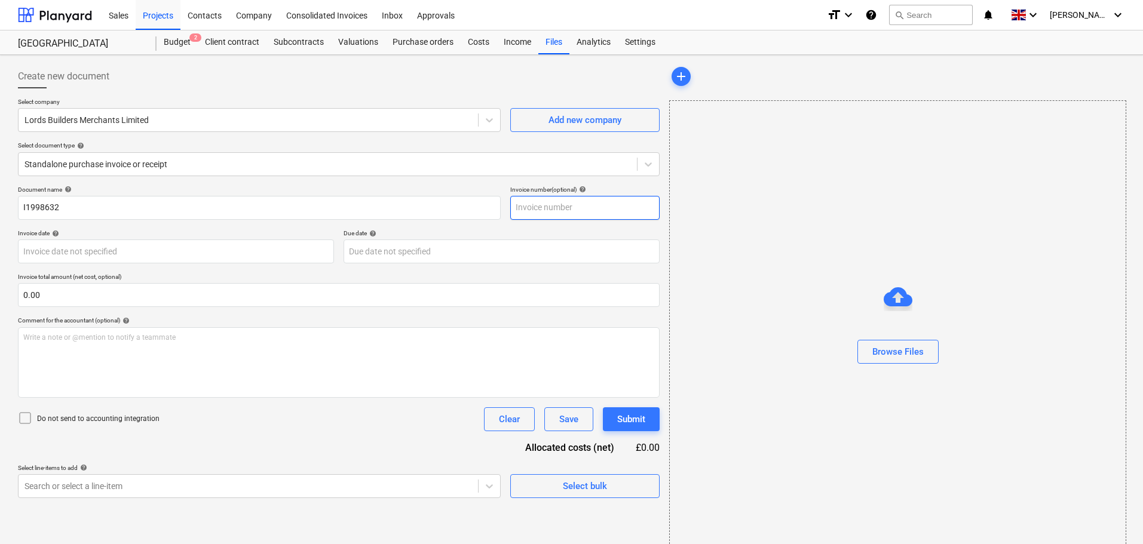
click at [552, 215] on input "text" at bounding box center [584, 208] width 149 height 24
paste input "I1998632"
type input "I1998632"
click at [884, 352] on div "Browse Files" at bounding box center [897, 352] width 51 height 16
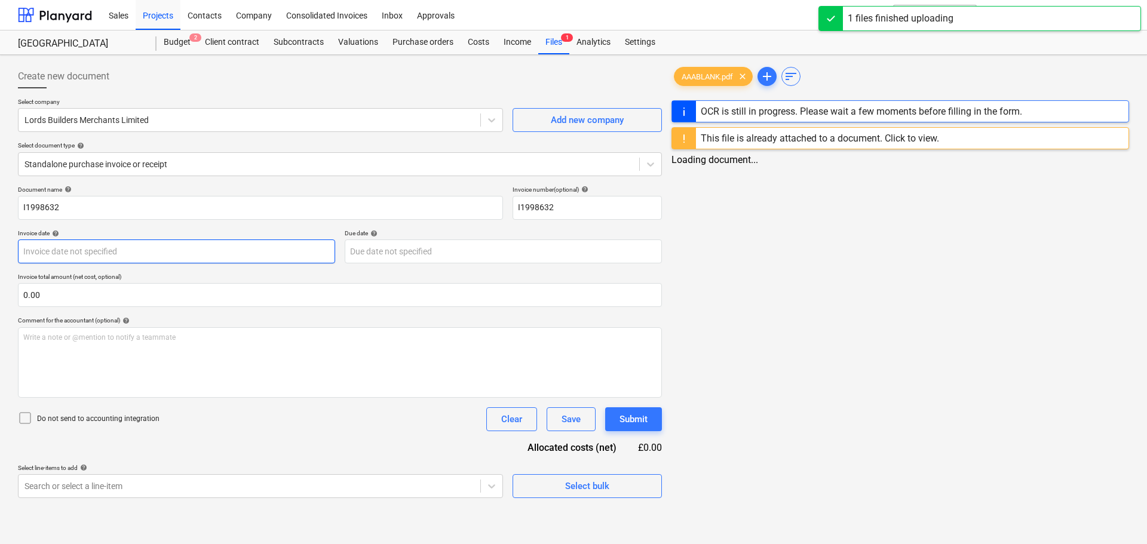
click at [65, 250] on body "Sales Projects Contacts Company Consolidated Invoices Inbox Approvals format_si…" at bounding box center [573, 272] width 1147 height 544
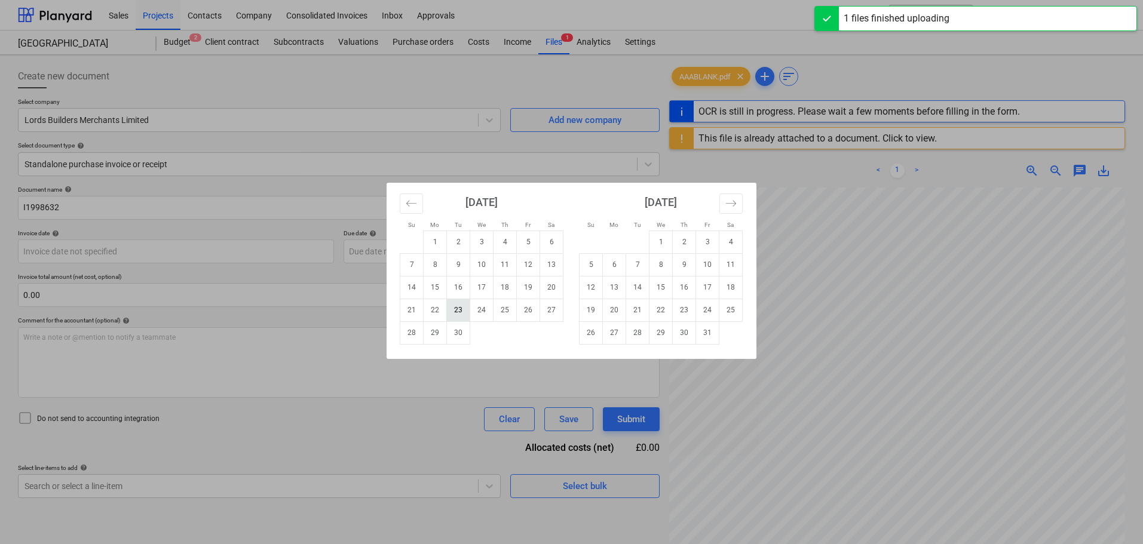
click at [454, 314] on td "23" at bounding box center [458, 310] width 23 height 23
type input "[DATE]"
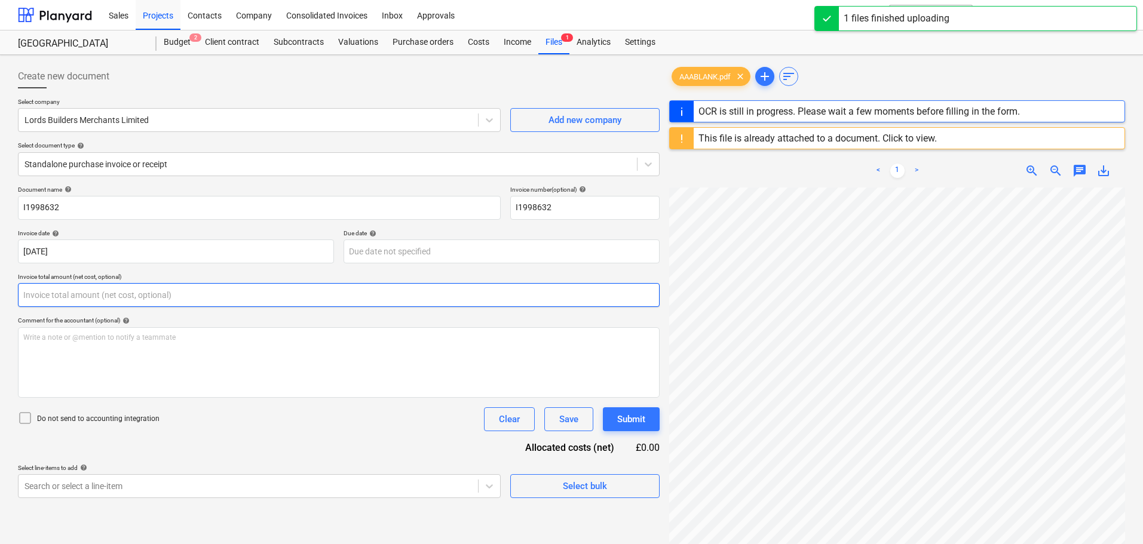
click at [56, 293] on input "text" at bounding box center [339, 295] width 642 height 24
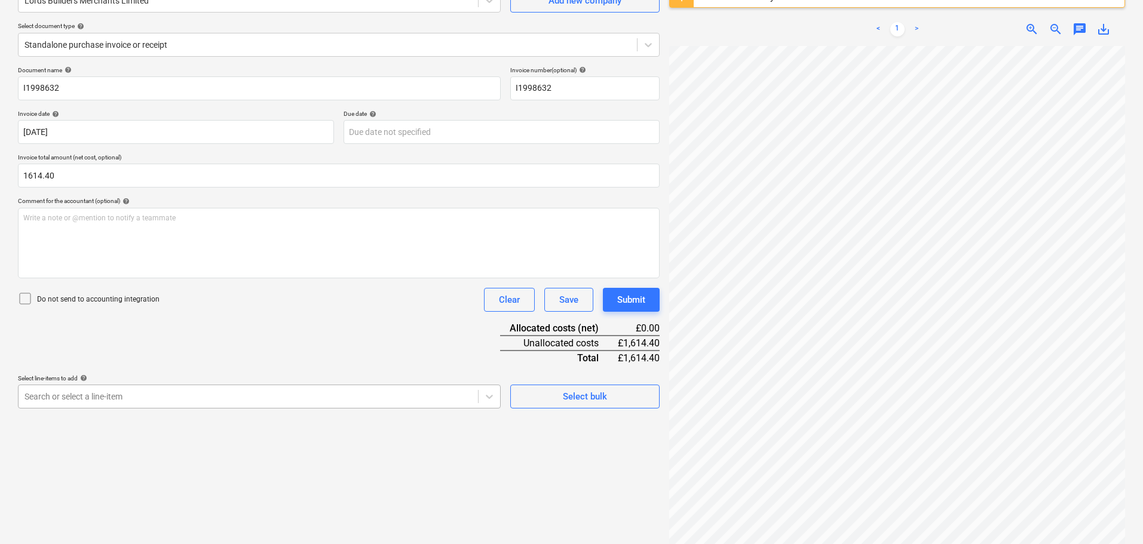
type input "1,614.40"
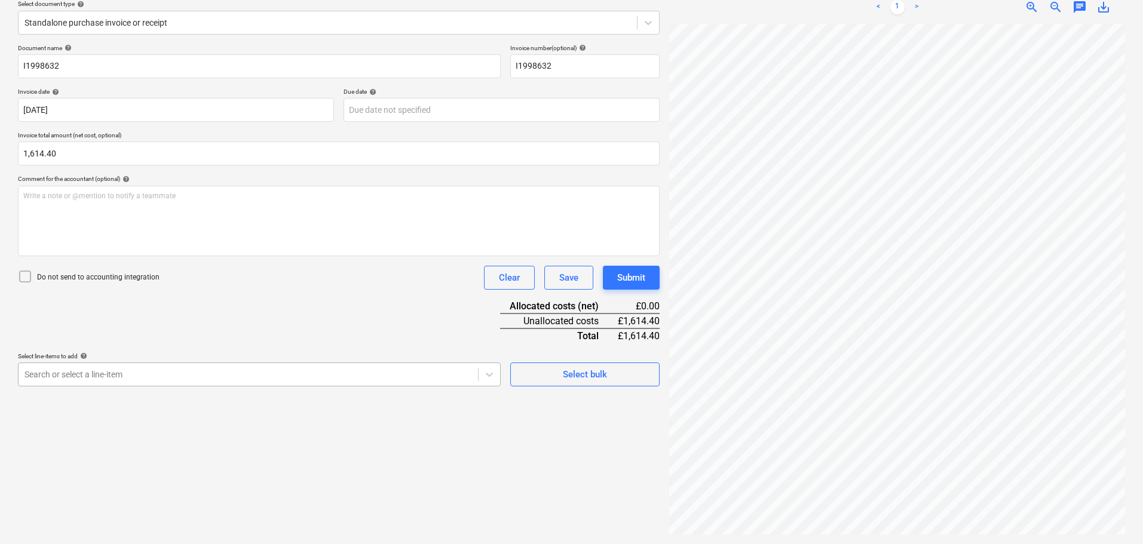
click at [117, 396] on body "Sales Projects Contacts Company Consolidated Invoices Inbox Approvals format_si…" at bounding box center [571, 130] width 1143 height 544
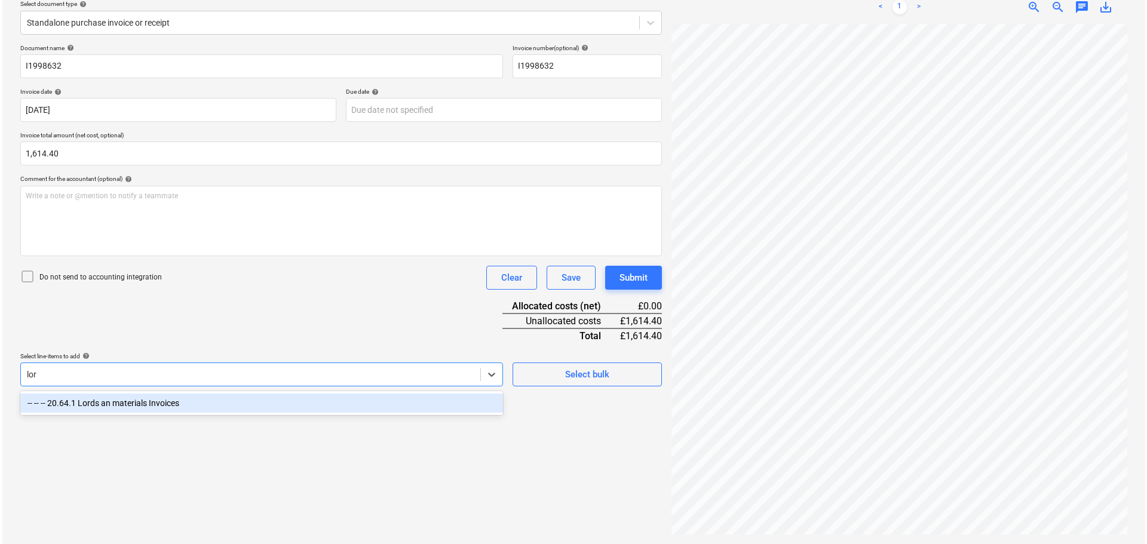
scroll to position [142, 0]
type input "lords"
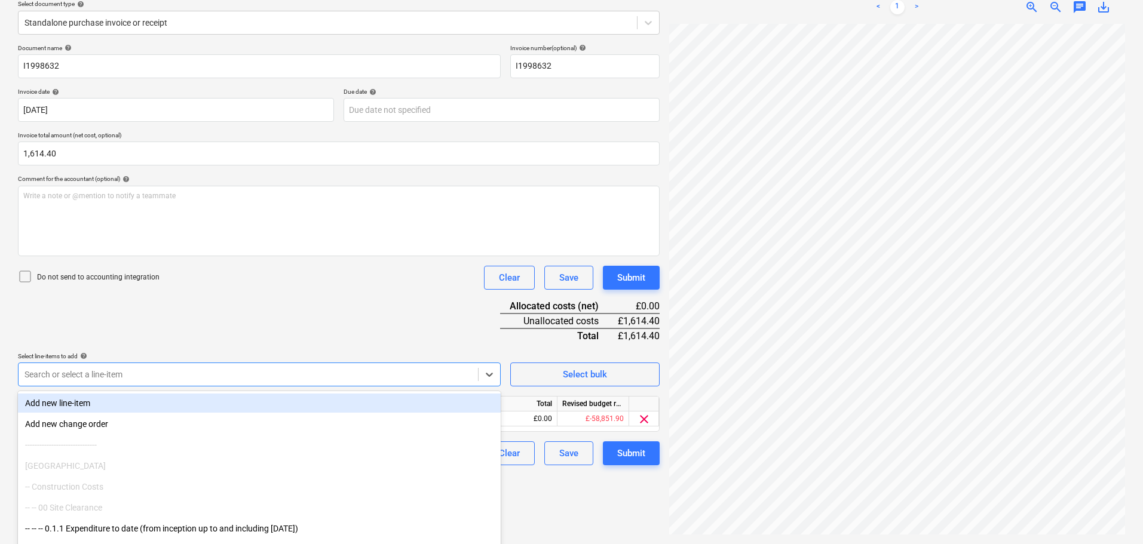
click at [321, 327] on div "Document name help I1998632 Invoice number (optional) help I1998632 Invoice dat…" at bounding box center [339, 254] width 642 height 421
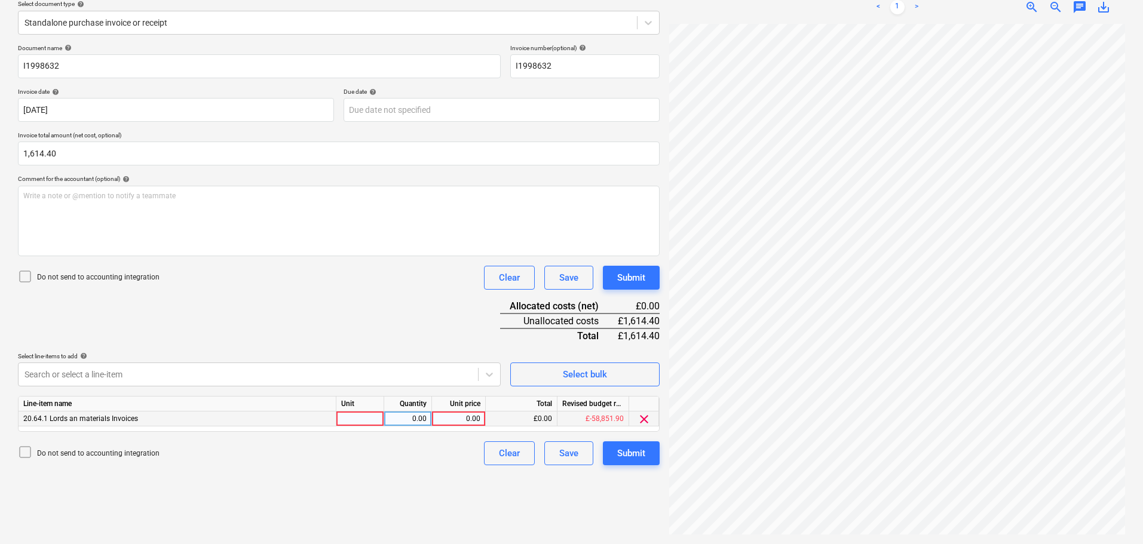
click at [457, 420] on div "0.00" at bounding box center [459, 419] width 44 height 15
type input "1614.40"
click at [626, 272] on div "Submit" at bounding box center [631, 278] width 28 height 16
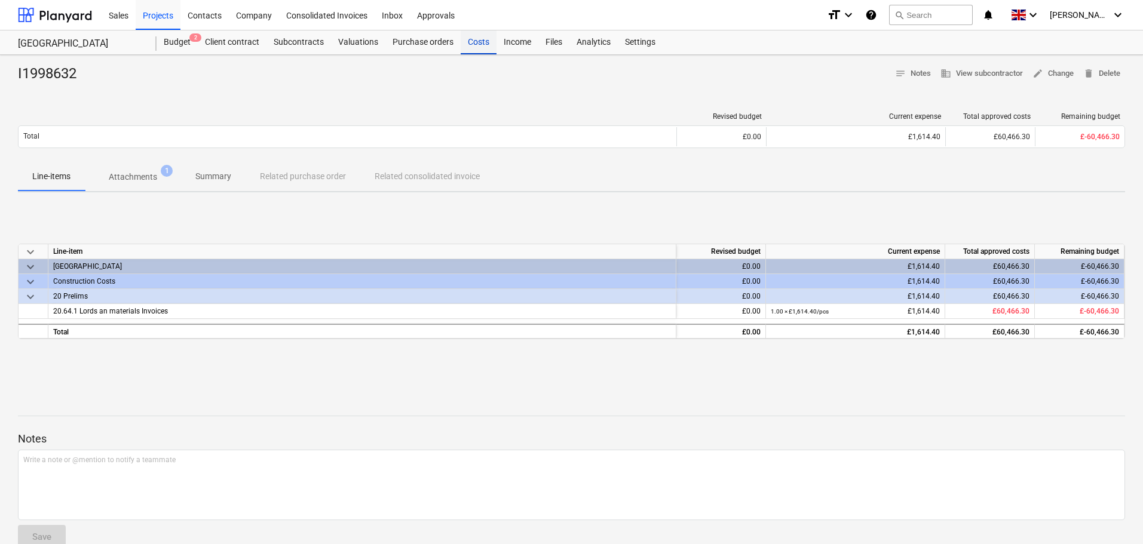
click at [474, 44] on div "Costs" at bounding box center [479, 42] width 36 height 24
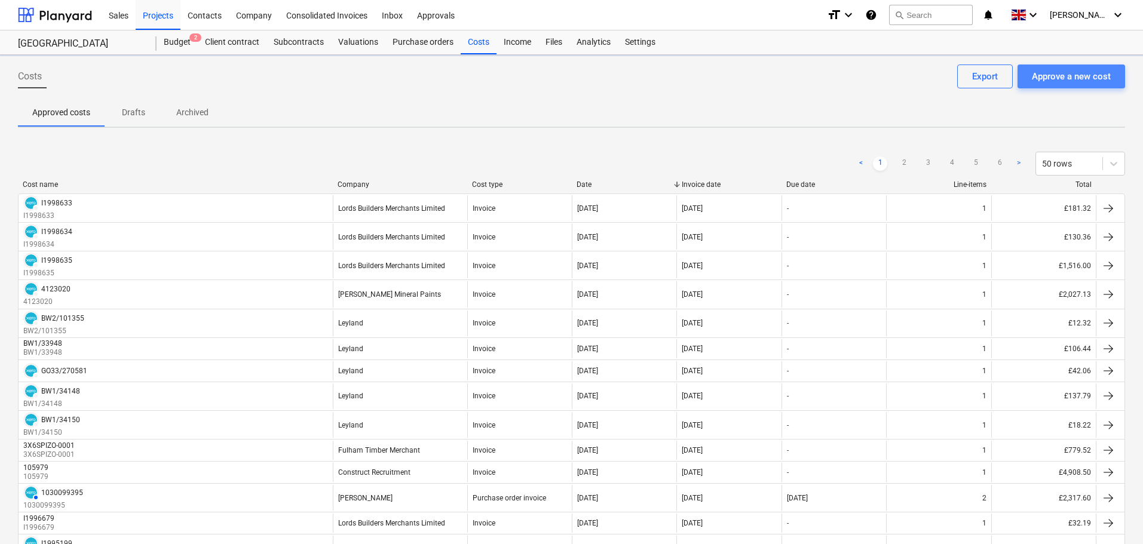
click at [1056, 76] on div "Approve a new cost" at bounding box center [1071, 77] width 79 height 16
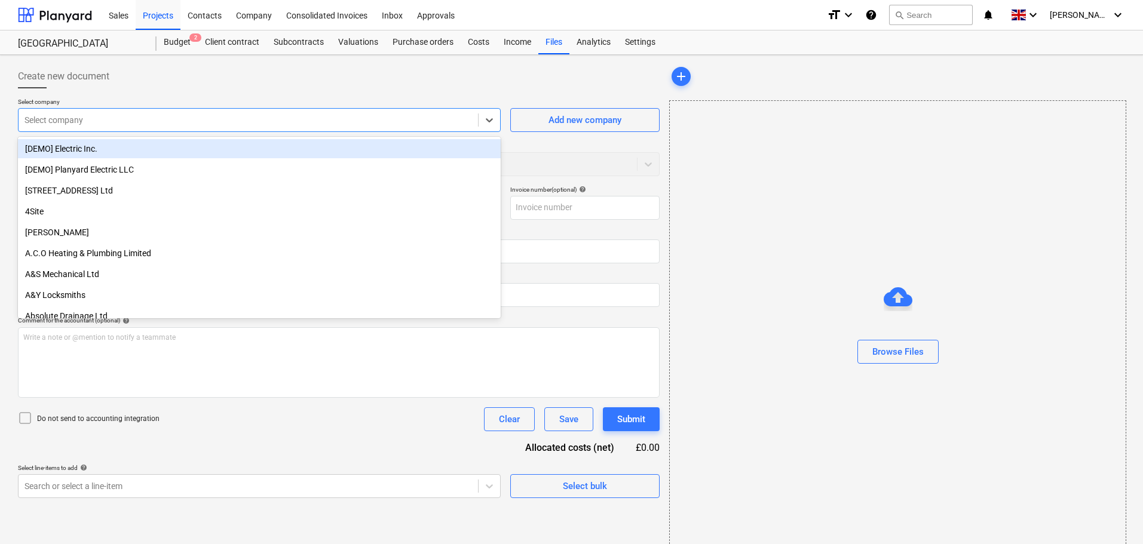
click at [166, 118] on div at bounding box center [248, 120] width 448 height 12
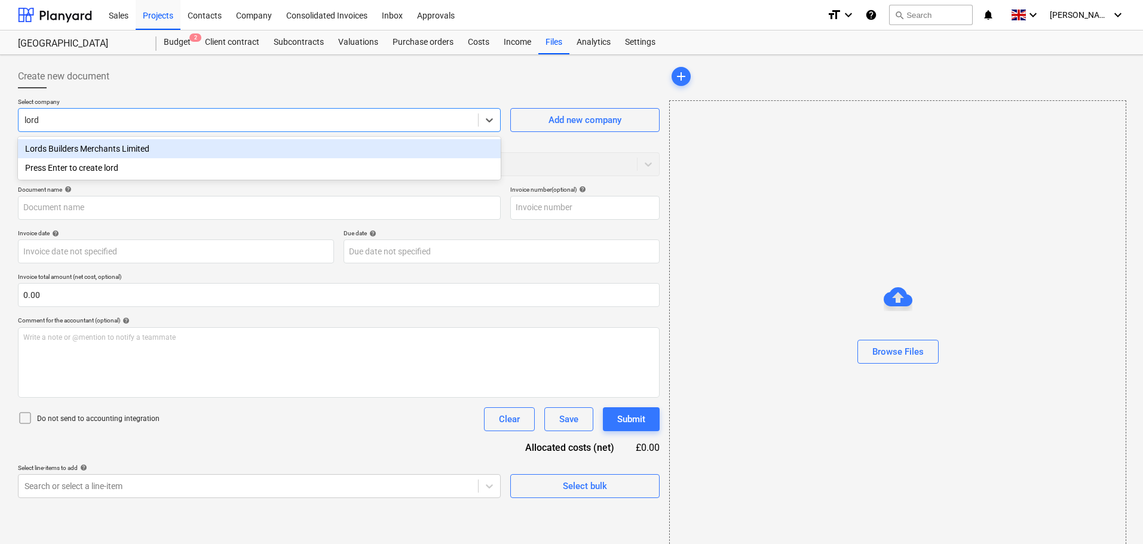
type input "lords"
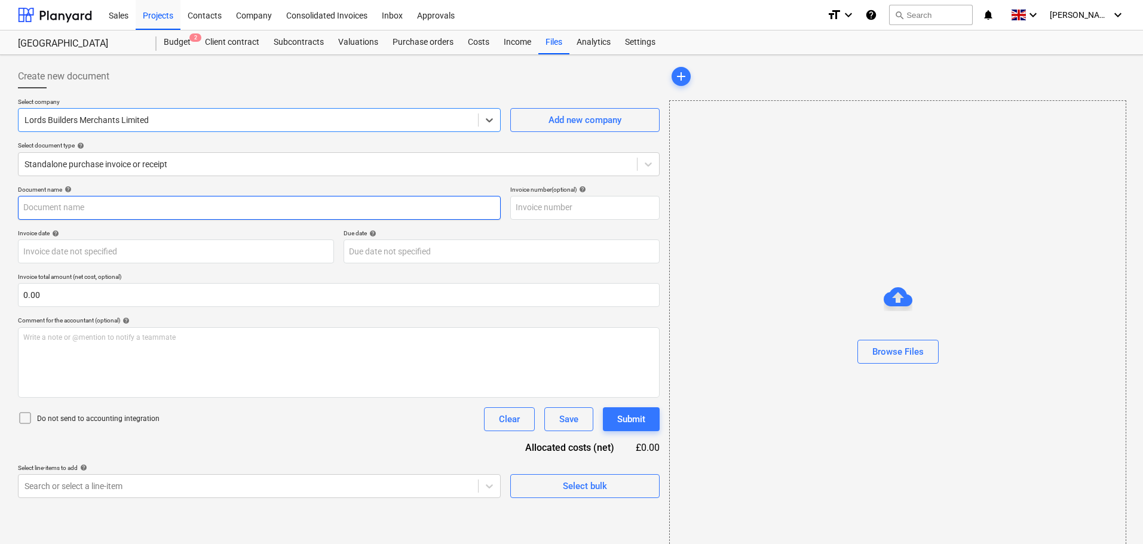
click at [115, 204] on input "text" at bounding box center [259, 208] width 483 height 24
paste input "I1998631"
type input "I1998631"
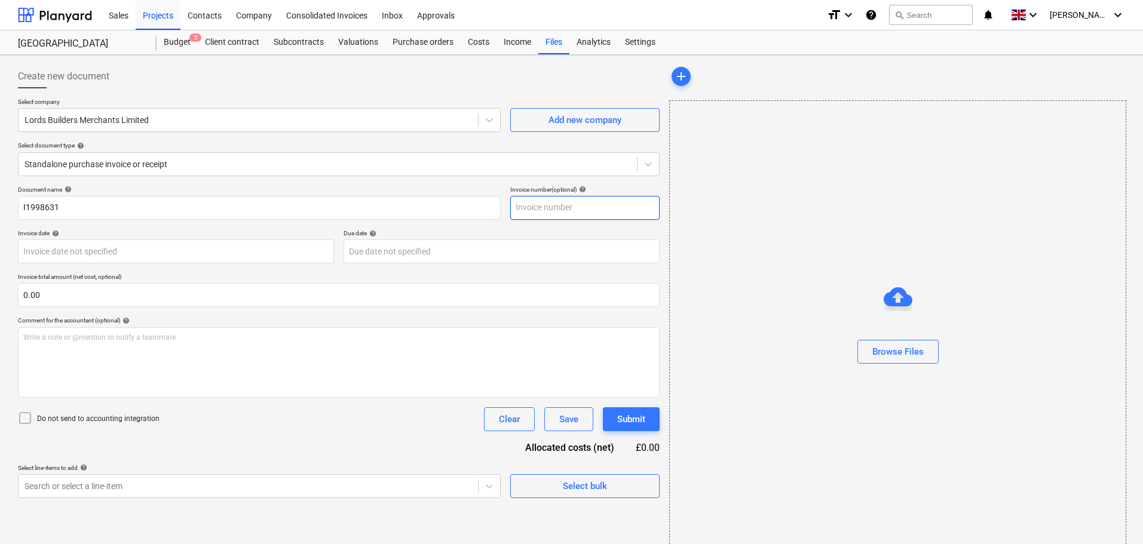
click at [538, 205] on input "text" at bounding box center [584, 208] width 149 height 24
paste input "I1998631"
type input "I1998631"
click at [892, 341] on button "Browse Files" at bounding box center [897, 352] width 81 height 24
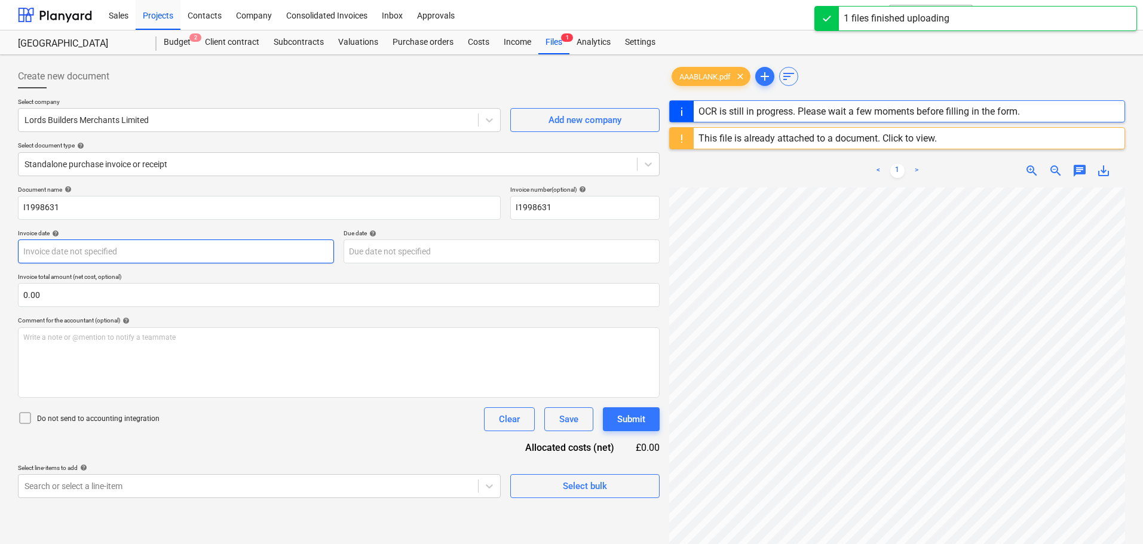
click at [75, 253] on body "Sales Projects Contacts Company Consolidated Invoices Inbox Approvals format_si…" at bounding box center [571, 272] width 1143 height 544
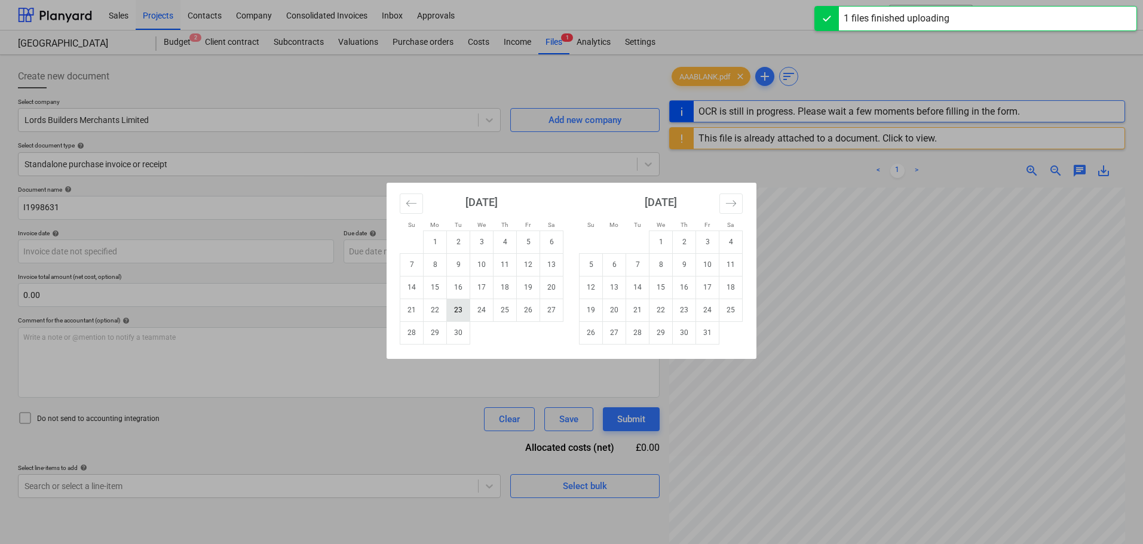
click at [455, 313] on td "23" at bounding box center [458, 310] width 23 height 23
type input "[DATE]"
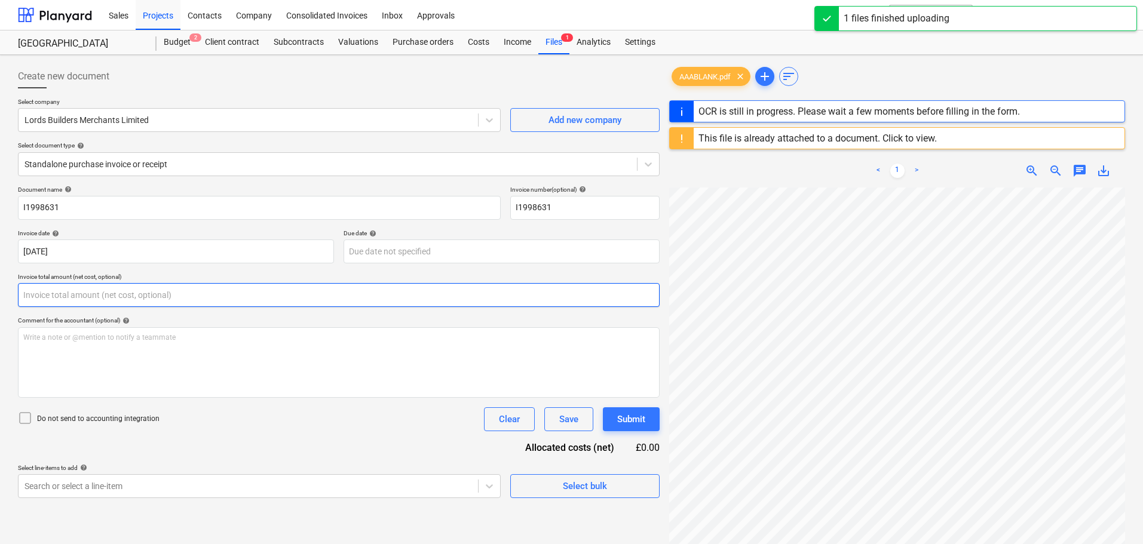
click at [133, 295] on input "text" at bounding box center [339, 295] width 642 height 24
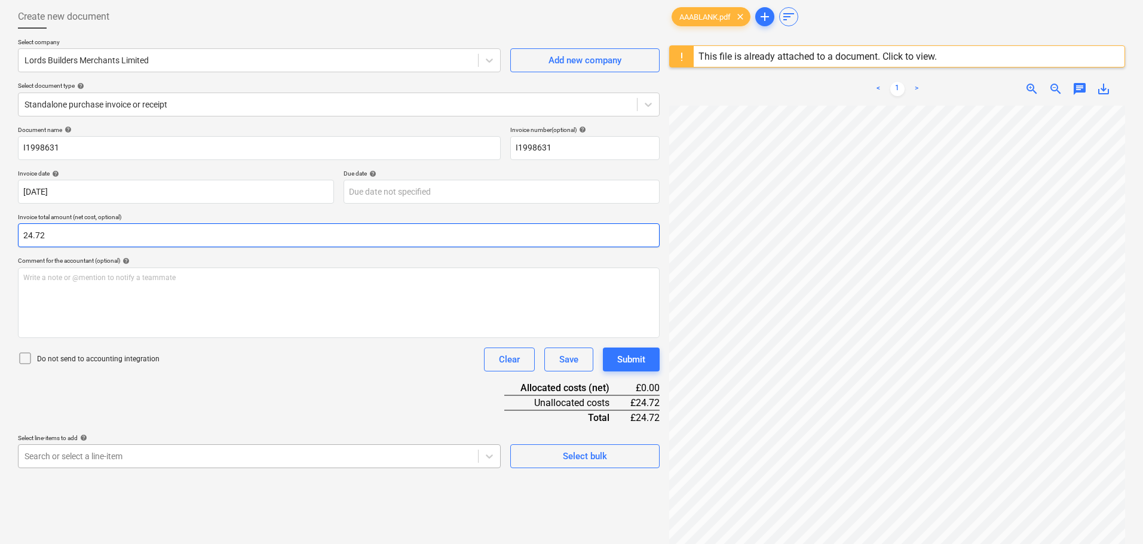
type input "24.72"
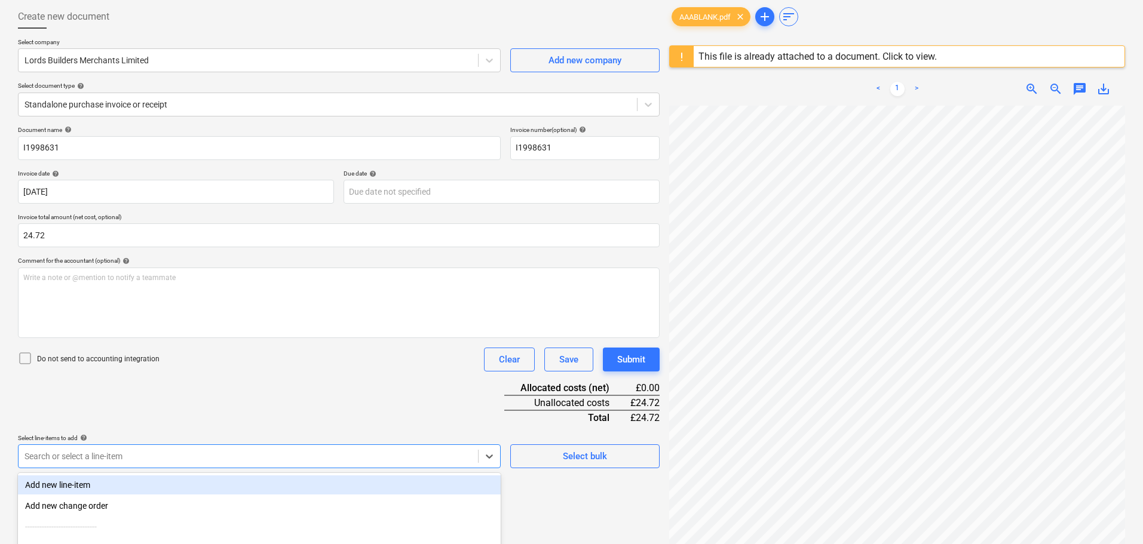
click at [183, 454] on body "Sales Projects Contacts Company Consolidated Invoices Inbox Approvals format_si…" at bounding box center [571, 212] width 1143 height 544
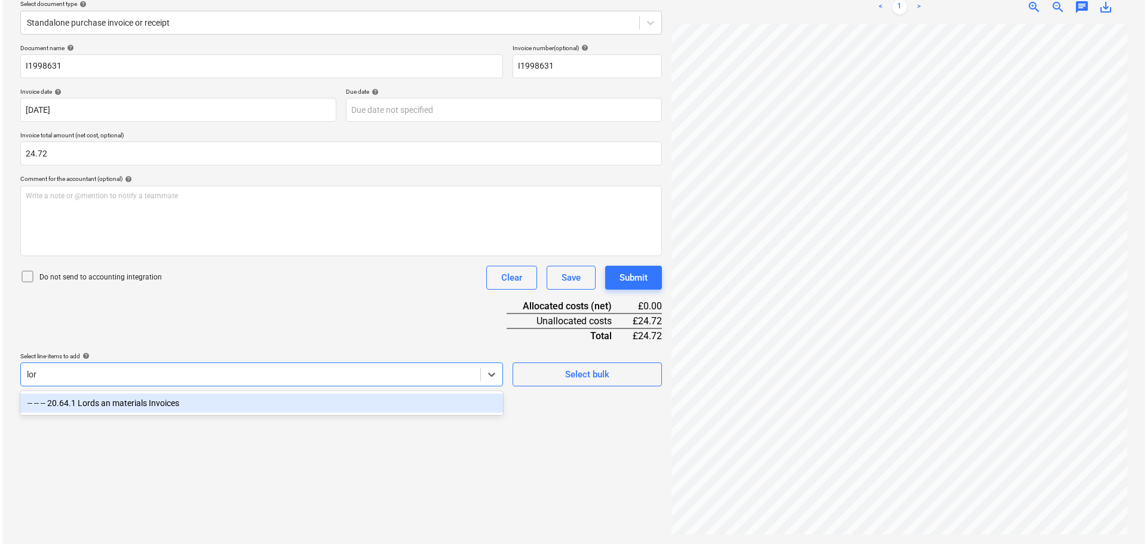
scroll to position [142, 0]
type input "lord"
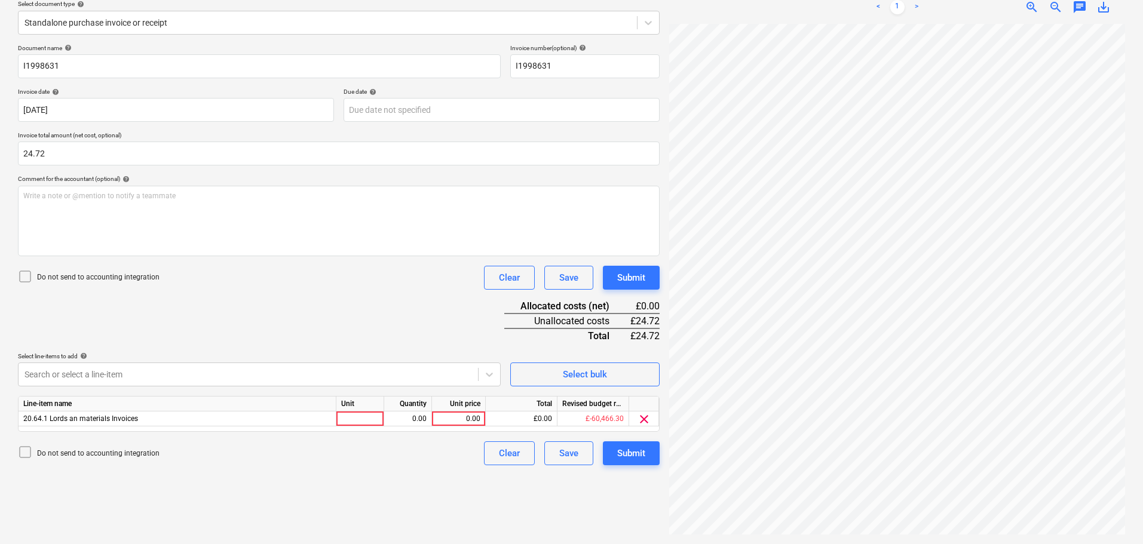
click at [404, 327] on div "Document name help I1998631 Invoice number (optional) help I1998631 Invoice dat…" at bounding box center [339, 254] width 642 height 421
click at [473, 413] on div "0.00" at bounding box center [459, 419] width 44 height 15
type input "24.72"
click at [639, 455] on div "Submit" at bounding box center [631, 454] width 28 height 16
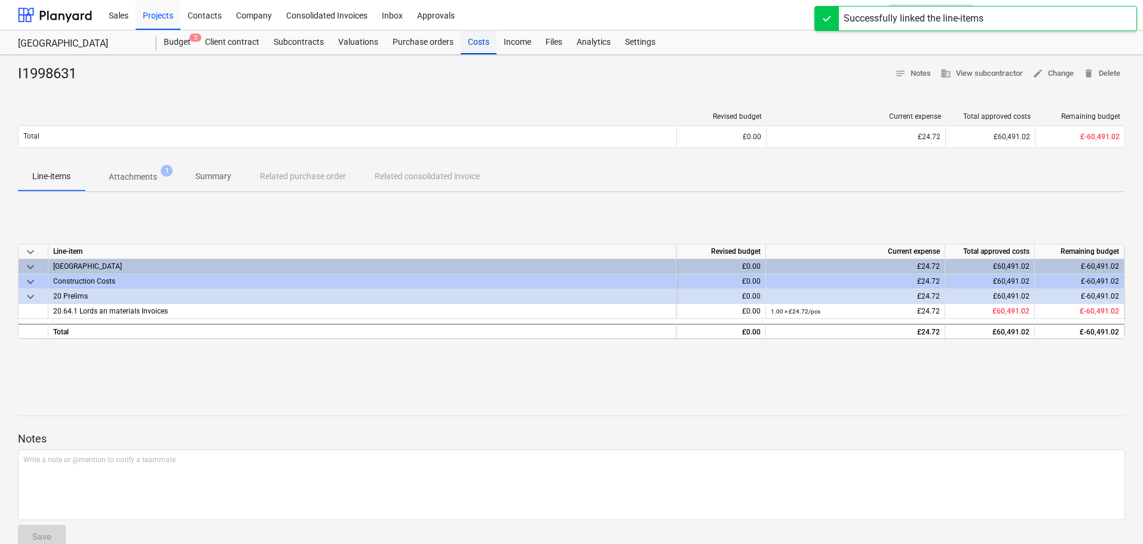
click at [479, 45] on div "Costs" at bounding box center [479, 42] width 36 height 24
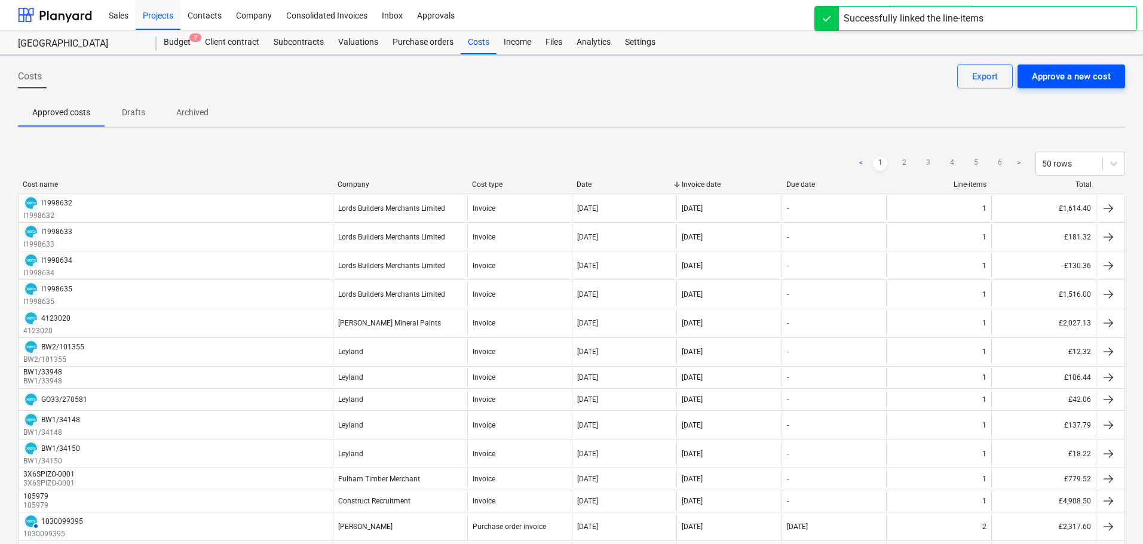
click at [1074, 75] on div "Approve a new cost" at bounding box center [1071, 77] width 79 height 16
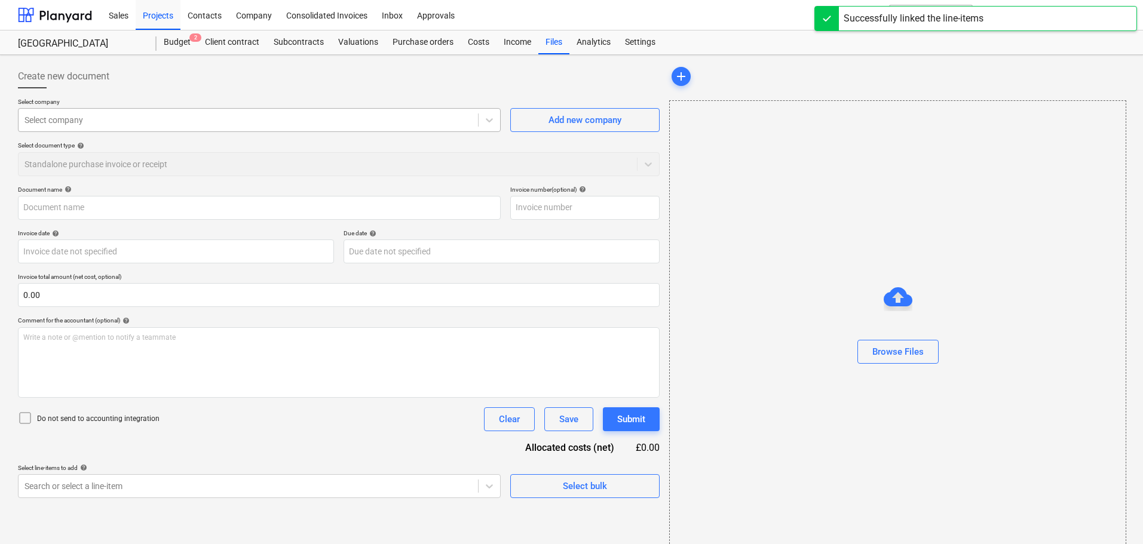
click at [200, 118] on div at bounding box center [248, 120] width 448 height 12
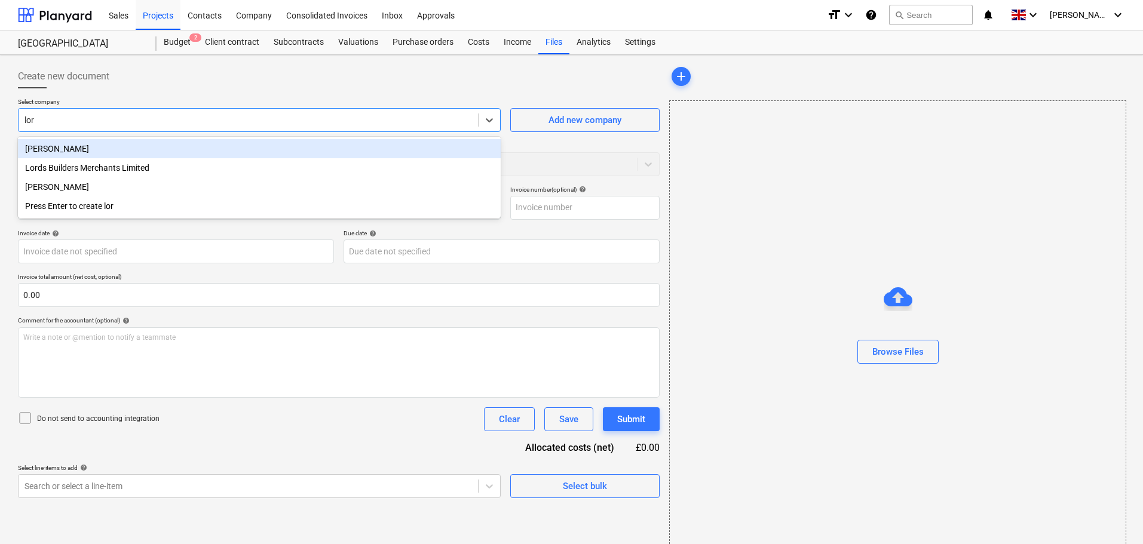
type input "lord"
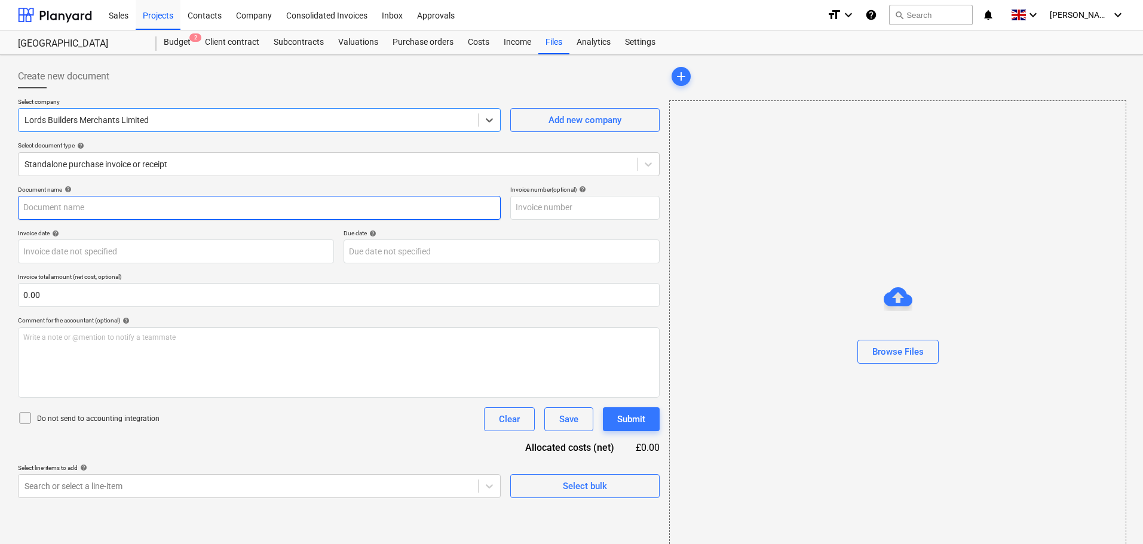
click at [96, 210] on input "text" at bounding box center [259, 208] width 483 height 24
paste input "I1998630"
type input "I1998630"
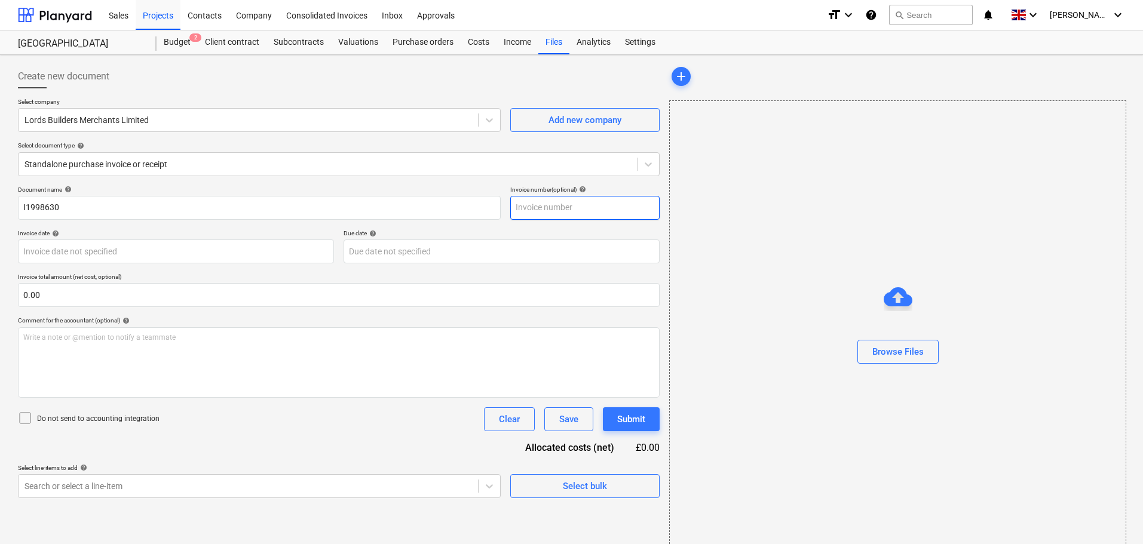
drag, startPoint x: 569, startPoint y: 215, endPoint x: 684, endPoint y: 232, distance: 116.6
click at [575, 214] on input "text" at bounding box center [584, 208] width 149 height 24
paste input "I1998630"
type input "I1998630"
click at [901, 352] on div "Browse Files" at bounding box center [897, 352] width 51 height 16
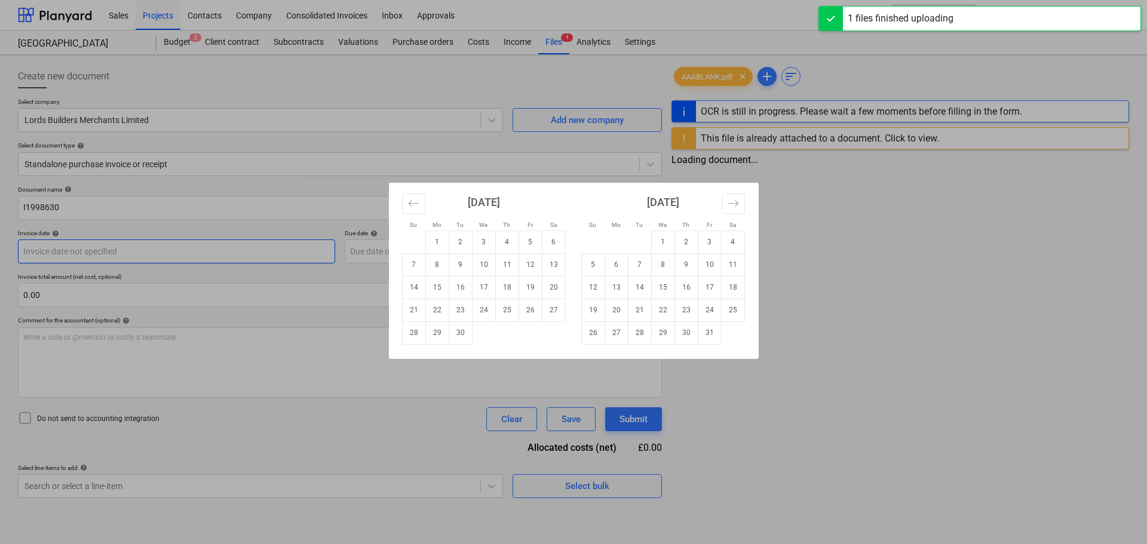
click at [95, 250] on body "Sales Projects Contacts Company Consolidated Invoices Inbox Approvals format_si…" at bounding box center [573, 272] width 1147 height 544
drag, startPoint x: 456, startPoint y: 311, endPoint x: 369, endPoint y: 301, distance: 87.2
click at [456, 310] on td "23" at bounding box center [458, 310] width 23 height 23
type input "[DATE]"
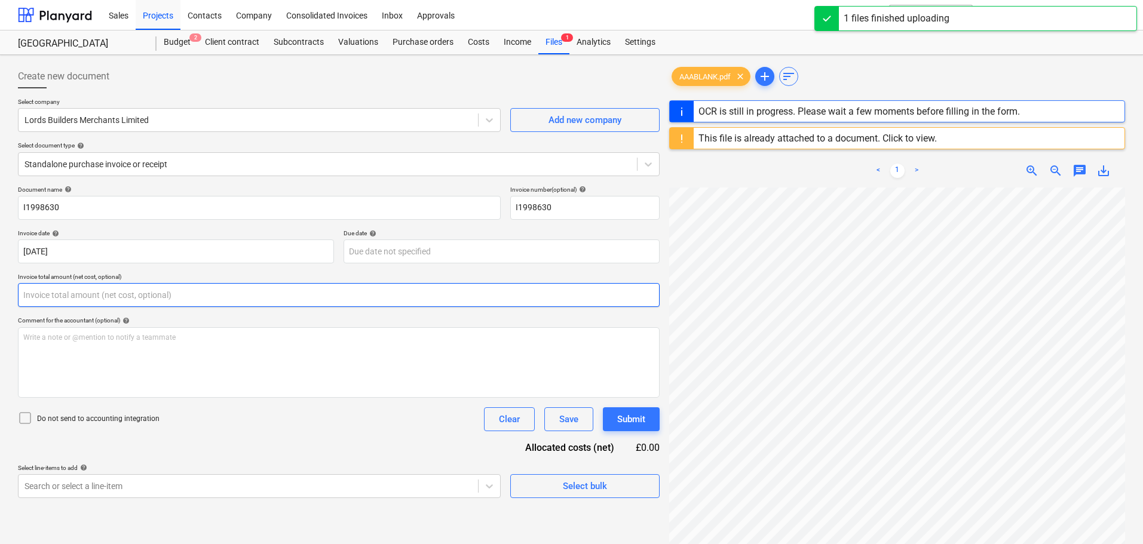
click at [115, 299] on input "text" at bounding box center [339, 295] width 642 height 24
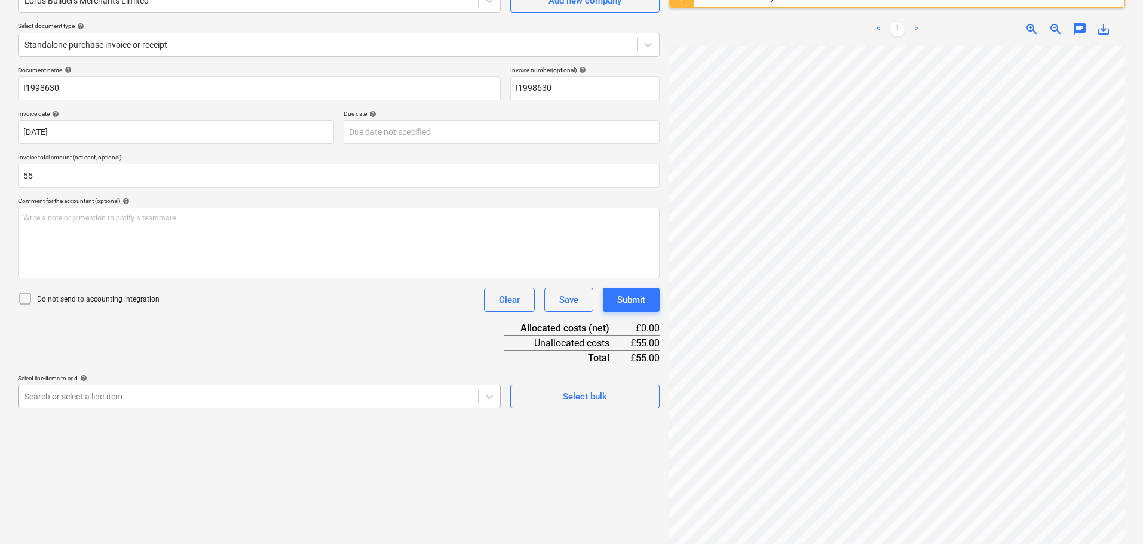
type input "55.00"
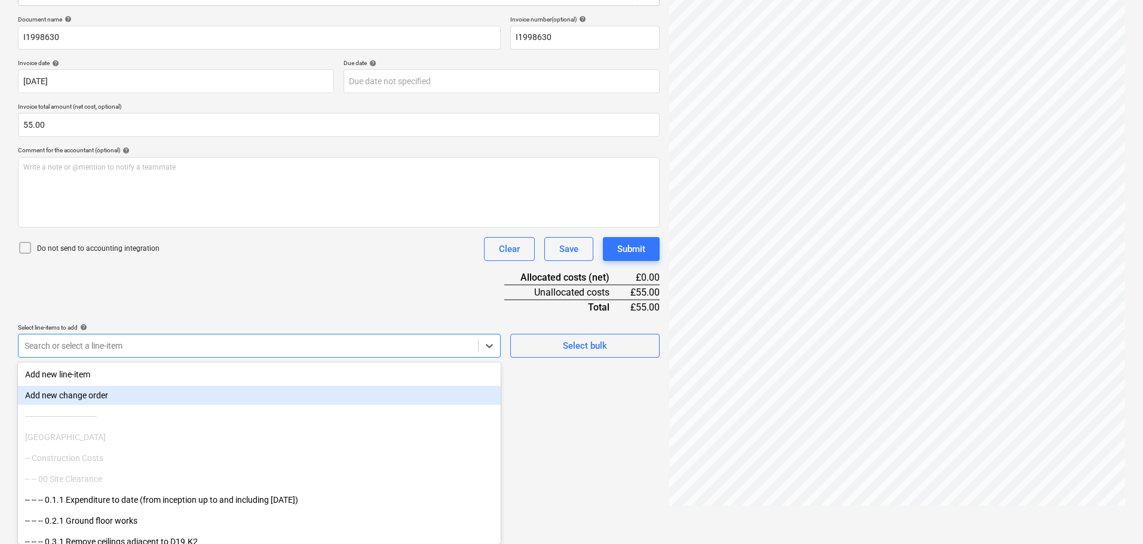
click at [166, 374] on body "Sales Projects Contacts Company Consolidated Invoices Inbox Approvals format_si…" at bounding box center [571, 102] width 1143 height 544
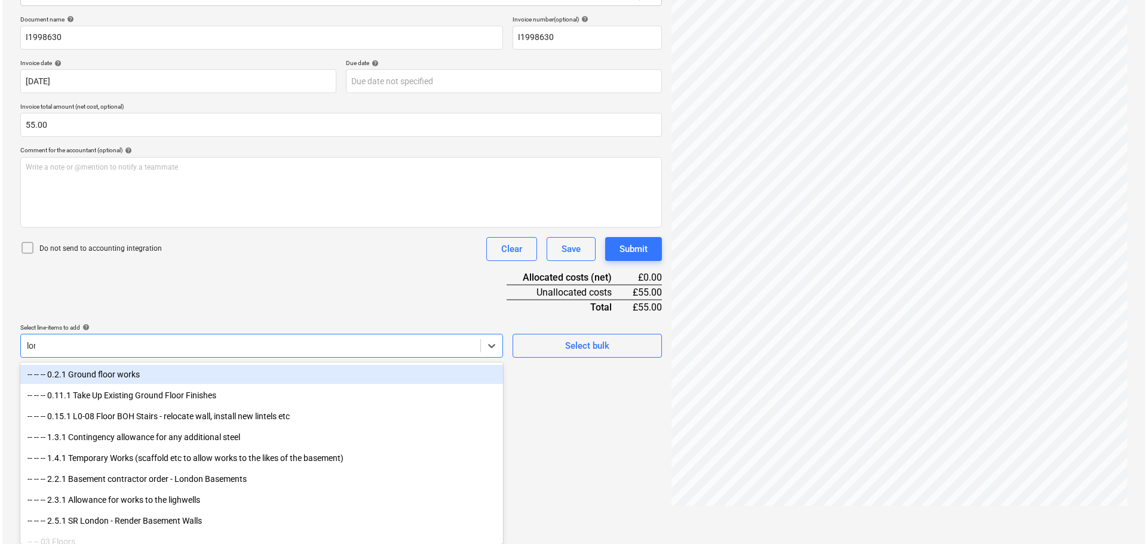
scroll to position [142, 0]
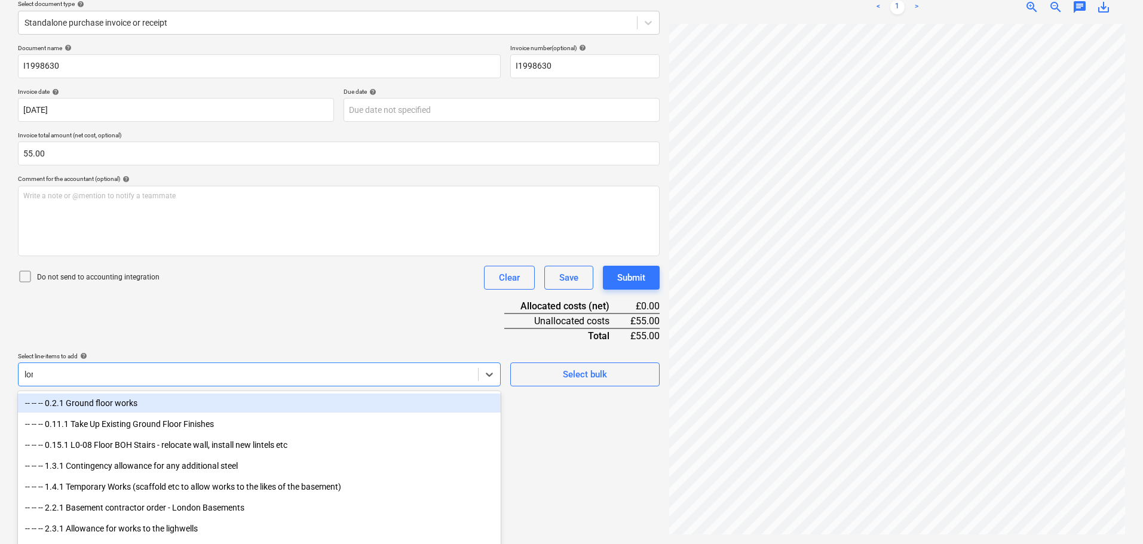
type input "lord"
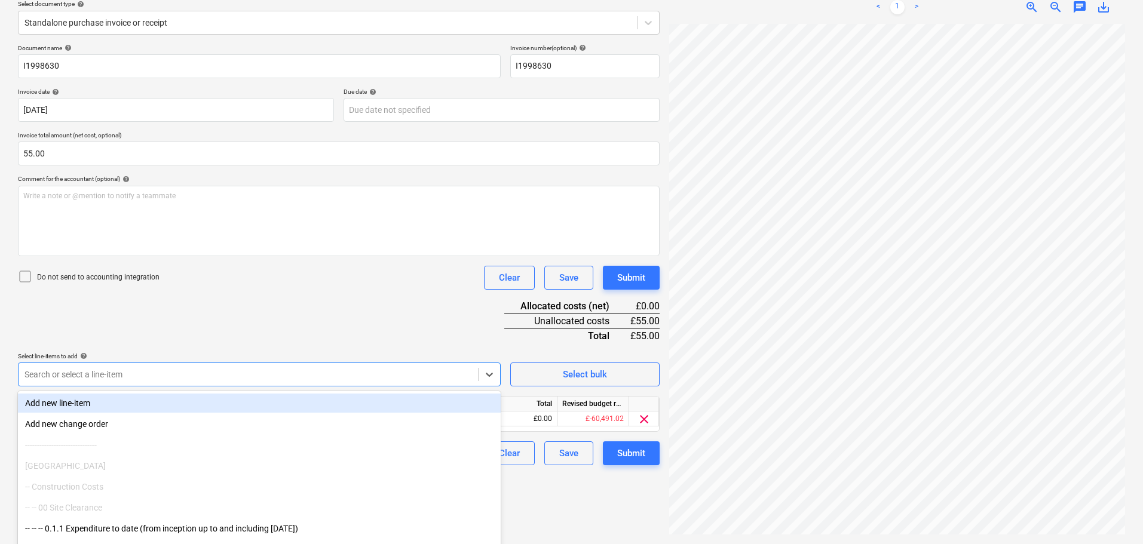
click at [253, 304] on div "Document name help I1998630 Invoice number (optional) help I1998630 Invoice dat…" at bounding box center [339, 254] width 642 height 421
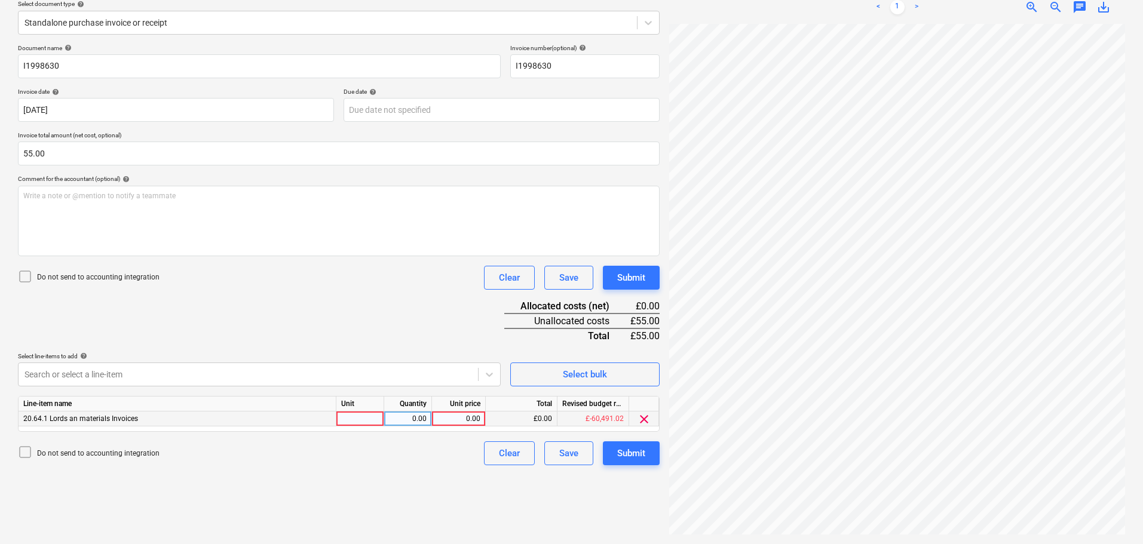
click at [457, 420] on div "0.00" at bounding box center [459, 419] width 44 height 15
type input "55"
click at [658, 284] on button "Submit" at bounding box center [631, 278] width 57 height 24
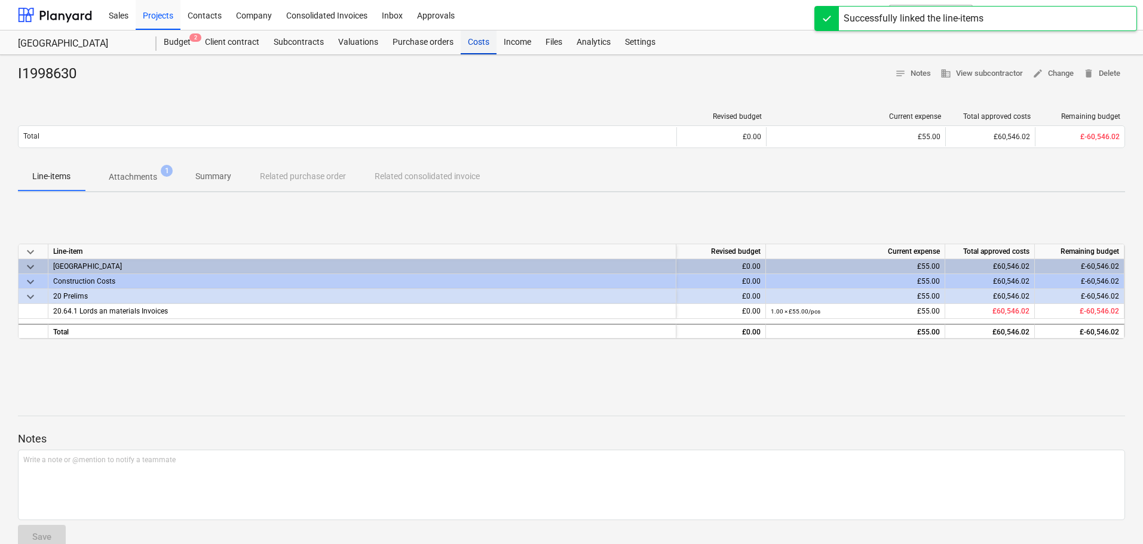
click at [484, 48] on div "Costs" at bounding box center [479, 42] width 36 height 24
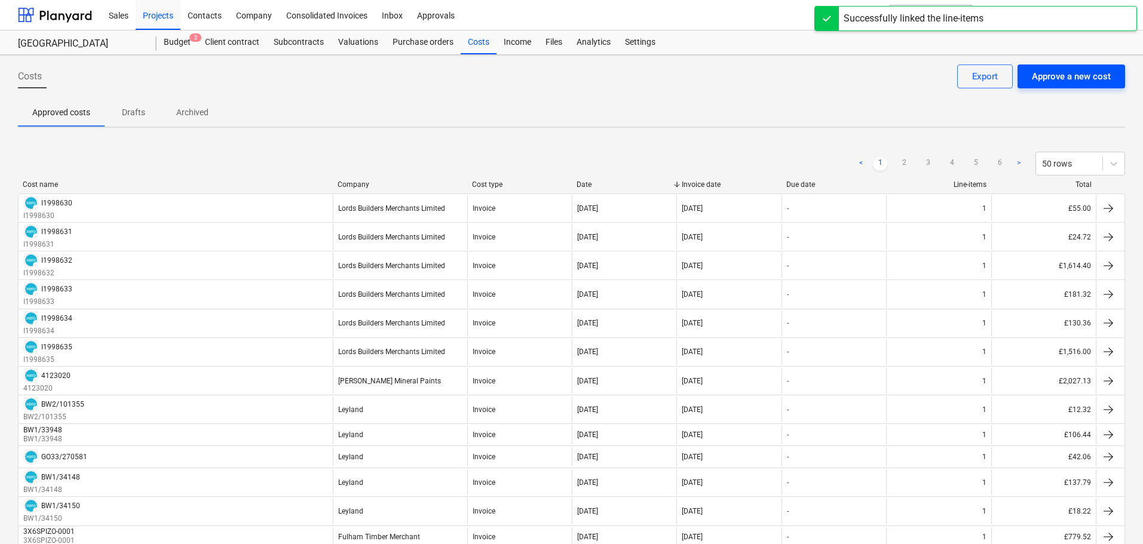
click at [1053, 82] on div "Approve a new cost" at bounding box center [1071, 77] width 79 height 16
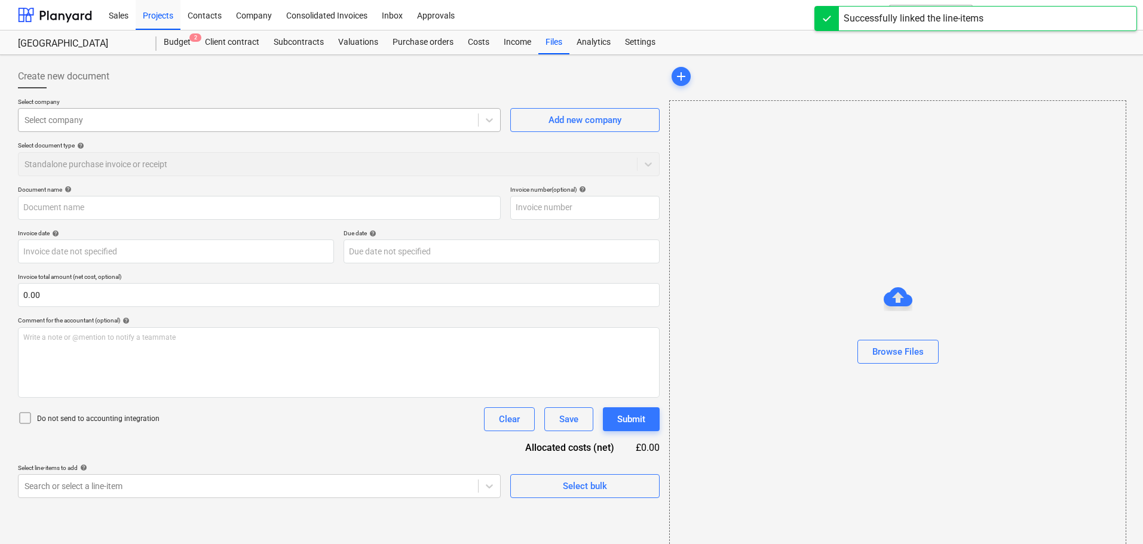
click at [169, 120] on div at bounding box center [248, 120] width 448 height 12
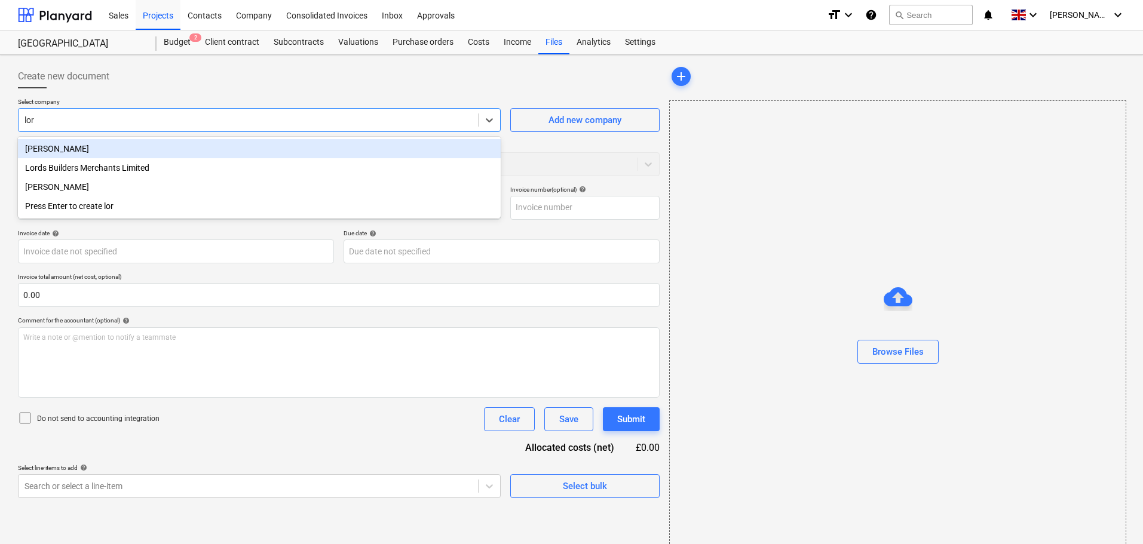
type input "lord"
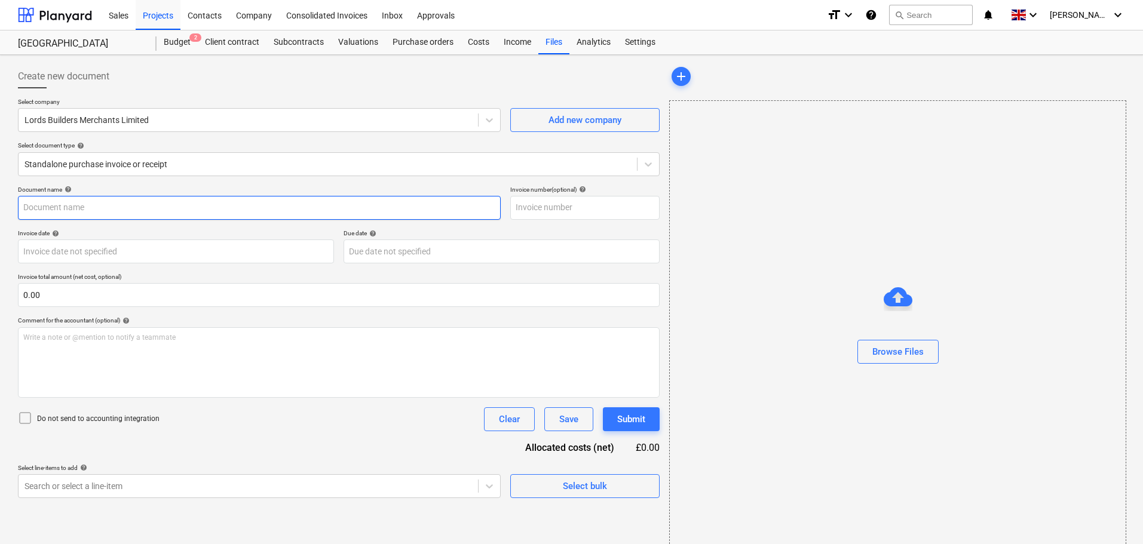
drag, startPoint x: 177, startPoint y: 207, endPoint x: 362, endPoint y: 206, distance: 184.6
click at [179, 207] on input "text" at bounding box center [259, 208] width 483 height 24
paste input "I1998629"
type input "I1998629"
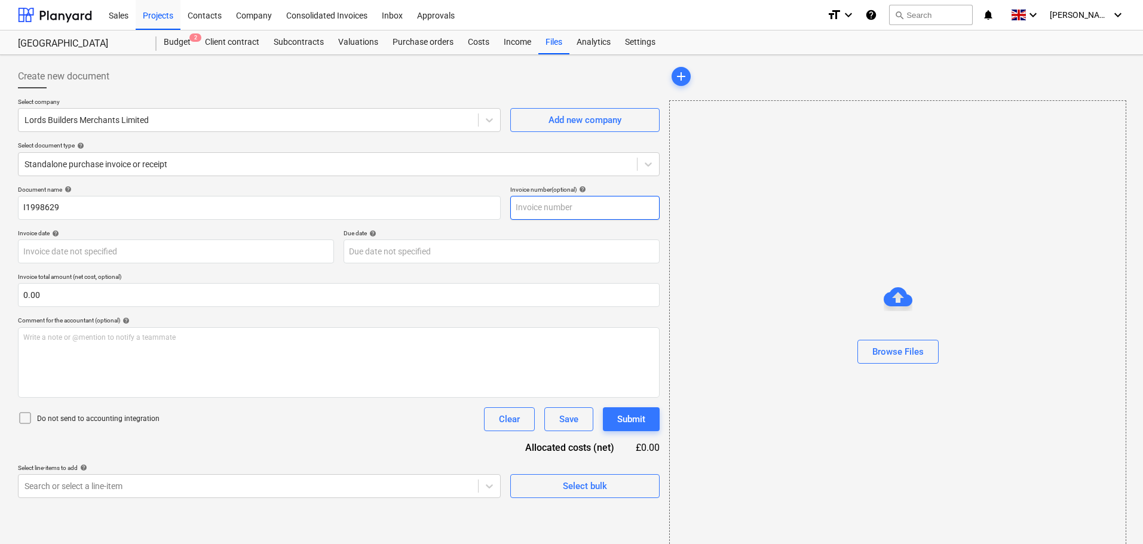
click at [563, 207] on input "text" at bounding box center [584, 208] width 149 height 24
paste input "I1998629"
type input "I1998629"
click at [895, 352] on div "Browse Files" at bounding box center [897, 352] width 51 height 16
click at [81, 250] on body "Sales Projects Contacts Company Consolidated Invoices Inbox Approvals format_si…" at bounding box center [571, 272] width 1143 height 544
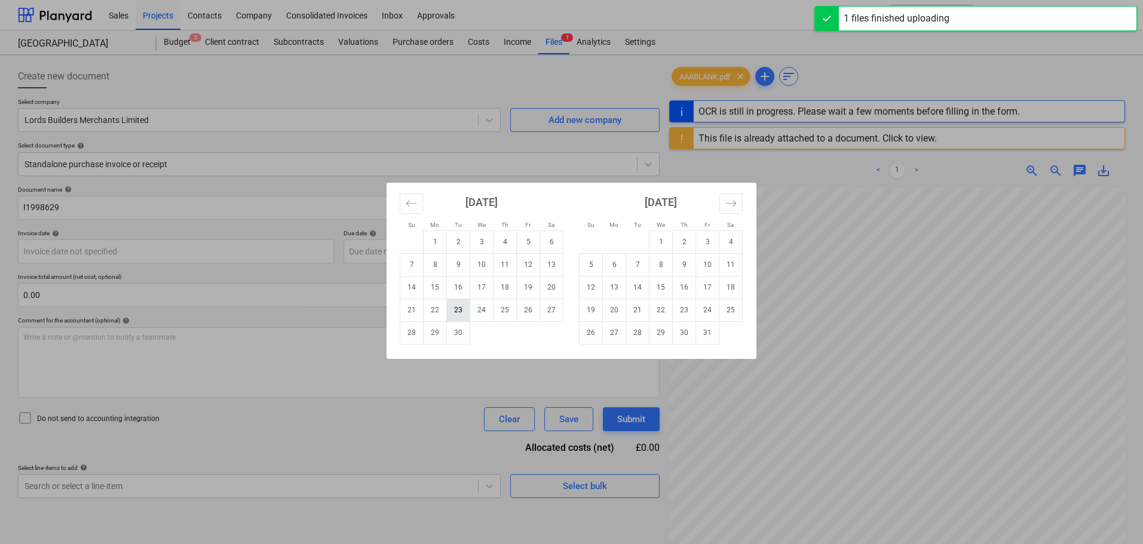
click at [449, 313] on td "23" at bounding box center [458, 310] width 23 height 23
type input "[DATE]"
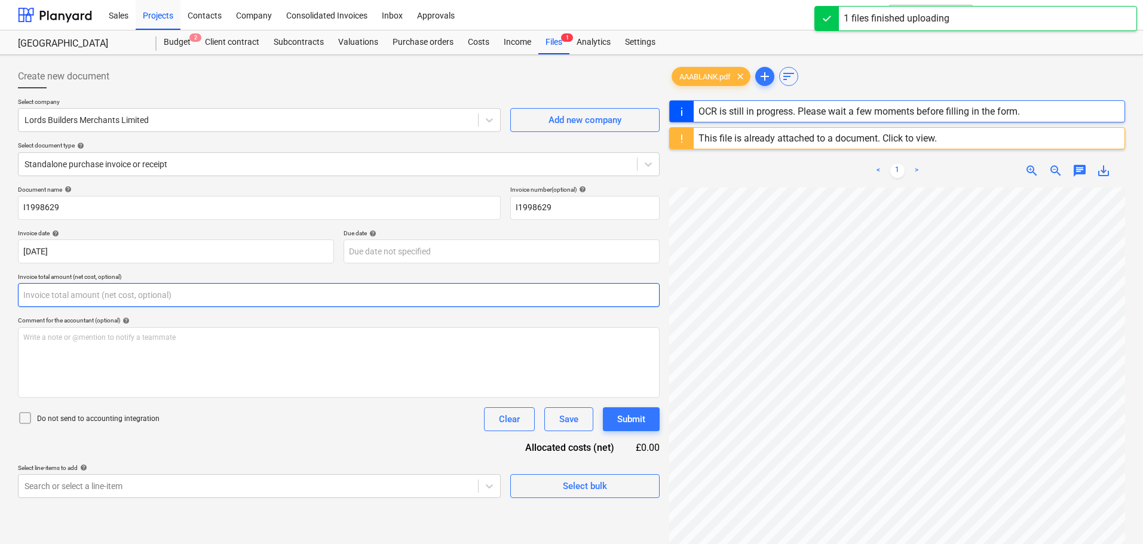
click at [204, 296] on input "text" at bounding box center [339, 295] width 642 height 24
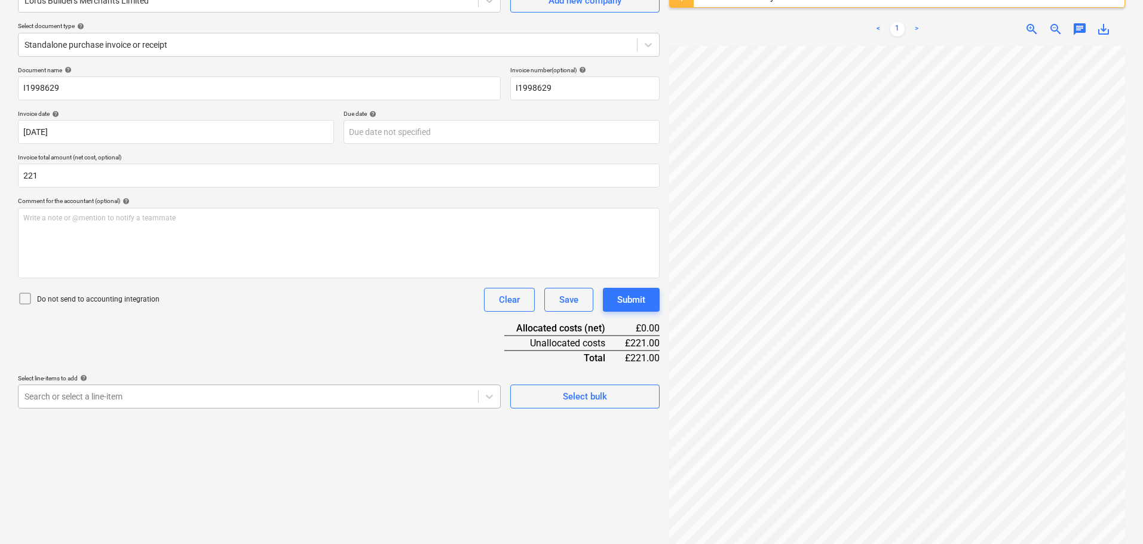
type input "221.00"
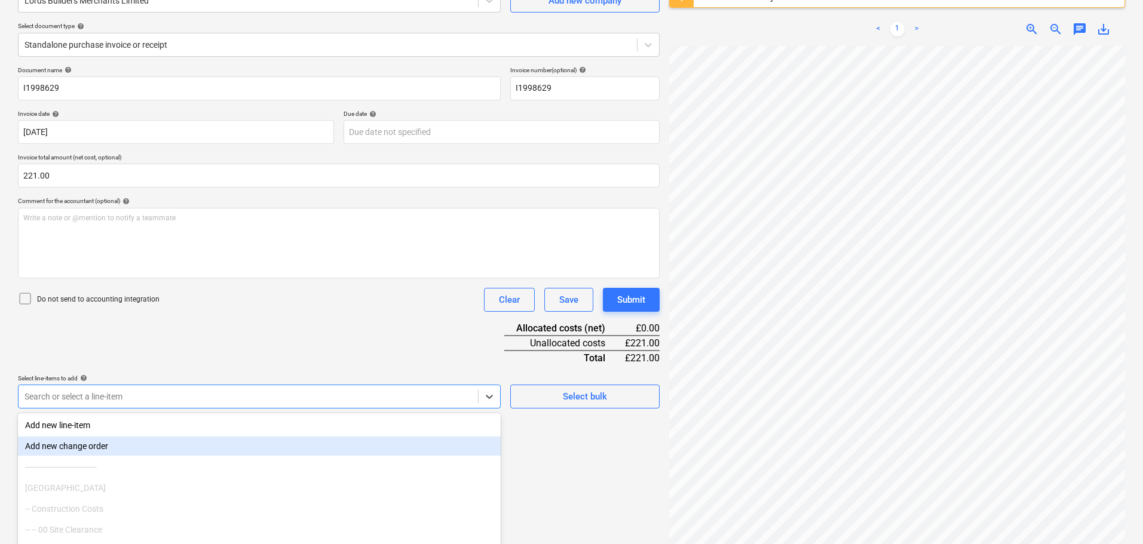
click at [264, 397] on body "Sales Projects Contacts Company Consolidated Invoices Inbox Approvals format_si…" at bounding box center [571, 152] width 1143 height 544
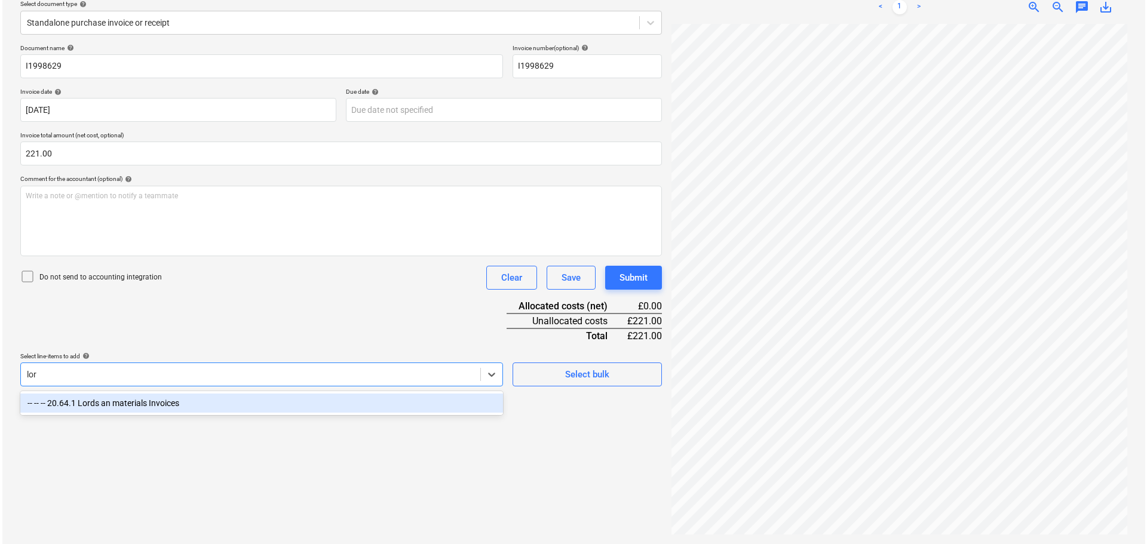
scroll to position [142, 0]
type input "lord"
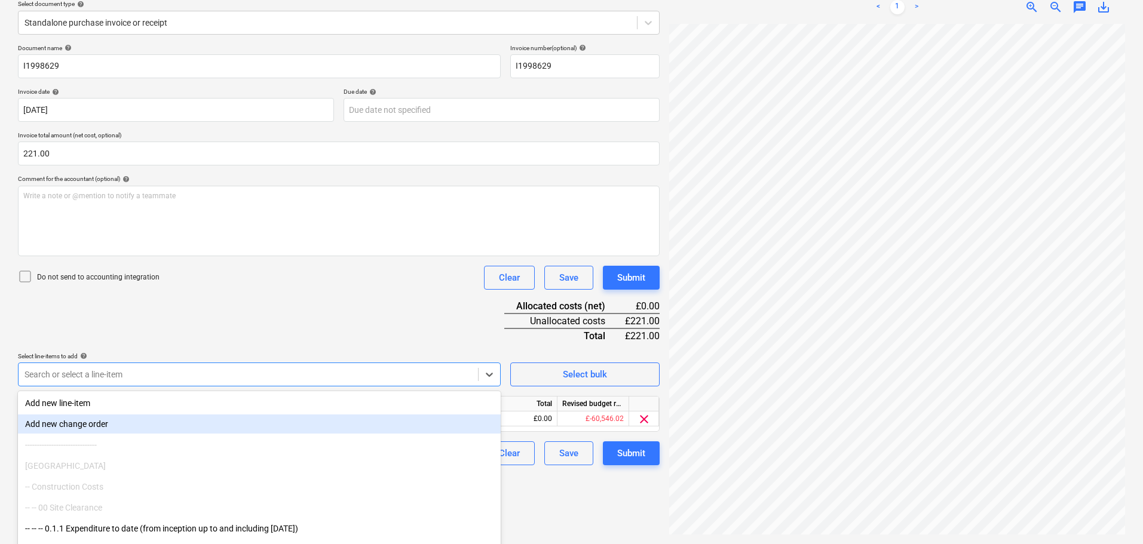
click at [363, 314] on div "Document name help I1998629 Invoice number (optional) help I1998629 Invoice dat…" at bounding box center [339, 254] width 642 height 421
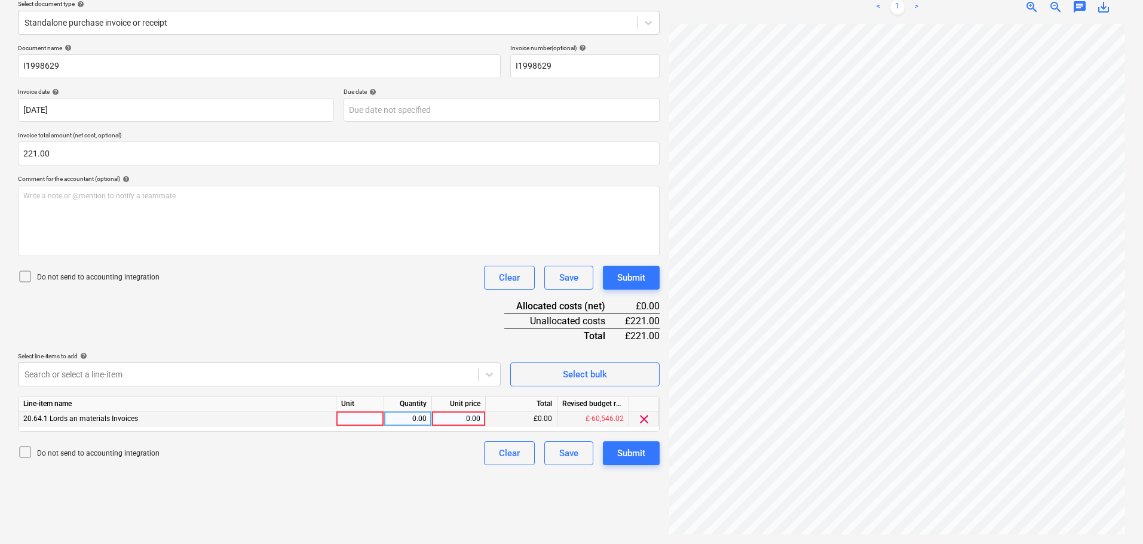
click at [470, 415] on div "0.00" at bounding box center [459, 419] width 44 height 15
type input "221"
click at [630, 277] on div "Submit" at bounding box center [631, 278] width 28 height 16
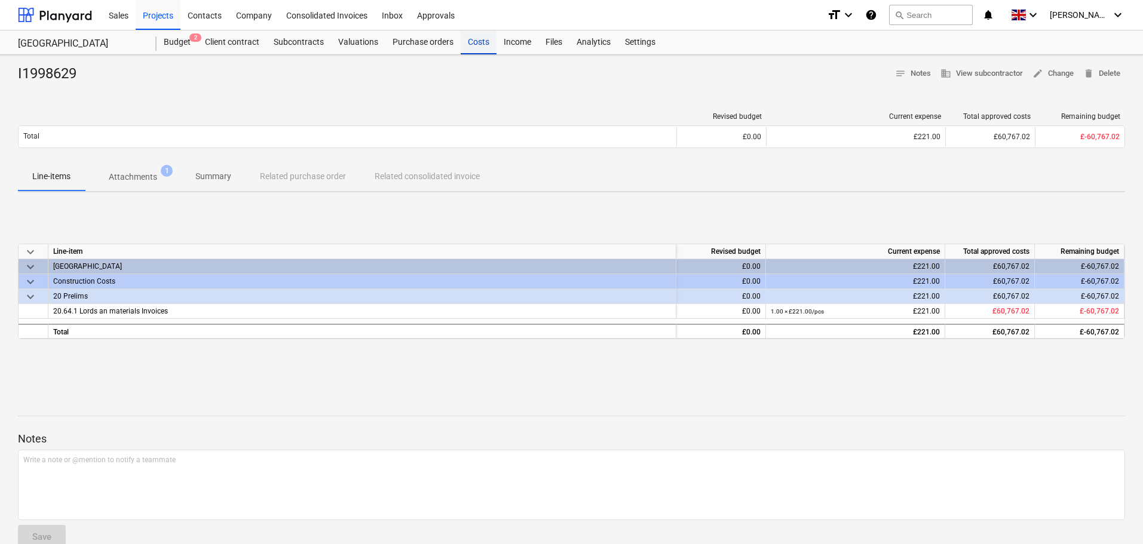
click at [486, 44] on div "Costs" at bounding box center [479, 42] width 36 height 24
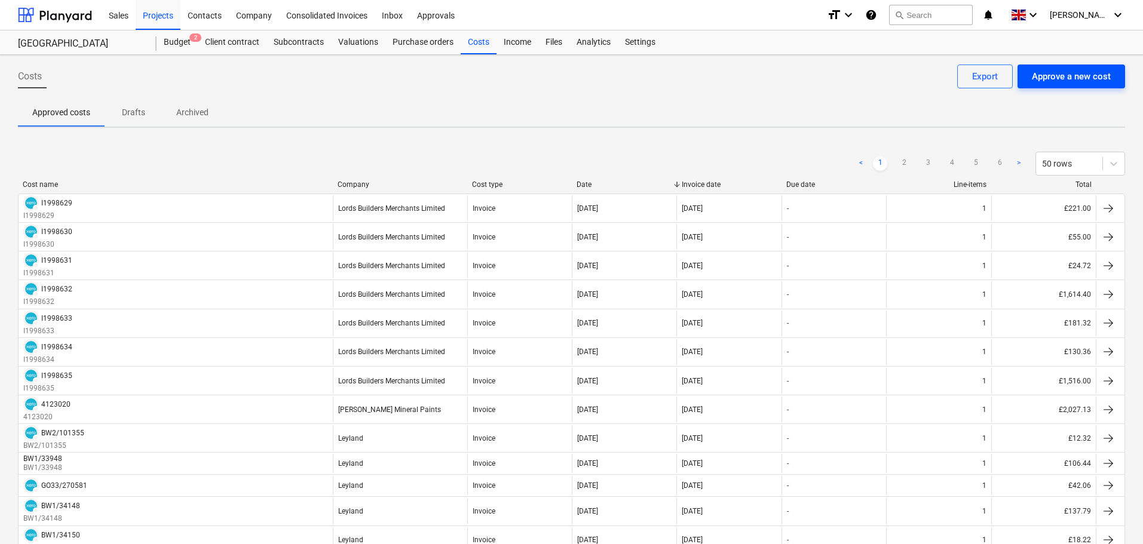
click at [1064, 81] on div "Approve a new cost" at bounding box center [1071, 77] width 79 height 16
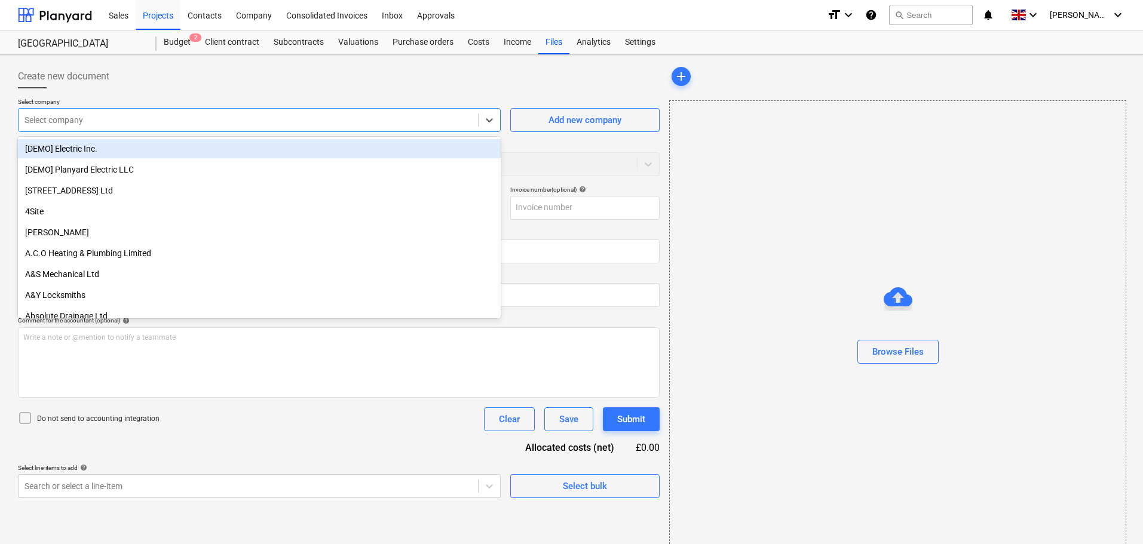
click at [173, 117] on div at bounding box center [248, 120] width 448 height 12
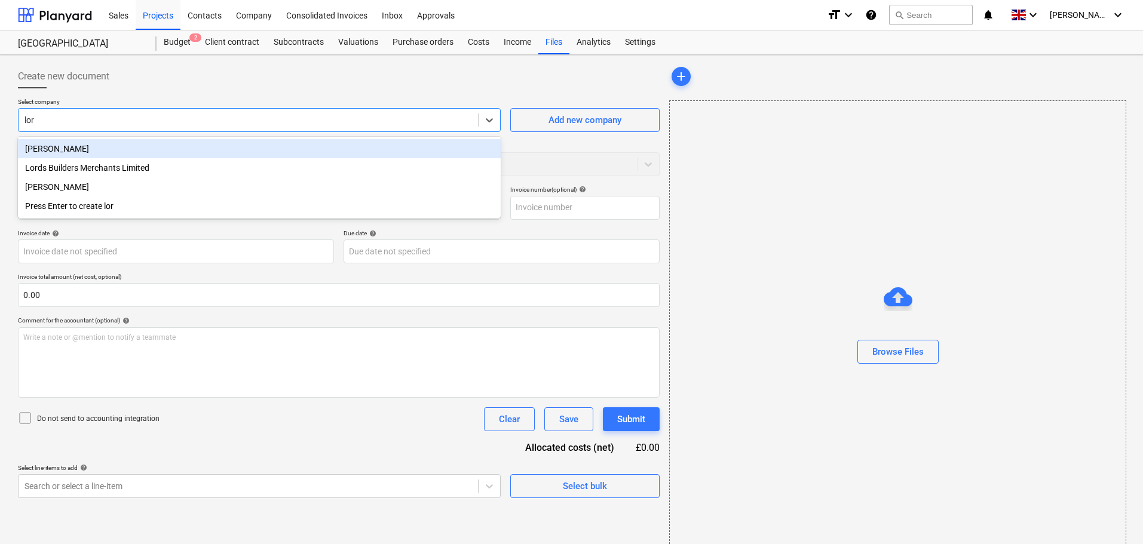
type input "lord"
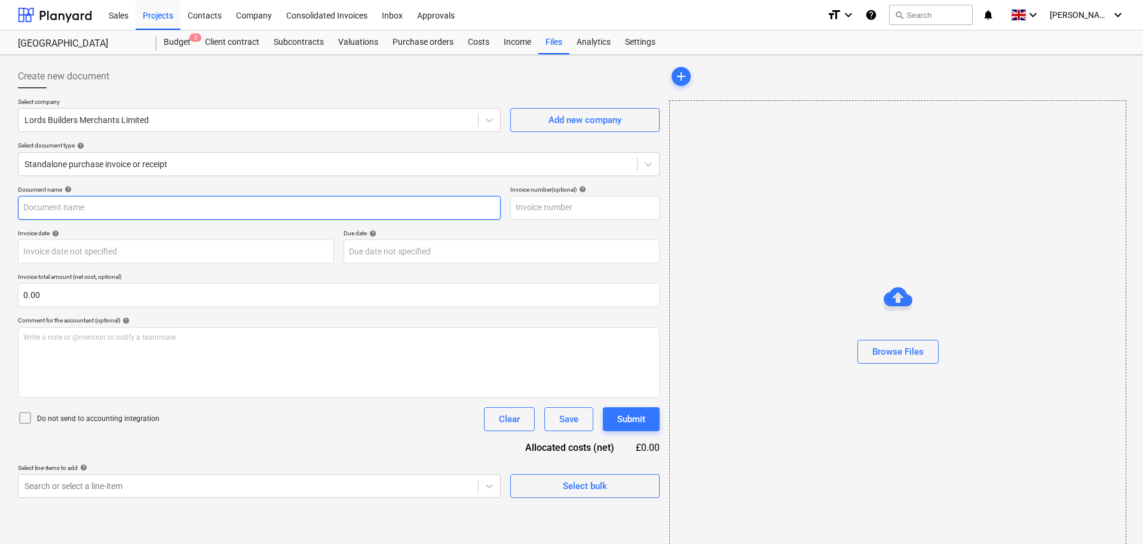
click at [80, 207] on input "text" at bounding box center [259, 208] width 483 height 24
paste input "I1998628"
type input "I1998628"
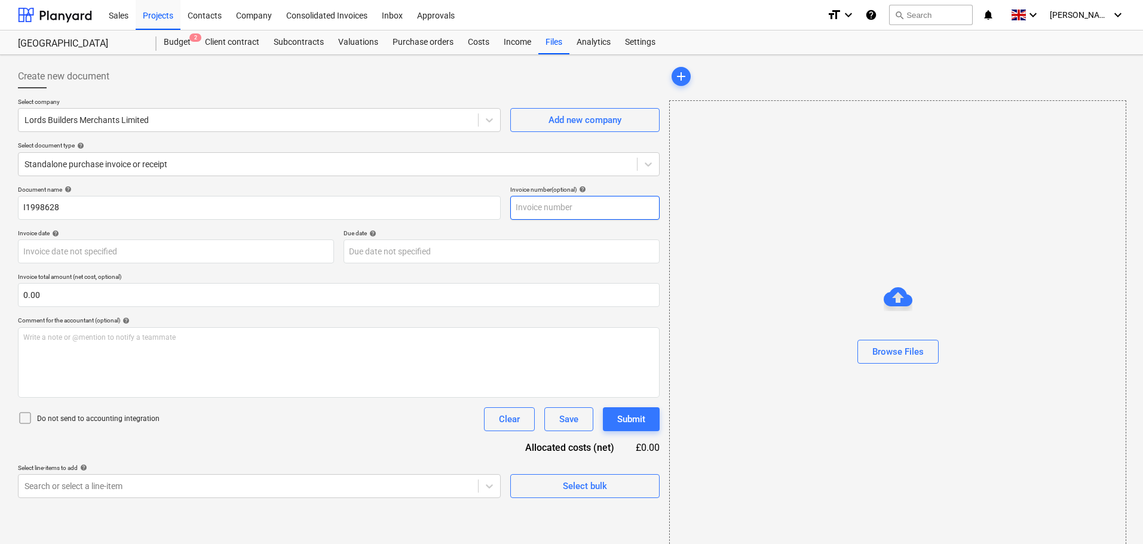
drag, startPoint x: 529, startPoint y: 202, endPoint x: 537, endPoint y: 202, distance: 7.2
click at [530, 202] on input "text" at bounding box center [584, 208] width 149 height 24
paste input "I1998628"
type input "I1998628"
click at [887, 342] on button "Browse Files" at bounding box center [897, 352] width 81 height 24
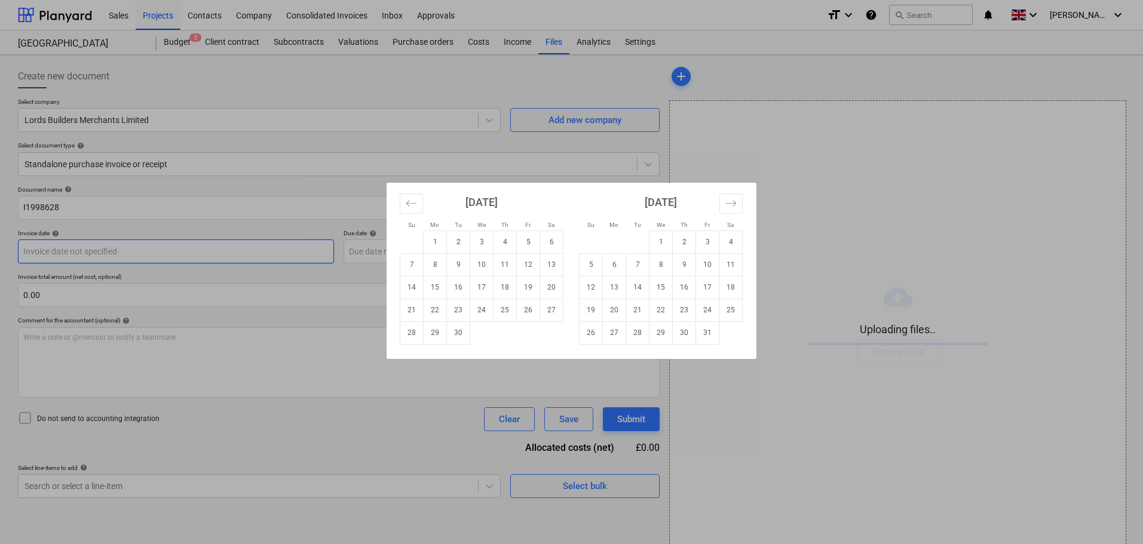
click at [57, 255] on body "Sales Projects Contacts Company Consolidated Invoices Inbox Approvals format_si…" at bounding box center [571, 272] width 1143 height 544
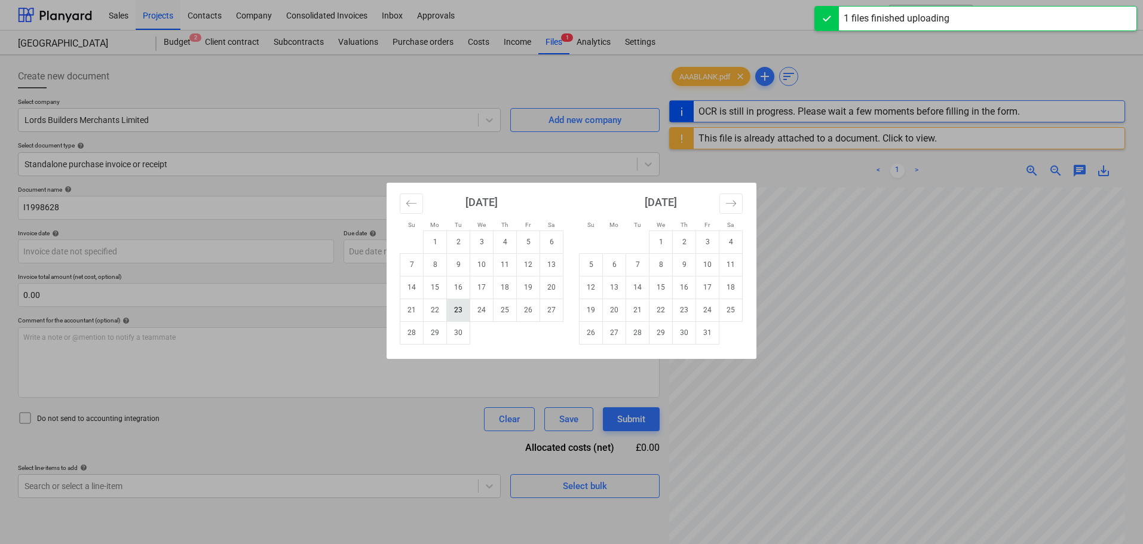
click at [454, 315] on td "23" at bounding box center [458, 310] width 23 height 23
type input "[DATE]"
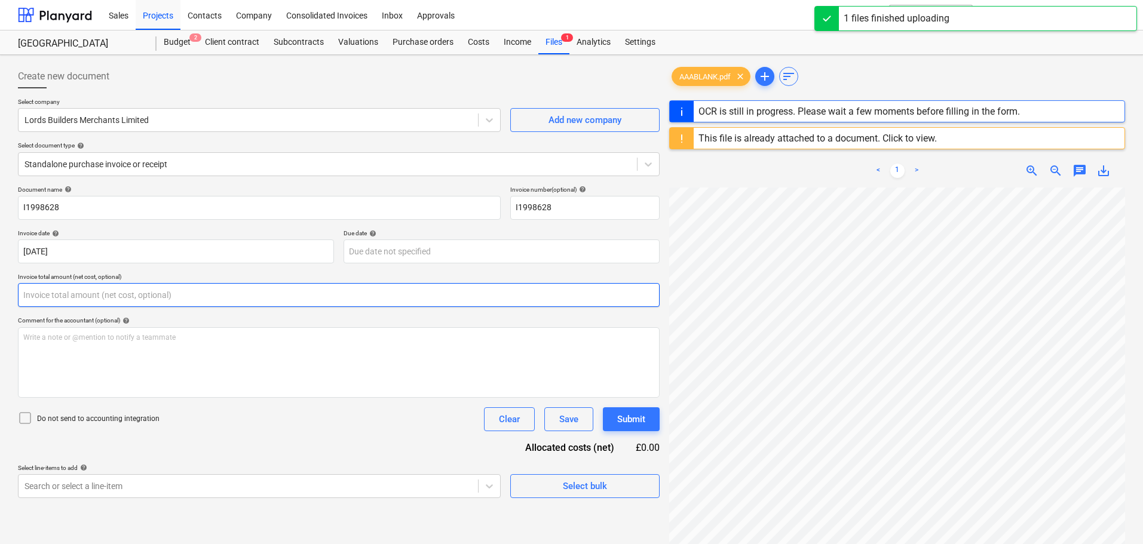
click at [200, 291] on input "text" at bounding box center [339, 295] width 642 height 24
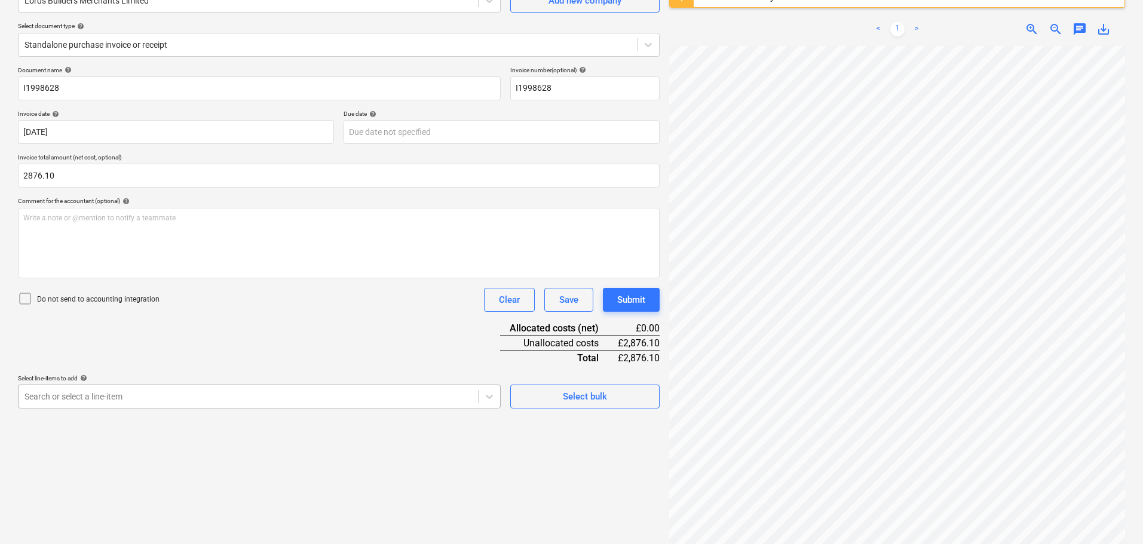
type input "2,876.10"
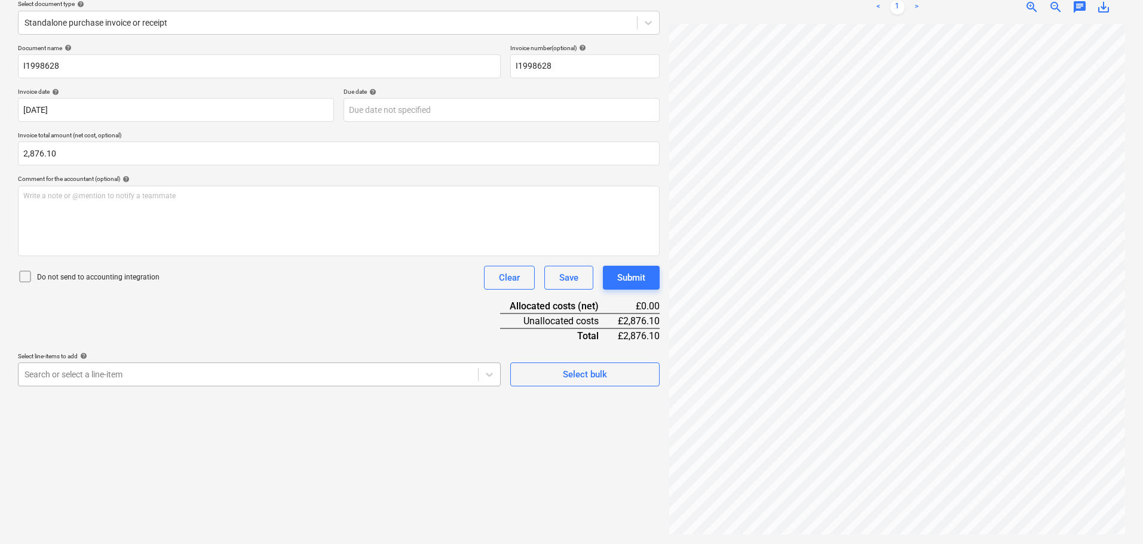
click at [247, 388] on body "Sales Projects Contacts Company Consolidated Invoices Inbox Approvals format_si…" at bounding box center [571, 130] width 1143 height 544
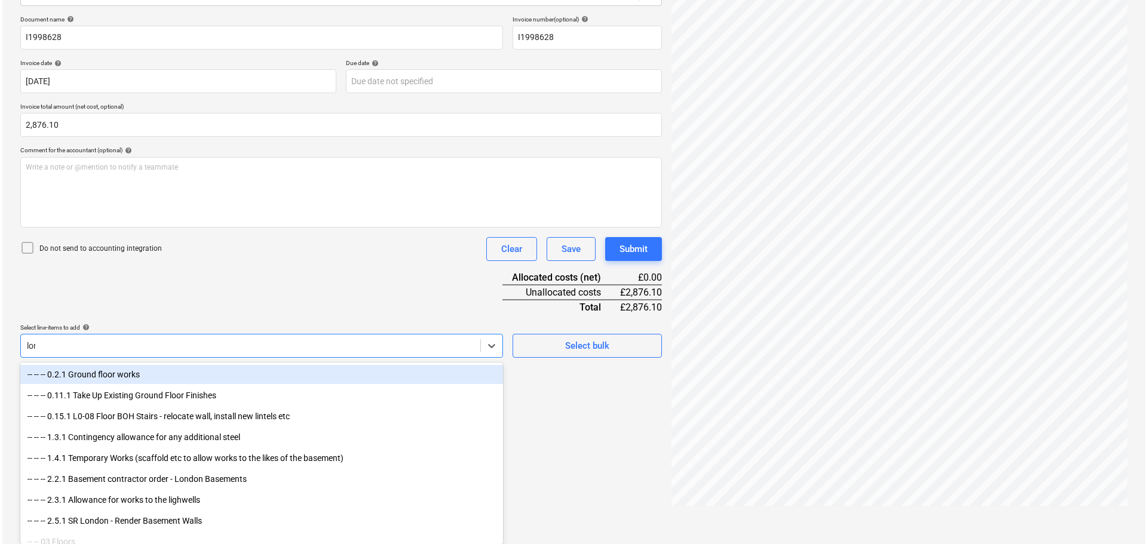
scroll to position [142, 0]
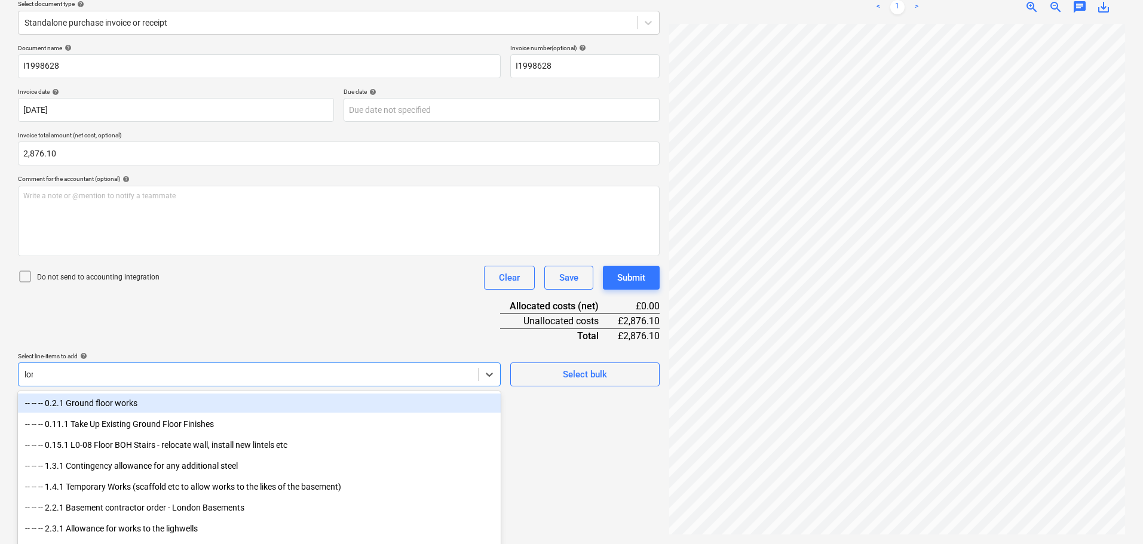
type input "lord"
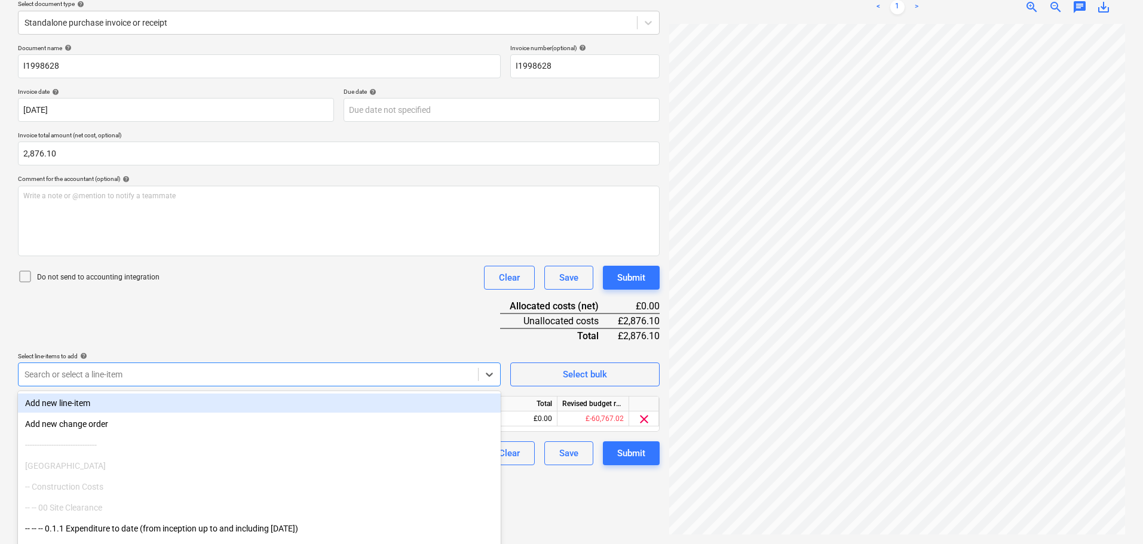
click at [382, 325] on div "Document name help I1998628 Invoice number (optional) help I1998628 Invoice dat…" at bounding box center [339, 254] width 642 height 421
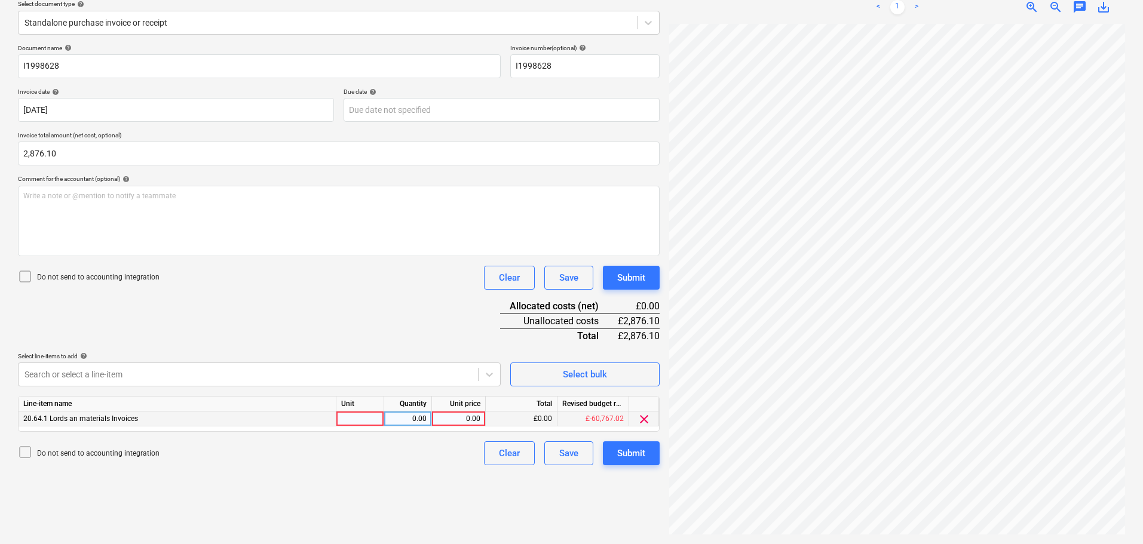
click at [468, 419] on div "0.00" at bounding box center [459, 419] width 44 height 15
type input "2876.10"
click at [636, 273] on div "Submit" at bounding box center [631, 278] width 28 height 16
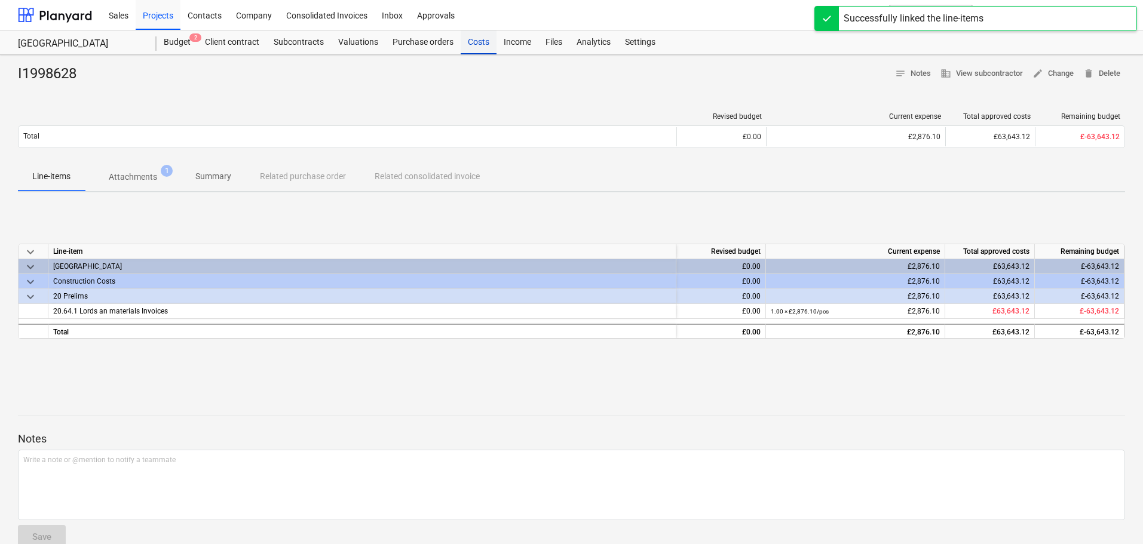
click at [462, 46] on div "Costs" at bounding box center [479, 42] width 36 height 24
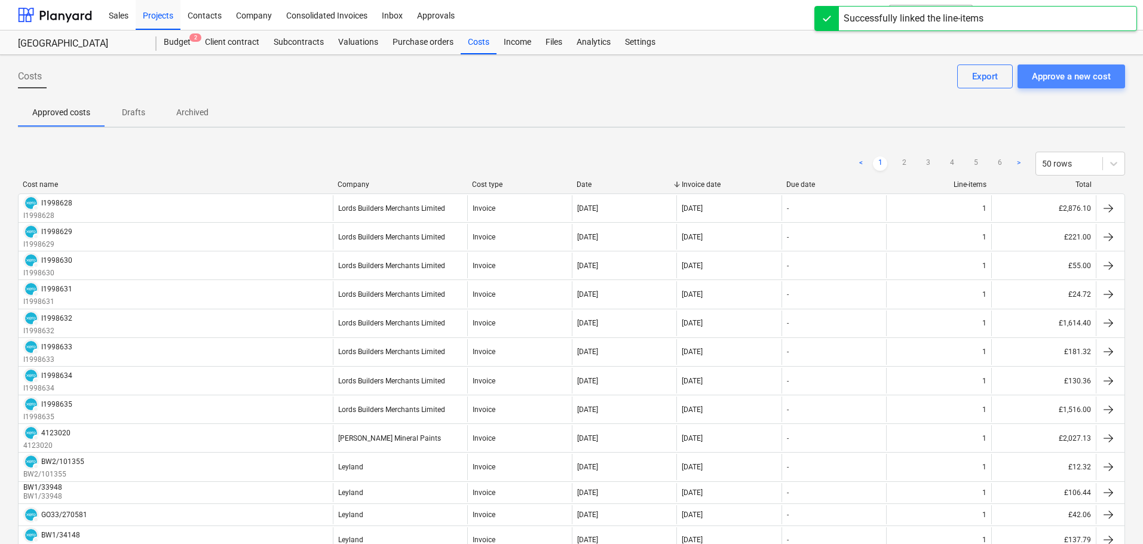
click at [1055, 76] on div "Approve a new cost" at bounding box center [1071, 77] width 79 height 16
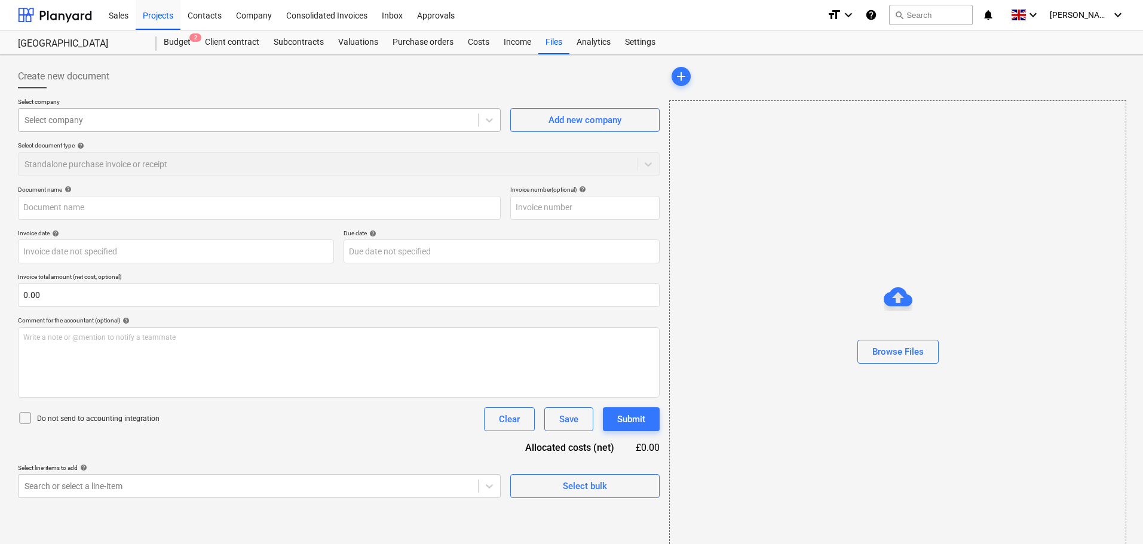
click at [192, 120] on div at bounding box center [248, 120] width 448 height 12
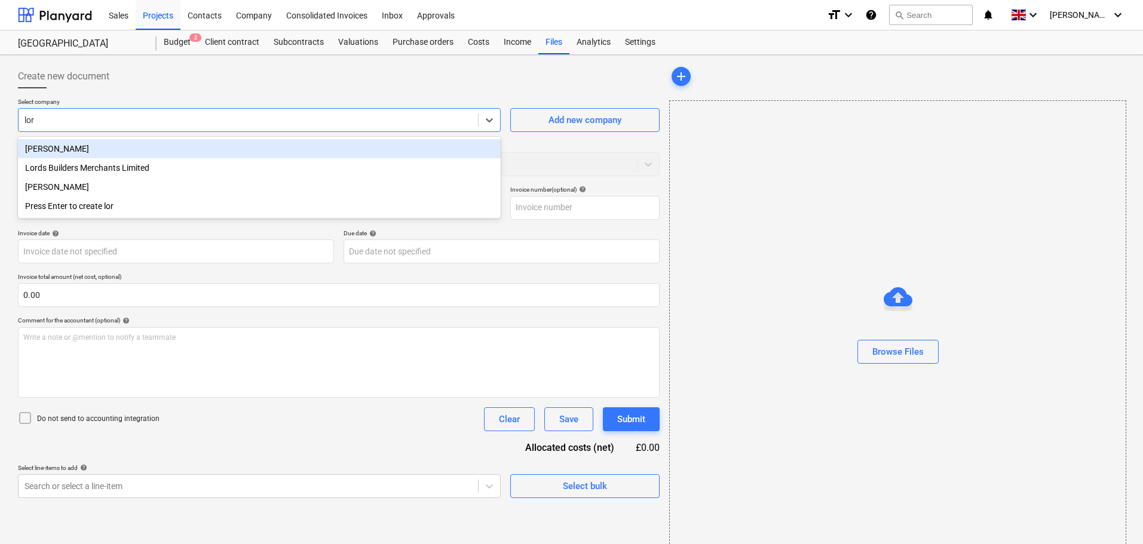
type input "lord"
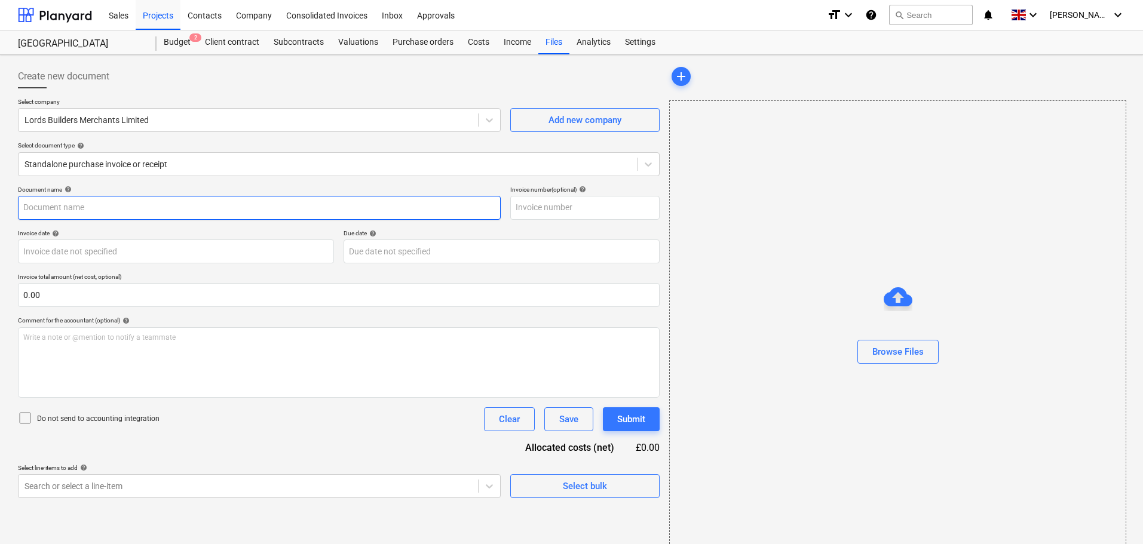
click at [96, 207] on input "text" at bounding box center [259, 208] width 483 height 24
paste input "'I1996679"
type input "'I1996679"
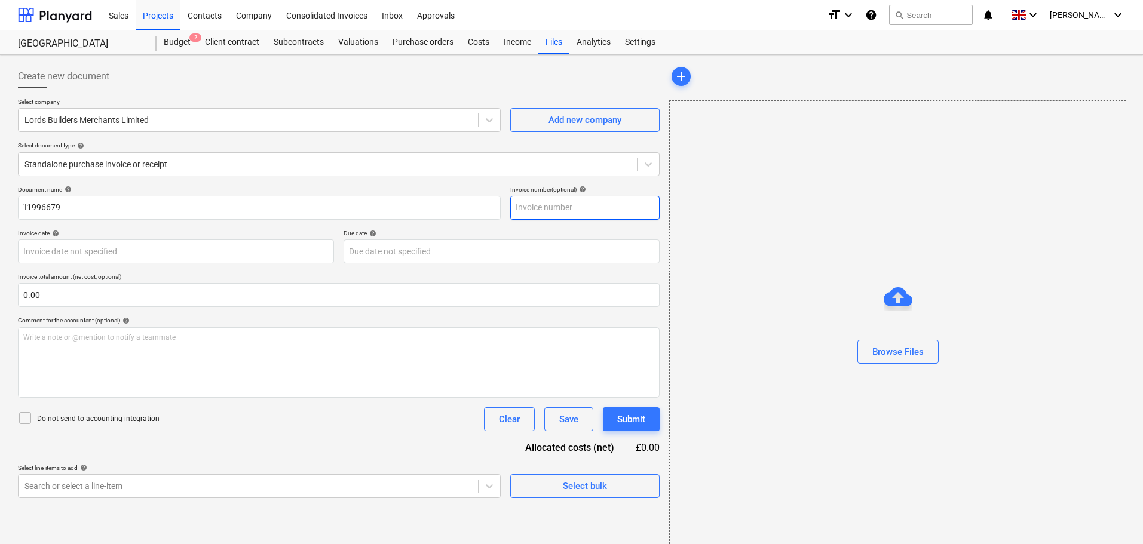
click at [552, 207] on input "text" at bounding box center [584, 208] width 149 height 24
paste input "'I1996679"
click at [514, 207] on input "'I1996679" at bounding box center [584, 208] width 149 height 24
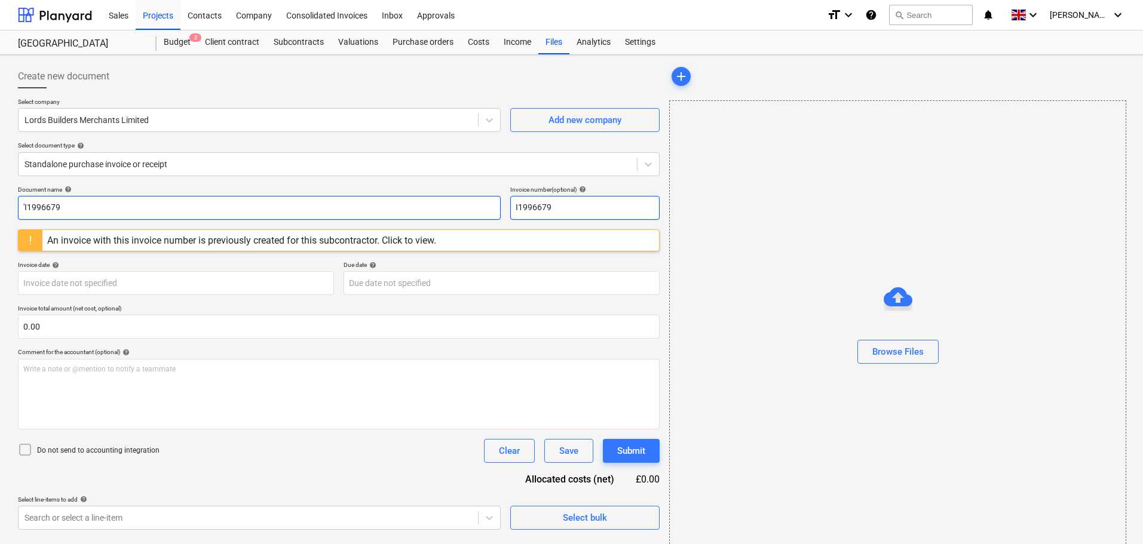
type input "I1996679"
drag, startPoint x: 22, startPoint y: 206, endPoint x: 35, endPoint y: 207, distance: 12.7
click at [23, 206] on input "'I1996679" at bounding box center [259, 208] width 483 height 24
click at [171, 216] on input "I1996679" at bounding box center [259, 208] width 483 height 24
type input "I1996679"
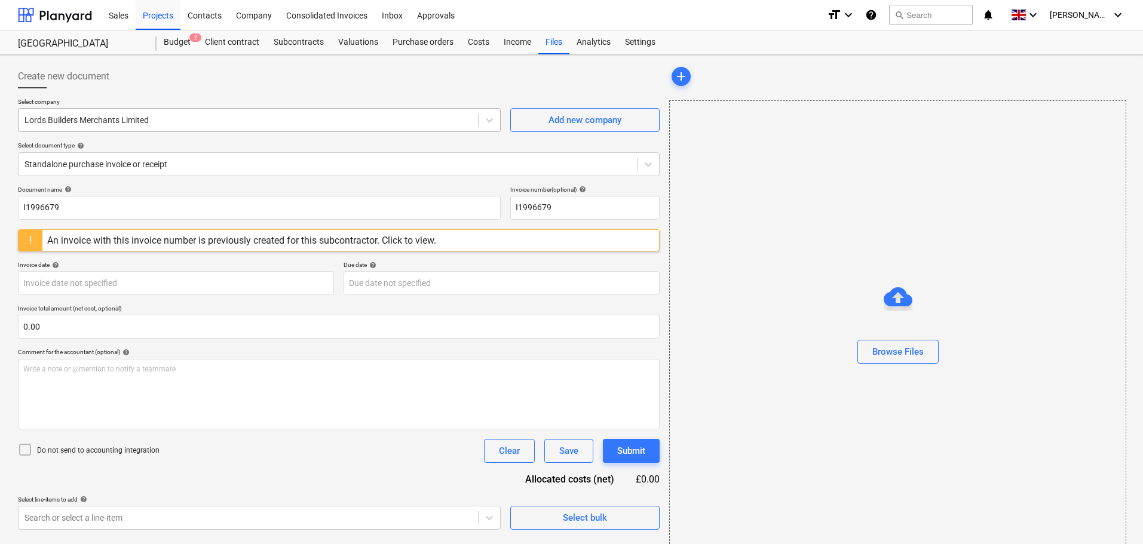
click at [152, 112] on div "Lords Builders Merchants Limited" at bounding box center [249, 120] width 460 height 17
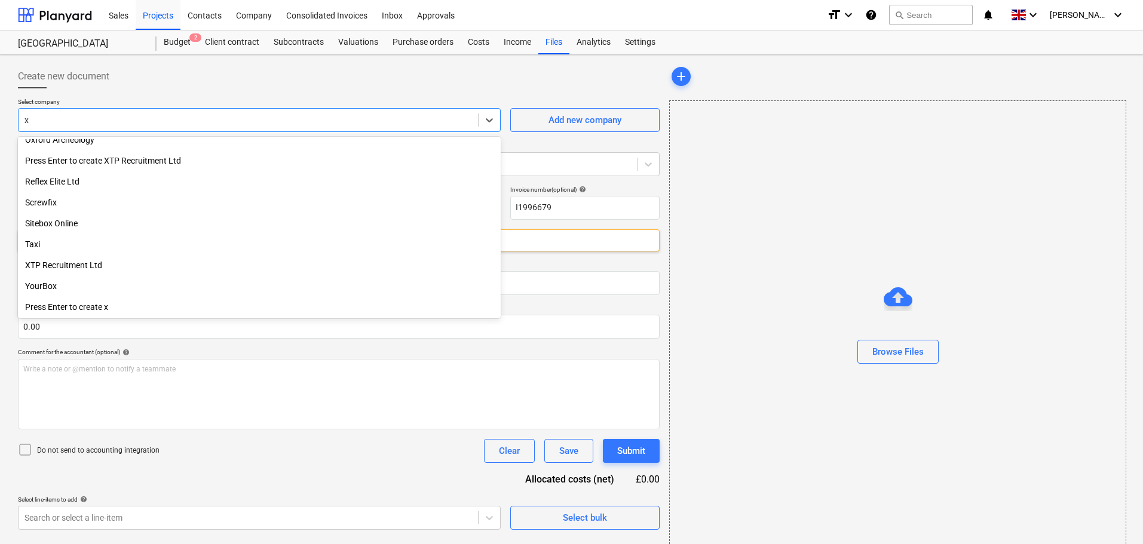
scroll to position [406, 0]
type input "xtp"
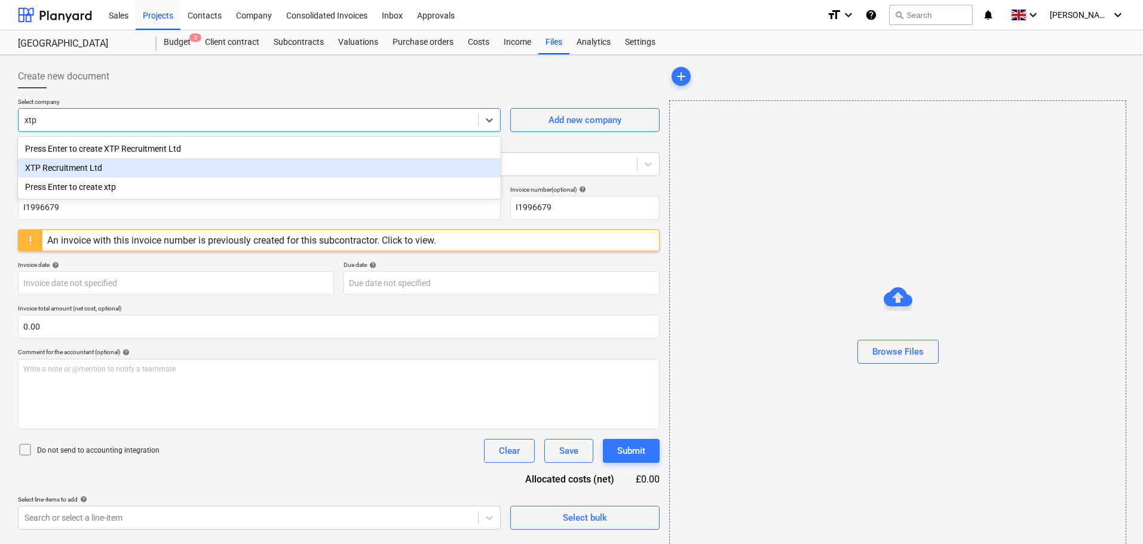
click at [119, 168] on div "XTP Recruitment Ltd" at bounding box center [259, 167] width 483 height 19
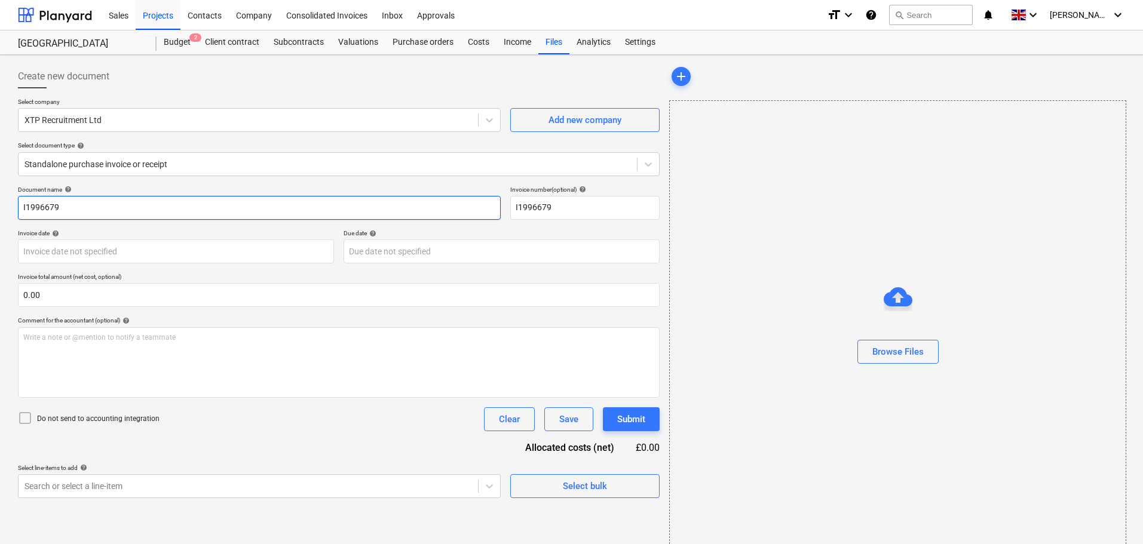
drag, startPoint x: -23, startPoint y: 192, endPoint x: -97, endPoint y: 189, distance: 74.2
click at [0, 189] on html "Sales Projects Contacts Company Consolidated Invoices Inbox Approvals format_si…" at bounding box center [571, 272] width 1143 height 544
paste input "'00035811"
drag, startPoint x: 23, startPoint y: 203, endPoint x: 38, endPoint y: 204, distance: 15.0
click at [29, 203] on input "'00035811" at bounding box center [259, 208] width 483 height 24
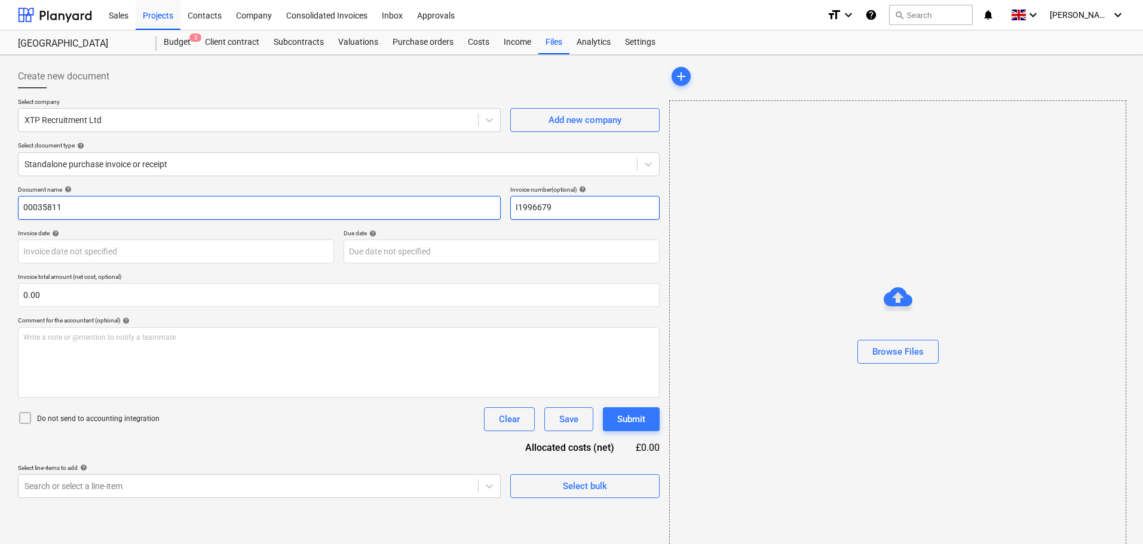
type input "00035811"
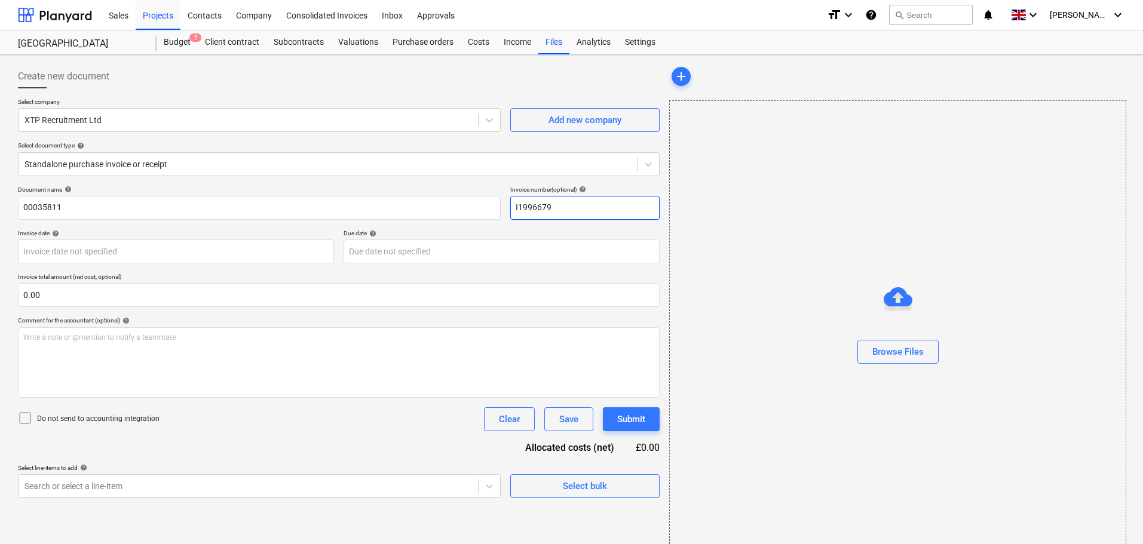
click at [595, 212] on input "I1996679" at bounding box center [584, 208] width 149 height 24
drag, startPoint x: 583, startPoint y: 207, endPoint x: 502, endPoint y: 204, distance: 81.3
click at [502, 204] on div "Document name help 00035811 Invoice number (optional) help I1996679" at bounding box center [339, 203] width 642 height 34
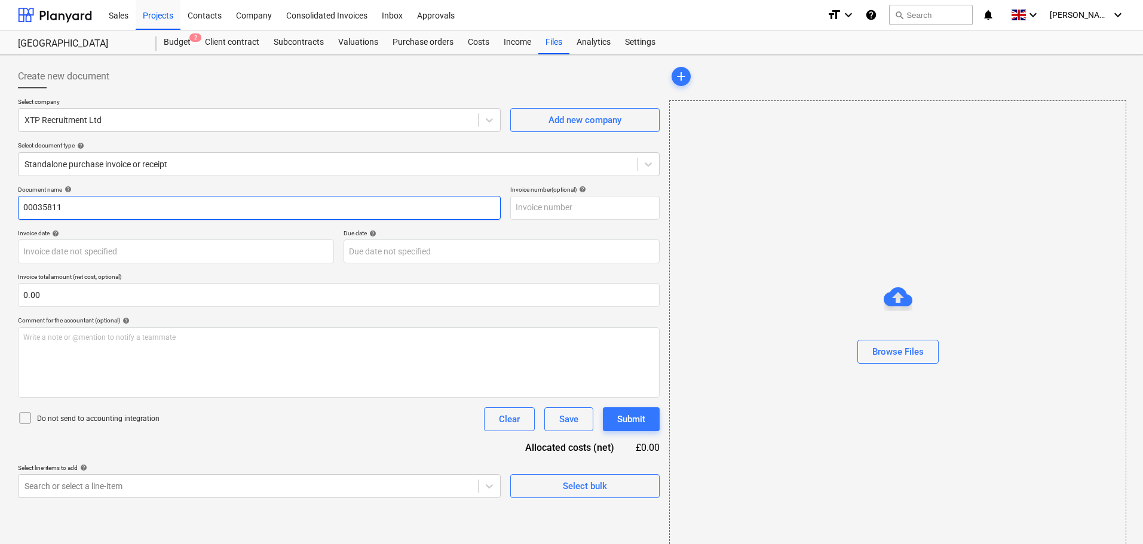
drag, startPoint x: 83, startPoint y: 212, endPoint x: -17, endPoint y: 216, distance: 100.5
click at [0, 216] on html "Sales Projects Contacts Company Consolidated Invoices Inbox Approvals format_si…" at bounding box center [571, 272] width 1143 height 544
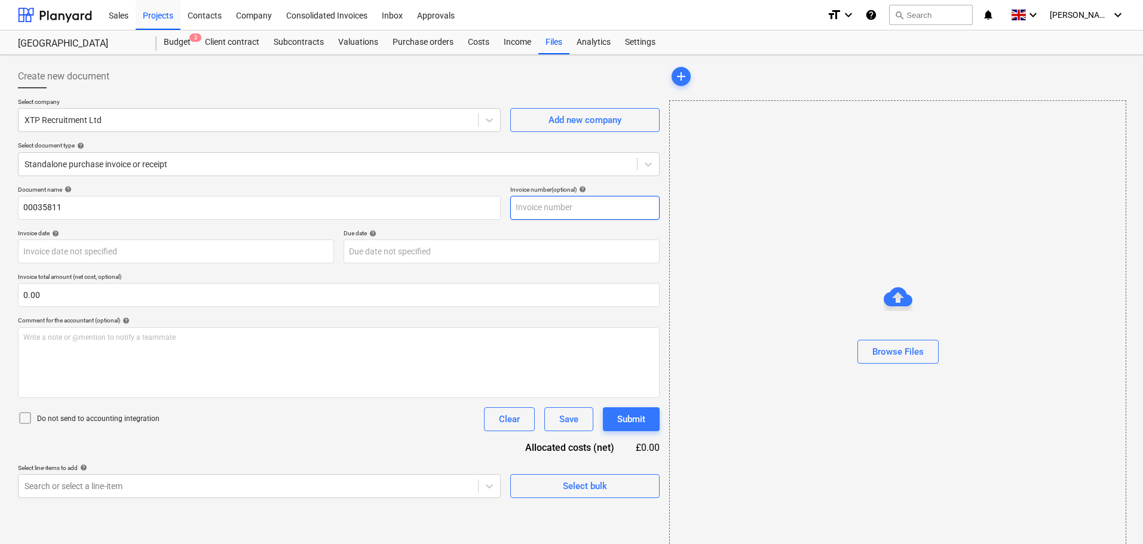
drag, startPoint x: 556, startPoint y: 214, endPoint x: 590, endPoint y: 213, distance: 33.5
click at [557, 214] on input "text" at bounding box center [584, 208] width 149 height 24
paste input "00035811"
type input "00035811"
click at [901, 354] on div "Browse Files" at bounding box center [897, 352] width 51 height 16
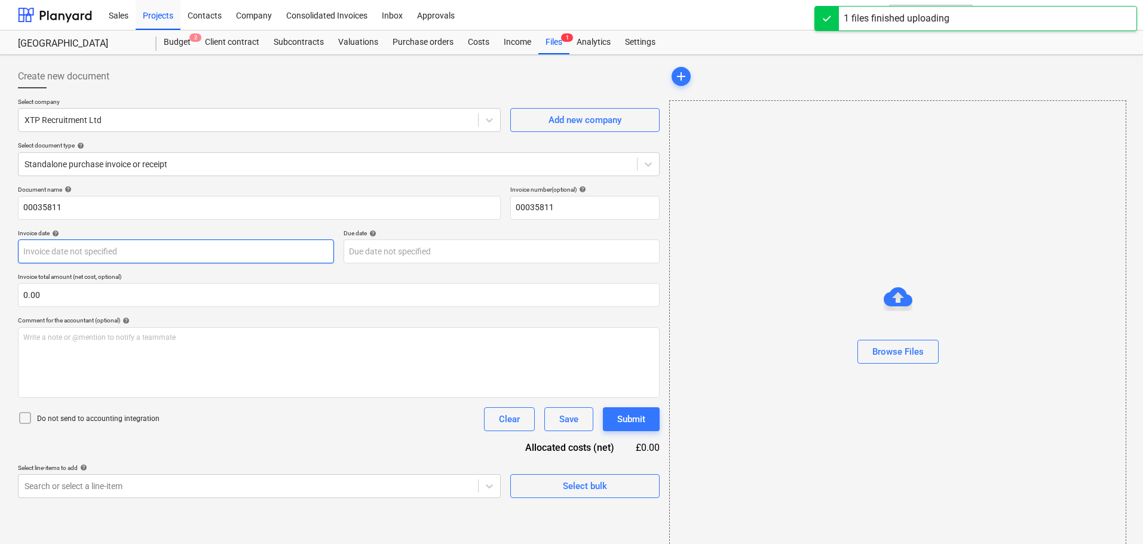
click at [47, 249] on body "Sales Projects Contacts Company Consolidated Invoices Inbox Approvals format_si…" at bounding box center [571, 272] width 1143 height 544
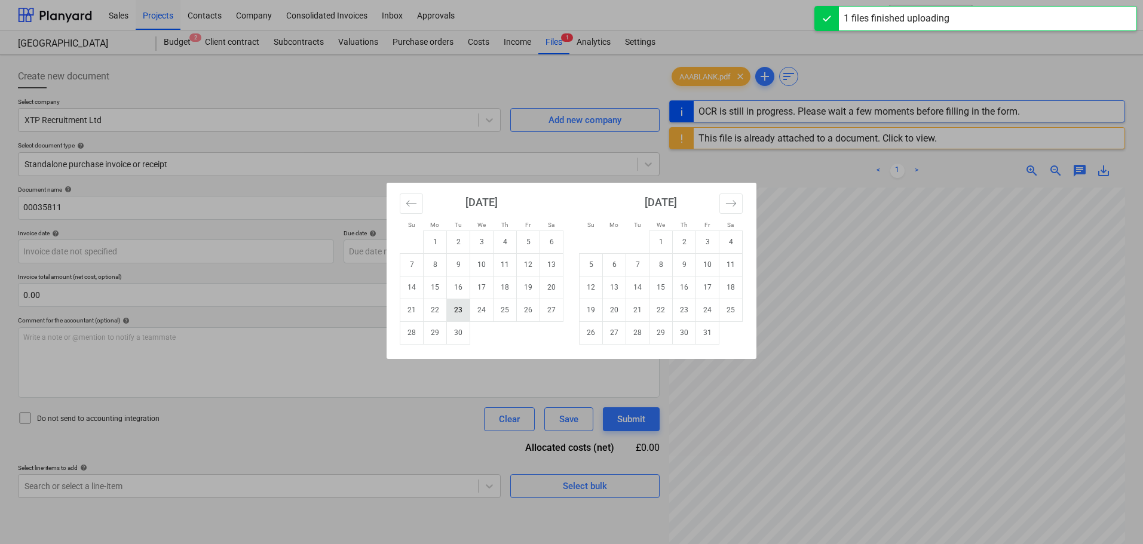
click at [459, 316] on td "23" at bounding box center [458, 310] width 23 height 23
type input "[DATE]"
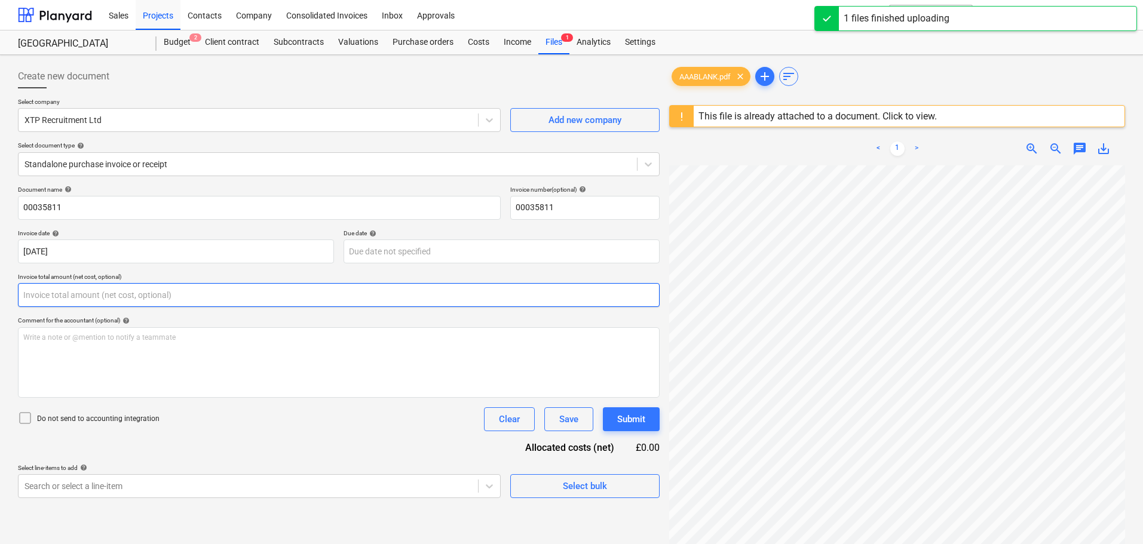
click at [118, 300] on input "text" at bounding box center [339, 295] width 642 height 24
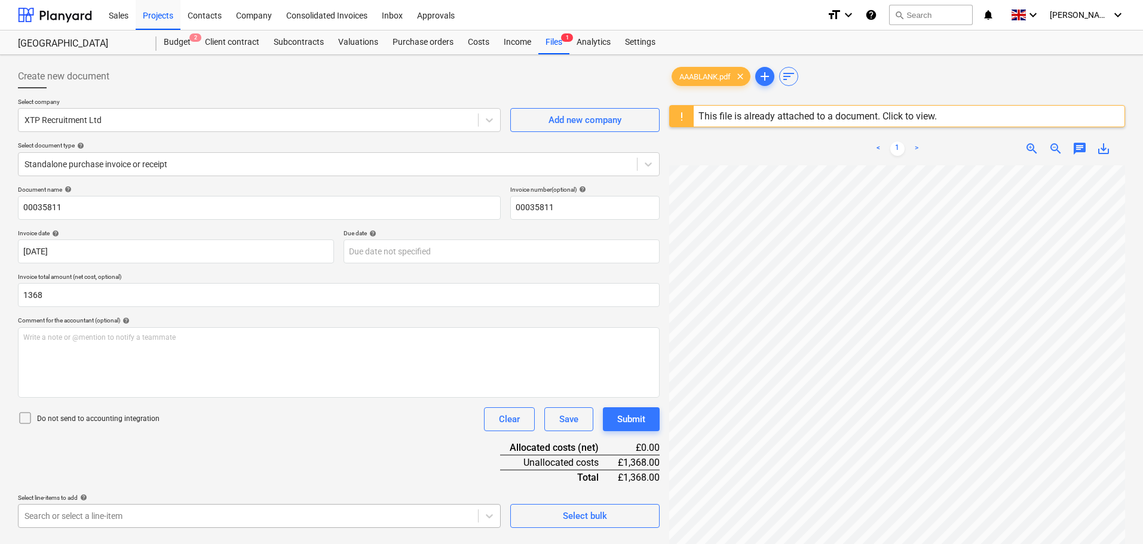
type input "1,368.00"
click at [117, 521] on body "Sales Projects Contacts Company Consolidated Invoices Inbox Approvals format_si…" at bounding box center [571, 272] width 1143 height 544
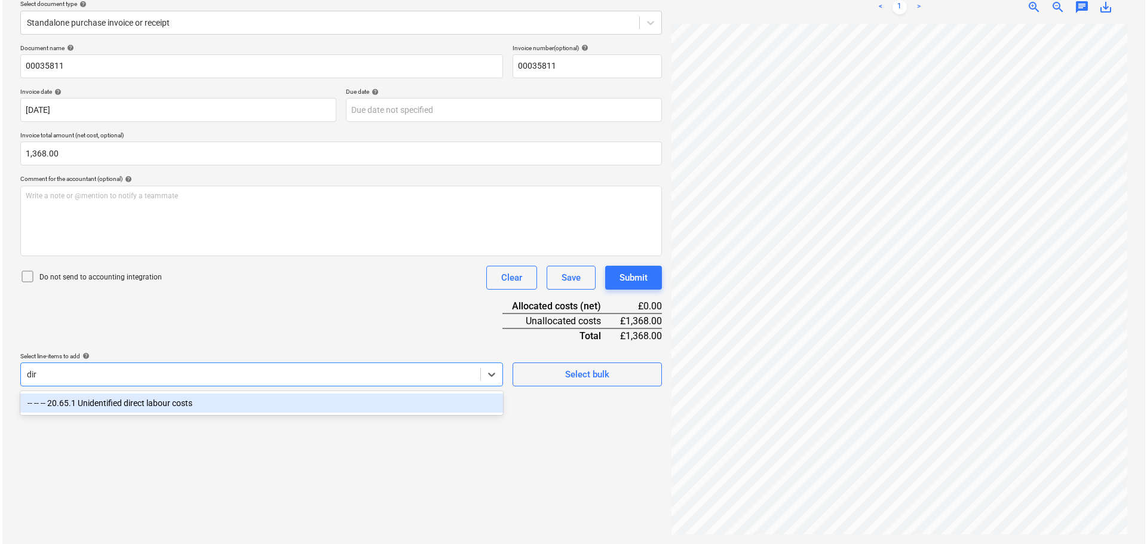
scroll to position [142, 0]
type input "direc"
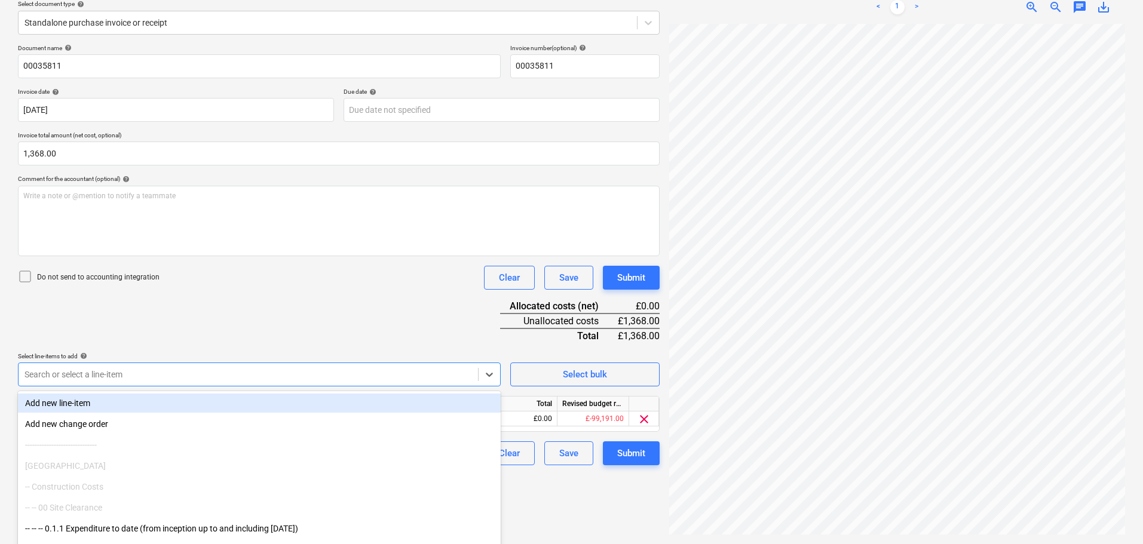
drag, startPoint x: 367, startPoint y: 333, endPoint x: 438, endPoint y: 367, distance: 78.3
click at [369, 333] on div "Document name help 00035811 Invoice number (optional) help 00035811 Invoice dat…" at bounding box center [339, 254] width 642 height 421
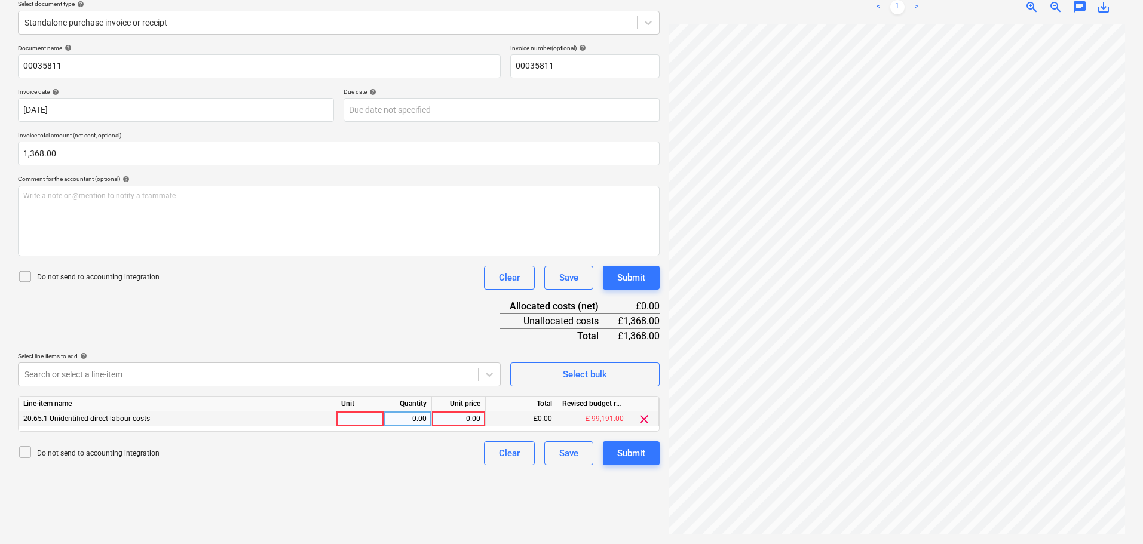
click at [451, 422] on div "0.00" at bounding box center [459, 419] width 44 height 15
type input "1368"
click at [642, 270] on div "Submit" at bounding box center [631, 278] width 28 height 16
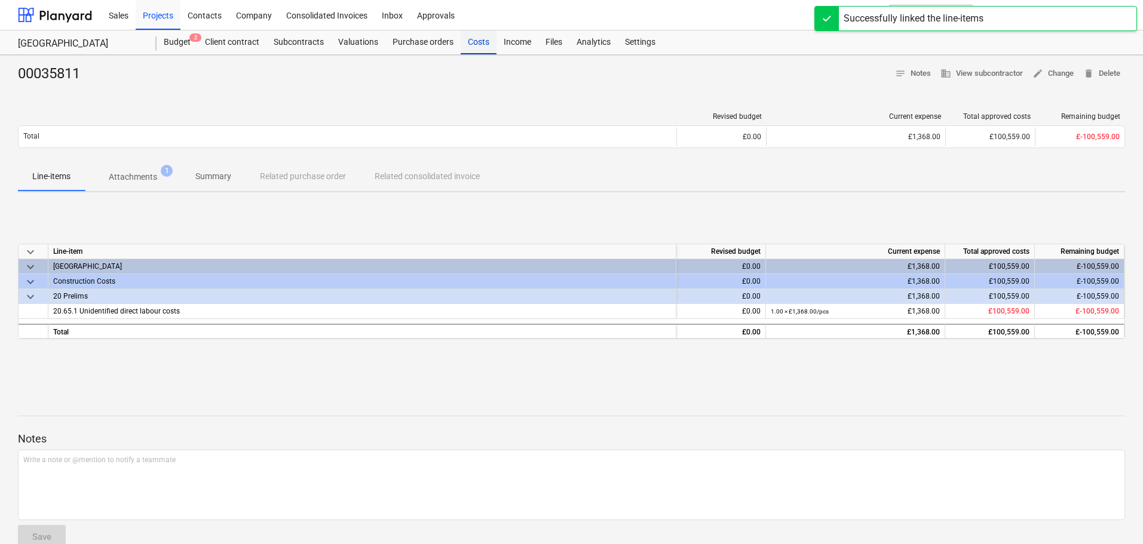
click at [482, 38] on div "Costs" at bounding box center [479, 42] width 36 height 24
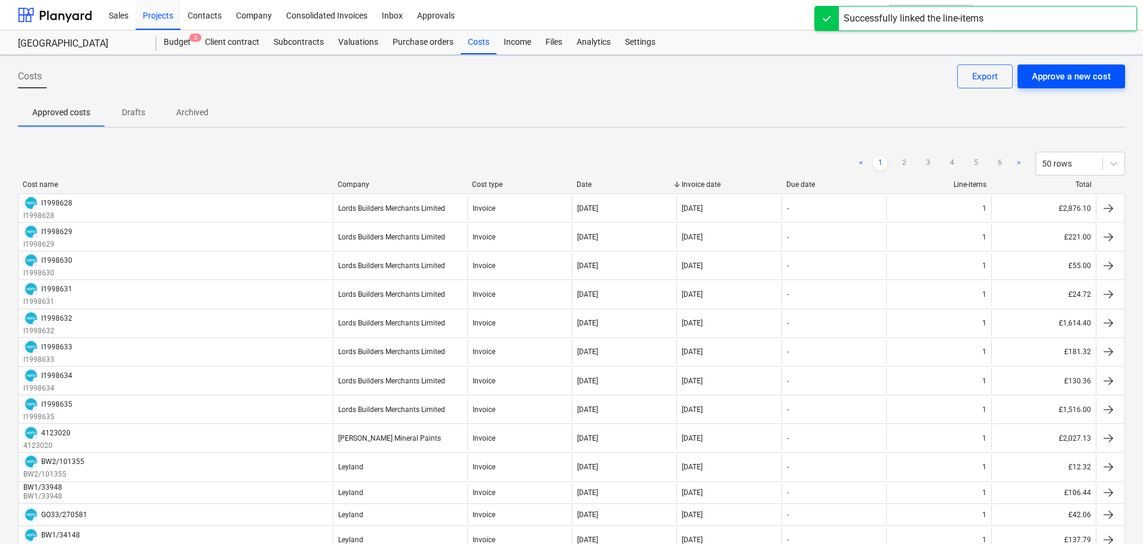
click at [1087, 77] on div "Approve a new cost" at bounding box center [1071, 77] width 79 height 16
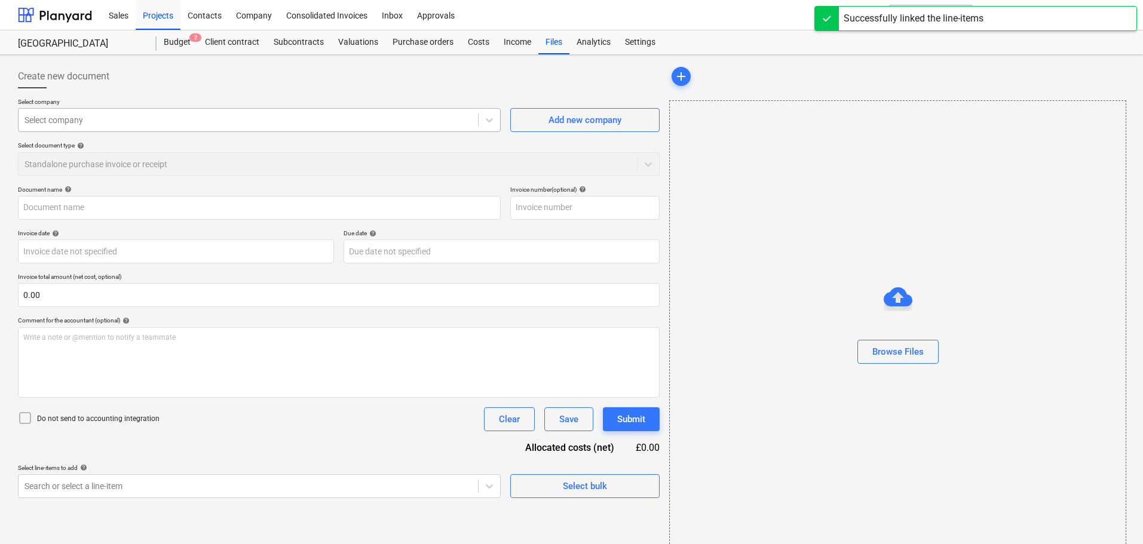
click at [193, 114] on div at bounding box center [248, 120] width 448 height 12
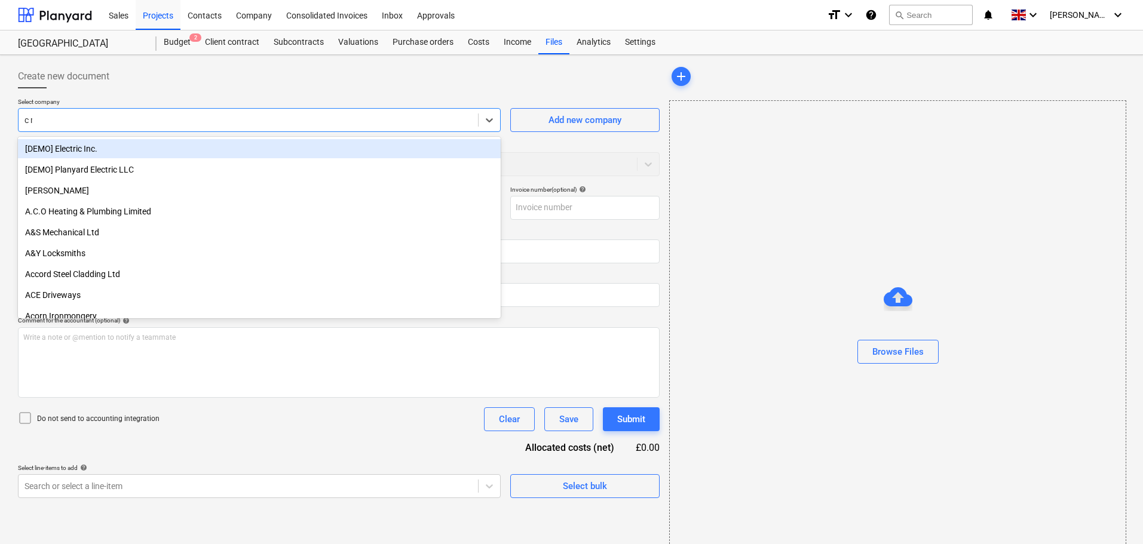
type input "c ma"
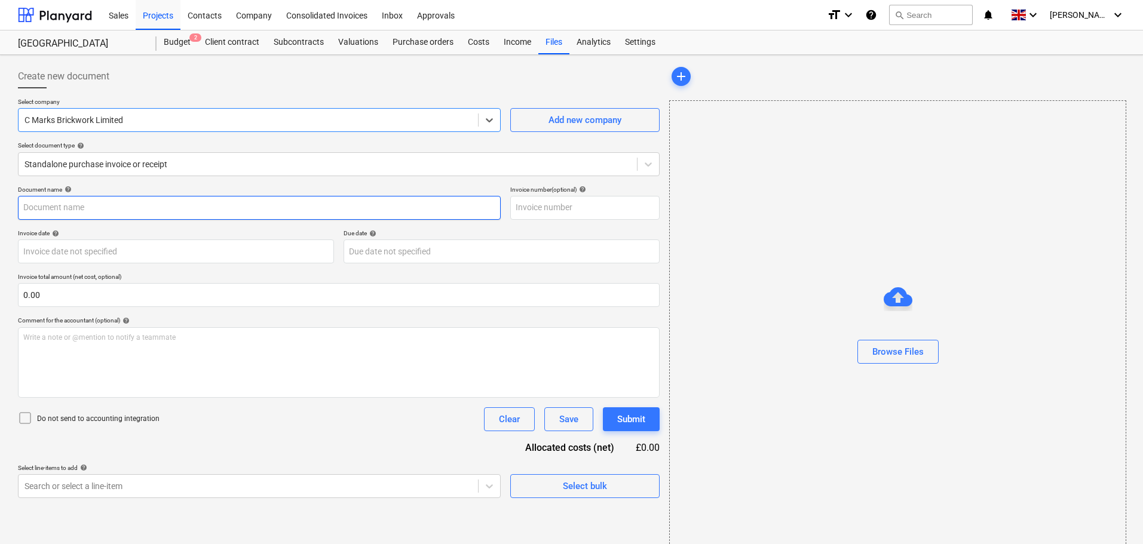
click at [87, 212] on input "text" at bounding box center [259, 208] width 483 height 24
type input "Inv-761"
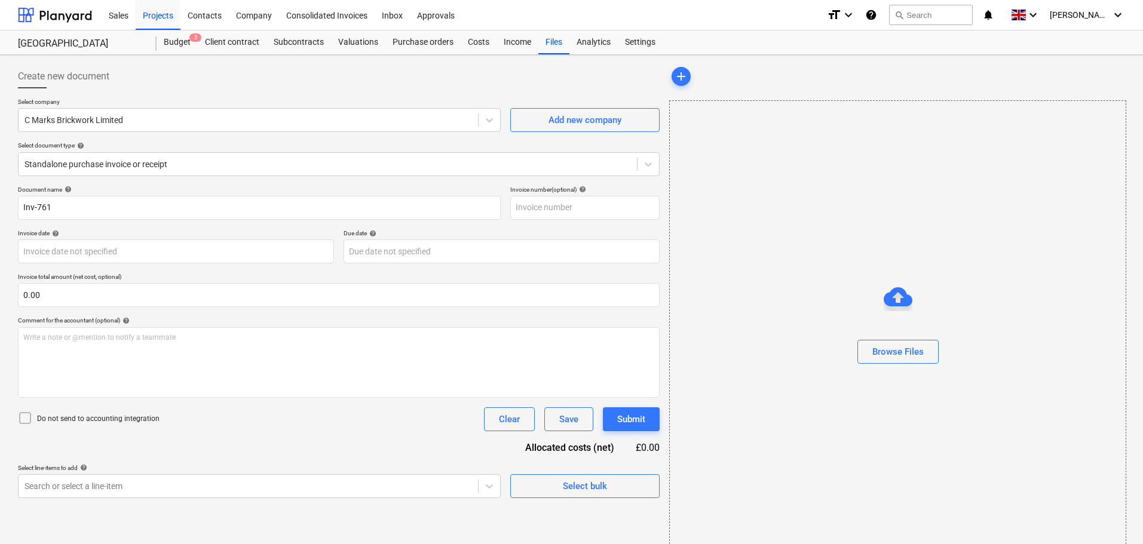
click at [299, 230] on div "Invoice date help" at bounding box center [176, 233] width 316 height 8
click at [886, 353] on div "Browse Files" at bounding box center [897, 352] width 51 height 16
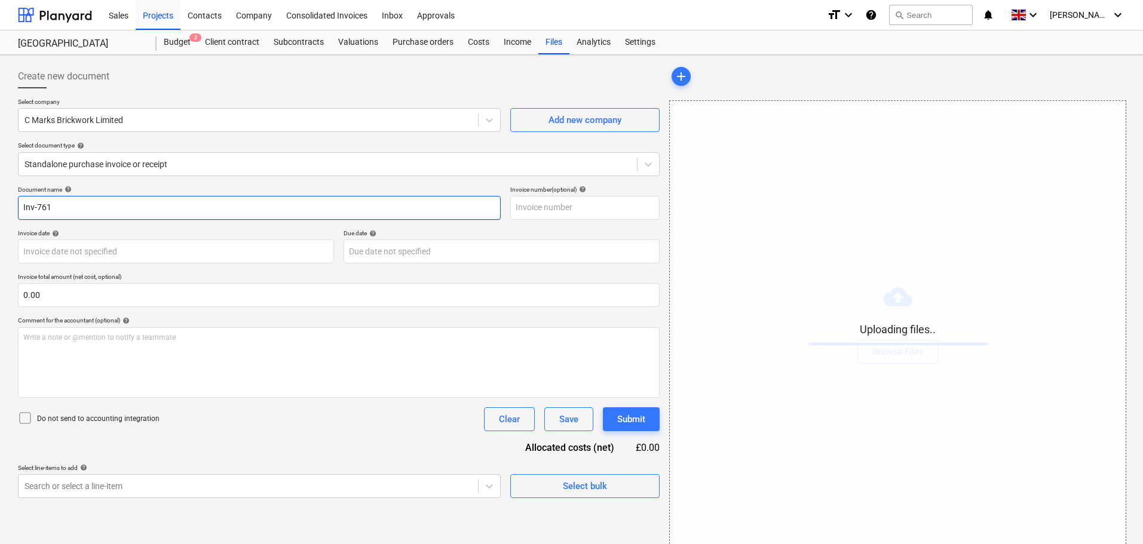
drag, startPoint x: 82, startPoint y: 210, endPoint x: -14, endPoint y: 206, distance: 96.3
click at [0, 206] on html "Sales Projects Contacts Company Consolidated Invoices Inbox Approvals format_si…" at bounding box center [571, 272] width 1143 height 544
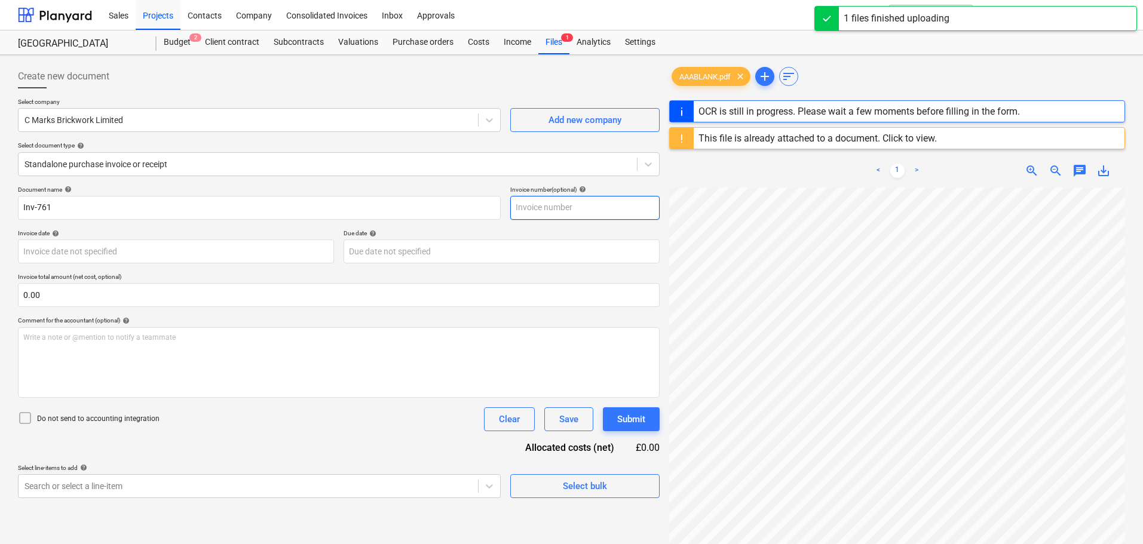
click at [591, 206] on input "text" at bounding box center [584, 208] width 149 height 24
paste input "Inv-761"
type input "Inv-761"
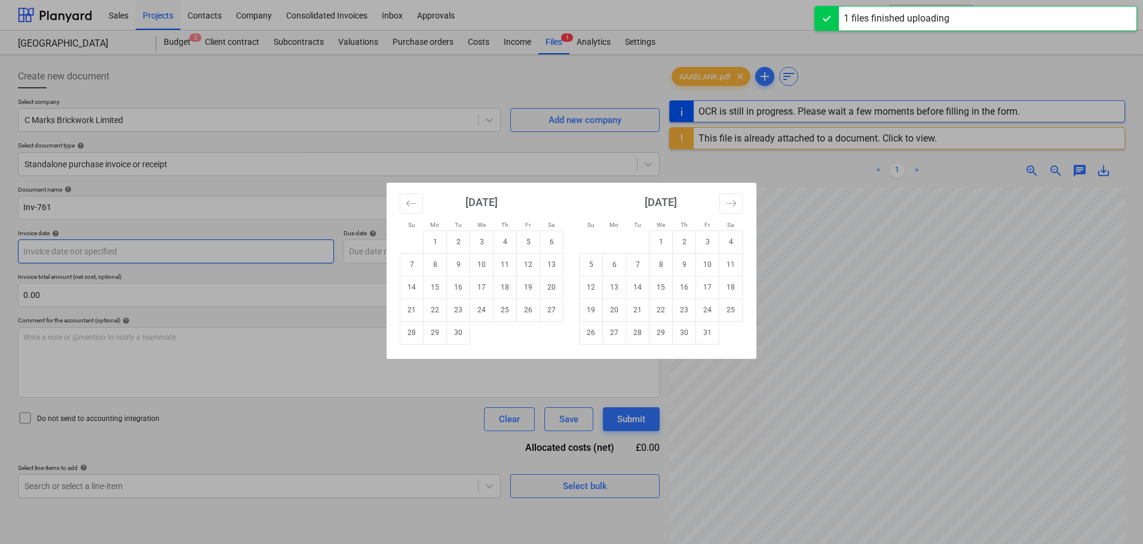
click at [121, 249] on body "Sales Projects Contacts Company Consolidated Invoices Inbox Approvals format_si…" at bounding box center [571, 272] width 1143 height 544
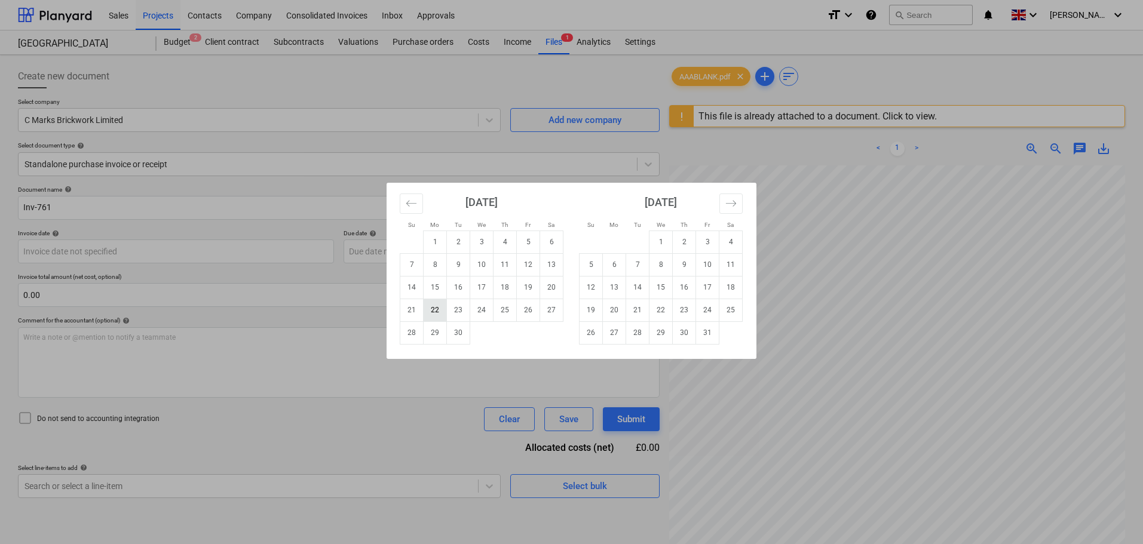
click at [439, 311] on td "22" at bounding box center [435, 310] width 23 height 23
type input "[DATE]"
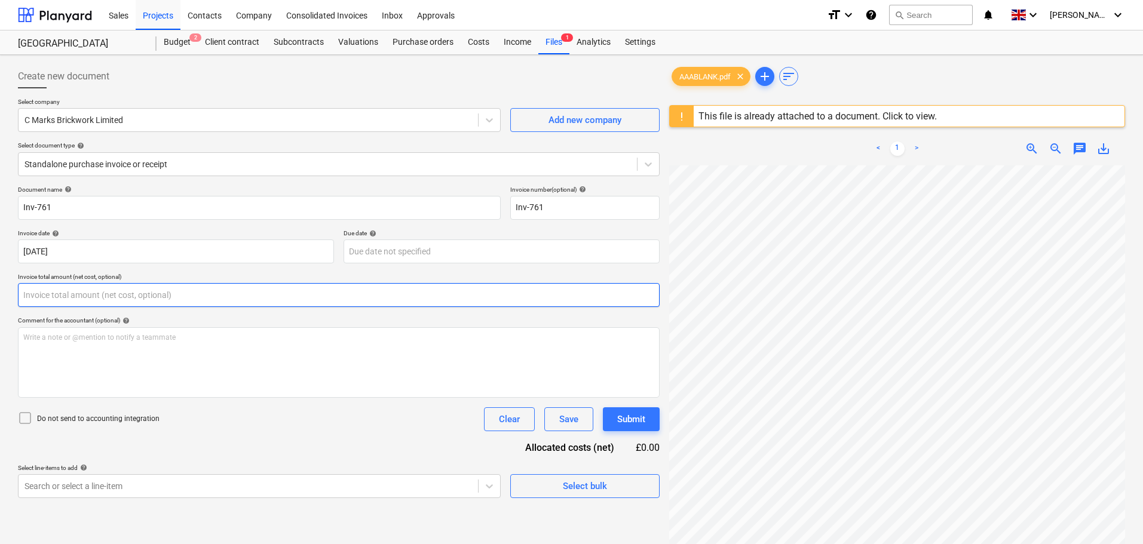
click at [97, 300] on input "text" at bounding box center [339, 295] width 642 height 24
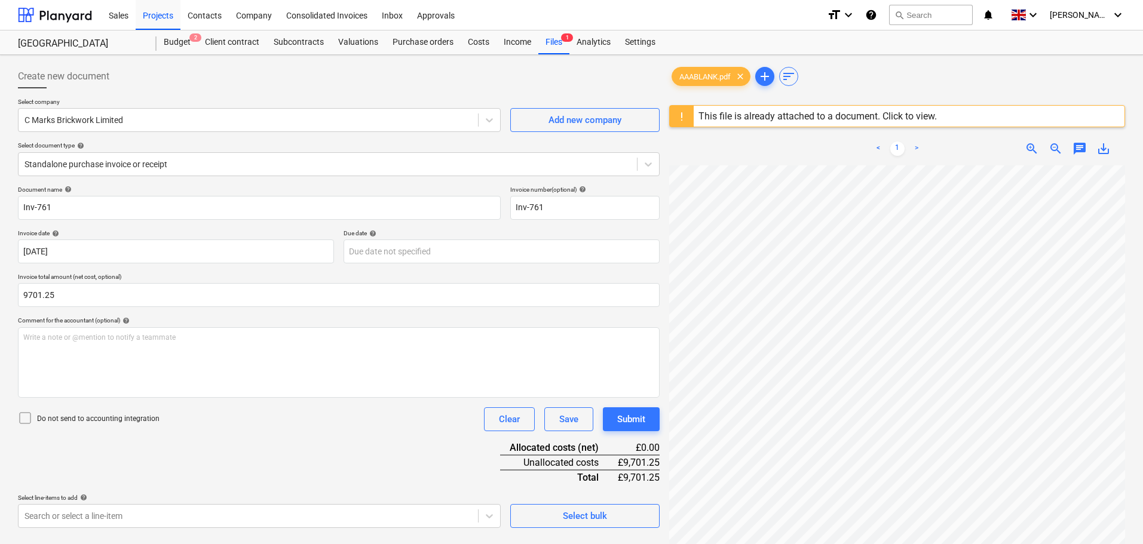
type input "9,701.25"
click at [284, 423] on div "Do not send to accounting integration Clear Save Submit" at bounding box center [339, 420] width 642 height 24
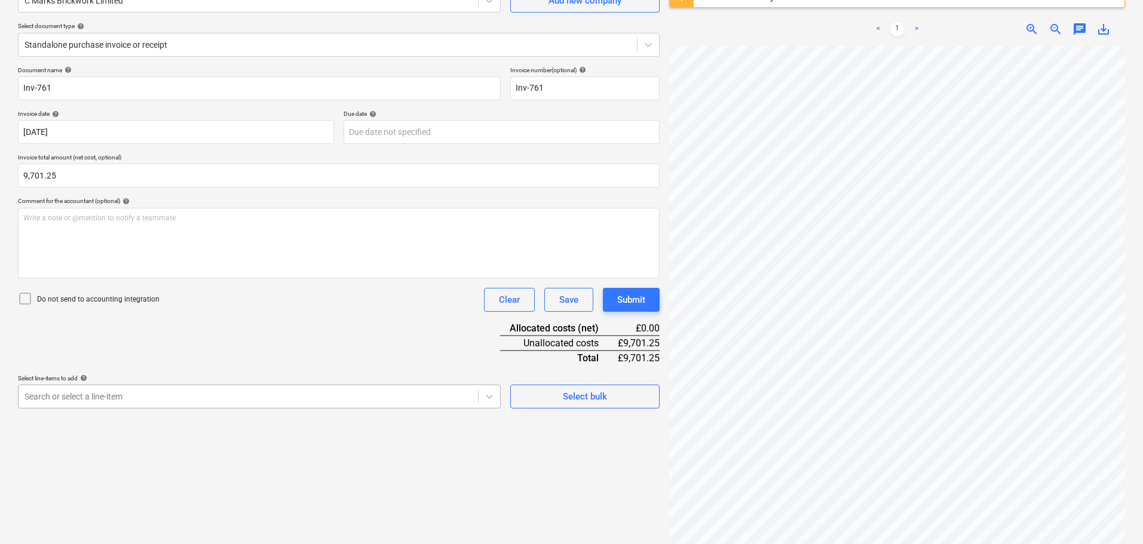
scroll to position [170, 0]
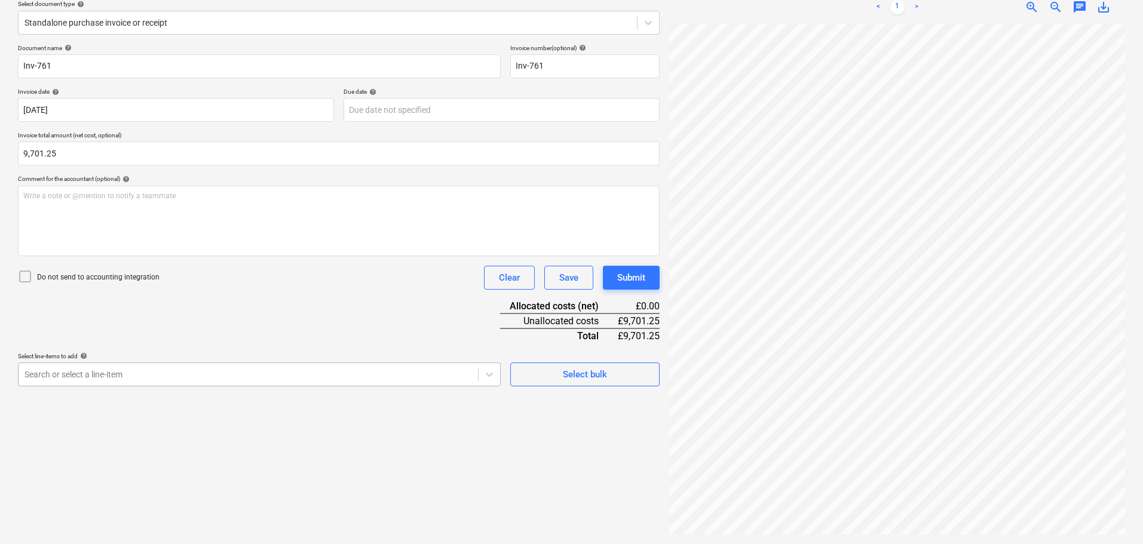
click at [164, 398] on body "Sales Projects Contacts Company Consolidated Invoices Inbox Approvals format_si…" at bounding box center [571, 130] width 1143 height 544
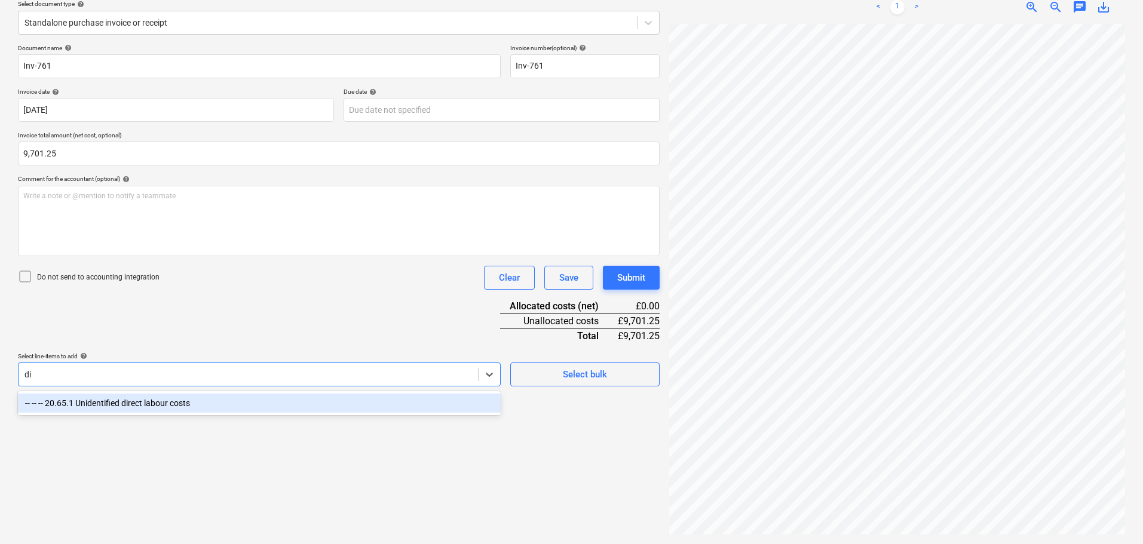
type input "d"
type input "dire"
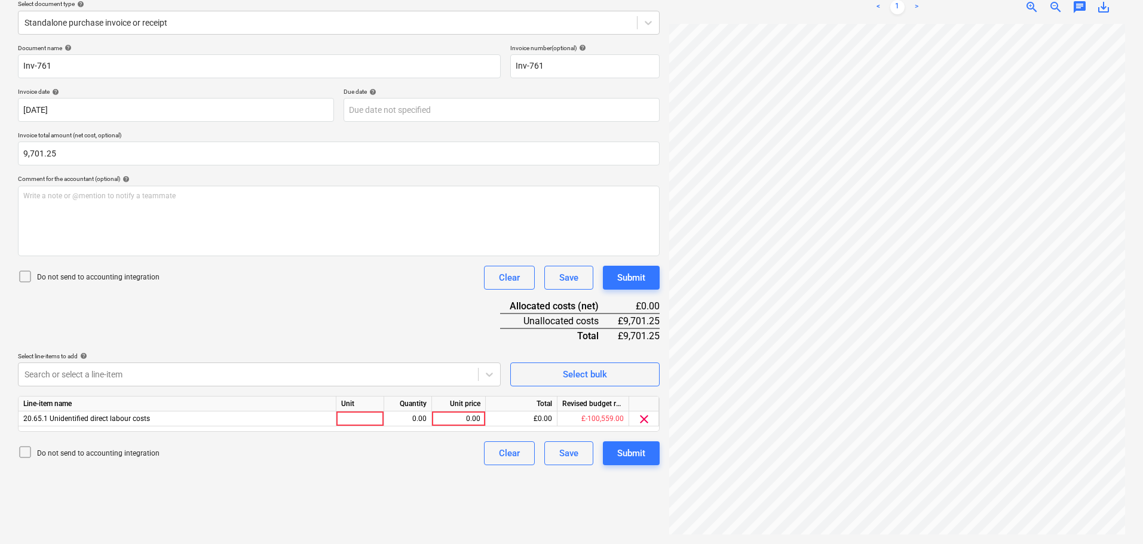
click at [255, 333] on div "Document name help Inv-761 Invoice number (optional) help Inv-761 Invoice date …" at bounding box center [339, 254] width 642 height 421
click at [465, 422] on div "0.00" at bounding box center [459, 419] width 44 height 15
type input "9701.25"
click at [639, 273] on div "Submit" at bounding box center [631, 278] width 28 height 16
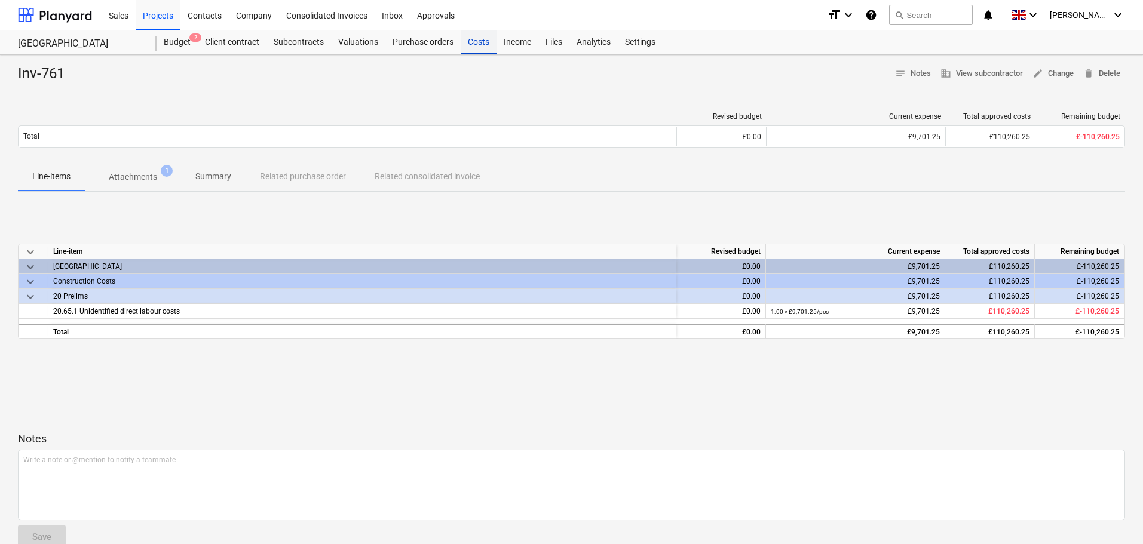
click at [470, 41] on div "Costs" at bounding box center [479, 42] width 36 height 24
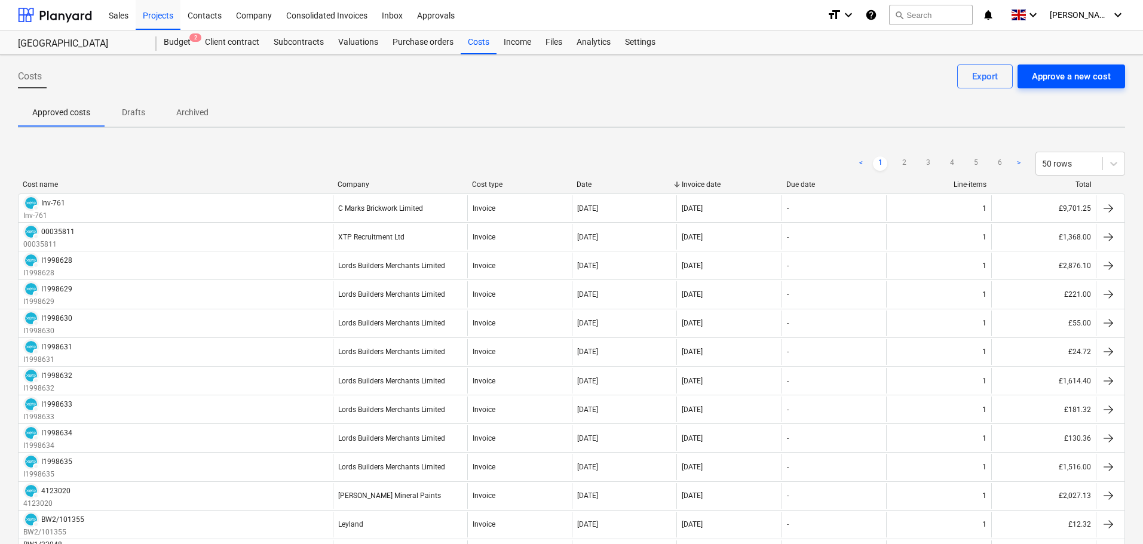
click at [1051, 76] on div "Approve a new cost" at bounding box center [1071, 77] width 79 height 16
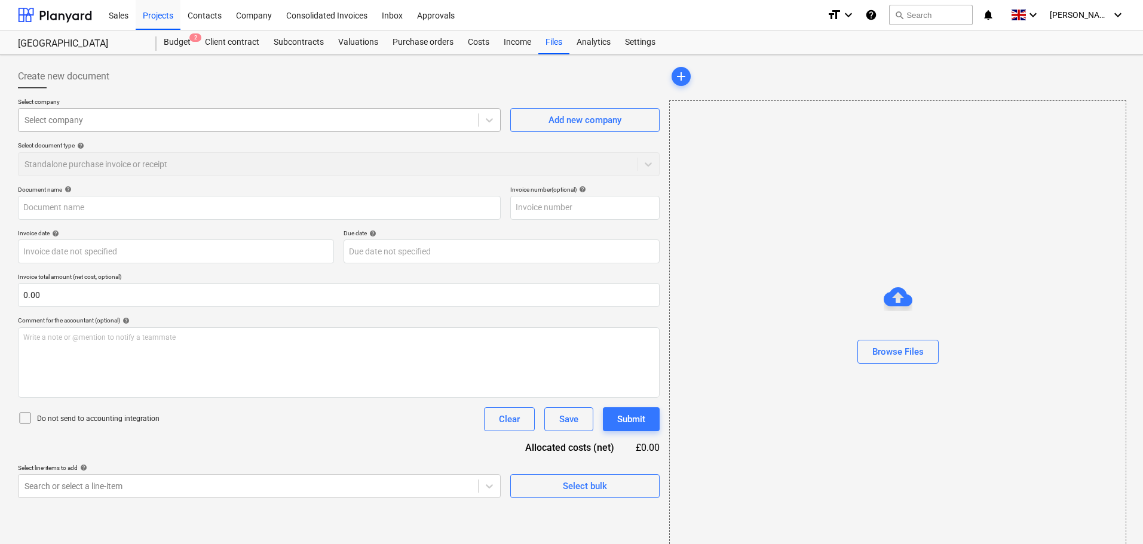
click at [137, 122] on div at bounding box center [248, 120] width 448 height 12
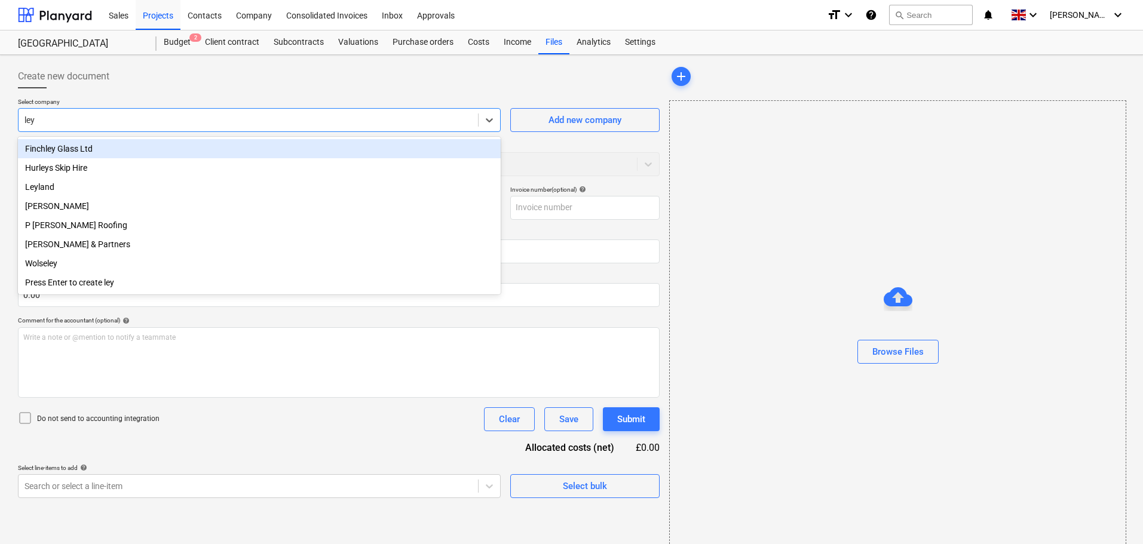
type input "leyl"
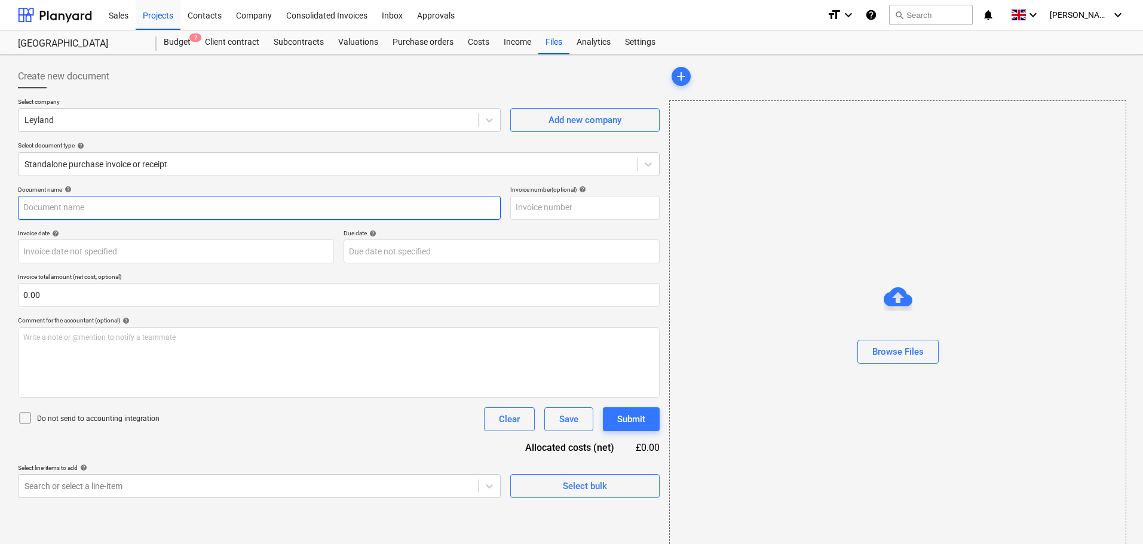
click at [112, 204] on input "text" at bounding box center [259, 208] width 483 height 24
paste input "BW5/63403"
type input "BW5/63403"
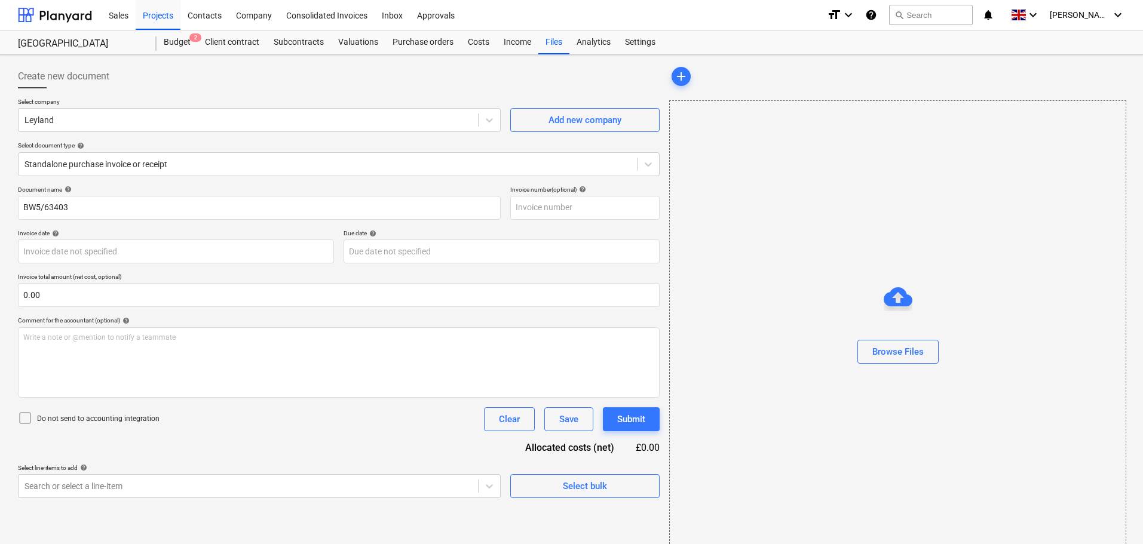
click at [253, 185] on div "Select company Leyland Add new company Select document type help Standalone pur…" at bounding box center [339, 142] width 642 height 88
click at [554, 216] on input "text" at bounding box center [584, 208] width 149 height 24
paste input "BW5/63403"
type input "BW5/63403"
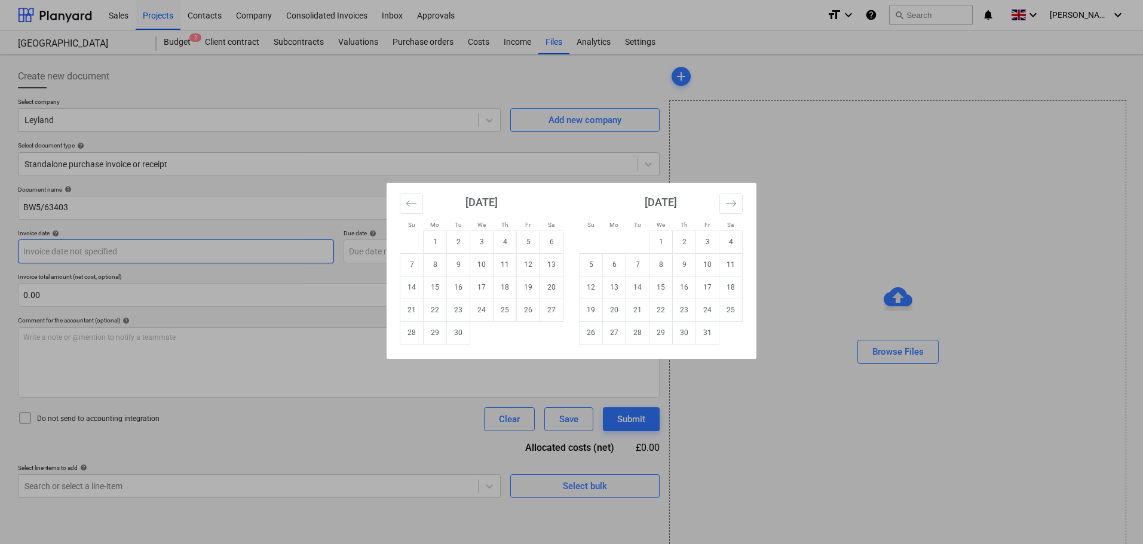
click at [82, 249] on body "Sales Projects Contacts Company Consolidated Invoices Inbox Approvals format_si…" at bounding box center [571, 272] width 1143 height 544
click at [438, 312] on td "22" at bounding box center [435, 310] width 23 height 23
type input "[DATE]"
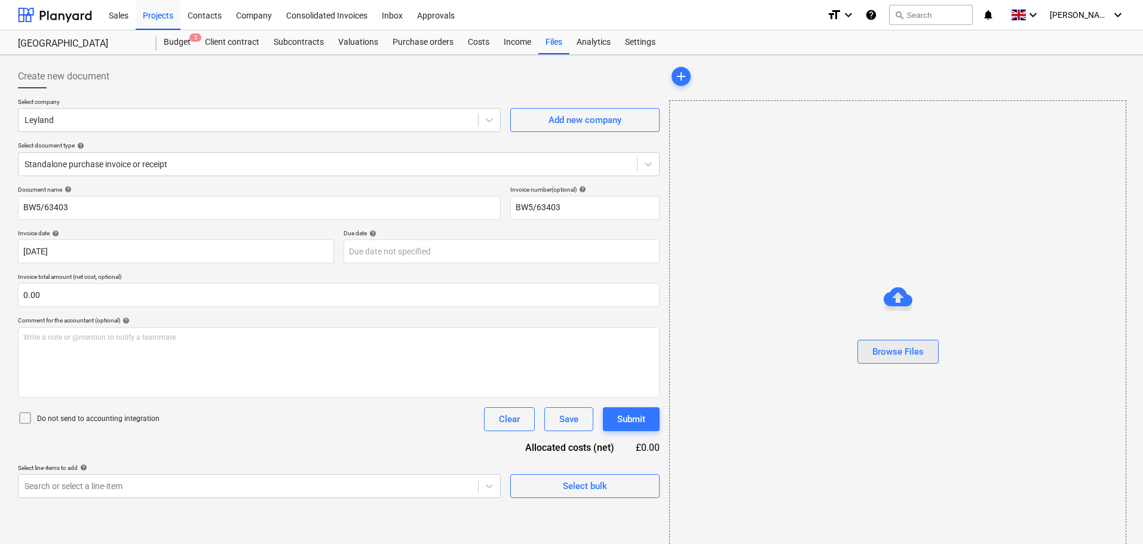
click at [917, 352] on div "Browse Files" at bounding box center [897, 352] width 51 height 16
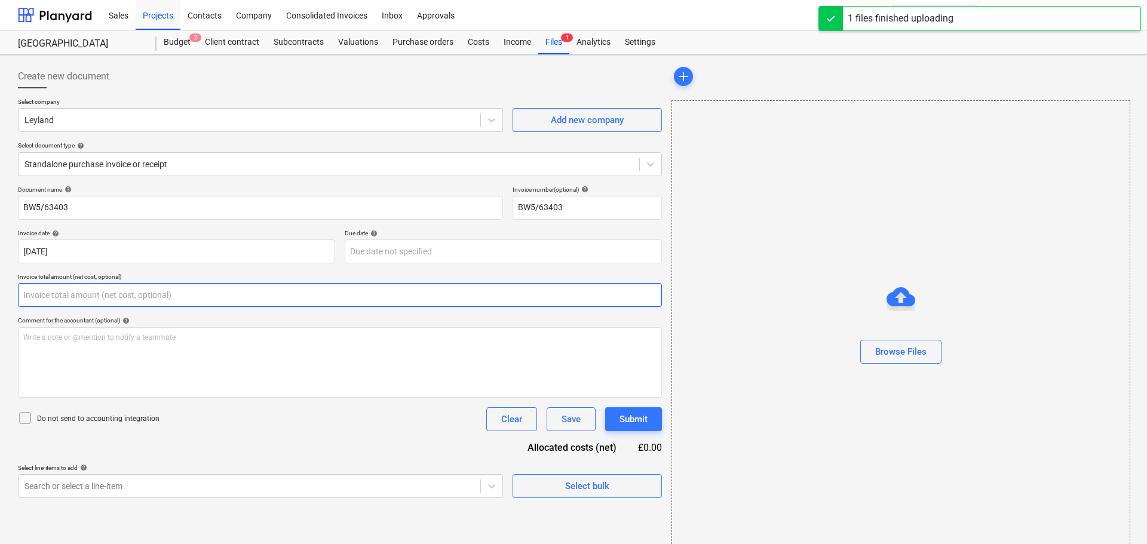
click at [55, 292] on input "text" at bounding box center [340, 295] width 644 height 24
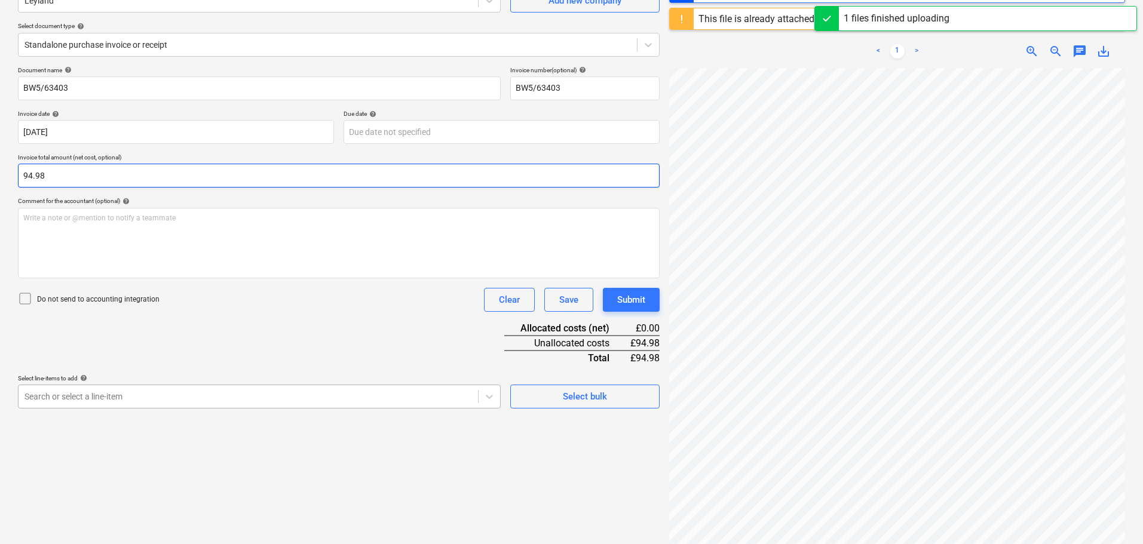
type input "94.98"
click at [163, 394] on body "Sales Projects Contacts Company Consolidated Invoices Inbox Approvals format_si…" at bounding box center [571, 152] width 1143 height 544
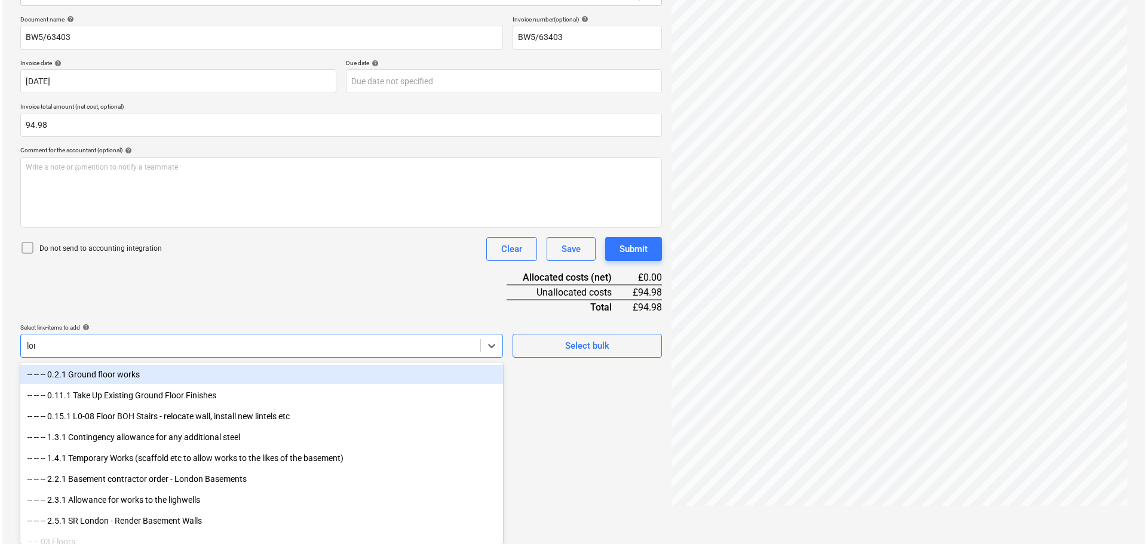
scroll to position [142, 0]
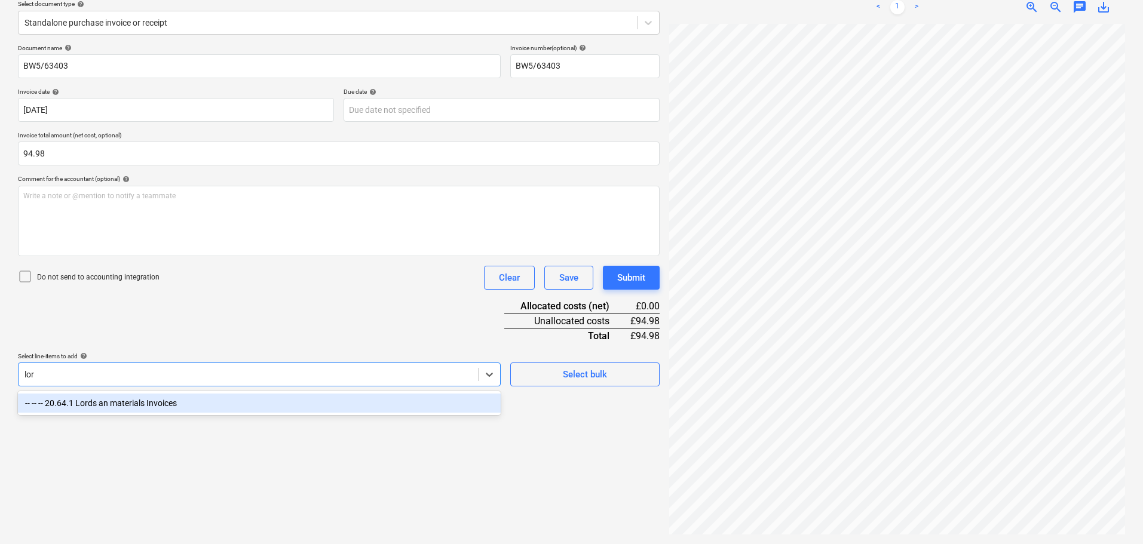
type input "lord"
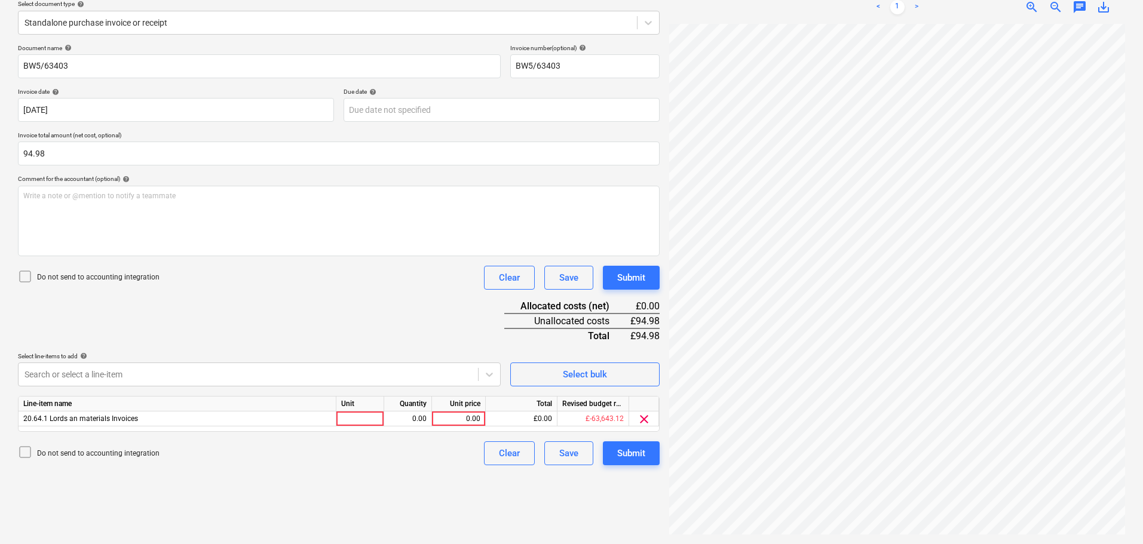
click at [437, 284] on div "Do not send to accounting integration Clear Save Submit" at bounding box center [339, 278] width 642 height 24
click at [457, 419] on div "0.00" at bounding box center [459, 419] width 44 height 15
type input "94.98"
click at [620, 450] on div "Submit" at bounding box center [631, 454] width 28 height 16
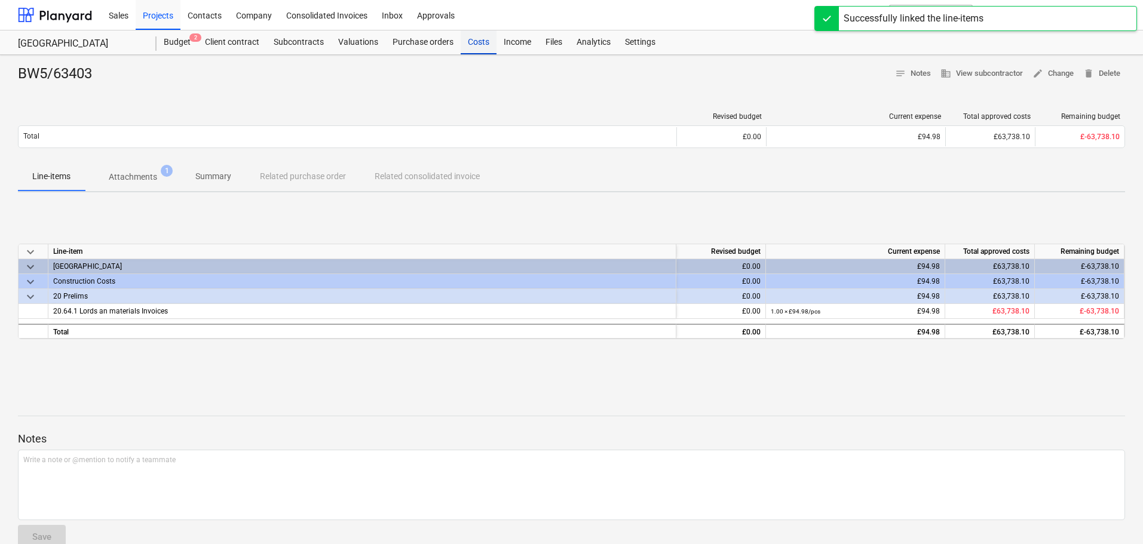
click at [477, 39] on div "Costs" at bounding box center [479, 42] width 36 height 24
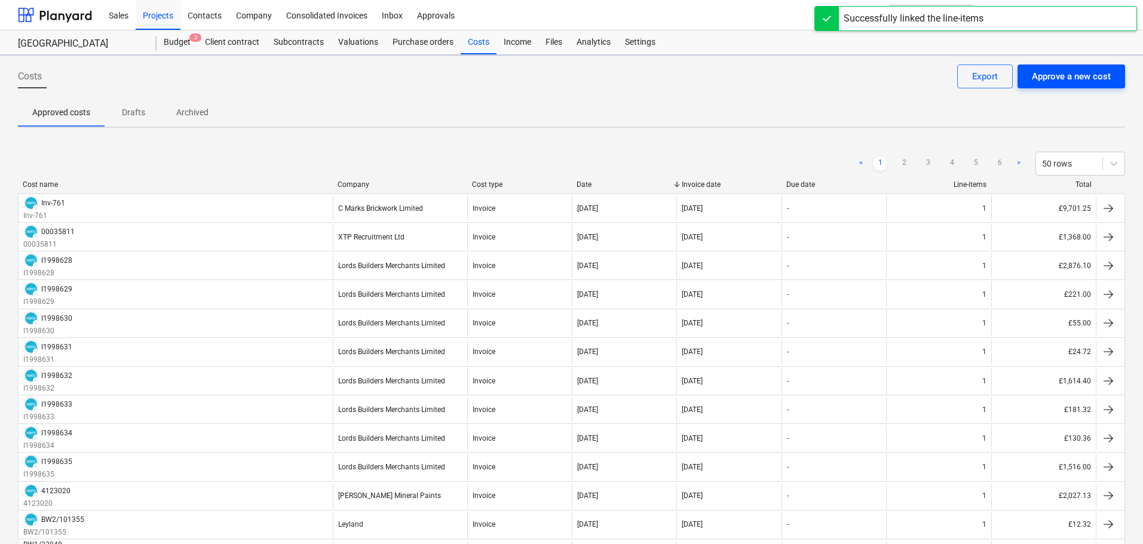
click at [1043, 82] on div "Approve a new cost" at bounding box center [1071, 77] width 79 height 16
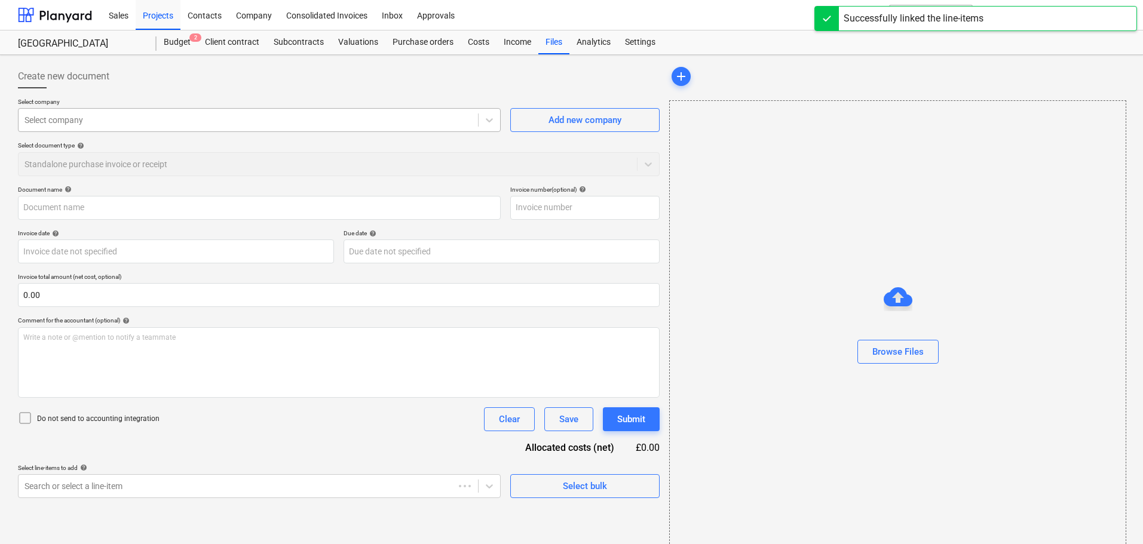
click at [292, 121] on div at bounding box center [248, 120] width 448 height 12
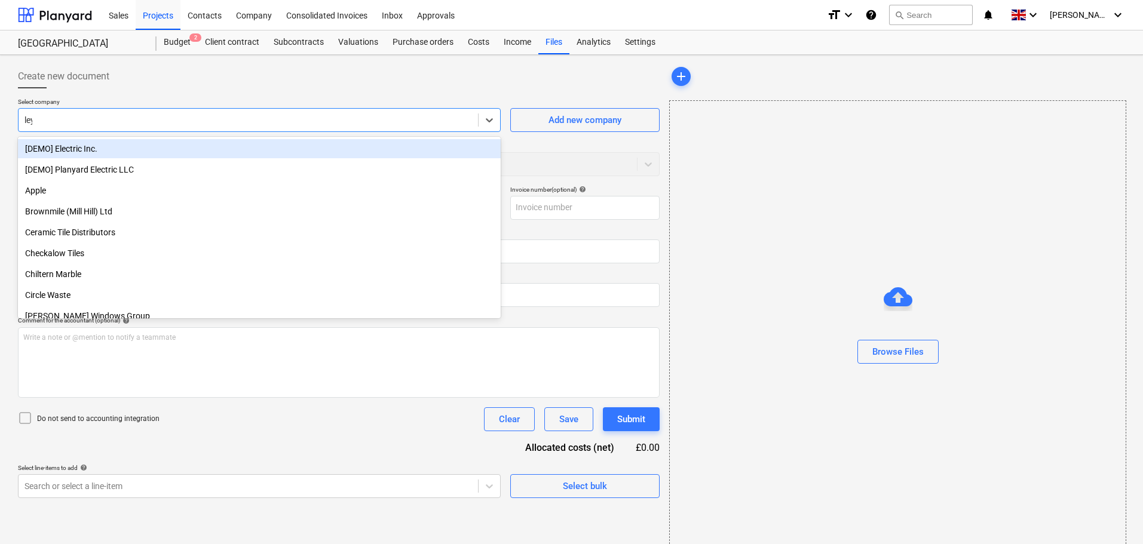
type input "leyl"
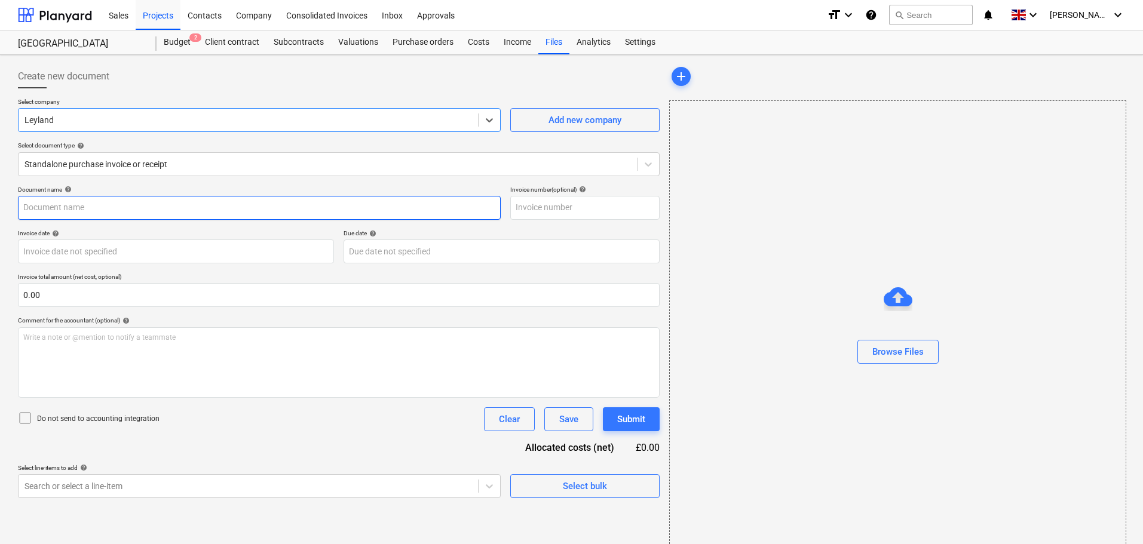
click at [131, 207] on input "text" at bounding box center [259, 208] width 483 height 24
paste input "BW2/101127"
type input "BW2/101127"
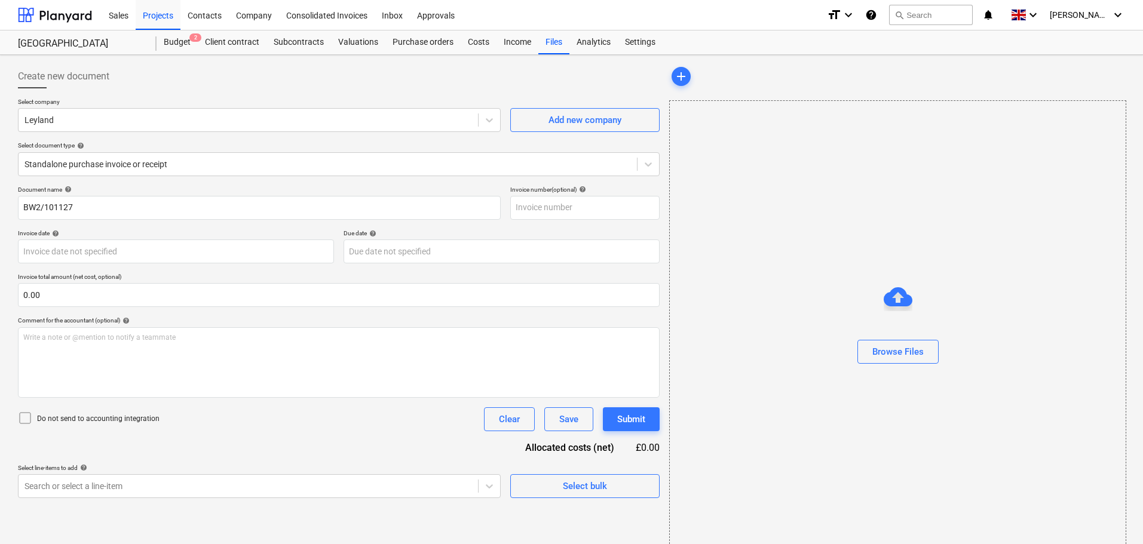
click at [195, 178] on div "Select company Leyland Add new company Select document type help Standalone pur…" at bounding box center [339, 142] width 642 height 88
click at [546, 210] on input "text" at bounding box center [584, 208] width 149 height 24
paste input "BW2/101127"
type input "BW2/101127"
click at [928, 356] on button "Browse Files" at bounding box center [897, 352] width 81 height 24
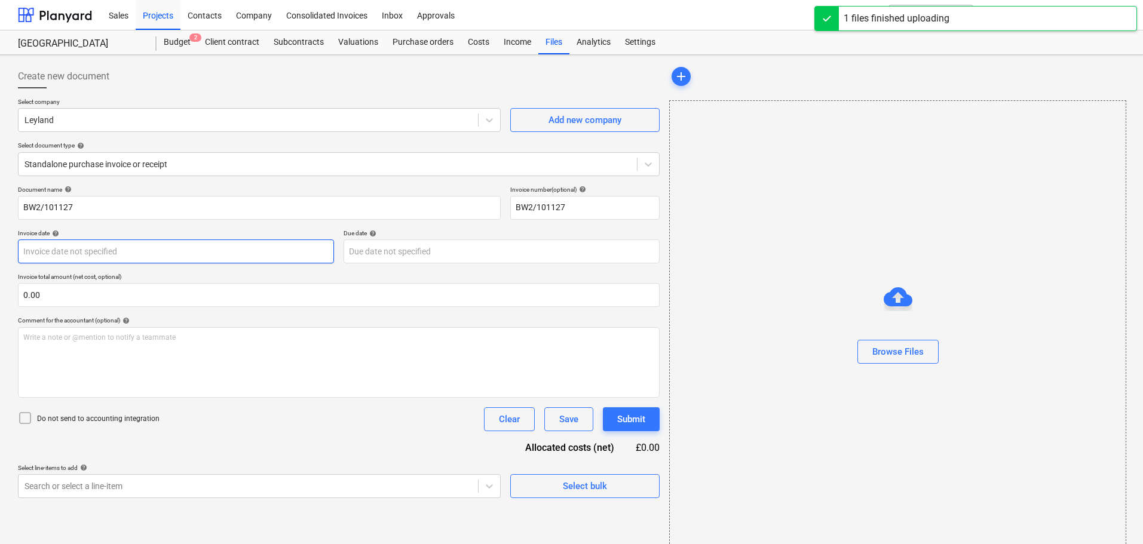
click at [80, 248] on body "Sales Projects Contacts Company Consolidated Invoices Inbox Approvals format_si…" at bounding box center [571, 272] width 1143 height 544
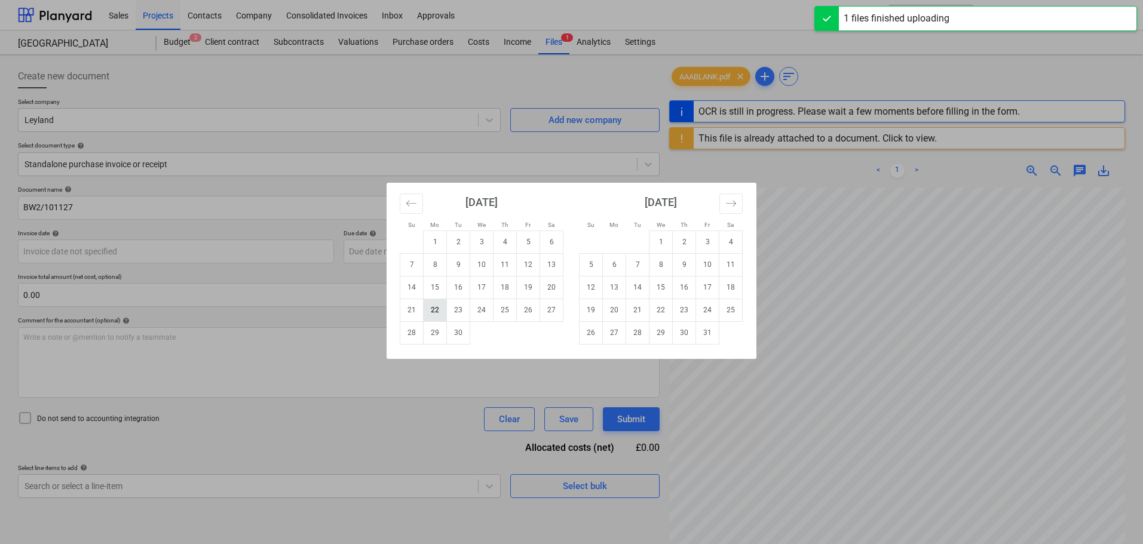
click at [436, 313] on td "22" at bounding box center [435, 310] width 23 height 23
type input "[DATE]"
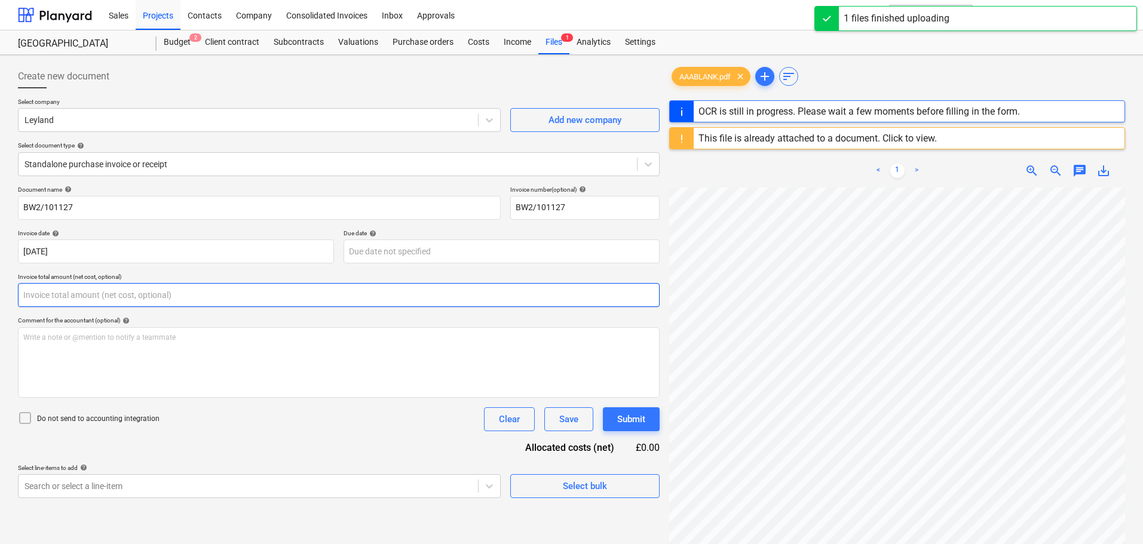
click at [160, 295] on input "text" at bounding box center [339, 295] width 642 height 24
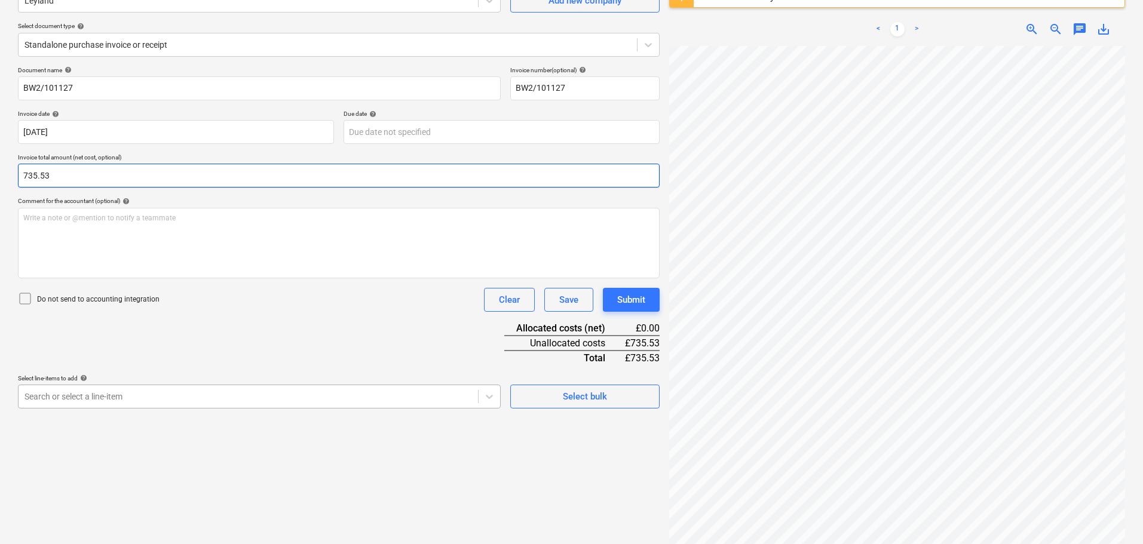
type input "735.53"
click at [156, 393] on body "Sales Projects Contacts Company Consolidated Invoices Inbox Approvals format_si…" at bounding box center [571, 152] width 1143 height 544
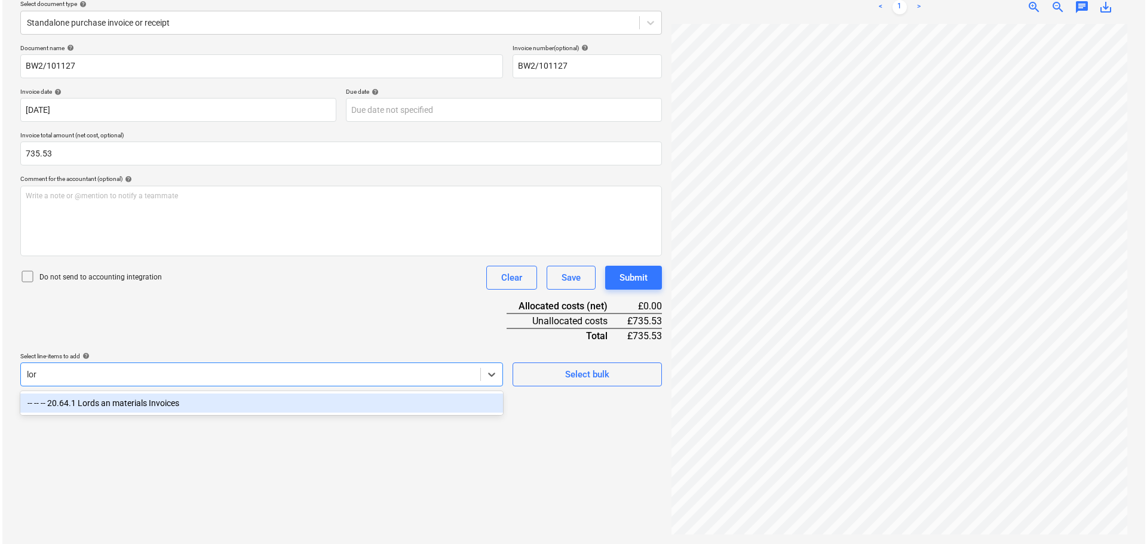
scroll to position [142, 0]
type input "lord"
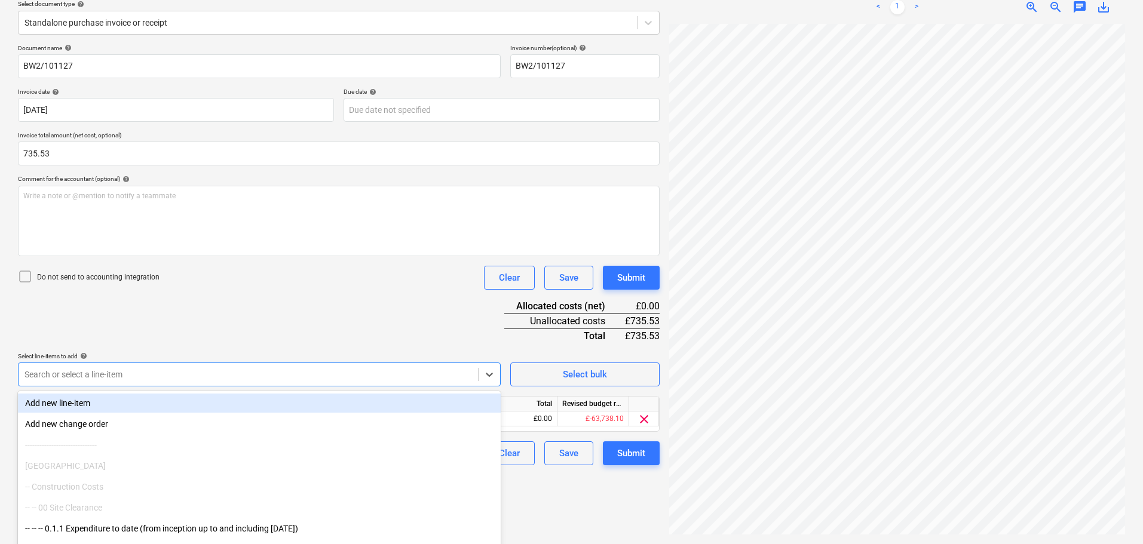
click at [418, 319] on div "Document name help BW2/101127 Invoice number (optional) help BW2/101127 Invoice…" at bounding box center [339, 254] width 642 height 421
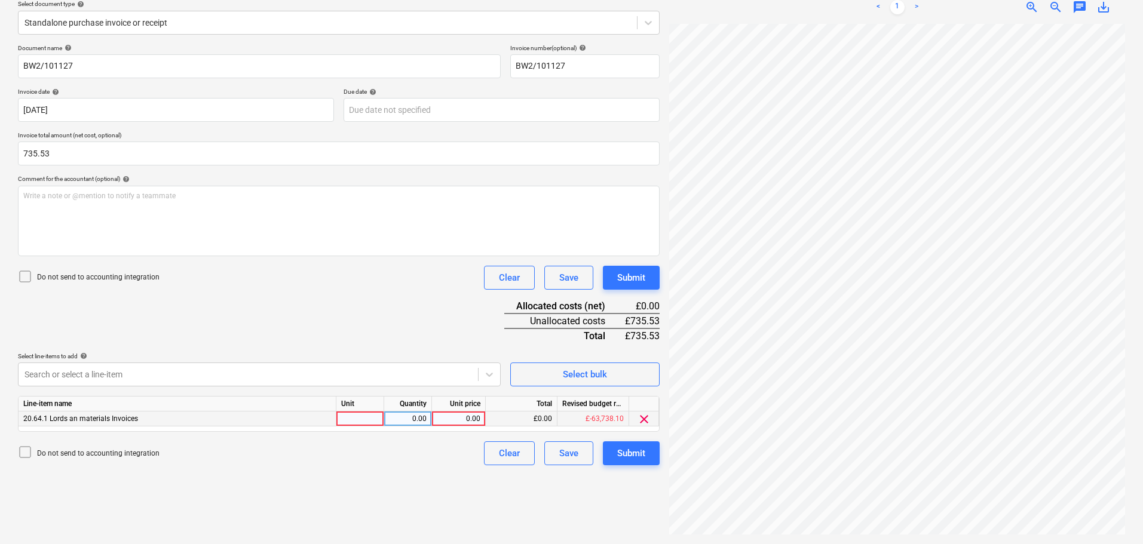
click at [468, 419] on div "0.00" at bounding box center [459, 419] width 44 height 15
type input "735.53"
click at [351, 298] on div "Document name help BW2/101127 Invoice number (optional) help BW2/101127 Invoice…" at bounding box center [339, 254] width 642 height 421
click at [641, 284] on div "Submit" at bounding box center [631, 278] width 28 height 16
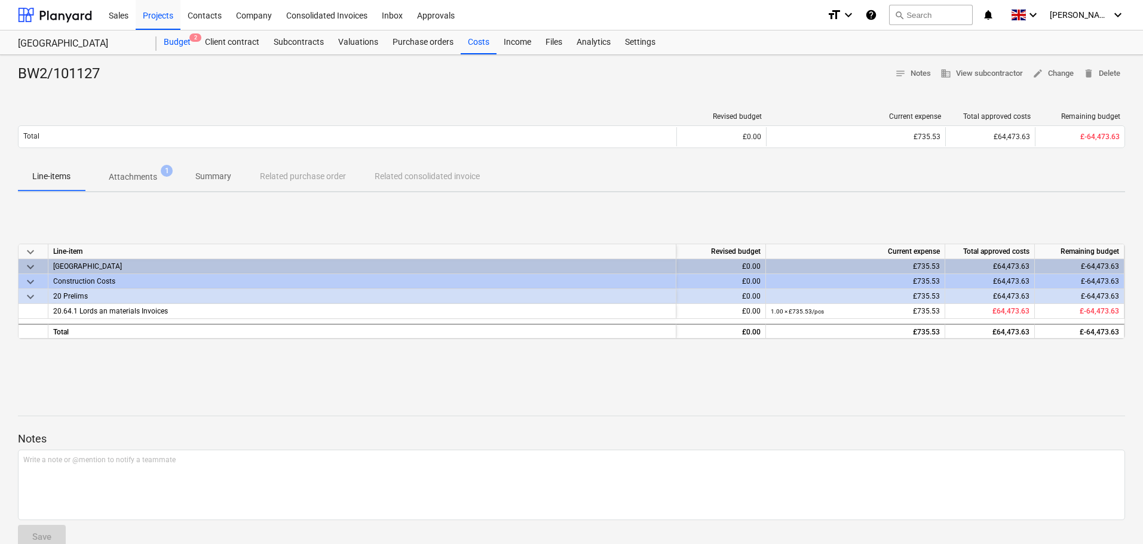
click at [175, 42] on div "Budget 2" at bounding box center [177, 42] width 41 height 24
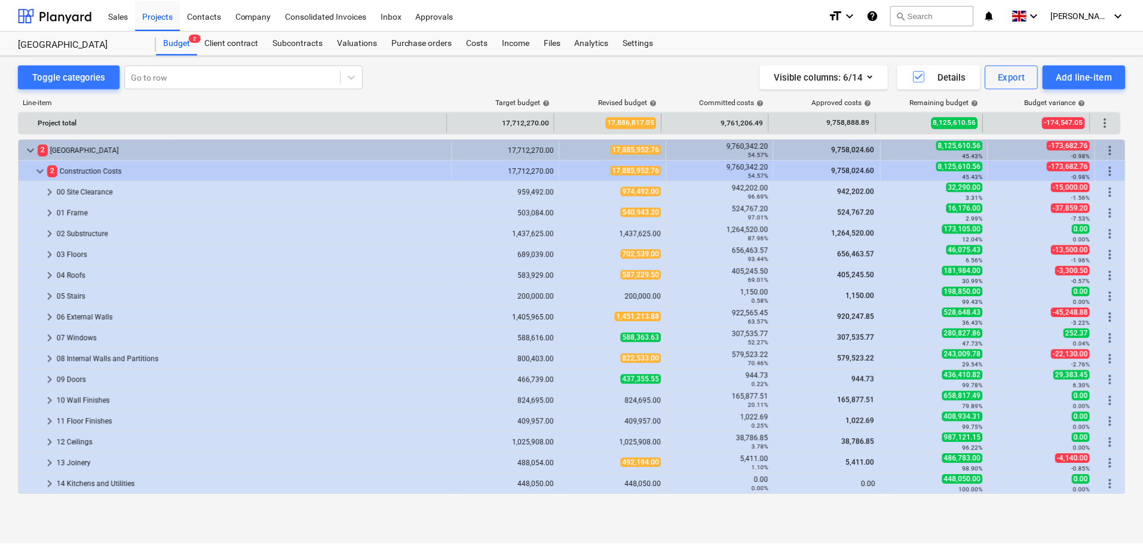
scroll to position [418, 0]
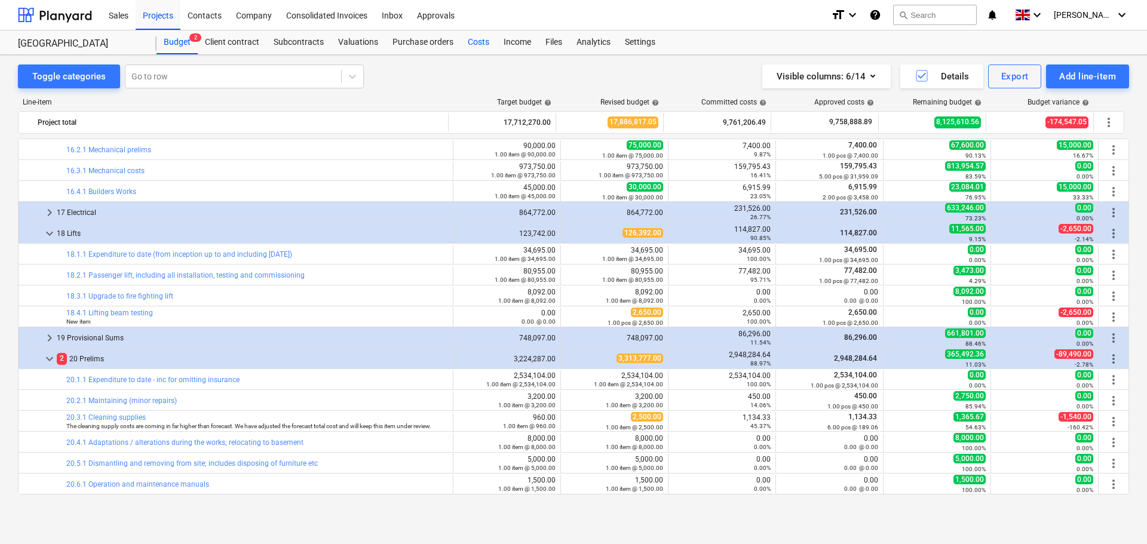
click at [468, 40] on div "Costs" at bounding box center [479, 42] width 36 height 24
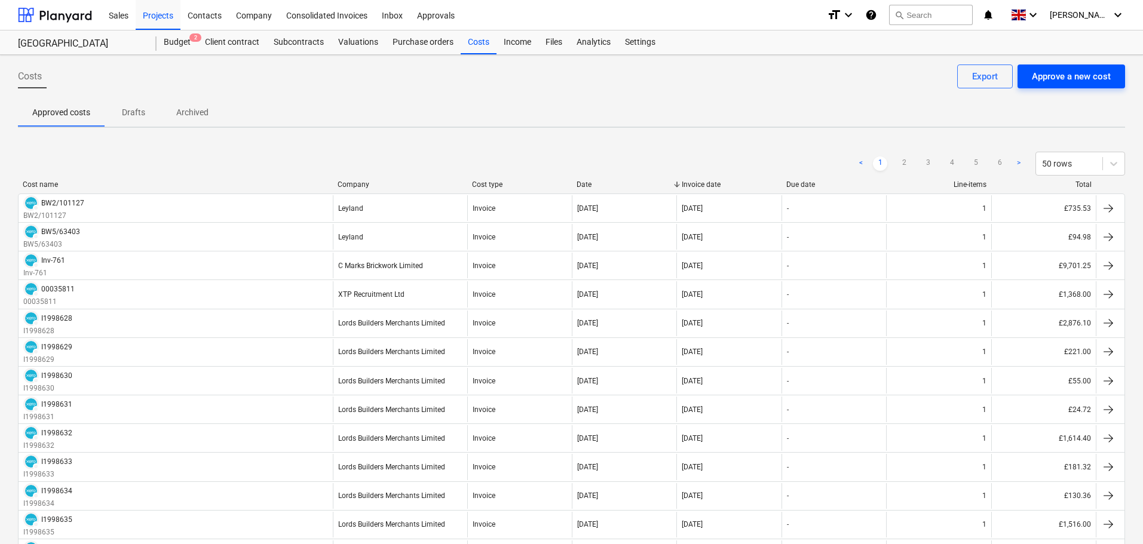
click at [1070, 81] on div "Approve a new cost" at bounding box center [1071, 77] width 79 height 16
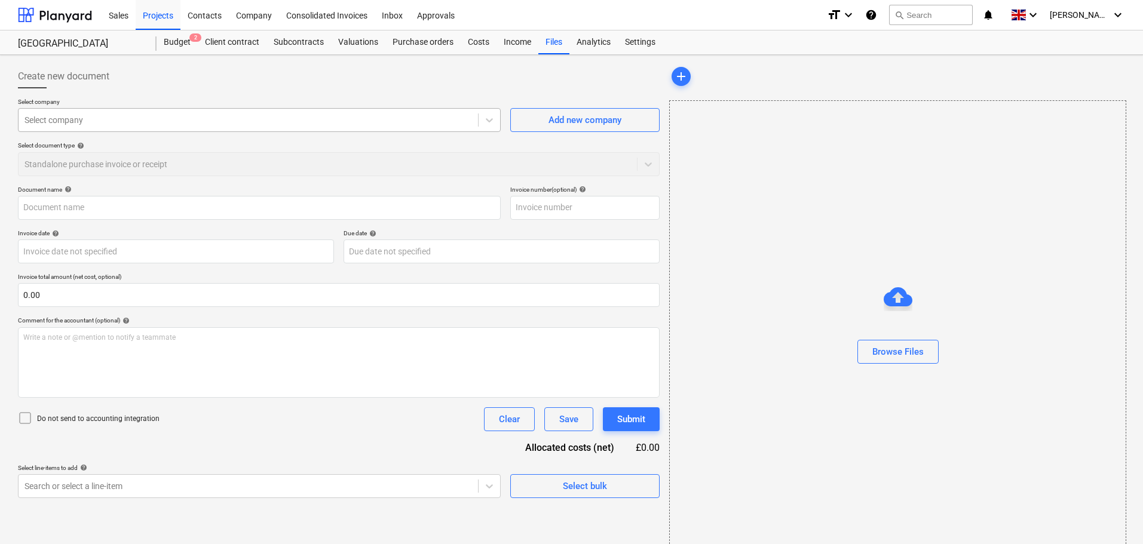
click at [68, 120] on div at bounding box center [248, 120] width 448 height 12
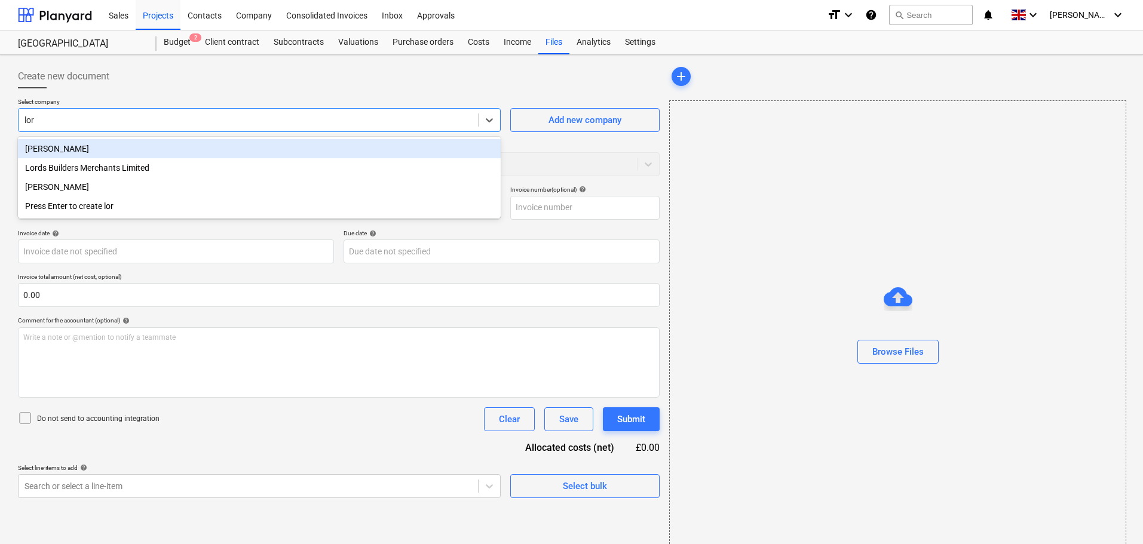
type input "lord"
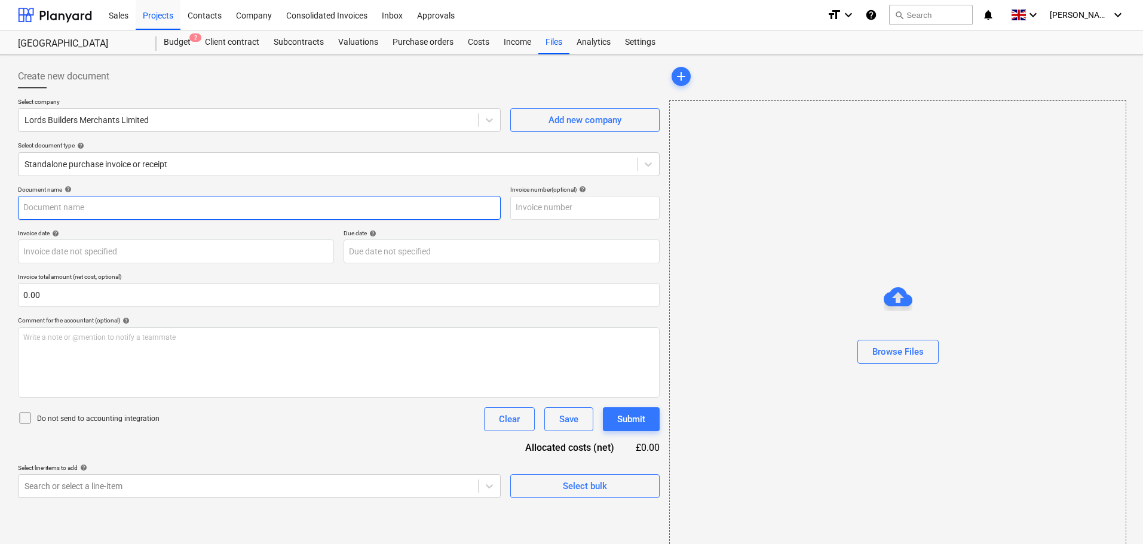
click at [59, 203] on input "text" at bounding box center [259, 208] width 483 height 24
paste input "'I1995203"
click at [26, 206] on input "'I1995203" at bounding box center [259, 208] width 483 height 24
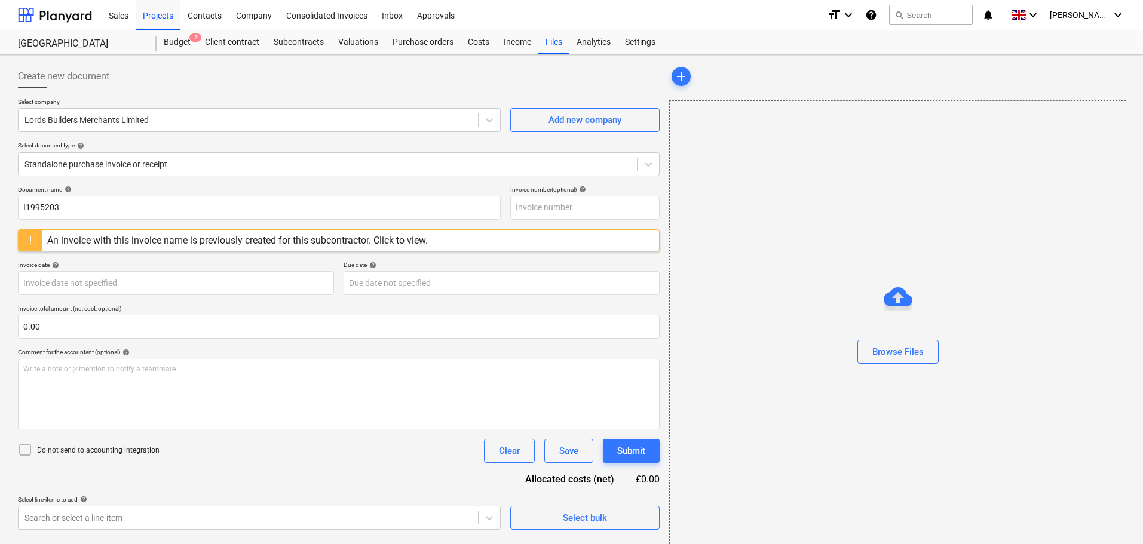
click at [274, 186] on div "Document name help" at bounding box center [259, 190] width 483 height 8
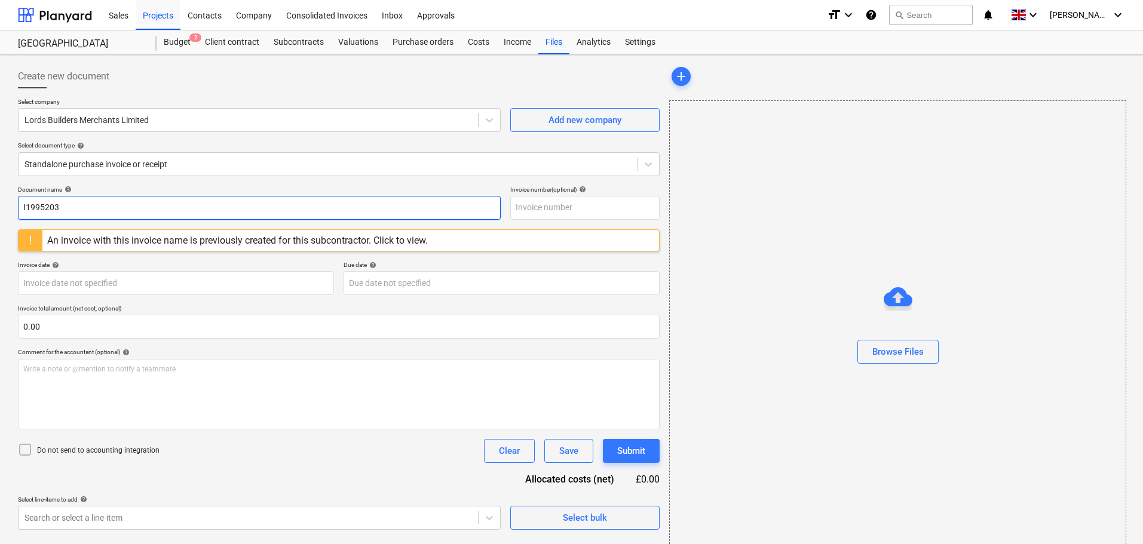
click at [68, 206] on input "I1995203" at bounding box center [259, 208] width 483 height 24
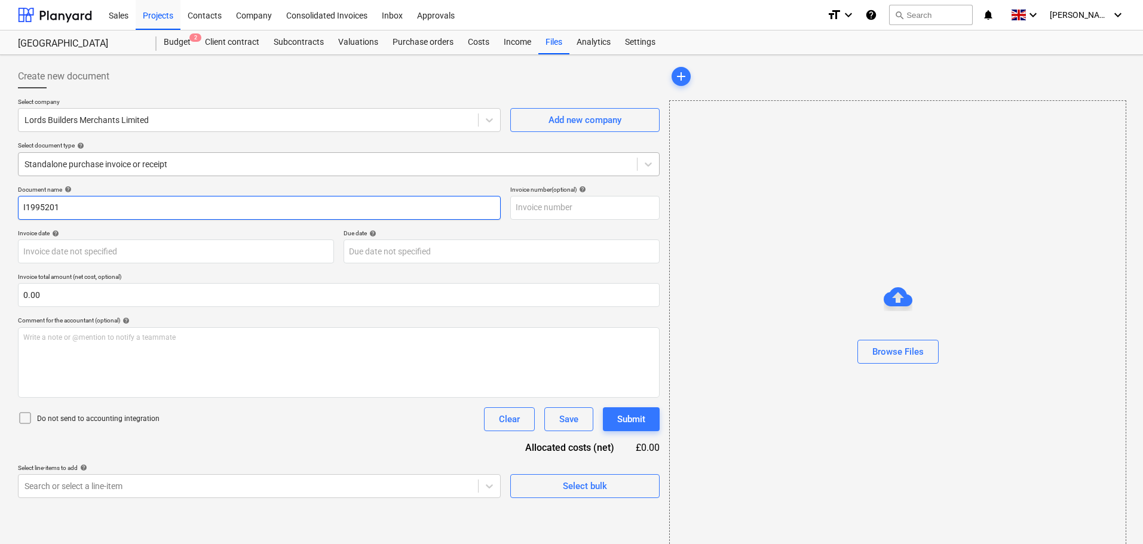
type input "I1995201"
drag, startPoint x: 78, startPoint y: 205, endPoint x: -23, endPoint y: 200, distance: 101.1
click at [0, 200] on html "Sales Projects Contacts Company Consolidated Invoices Inbox Approvals format_si…" at bounding box center [571, 272] width 1143 height 544
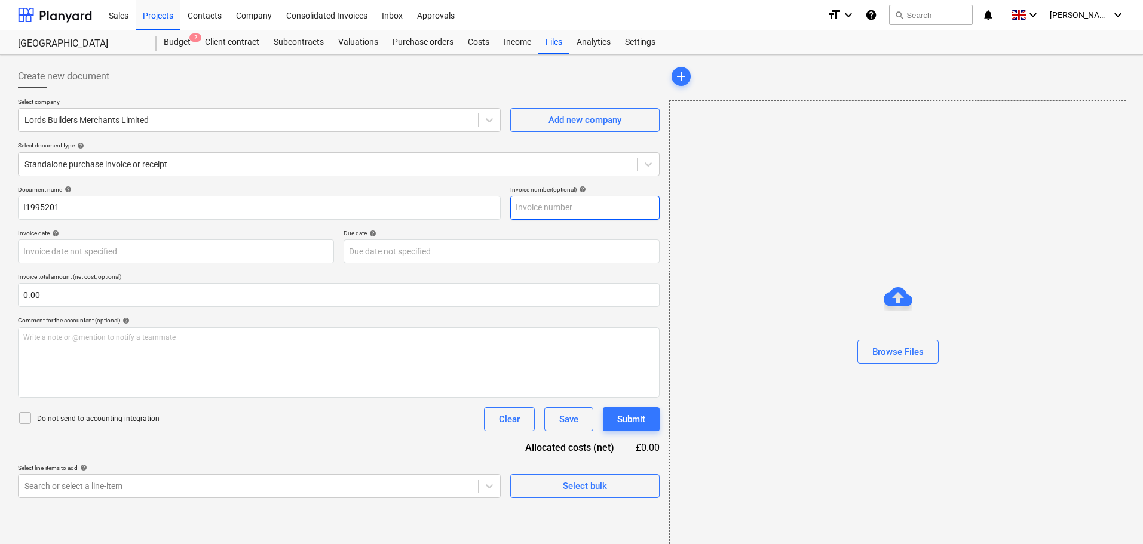
drag, startPoint x: 540, startPoint y: 204, endPoint x: 695, endPoint y: 243, distance: 159.6
click at [541, 204] on input "text" at bounding box center [584, 208] width 149 height 24
paste input "I1995201"
type input "I1995201"
click at [897, 350] on div "Browse Files" at bounding box center [897, 352] width 51 height 16
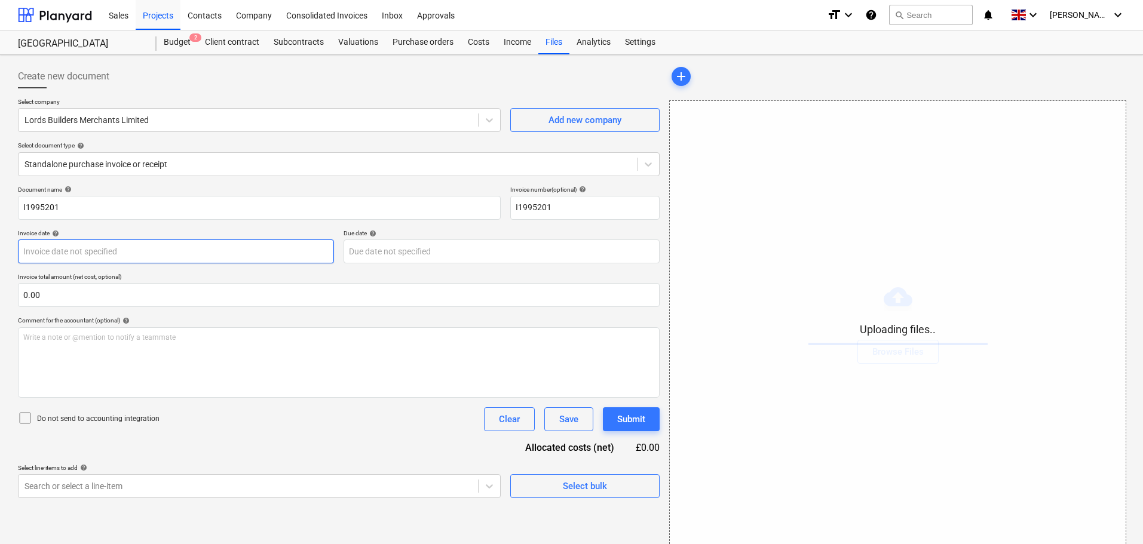
click at [52, 252] on body "Sales Projects Contacts Company Consolidated Invoices Inbox Approvals format_si…" at bounding box center [571, 272] width 1143 height 544
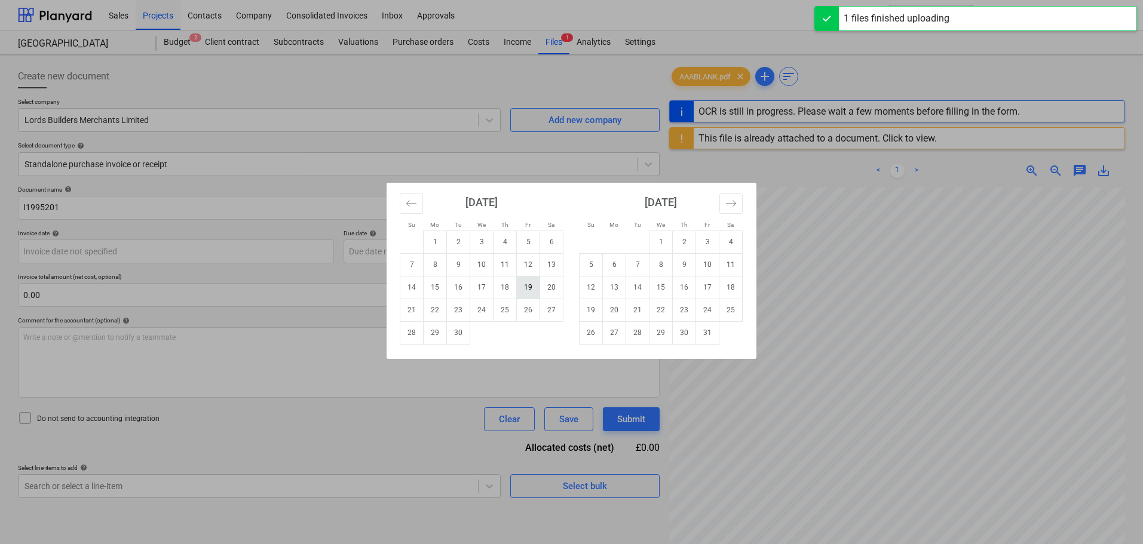
click at [534, 287] on td "19" at bounding box center [528, 287] width 23 height 23
type input "[DATE]"
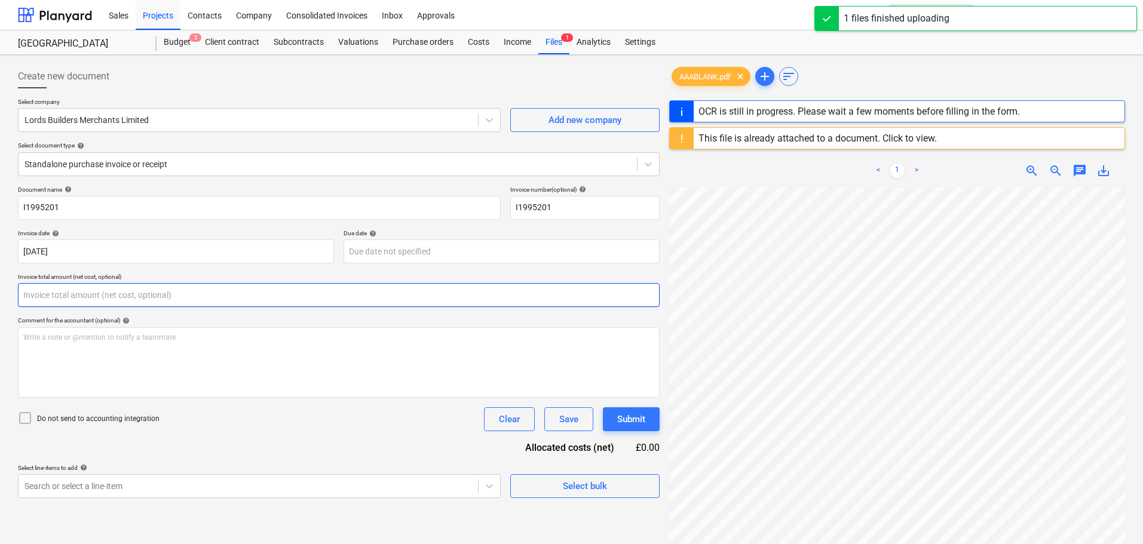
click at [59, 293] on input "text" at bounding box center [339, 295] width 642 height 24
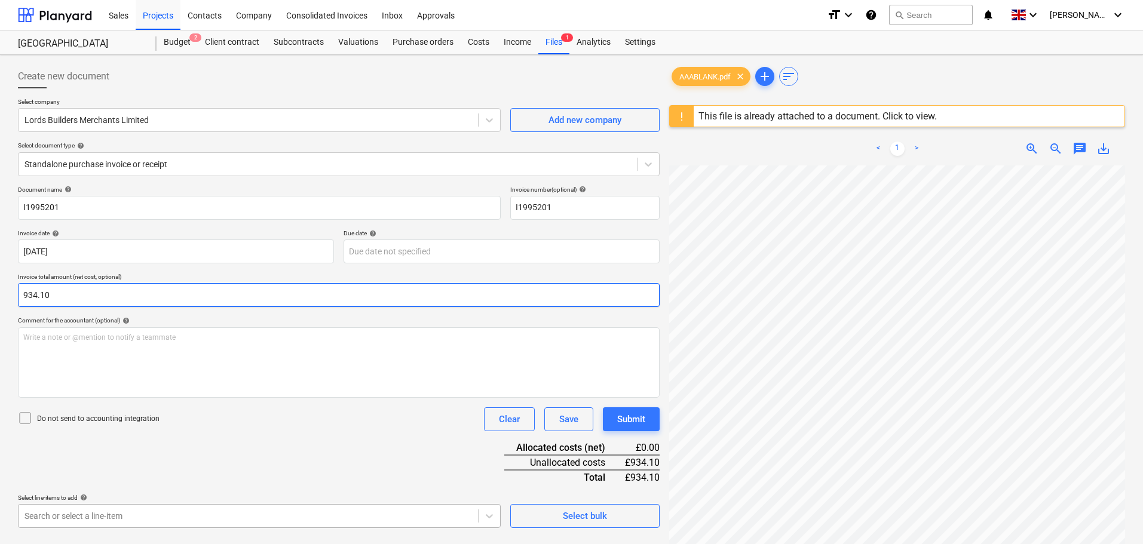
type input "934.10"
click at [157, 516] on body "Sales Projects Contacts Company Consolidated Invoices Inbox Approvals format_si…" at bounding box center [571, 272] width 1143 height 544
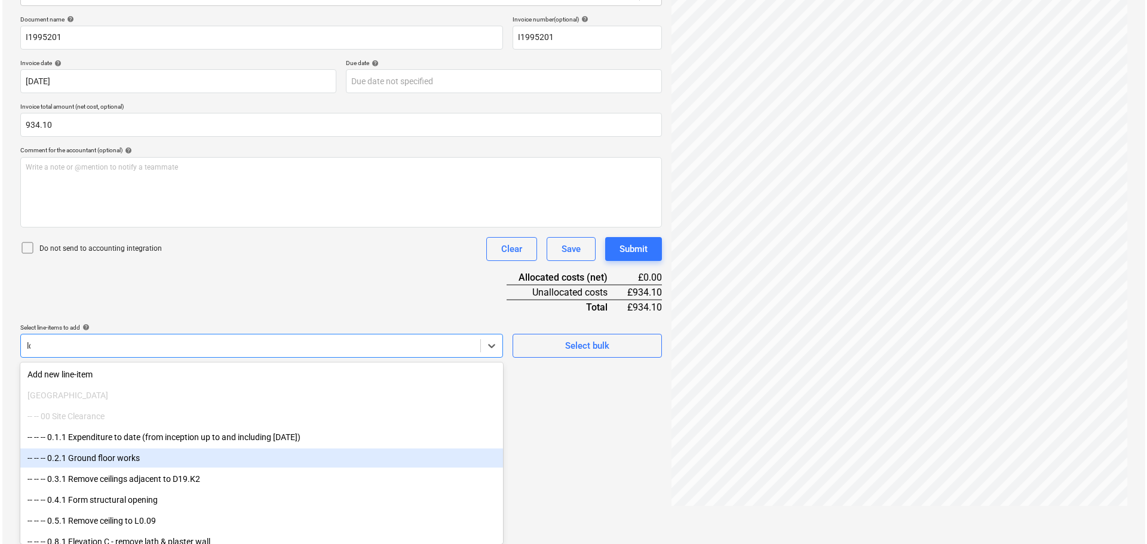
scroll to position [142, 0]
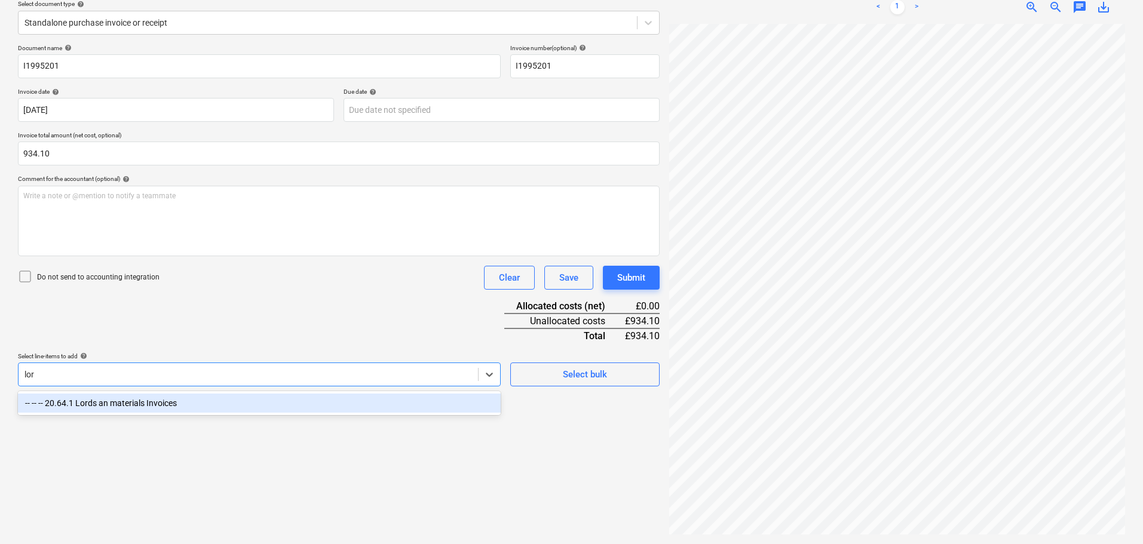
type input "lord"
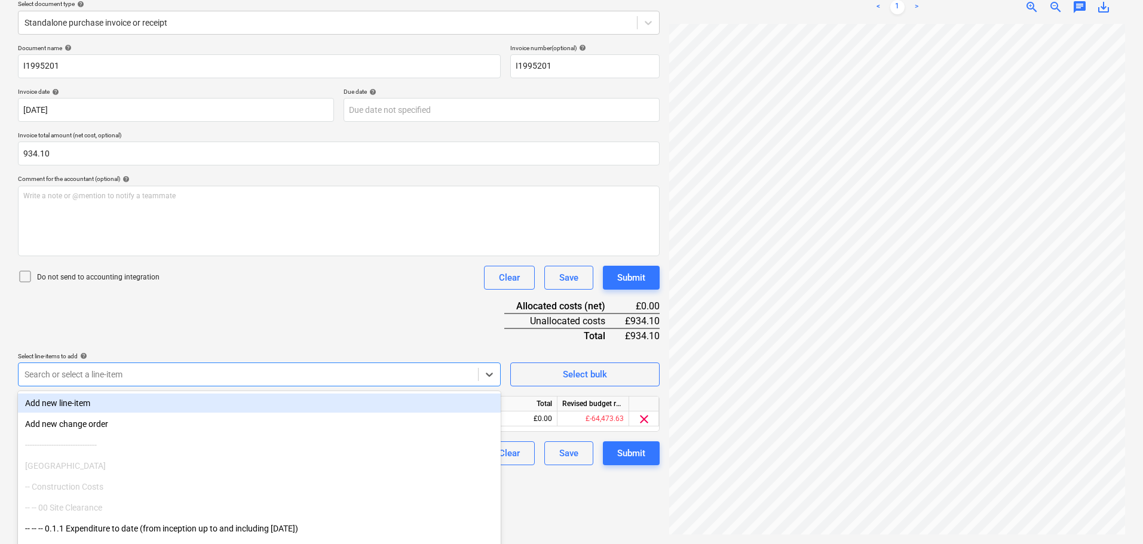
click at [426, 322] on div "Document name help I1995201 Invoice number (optional) help I1995201 Invoice dat…" at bounding box center [339, 254] width 642 height 421
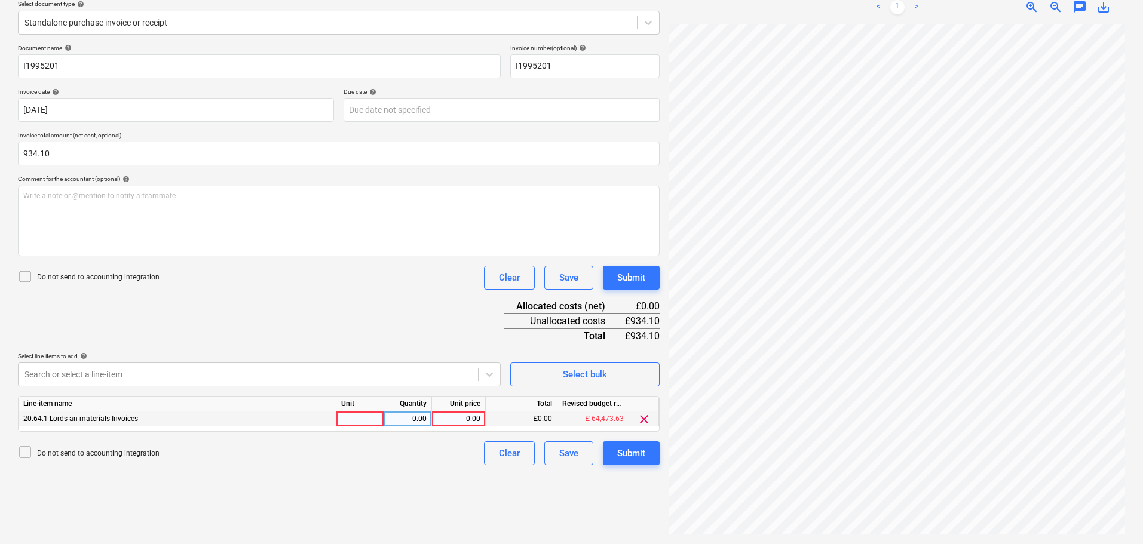
click at [474, 418] on div "0.00" at bounding box center [459, 419] width 44 height 15
type input "934.10"
click at [621, 278] on div "Submit" at bounding box center [631, 278] width 28 height 16
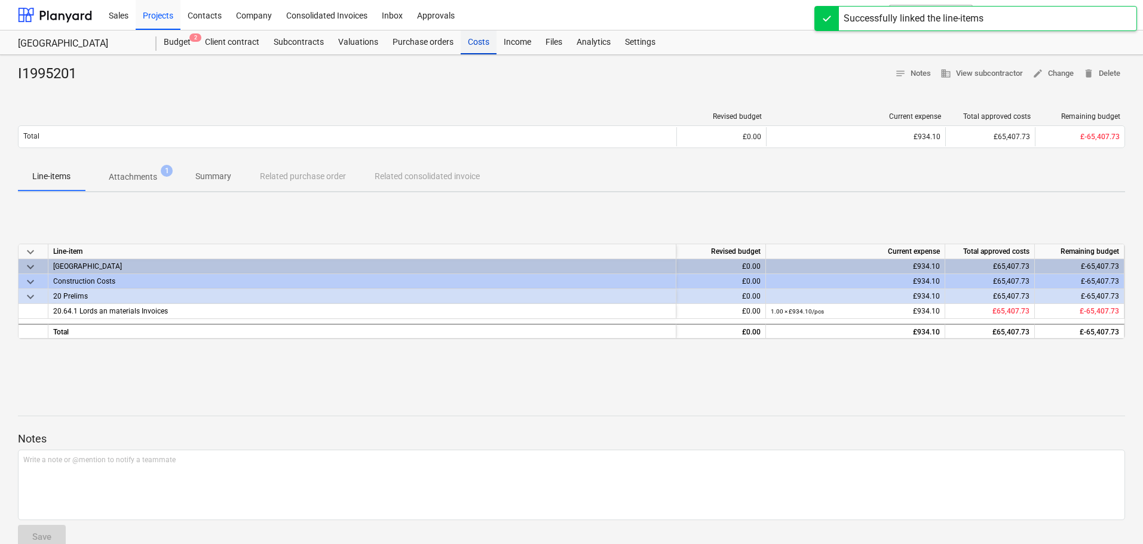
click at [477, 41] on div "Costs" at bounding box center [479, 42] width 36 height 24
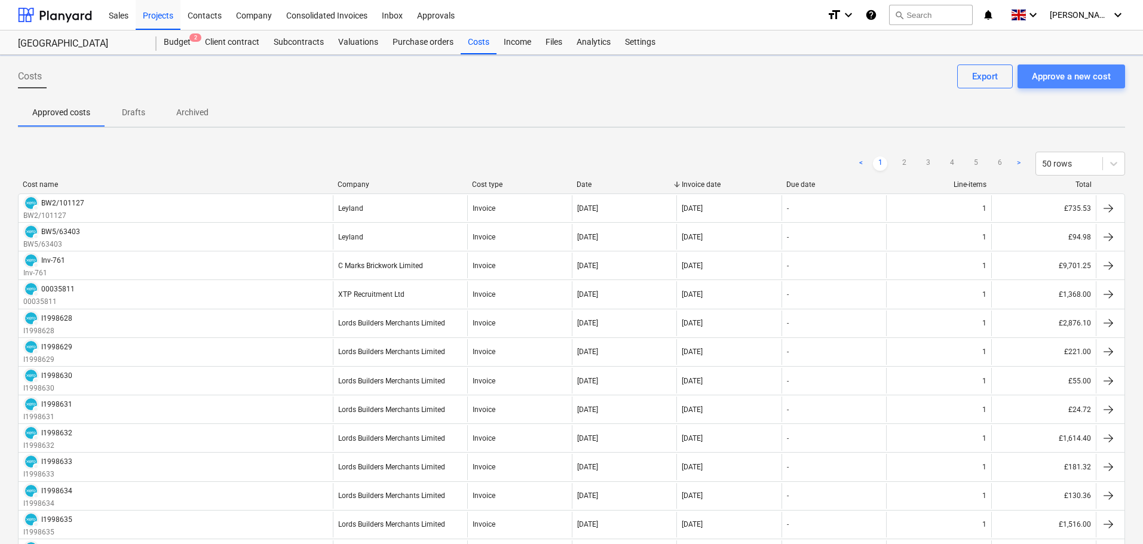
click at [1100, 81] on div "Approve a new cost" at bounding box center [1071, 77] width 79 height 16
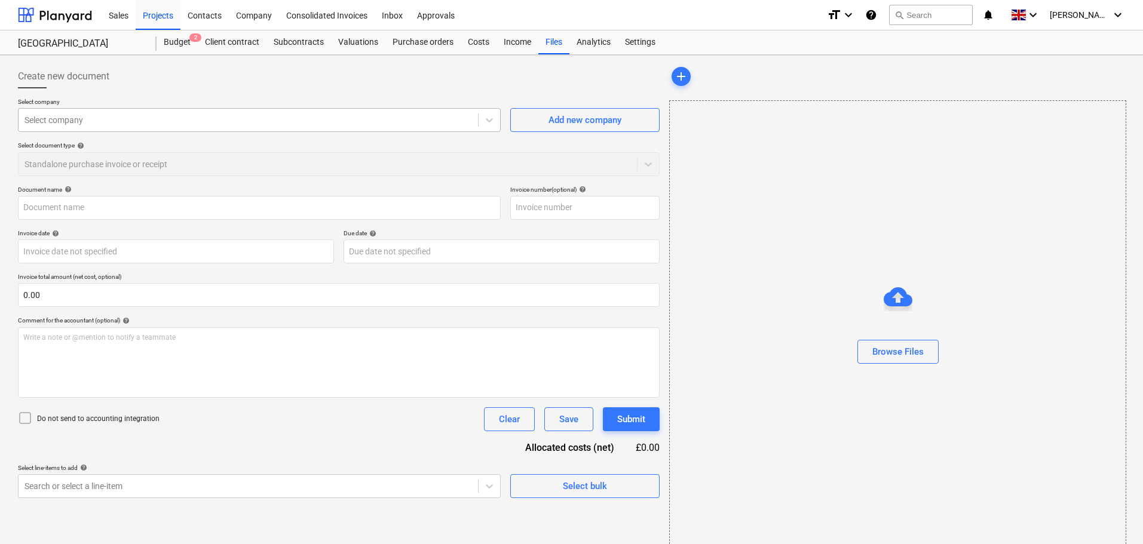
click at [121, 117] on div at bounding box center [248, 120] width 448 height 12
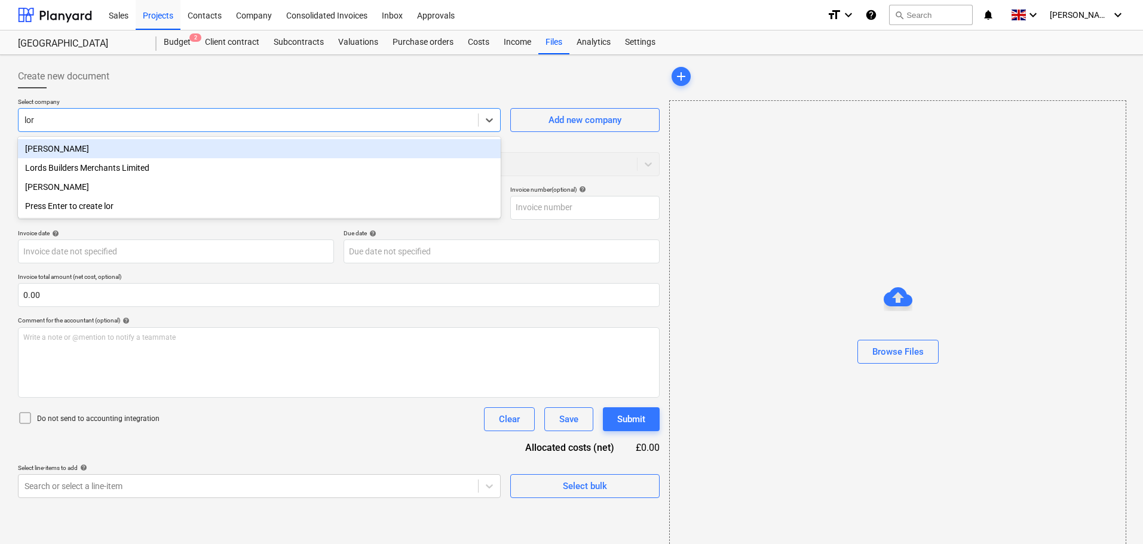
type input "lord"
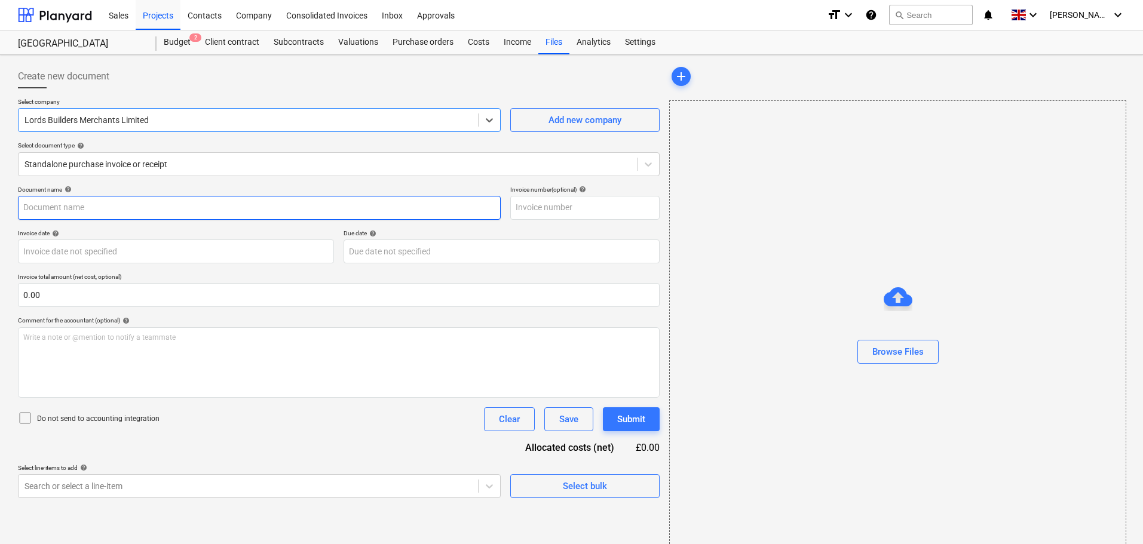
click at [82, 212] on input "text" at bounding box center [259, 208] width 483 height 24
paste input "I1995200"
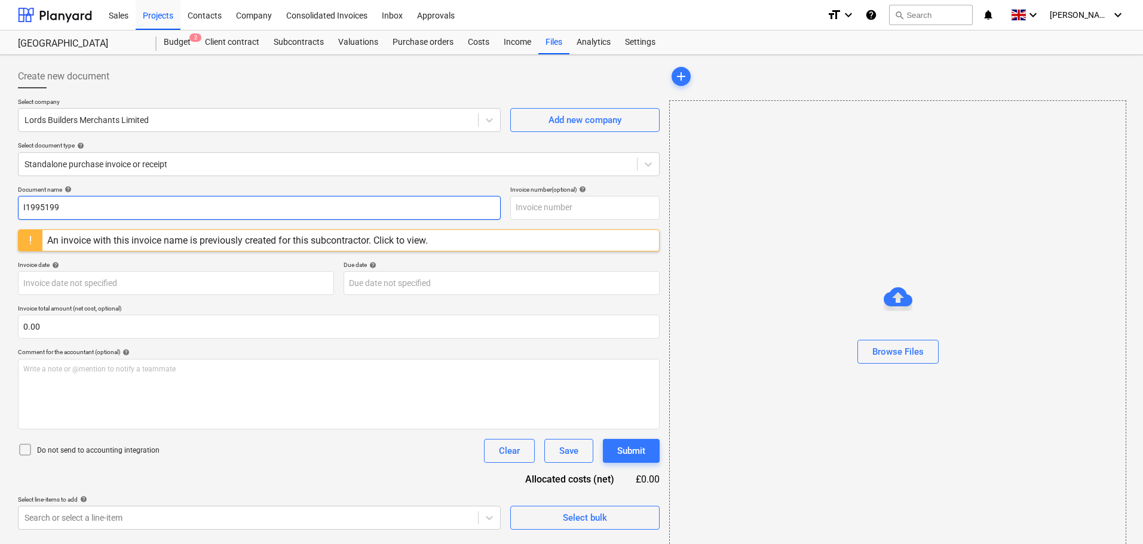
type input "I1995199"
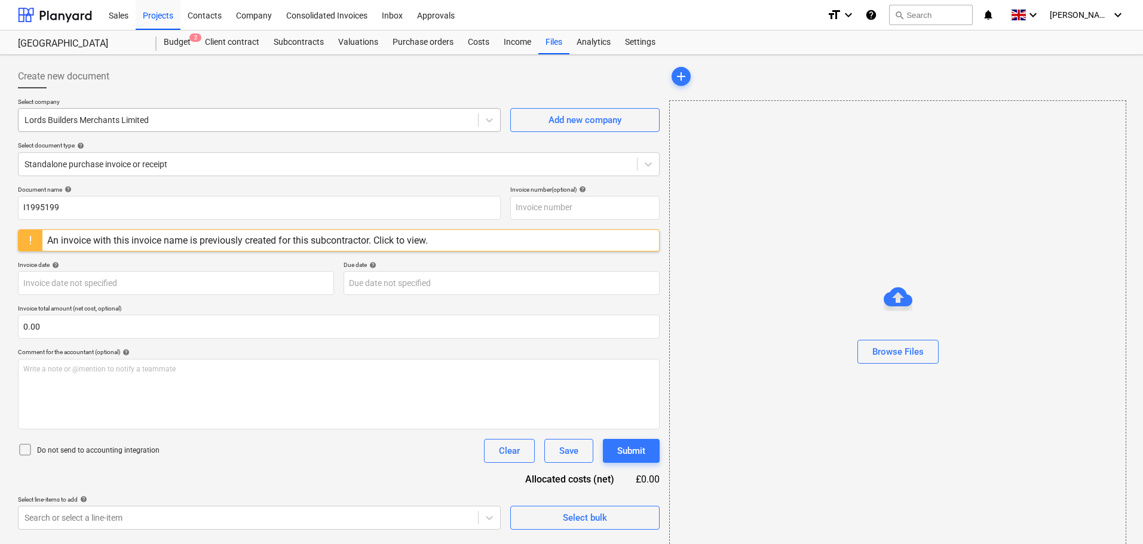
click at [164, 122] on div at bounding box center [248, 120] width 448 height 12
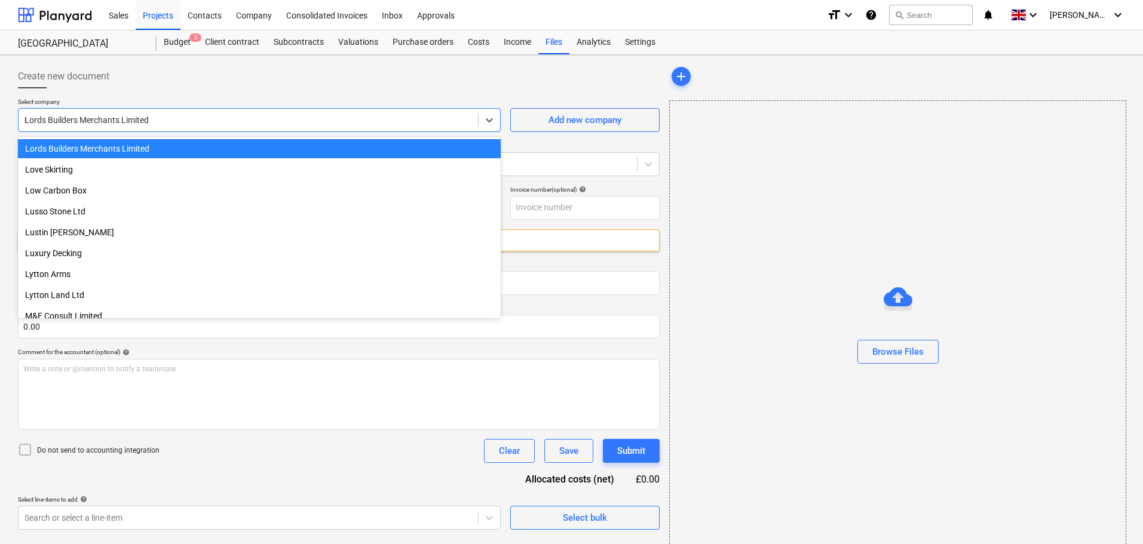
scroll to position [1306, 0]
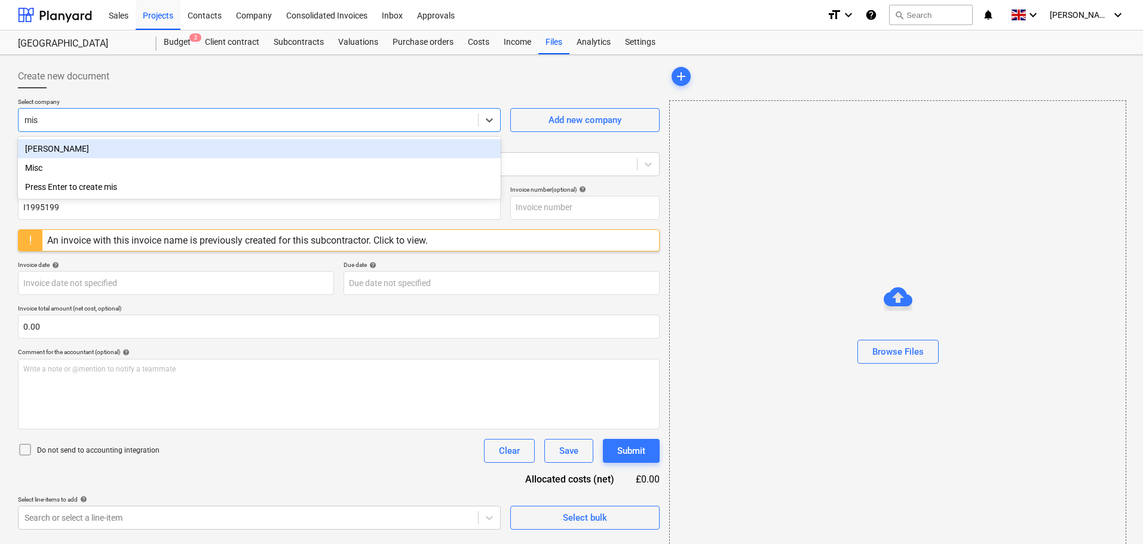
type input "misc"
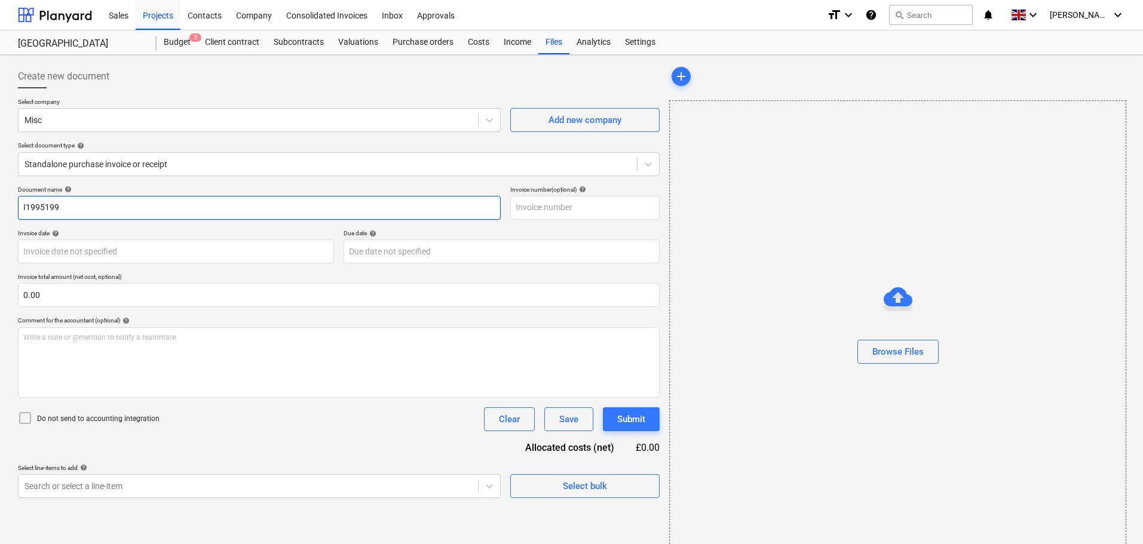
drag, startPoint x: 51, startPoint y: 207, endPoint x: -29, endPoint y: 206, distance: 80.1
click at [0, 206] on html "Sales Projects Contacts Company Consolidated Invoices Inbox Approvals format_si…" at bounding box center [571, 272] width 1143 height 544
paste input "20250930"
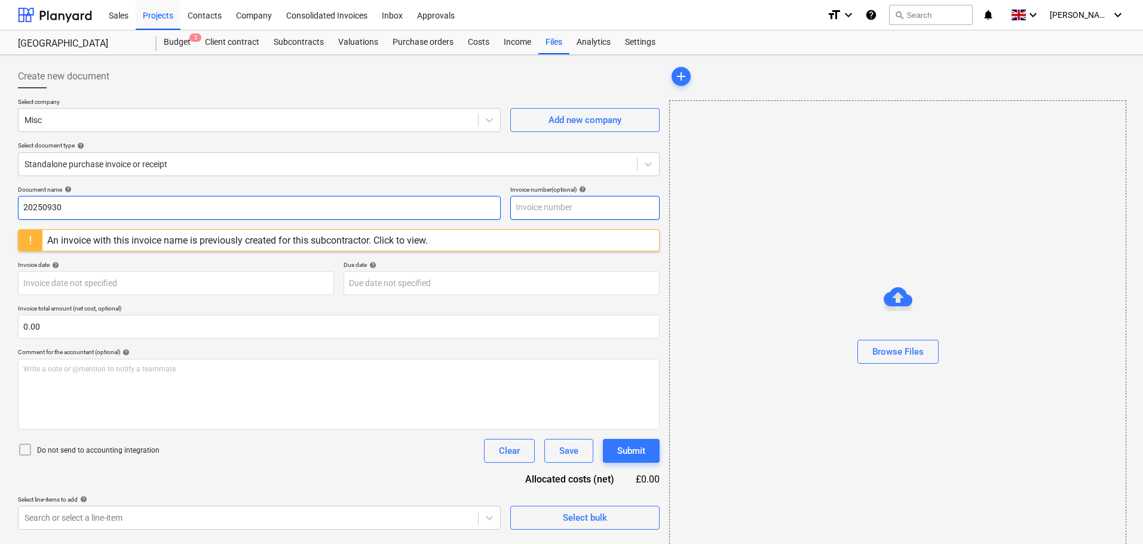
type input "20250930"
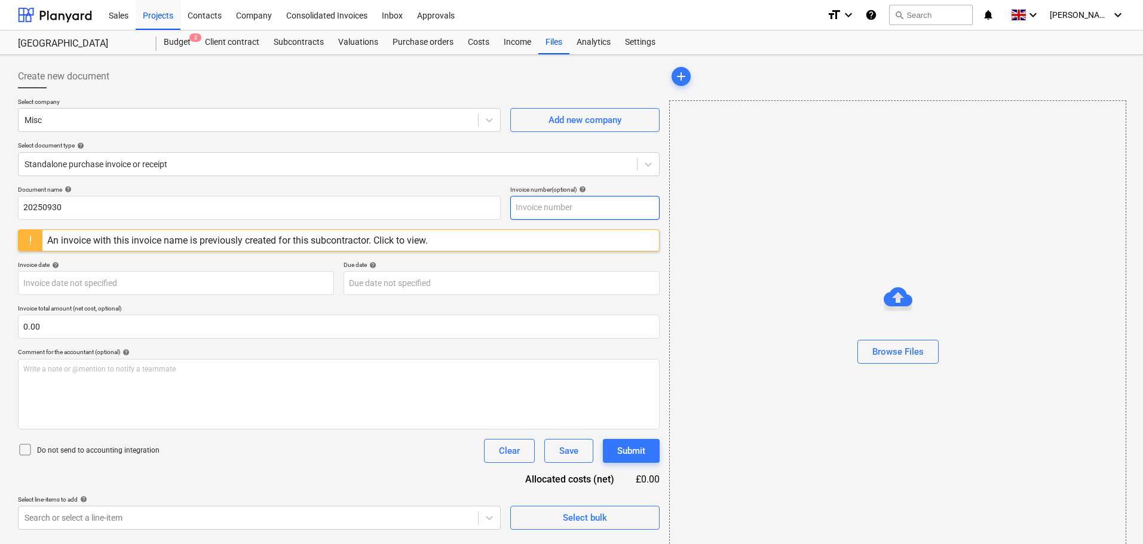
click at [582, 209] on input "text" at bounding box center [584, 208] width 149 height 24
paste input "20250930"
type input "20250930"
click at [175, 265] on div "Invoice date help" at bounding box center [176, 265] width 316 height 8
click at [229, 243] on div "An invoice with this invoice number is previously created for this subcontracto…" at bounding box center [241, 240] width 389 height 11
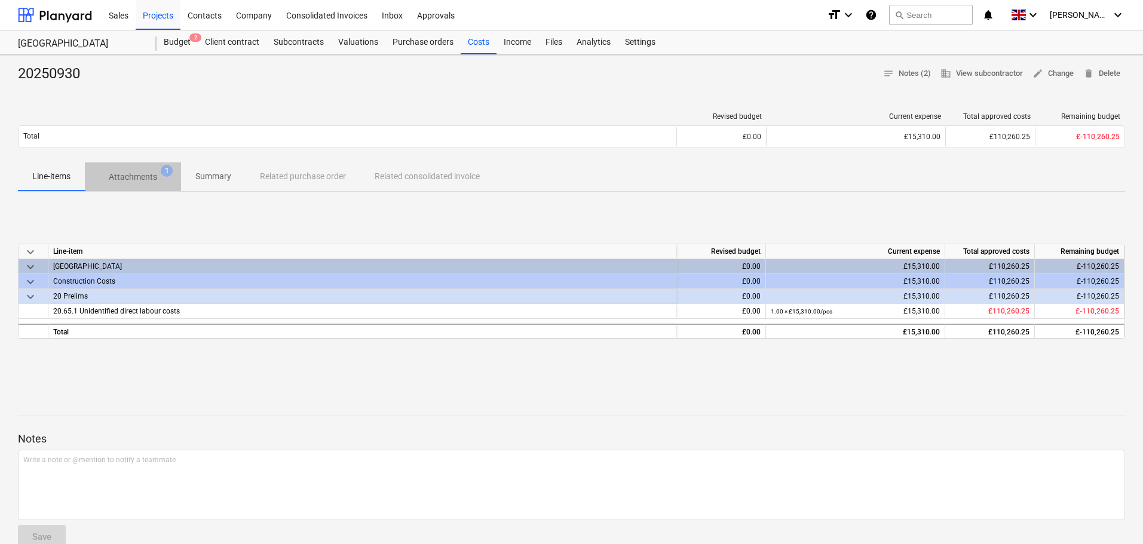
click at [133, 179] on p "Attachments" at bounding box center [133, 177] width 48 height 13
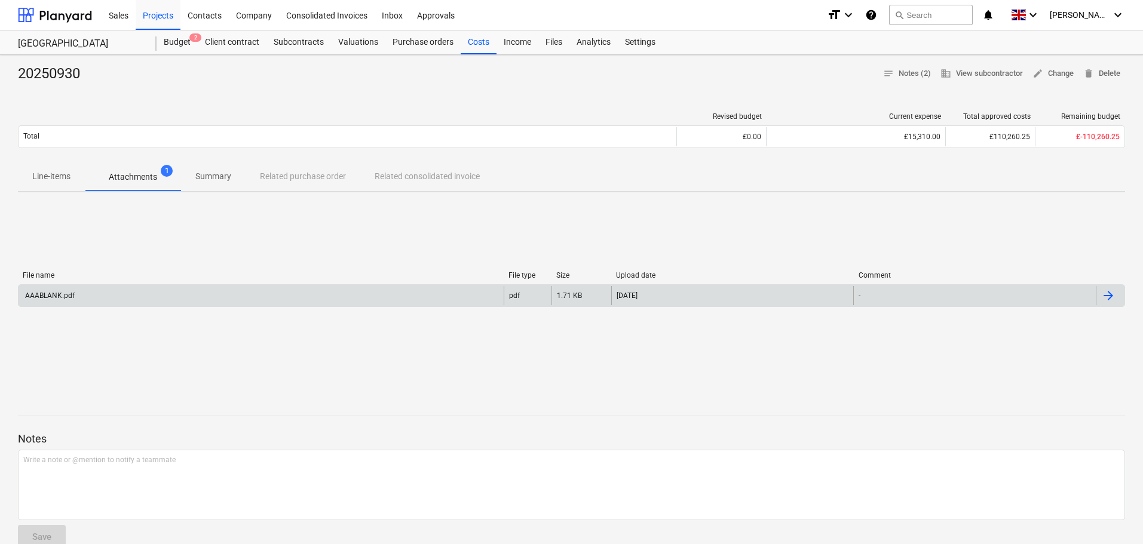
click at [111, 295] on div "AAABLANK.pdf" at bounding box center [261, 295] width 485 height 19
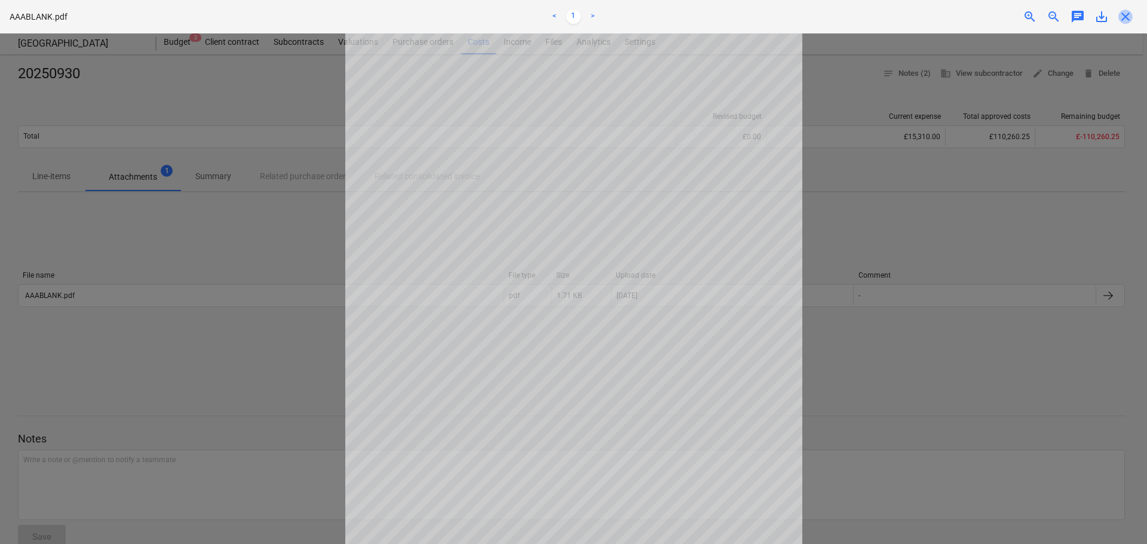
click at [1124, 14] on span "close" at bounding box center [1126, 17] width 14 height 14
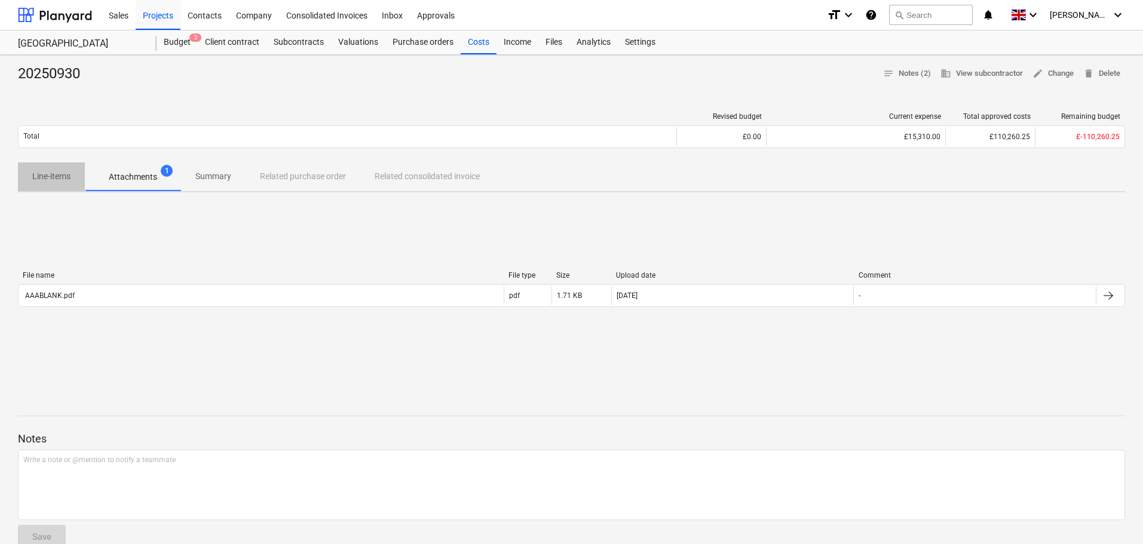
click at [59, 177] on p "Line-items" at bounding box center [51, 176] width 38 height 13
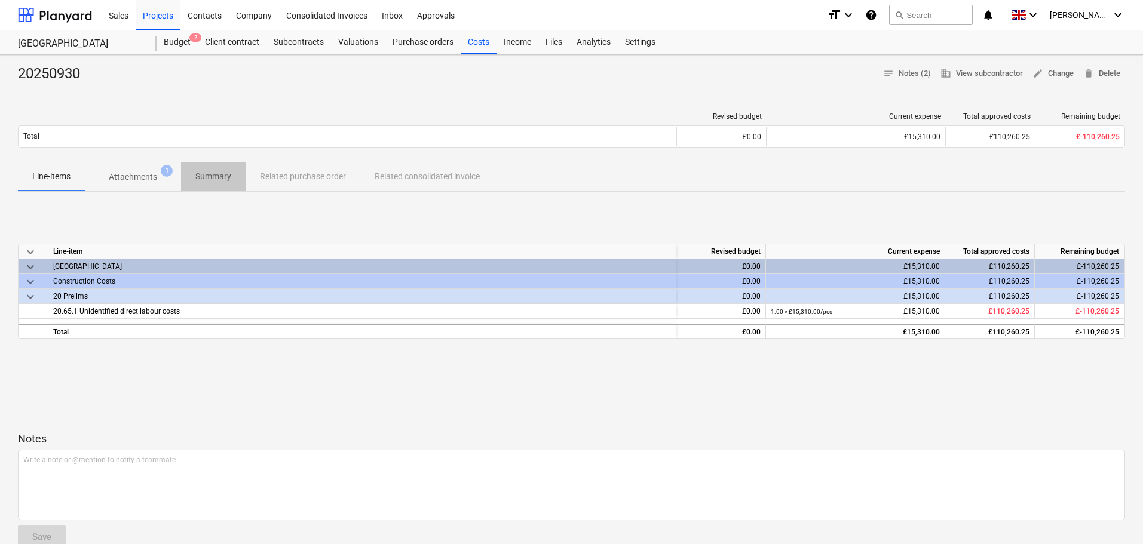
click at [219, 179] on p "Summary" at bounding box center [213, 176] width 36 height 13
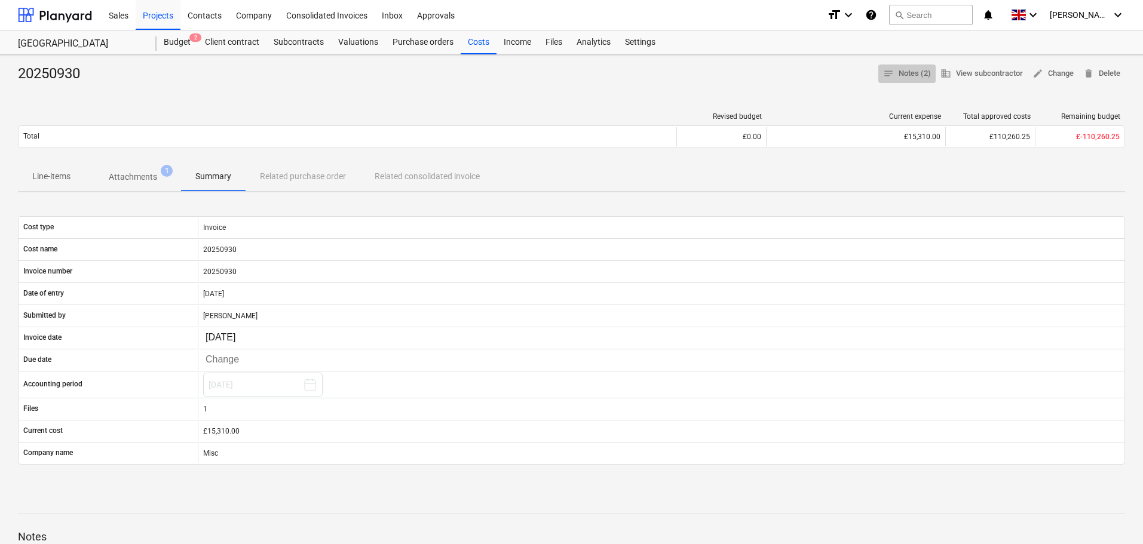
click at [910, 72] on span "notes Notes (2)" at bounding box center [907, 74] width 48 height 14
click at [1058, 71] on span "edit Change" at bounding box center [1053, 74] width 41 height 14
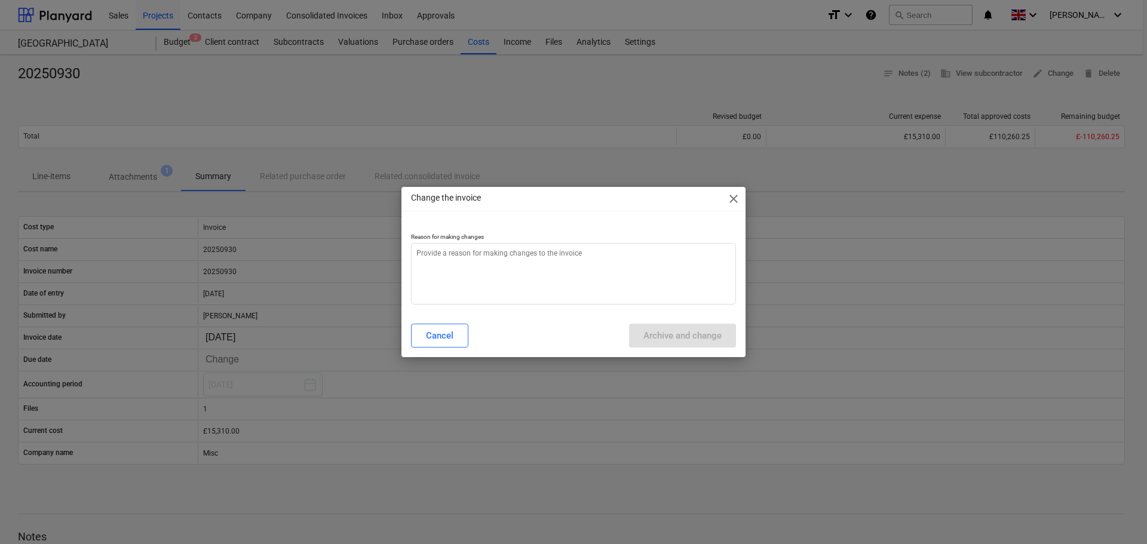
type textarea "x"
click at [550, 271] on textarea at bounding box center [573, 274] width 325 height 62
type textarea "a"
type textarea "x"
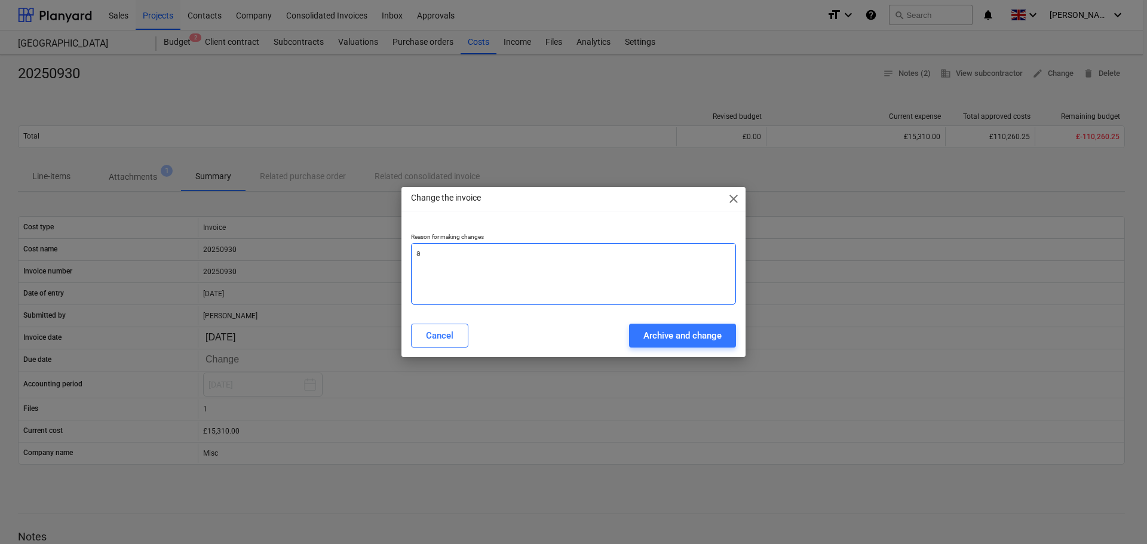
type textarea "ad"
type textarea "x"
type textarea "add"
type textarea "x"
type textarea "addi"
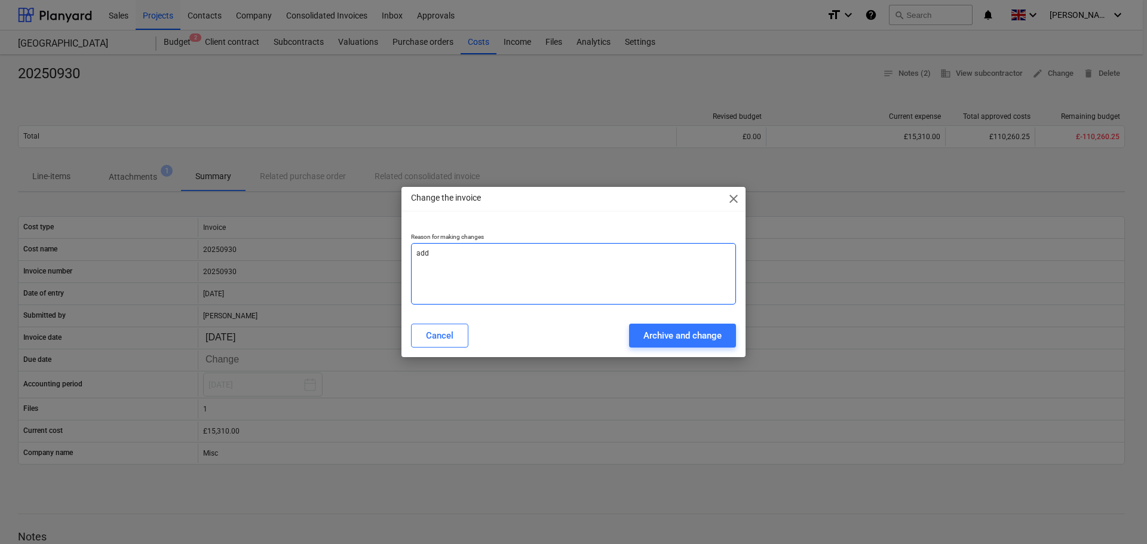
type textarea "x"
type textarea "addin"
type textarea "x"
type textarea "adding"
type textarea "x"
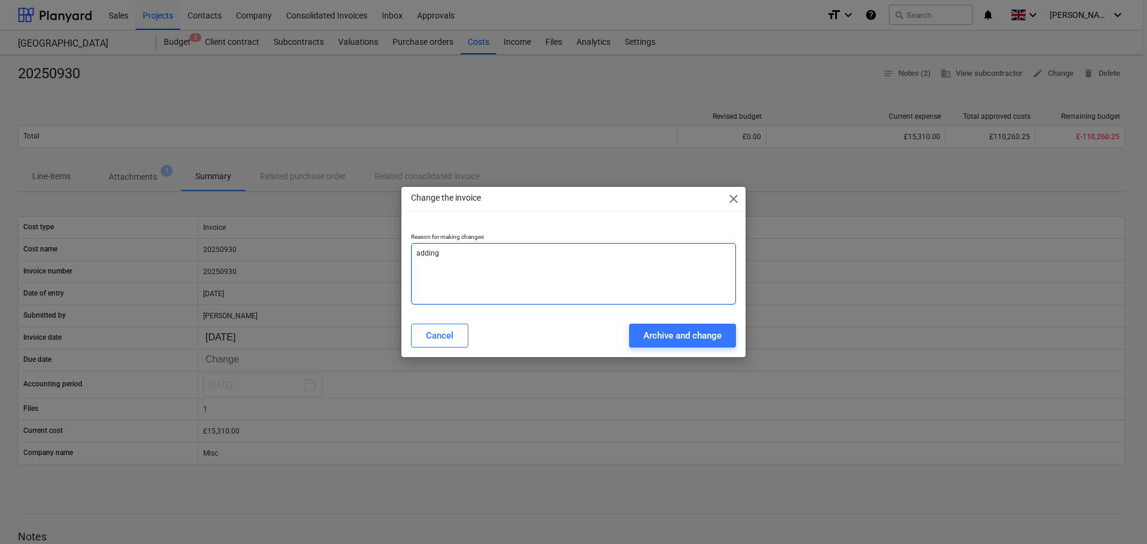
type textarea "adding"
type textarea "x"
type textarea "adding m"
type textarea "x"
type textarea "adding mo"
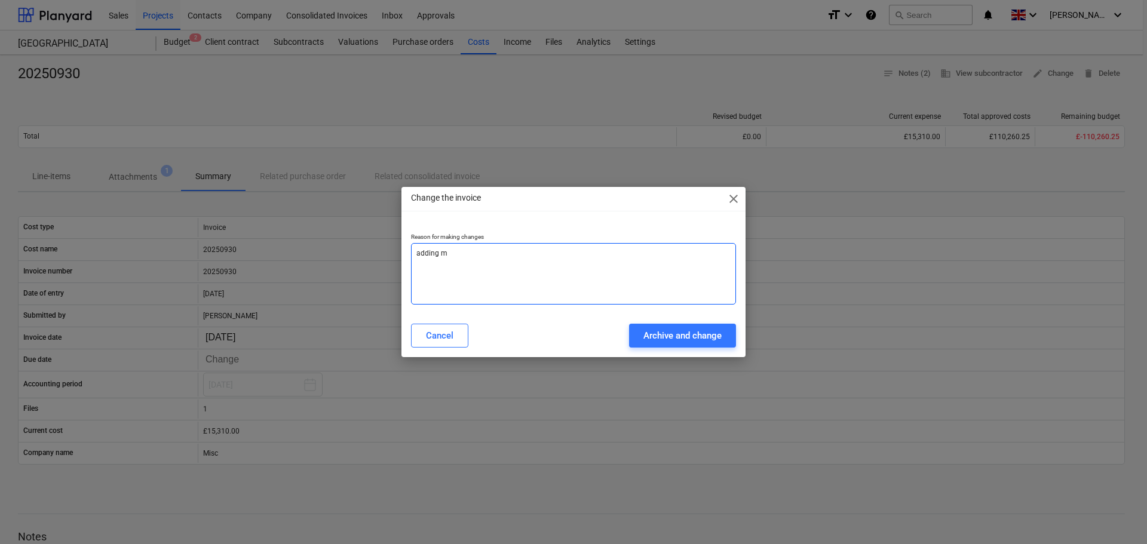
type textarea "x"
type textarea "adding mor"
type textarea "x"
type textarea "adding more"
type textarea "x"
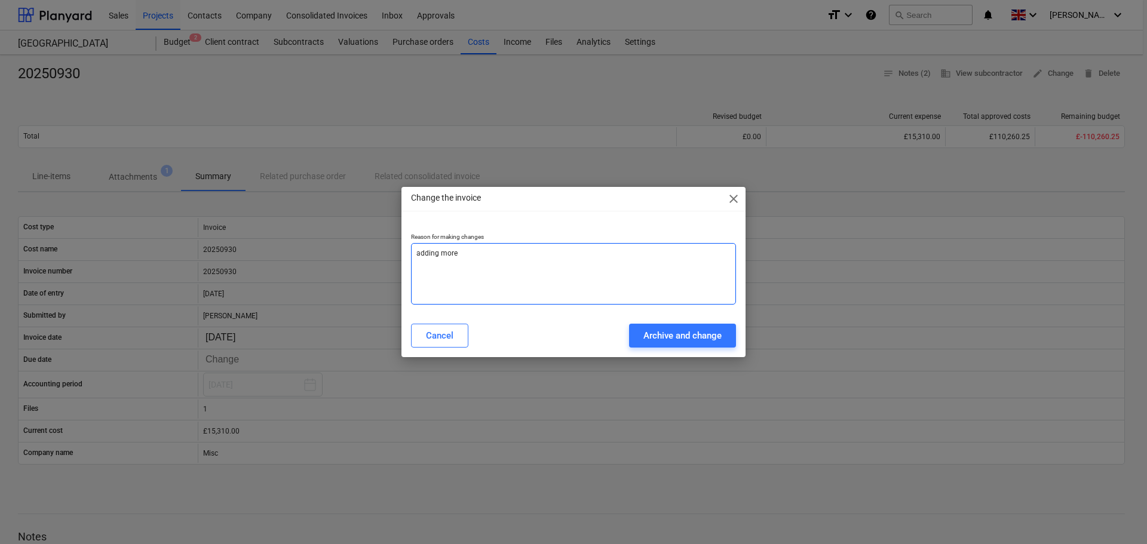
type textarea "adding more"
type textarea "x"
type textarea "adding more p"
type textarea "x"
type textarea "adding more pe"
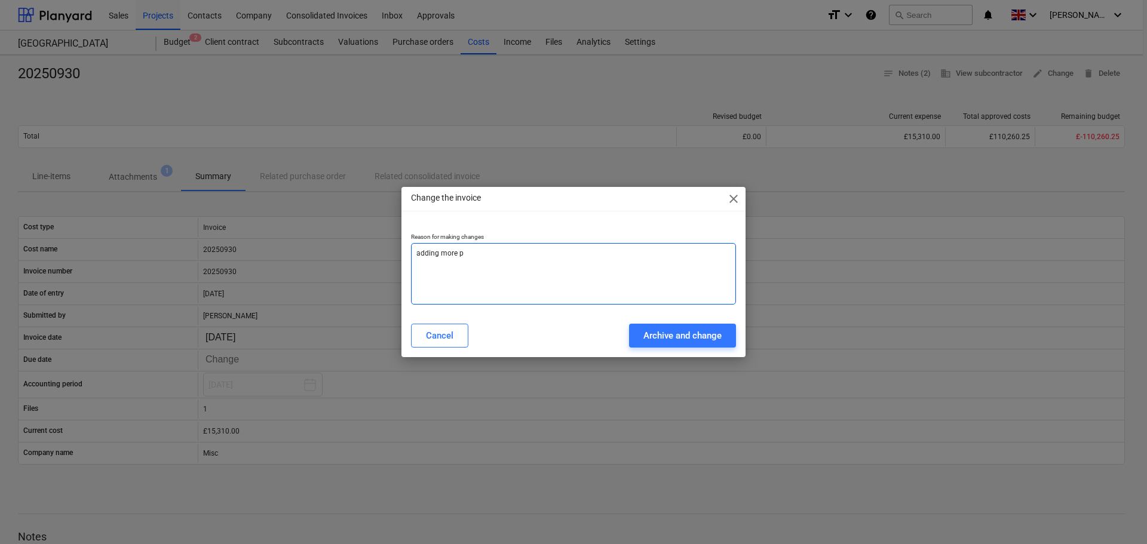
type textarea "x"
type textarea "adding more peo"
type textarea "x"
type textarea "adding more peop"
type textarea "x"
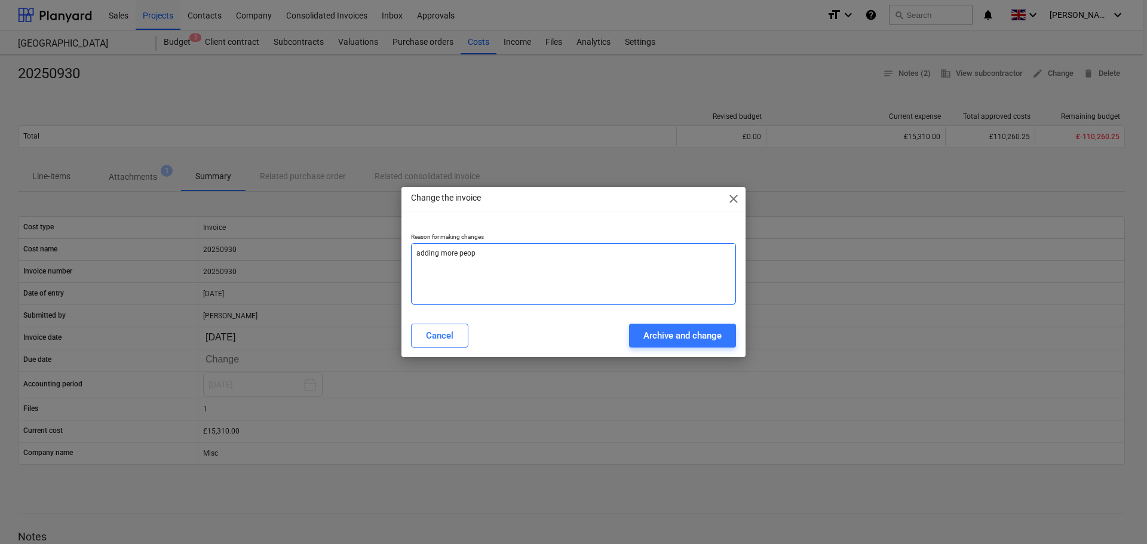
type textarea "adding more peopl"
type textarea "x"
type textarea "adding more people"
type textarea "x"
type textarea "adding more people"
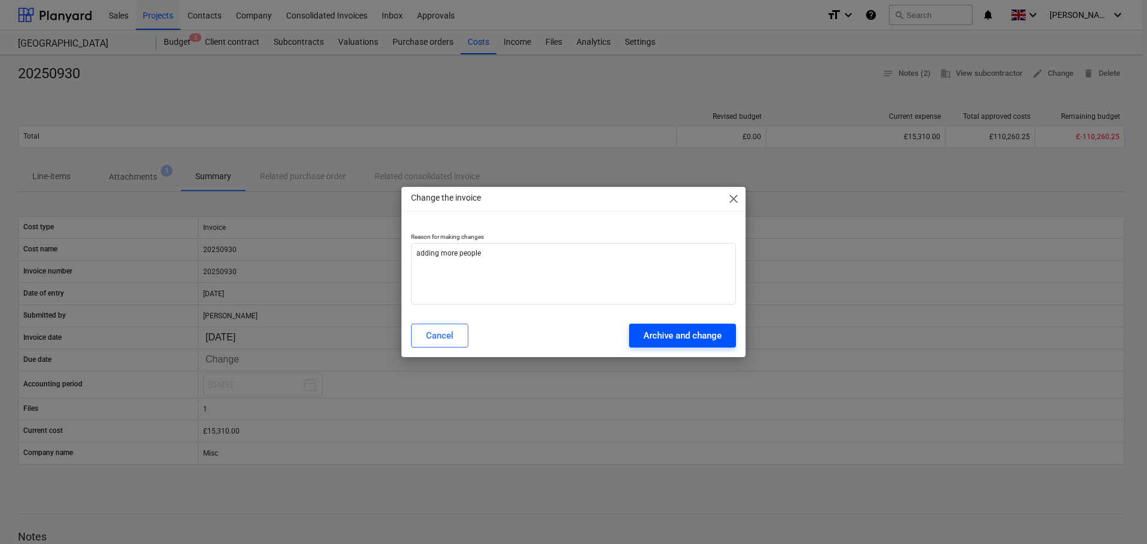
click at [673, 330] on div "Archive and change" at bounding box center [683, 336] width 78 height 16
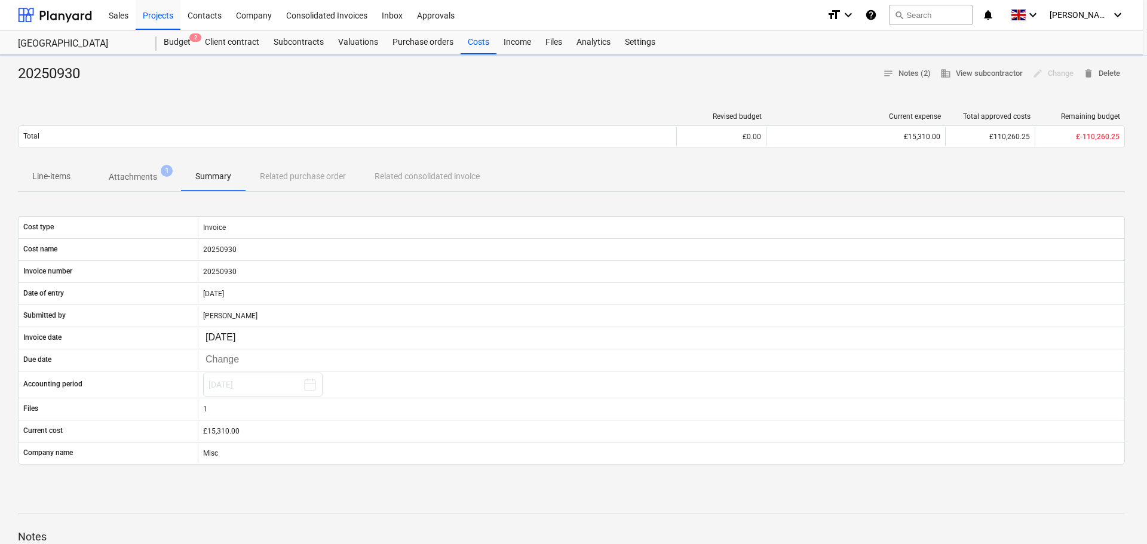
type textarea "x"
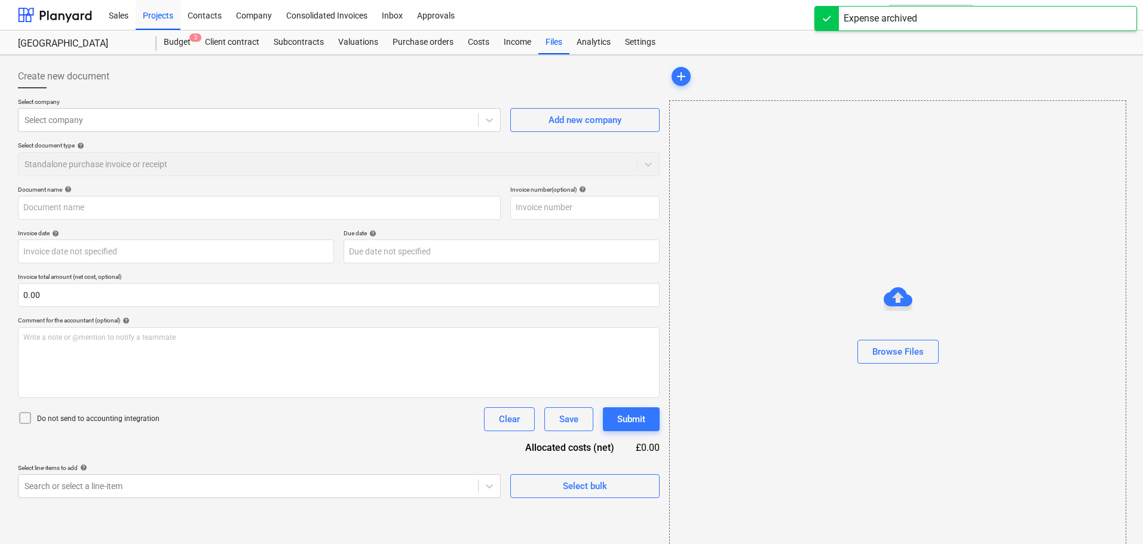
type input "20250930"
type input "[DATE]"
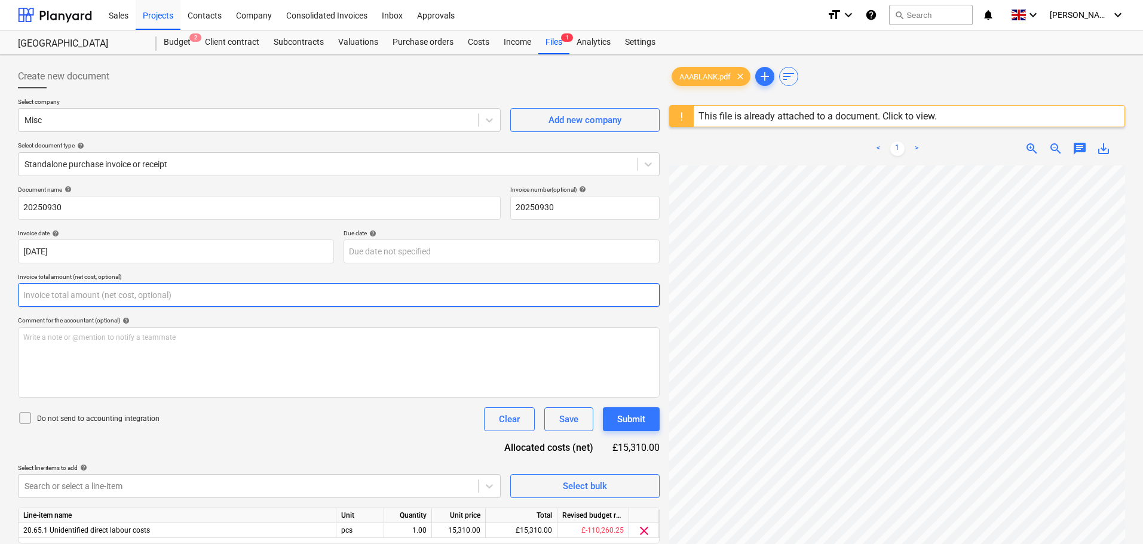
click at [60, 292] on input "text" at bounding box center [339, 295] width 642 height 24
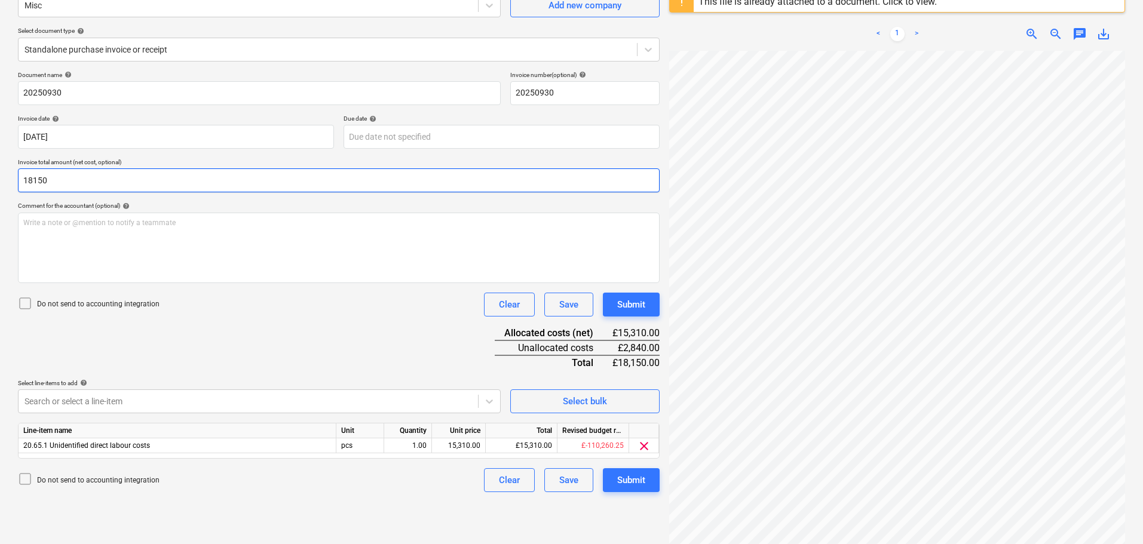
scroll to position [142, 0]
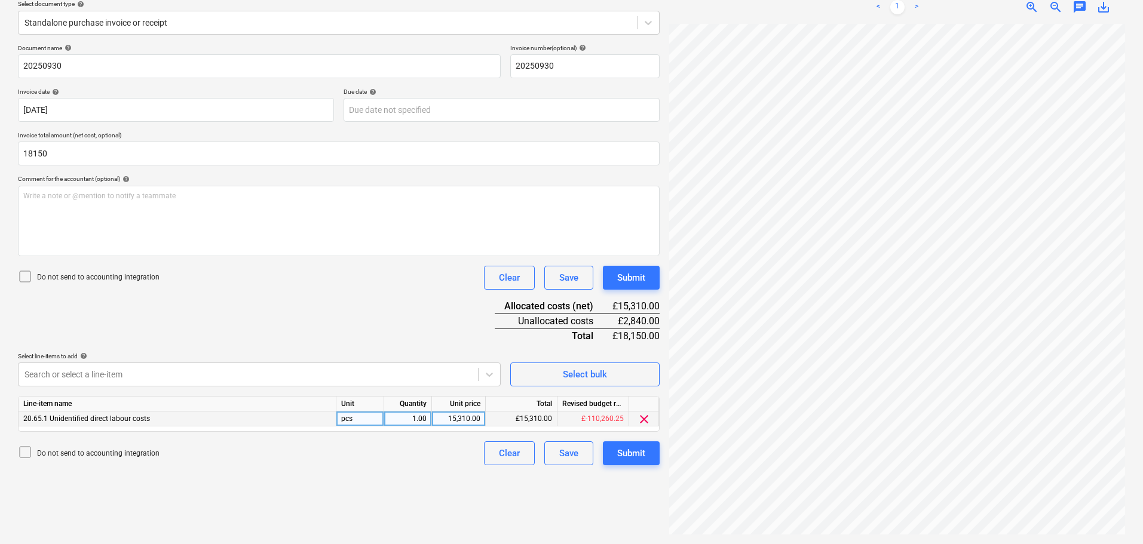
type input "18,150.00"
click at [518, 423] on div "£15,310.00" at bounding box center [522, 419] width 72 height 15
click at [531, 418] on div "£15,310.00" at bounding box center [522, 419] width 72 height 15
click at [470, 415] on div "15,310.00" at bounding box center [459, 419] width 44 height 15
type input "18150"
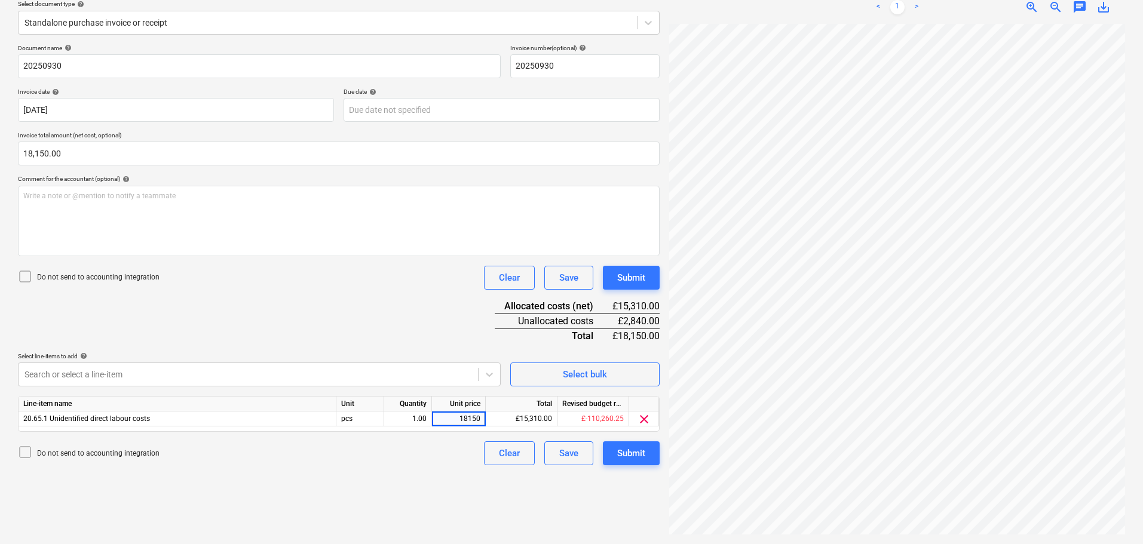
click at [436, 325] on div "Document name help 20250930 Invoice number (optional) help 20250930 Invoice dat…" at bounding box center [339, 254] width 642 height 421
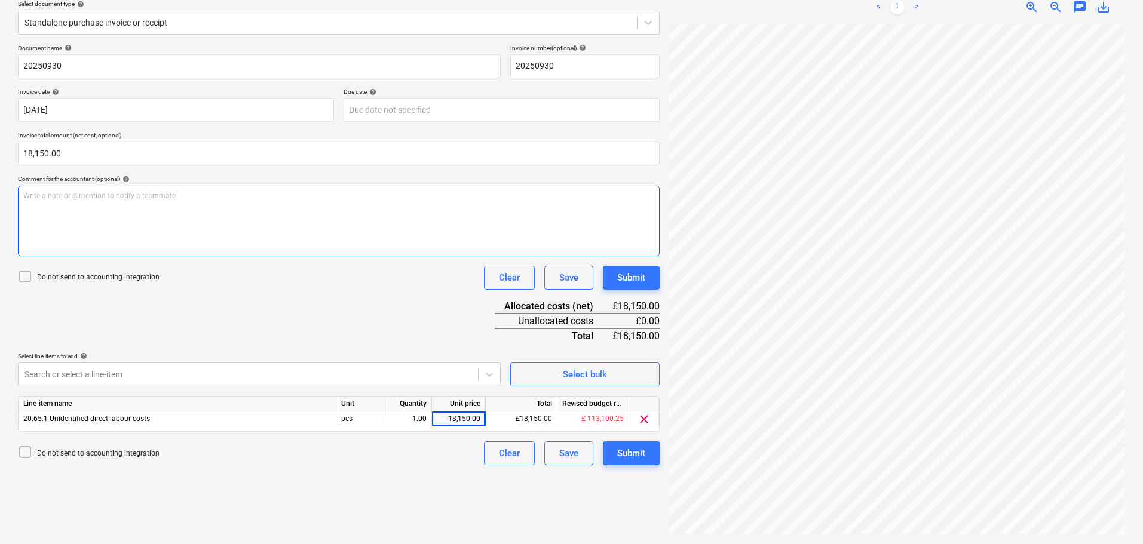
click at [117, 200] on p "Write a note or @mention to notify a teammate [PERSON_NAME]" at bounding box center [338, 196] width 631 height 10
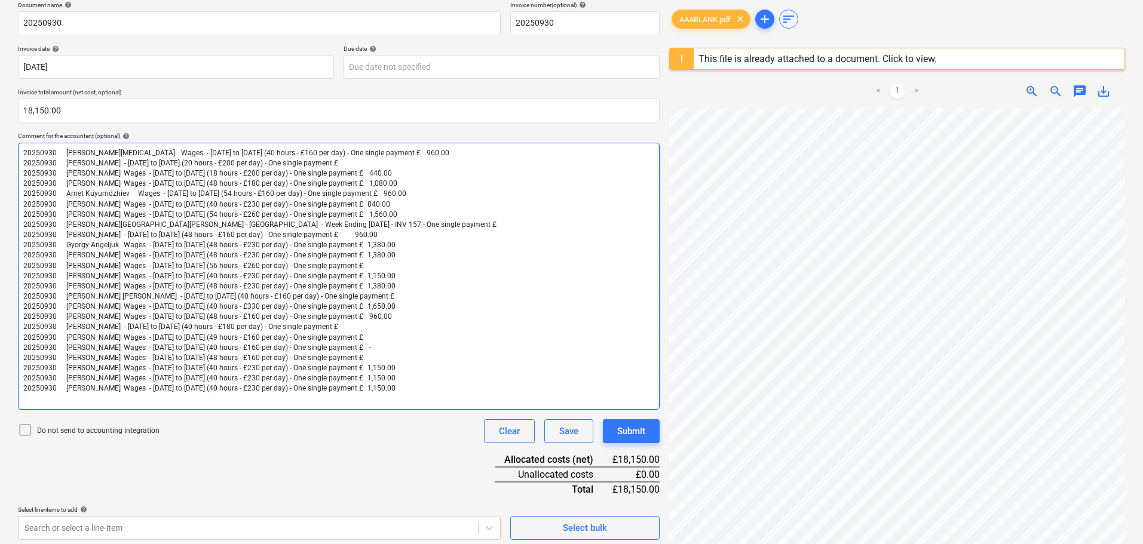
scroll to position [0, 0]
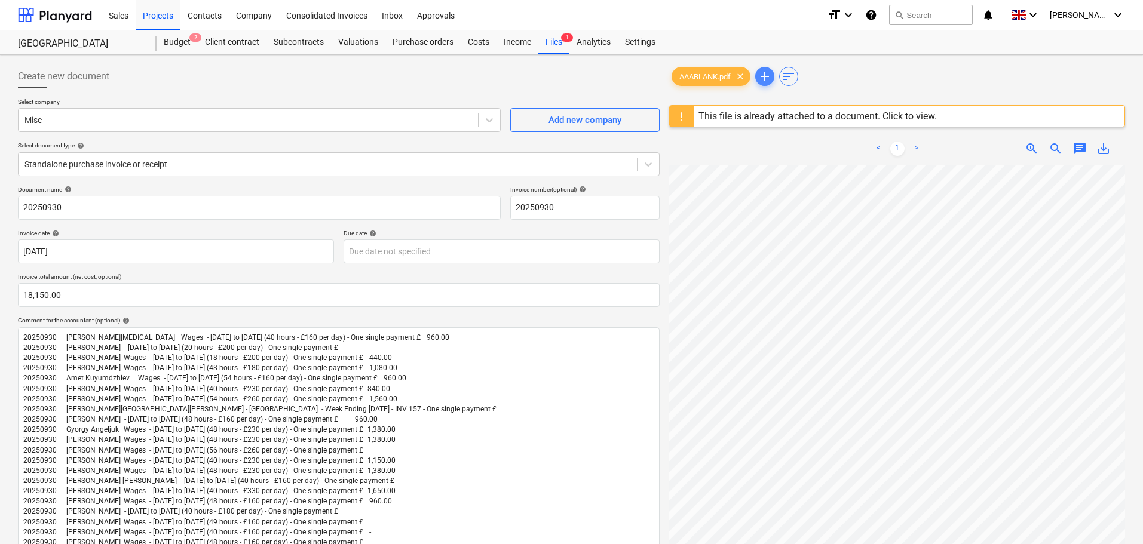
click at [768, 75] on span "add" at bounding box center [765, 76] width 14 height 14
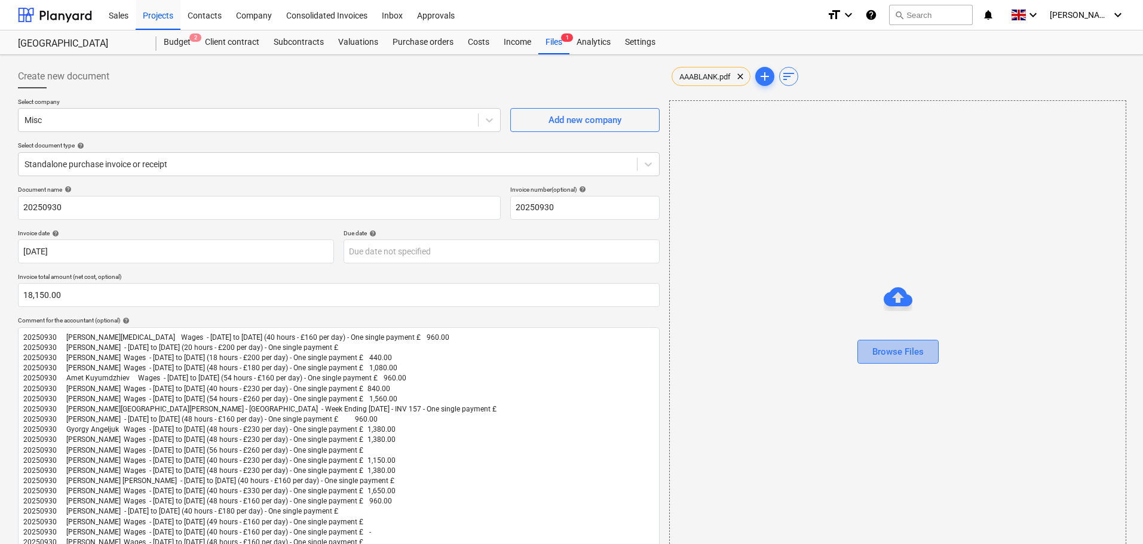
click at [905, 352] on div "Browse Files" at bounding box center [897, 352] width 51 height 16
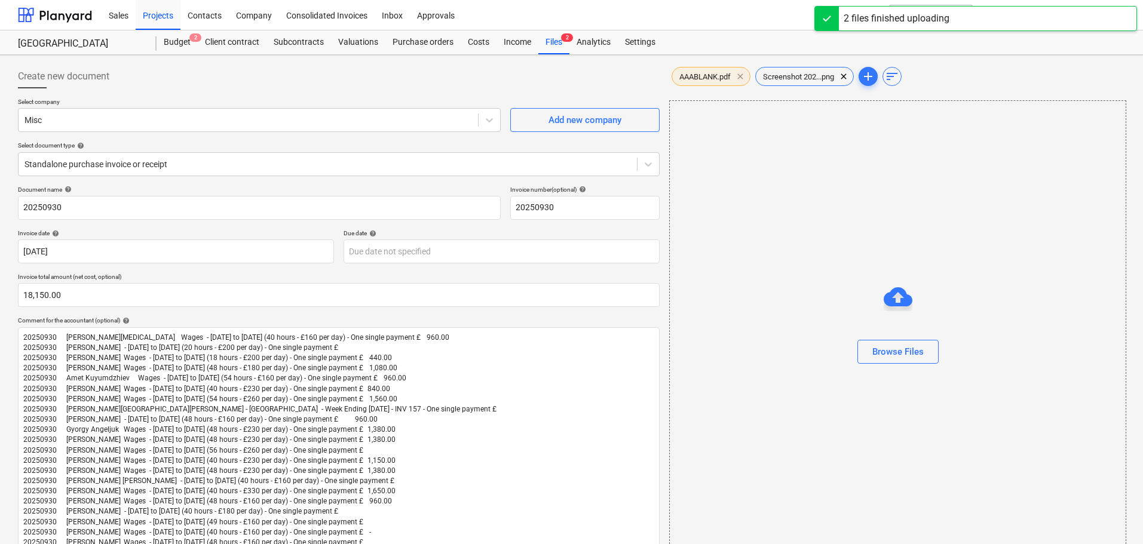
click at [742, 79] on span "clear" at bounding box center [740, 76] width 14 height 14
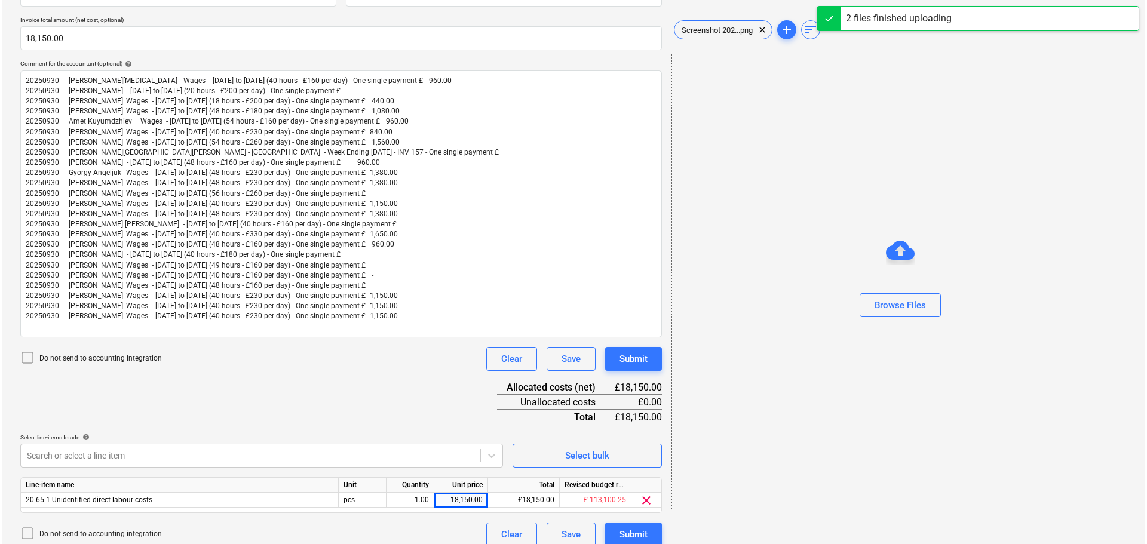
scroll to position [269, 0]
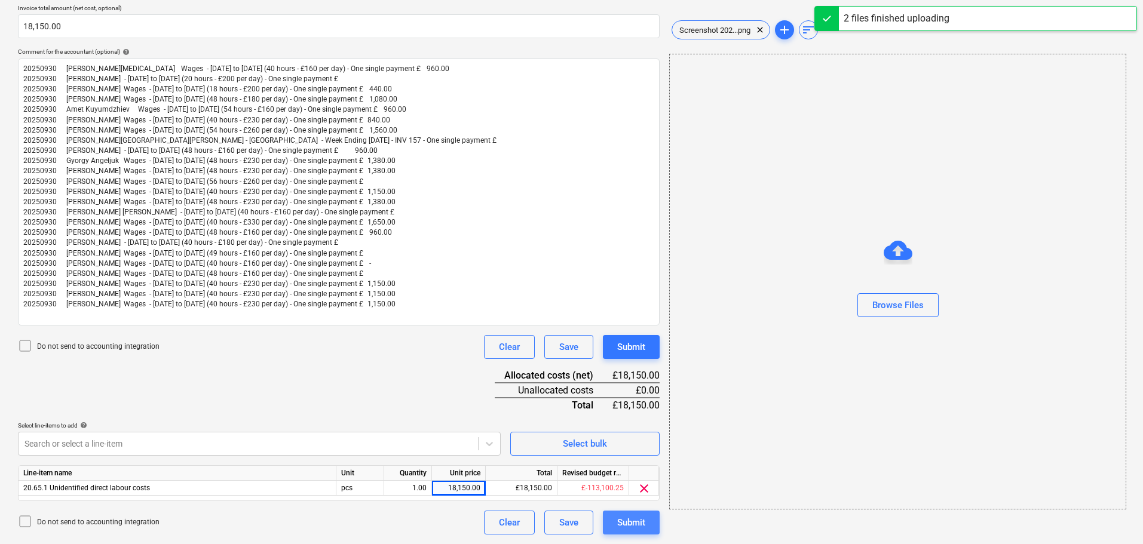
click at [627, 517] on div "Submit" at bounding box center [631, 523] width 28 height 16
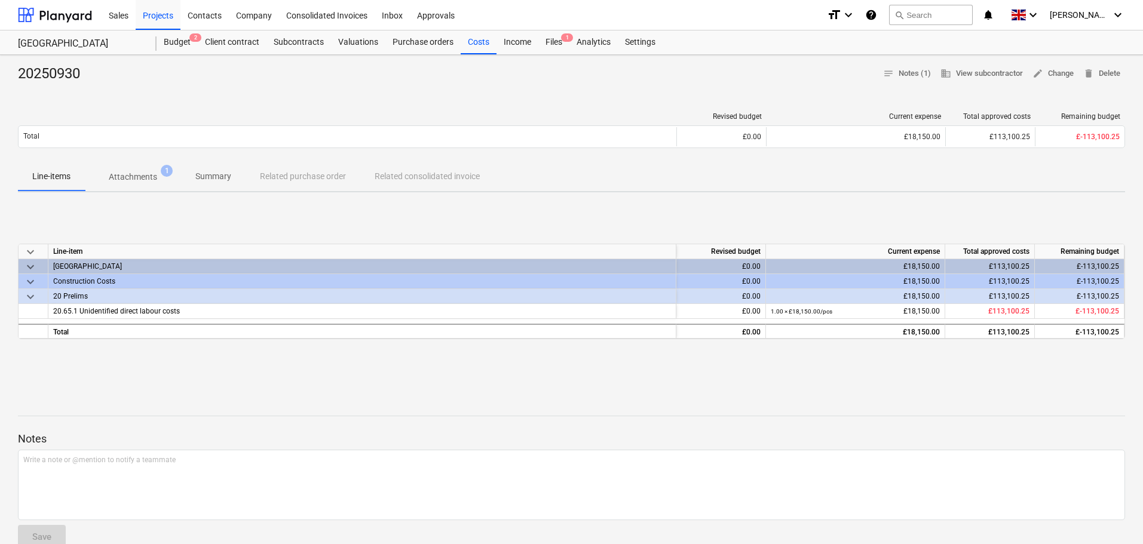
drag, startPoint x: 176, startPoint y: 41, endPoint x: 149, endPoint y: 53, distance: 29.1
click at [176, 41] on div "Budget 2" at bounding box center [177, 42] width 41 height 24
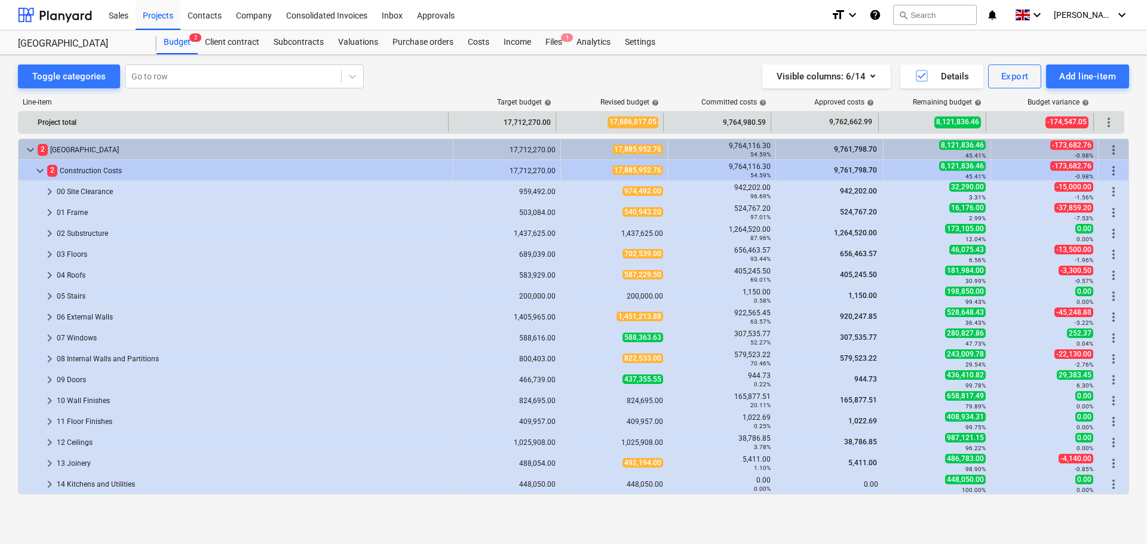
scroll to position [418, 0]
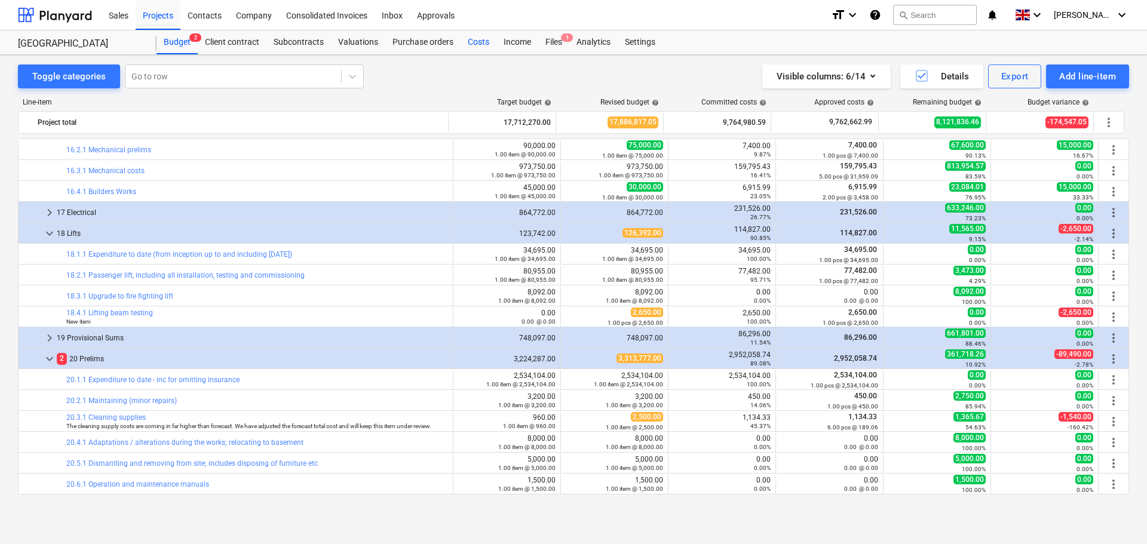
click at [471, 42] on div "Costs" at bounding box center [479, 42] width 36 height 24
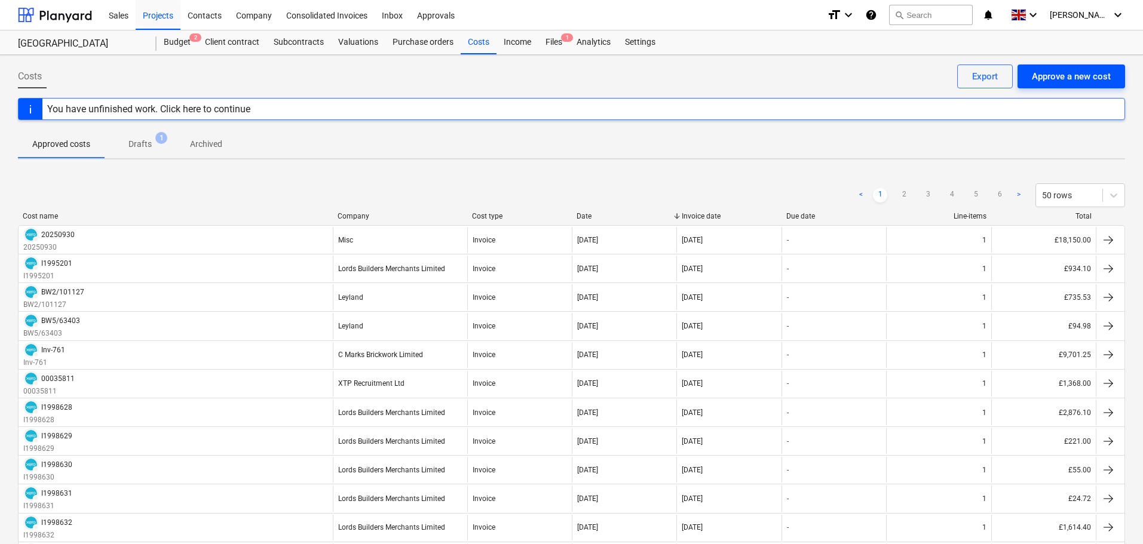
click at [1069, 73] on div "Approve a new cost" at bounding box center [1071, 77] width 79 height 16
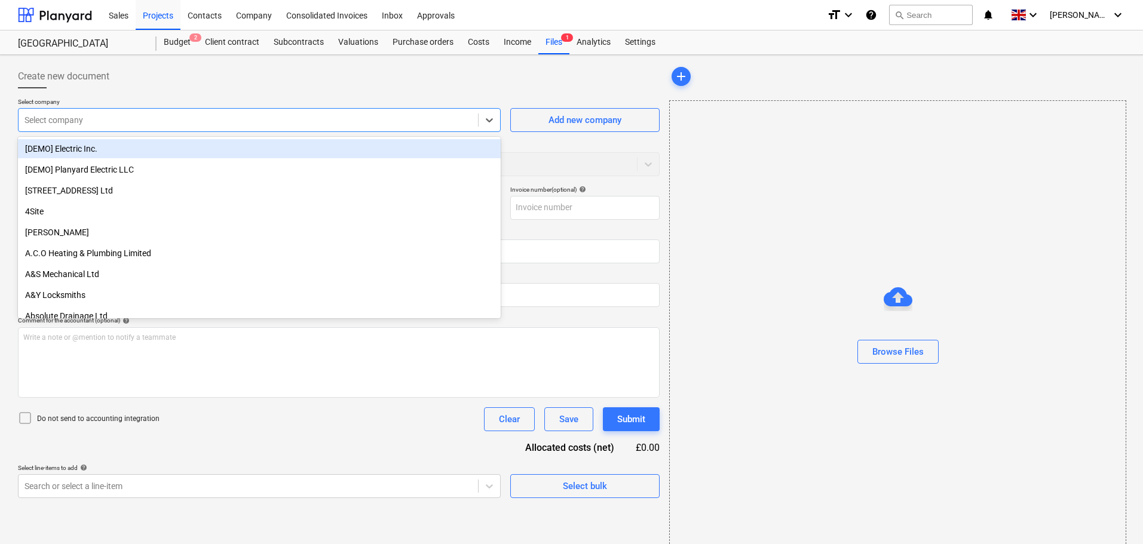
click at [67, 124] on div at bounding box center [248, 120] width 448 height 12
type input "ade"
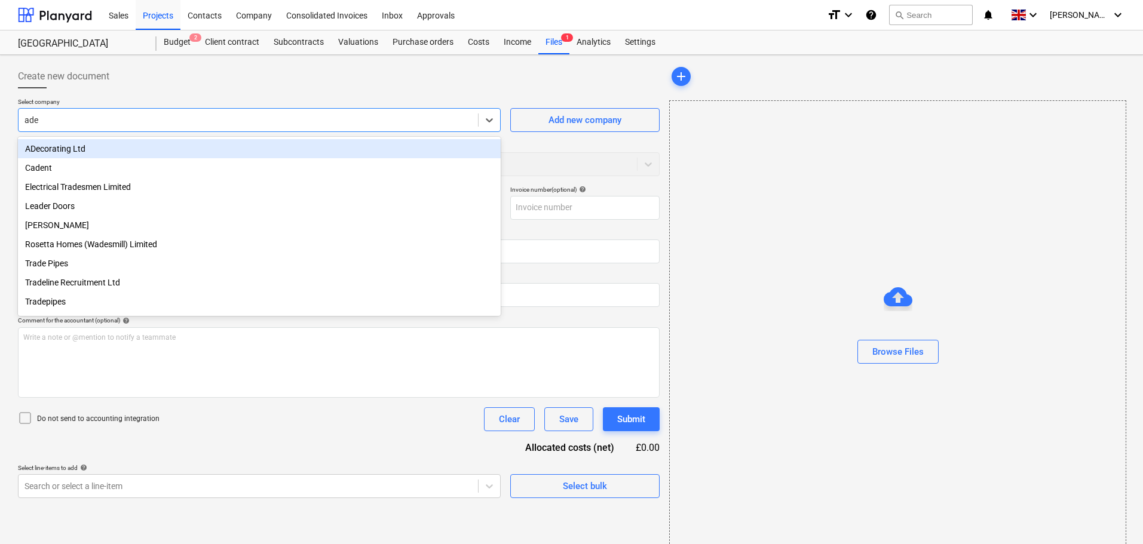
click at [119, 150] on div "ADecorating Ltd" at bounding box center [259, 148] width 483 height 19
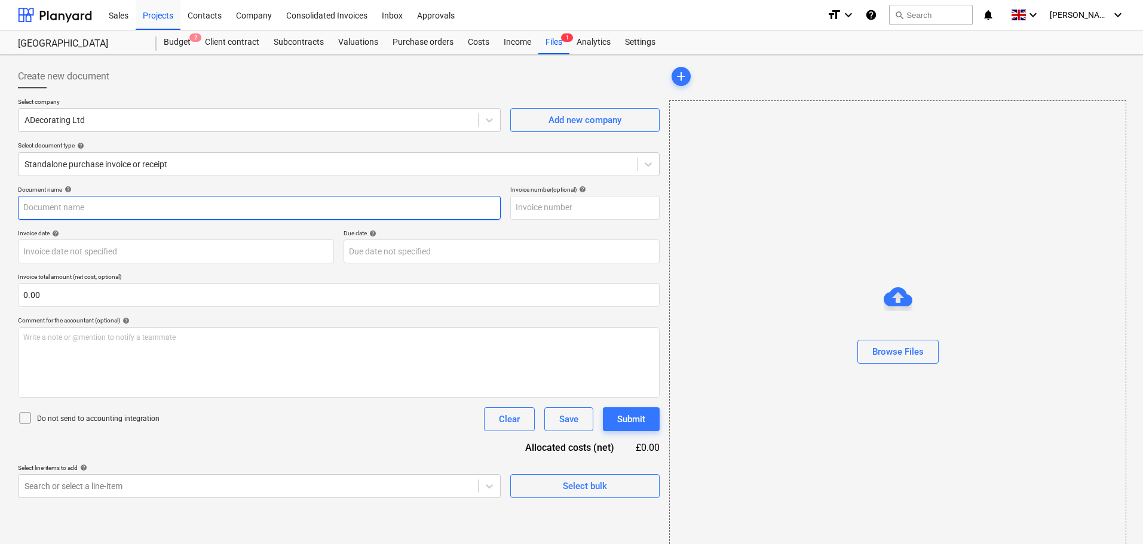
click at [53, 210] on input "text" at bounding box center [259, 208] width 483 height 24
paste input "20250919"
type input "20250919"
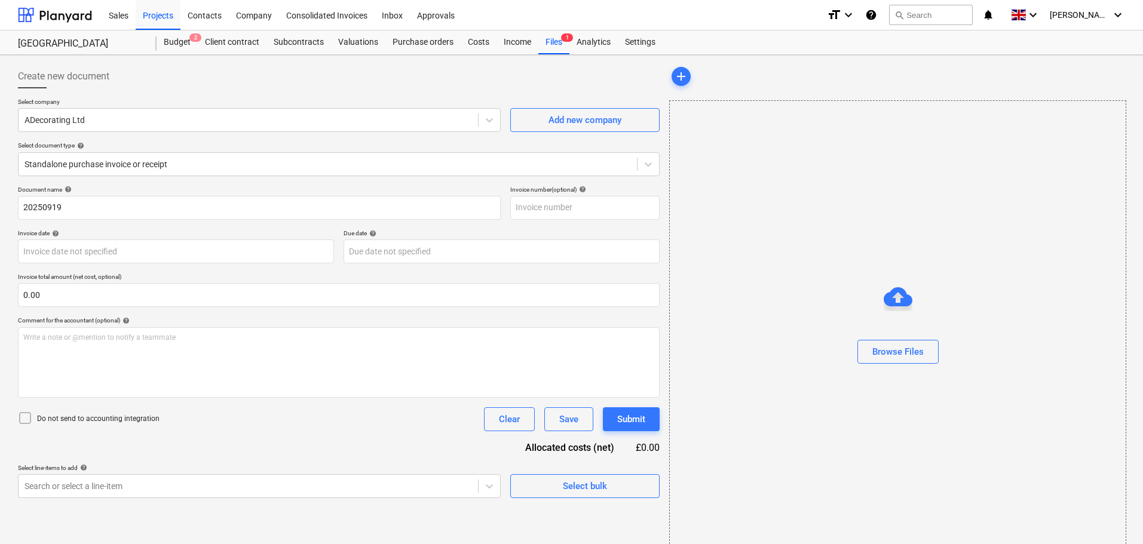
click at [180, 183] on div "Select company ADecorating Ltd Add new company Select document type help Standa…" at bounding box center [339, 142] width 642 height 88
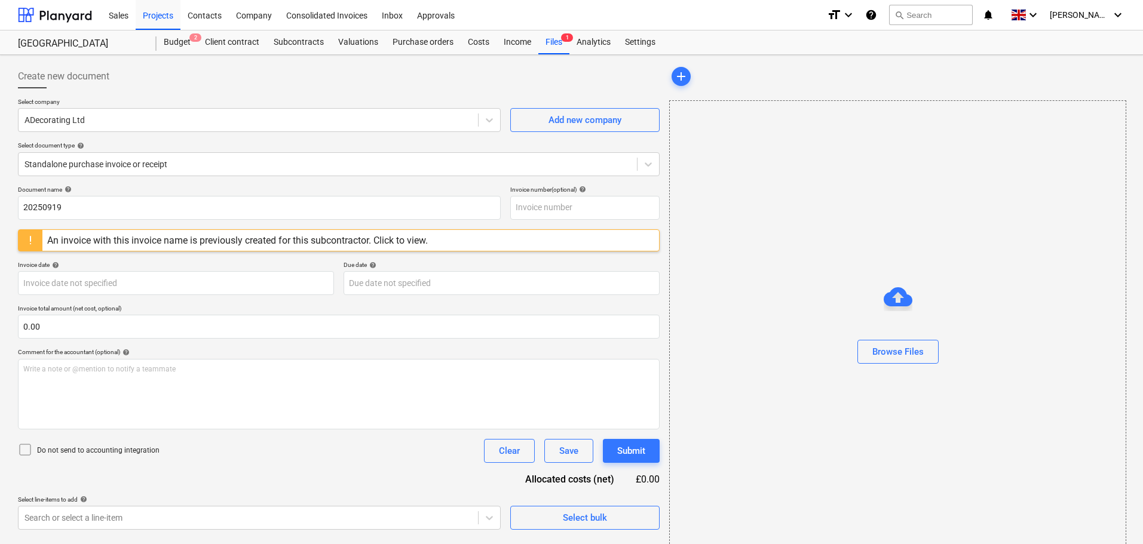
click at [219, 235] on div "An invoice with this invoice name is previously created for this subcontractor.…" at bounding box center [237, 240] width 381 height 11
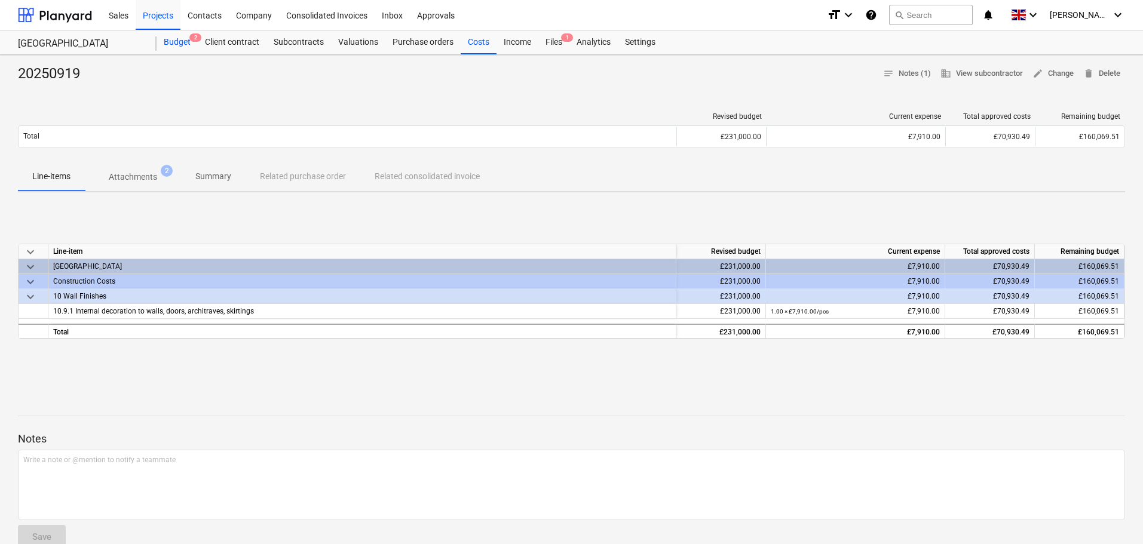
click at [180, 41] on div "Budget 2" at bounding box center [177, 42] width 41 height 24
